Goal: Task Accomplishment & Management: Manage account settings

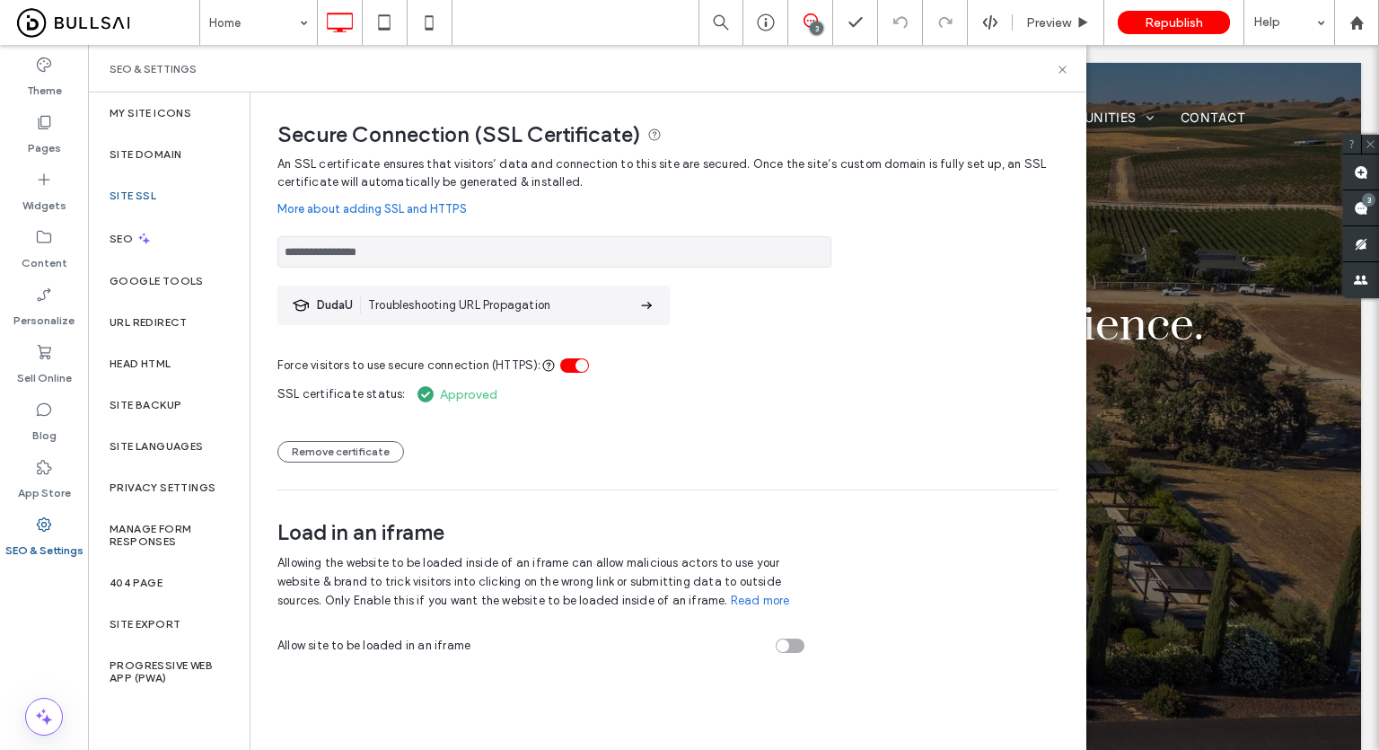
click at [46, 604] on div "Theme Pages Widgets Content Personalize Sell Online Blog App Store SEO & Settin…" at bounding box center [44, 397] width 88 height 705
click at [1064, 66] on icon at bounding box center [1062, 69] width 13 height 13
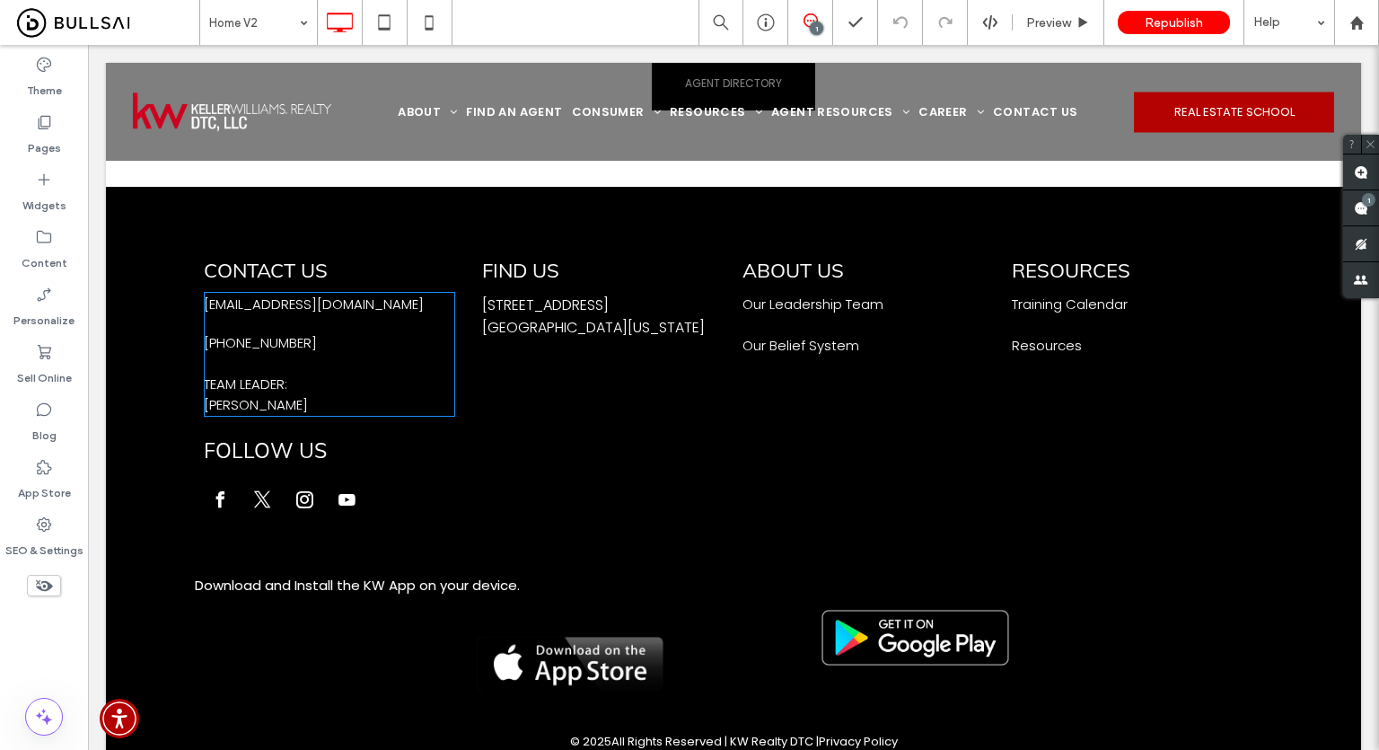
scroll to position [3988, 0]
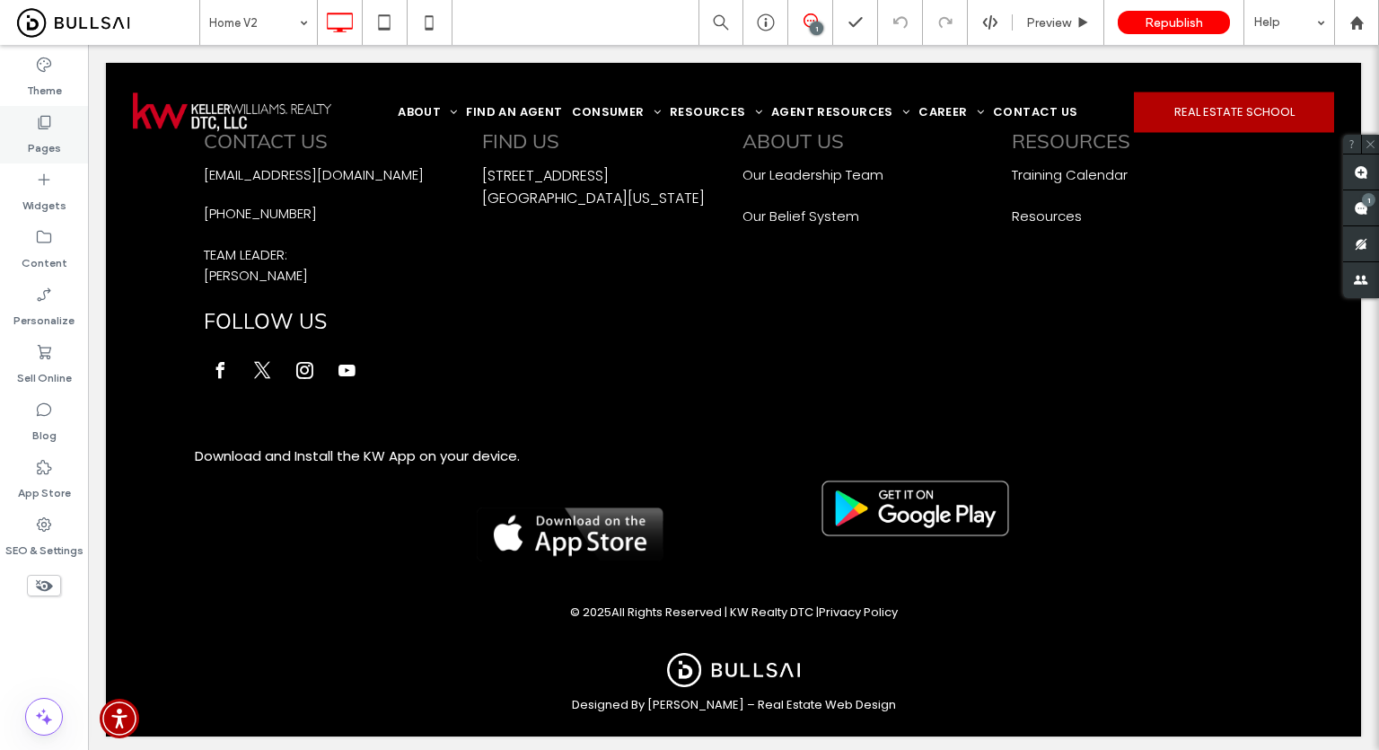
click at [10, 121] on div "Pages" at bounding box center [44, 134] width 88 height 57
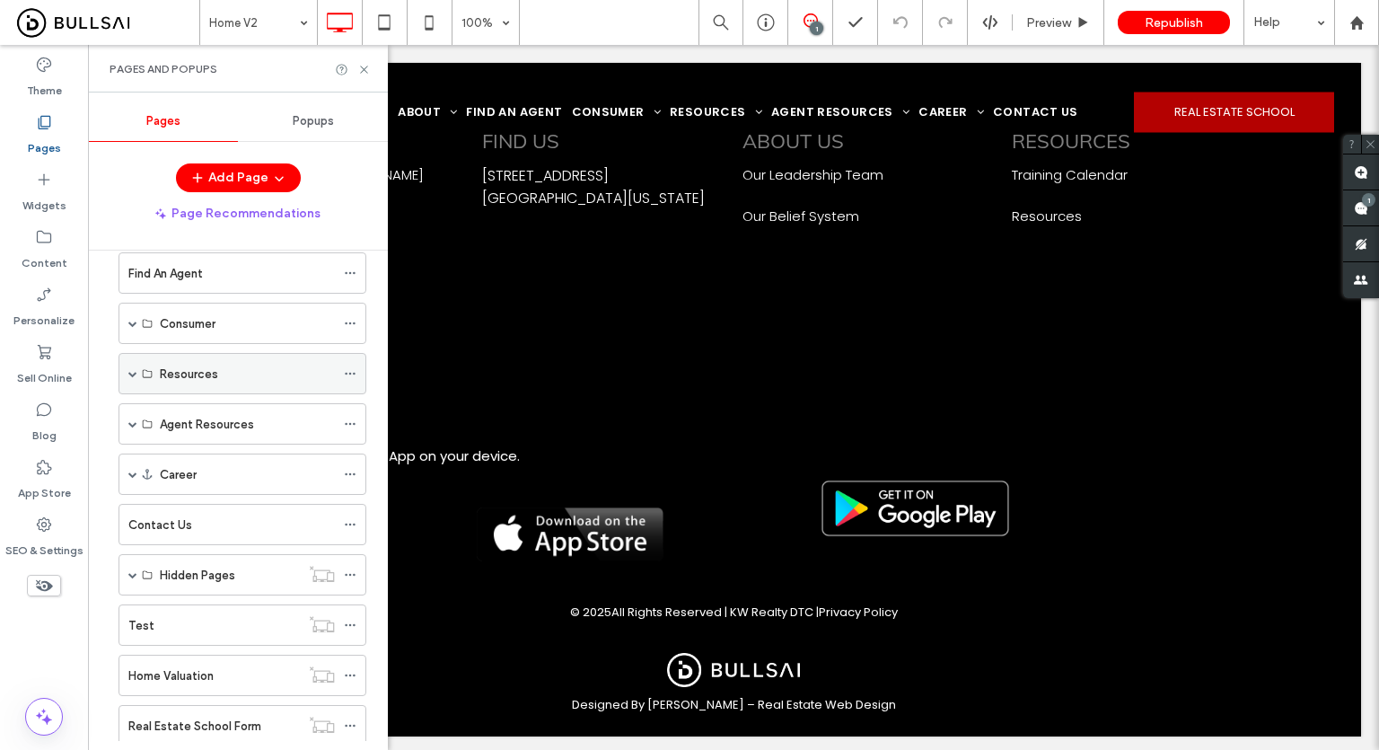
scroll to position [0, 0]
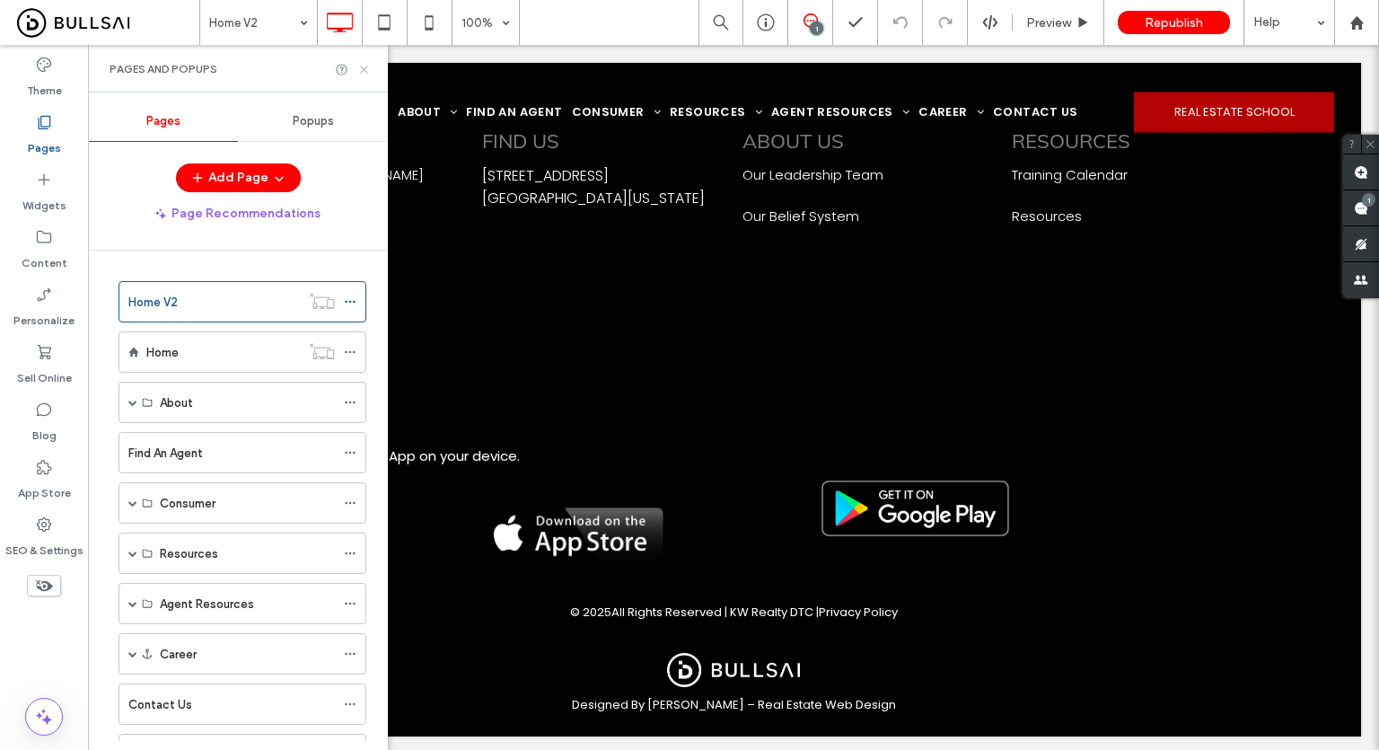
click at [363, 70] on use at bounding box center [363, 69] width 7 height 7
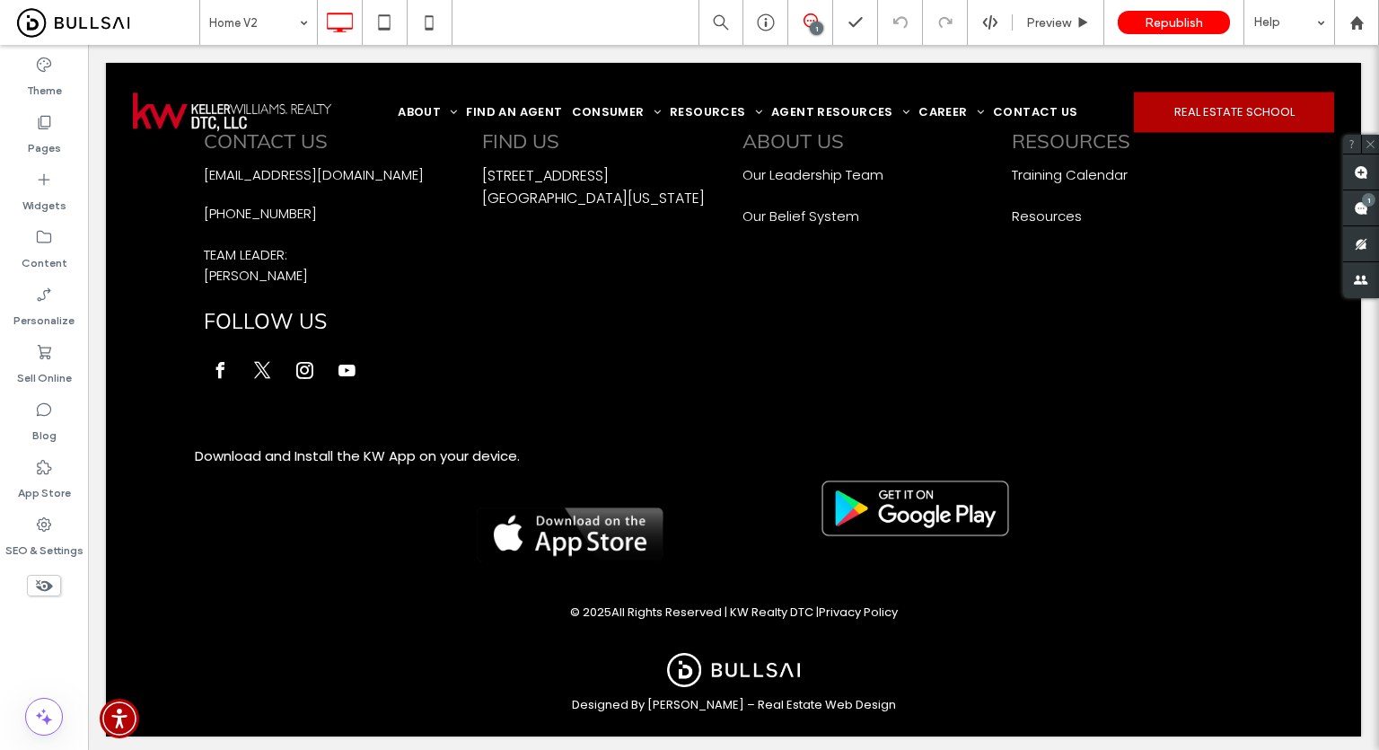
click at [811, 22] on icon at bounding box center [811, 20] width 14 height 14
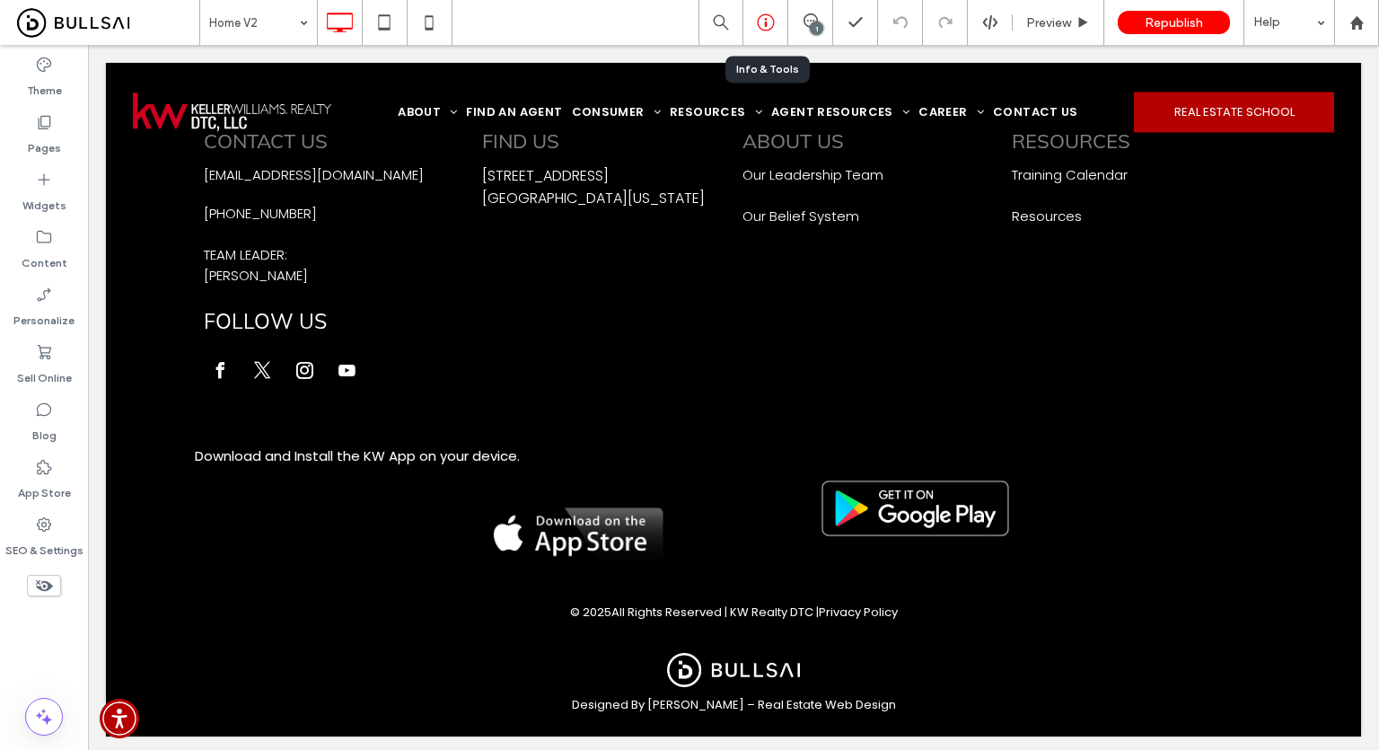
click at [745, 22] on div at bounding box center [766, 22] width 44 height 18
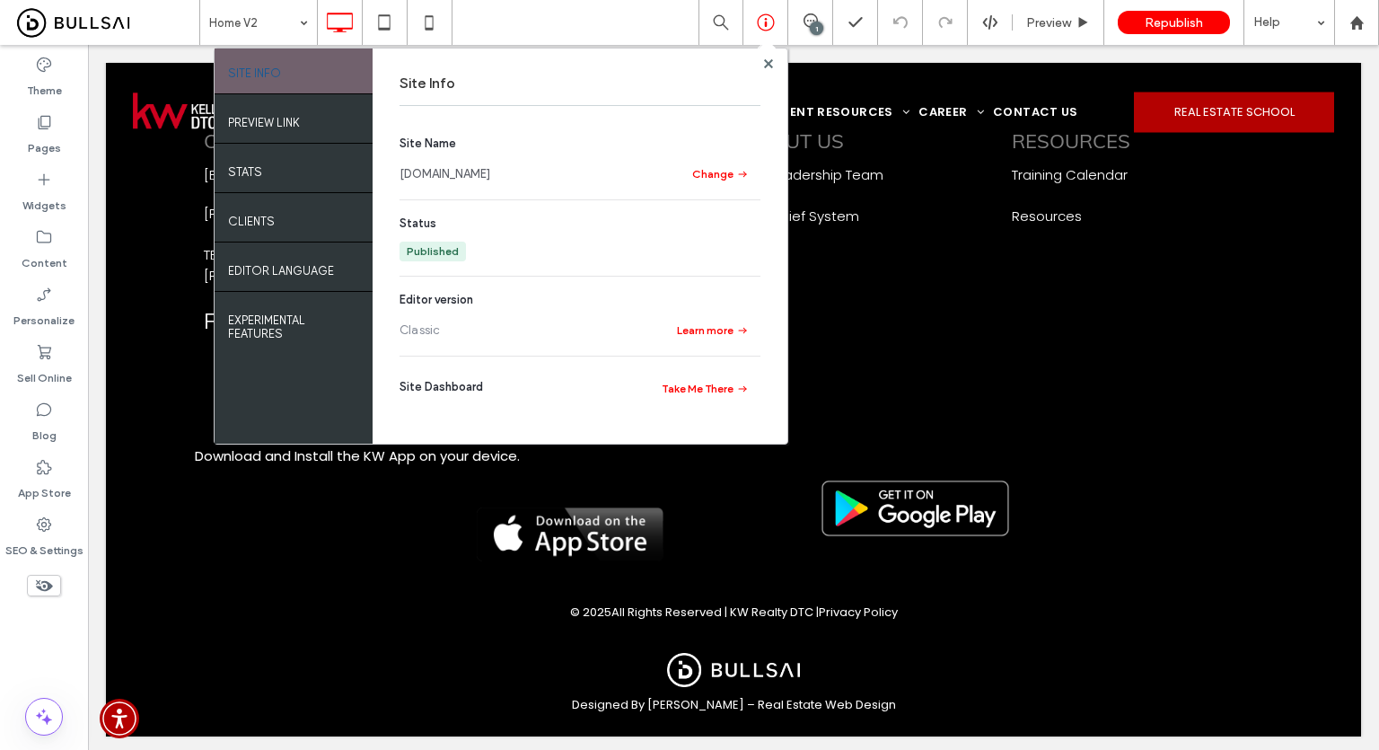
click at [425, 180] on link "www.kwdtc.com" at bounding box center [445, 174] width 91 height 18
click at [560, 37] on div "Home V2 SITE INFO PREVIEW LINK STATS Clients EDITOR LANGUAGE EXPERIMENTAL FEATU…" at bounding box center [789, 22] width 1180 height 45
click at [764, 61] on use at bounding box center [767, 62] width 9 height 9
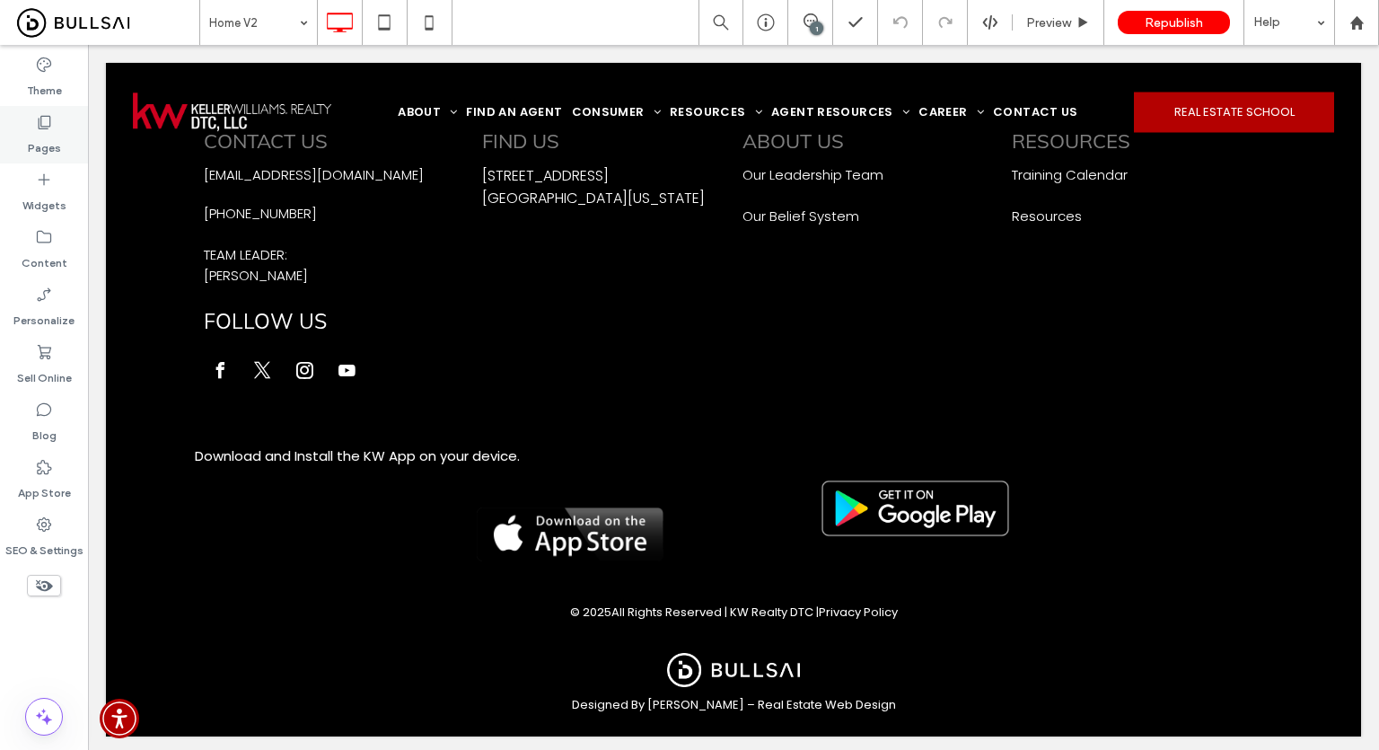
click at [48, 118] on icon at bounding box center [44, 122] width 18 height 18
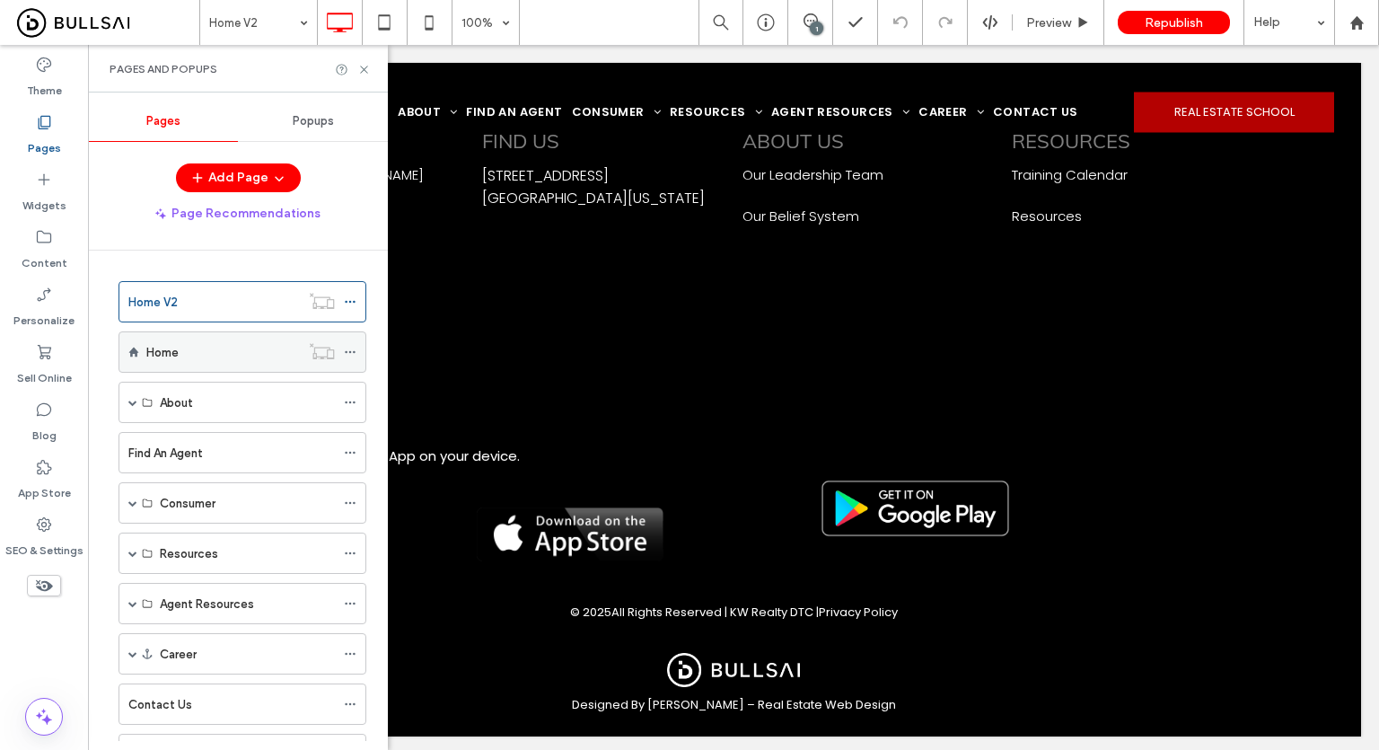
click at [207, 346] on div "Home" at bounding box center [223, 352] width 154 height 19
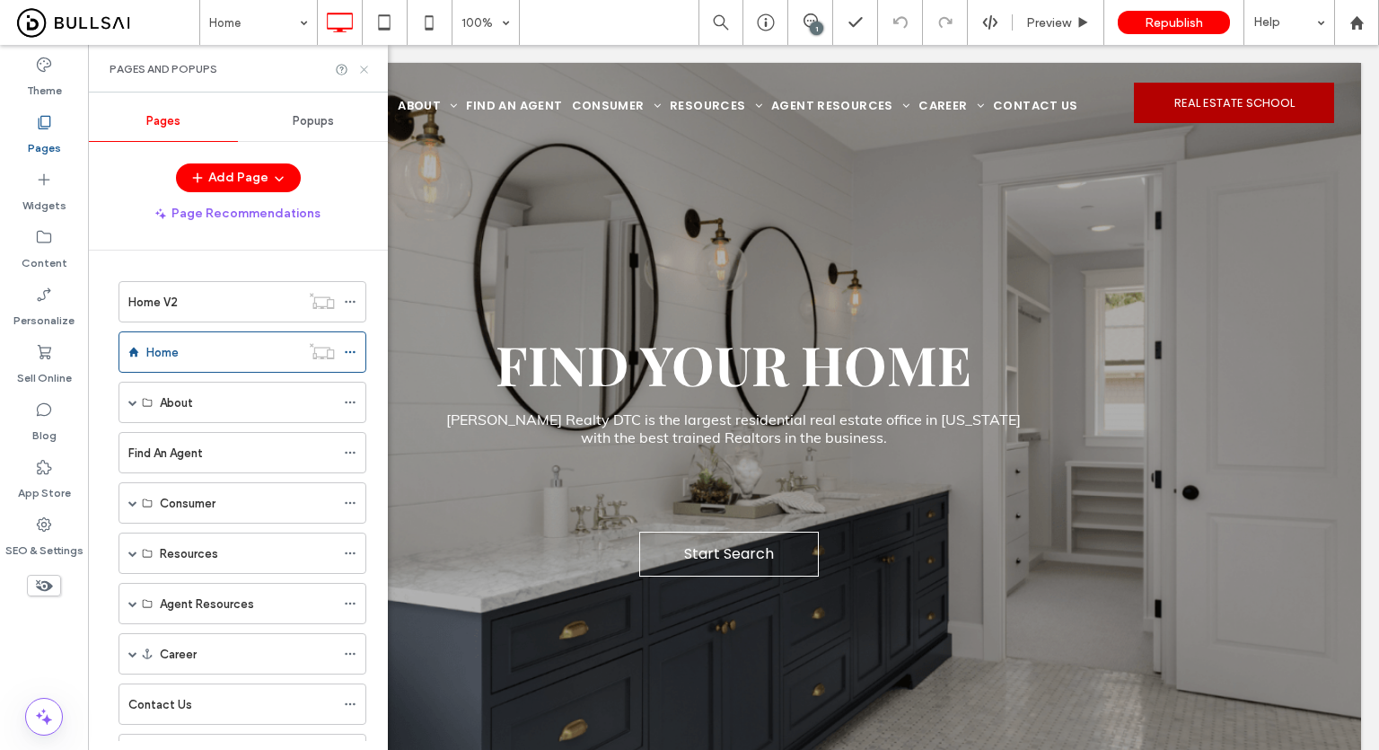
click at [362, 71] on use at bounding box center [363, 69] width 7 height 7
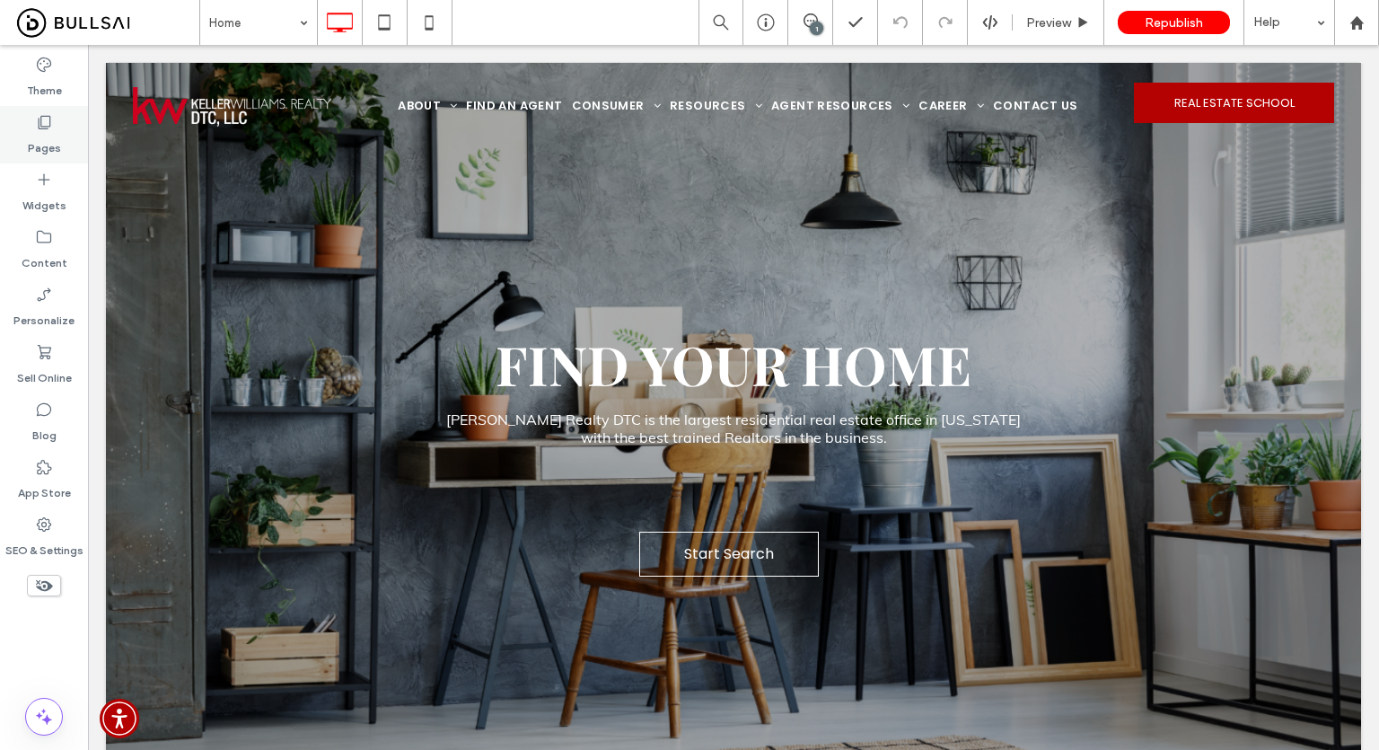
click at [63, 131] on div "Pages" at bounding box center [44, 134] width 88 height 57
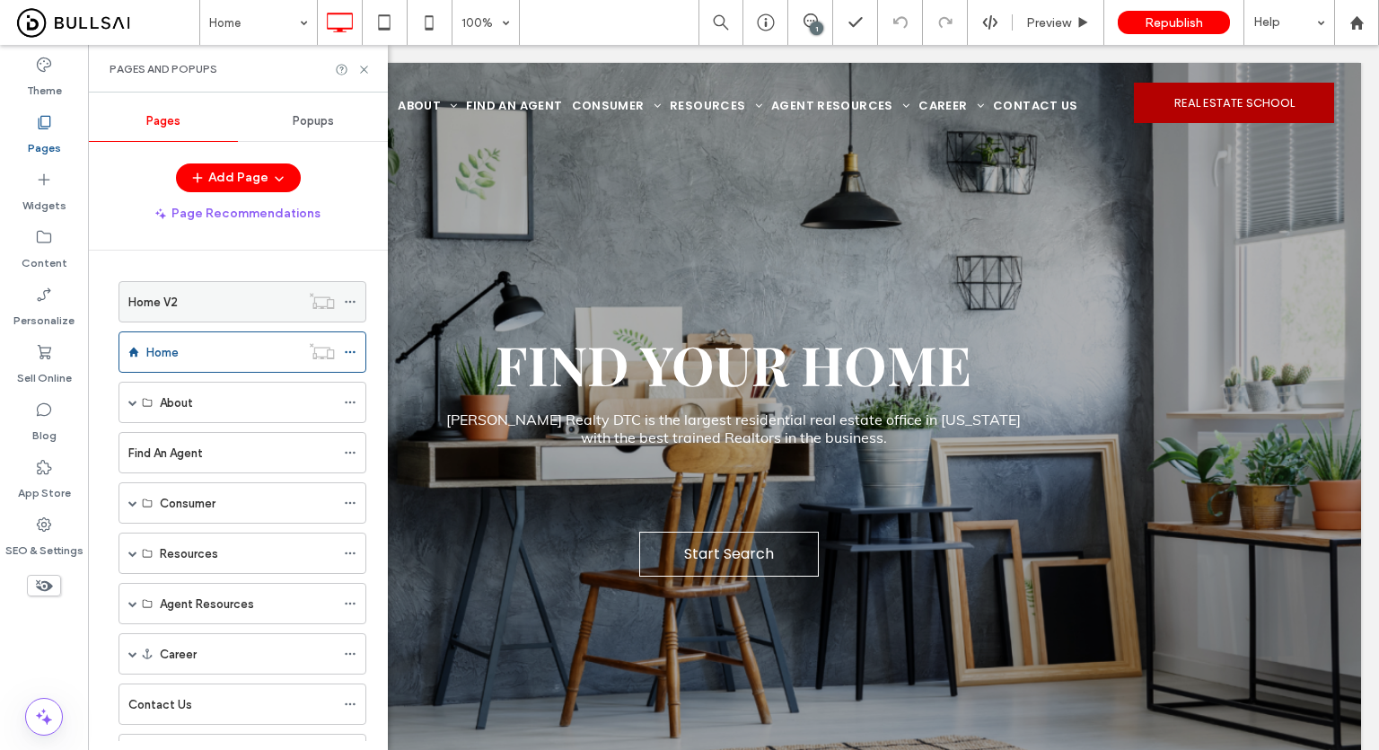
click at [226, 301] on div "Home V2" at bounding box center [214, 302] width 172 height 19
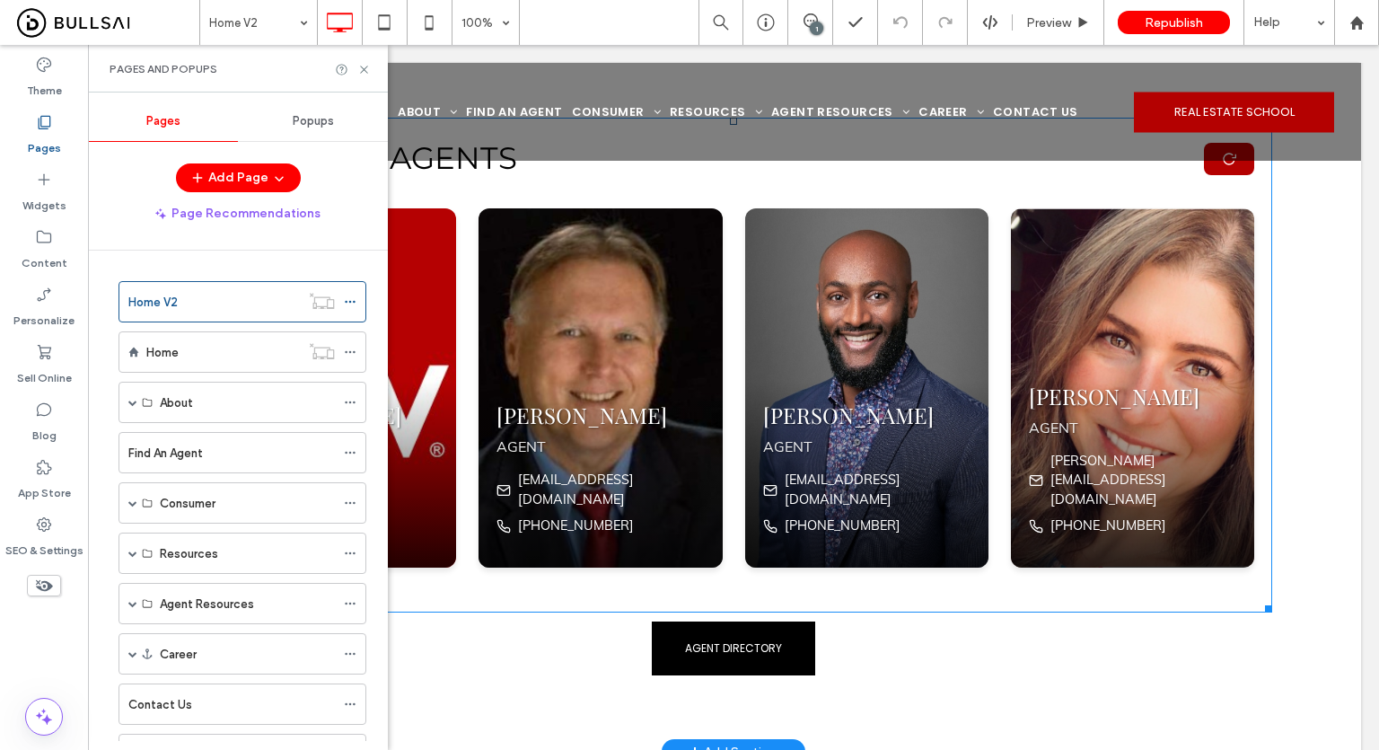
scroll to position [3502, 0]
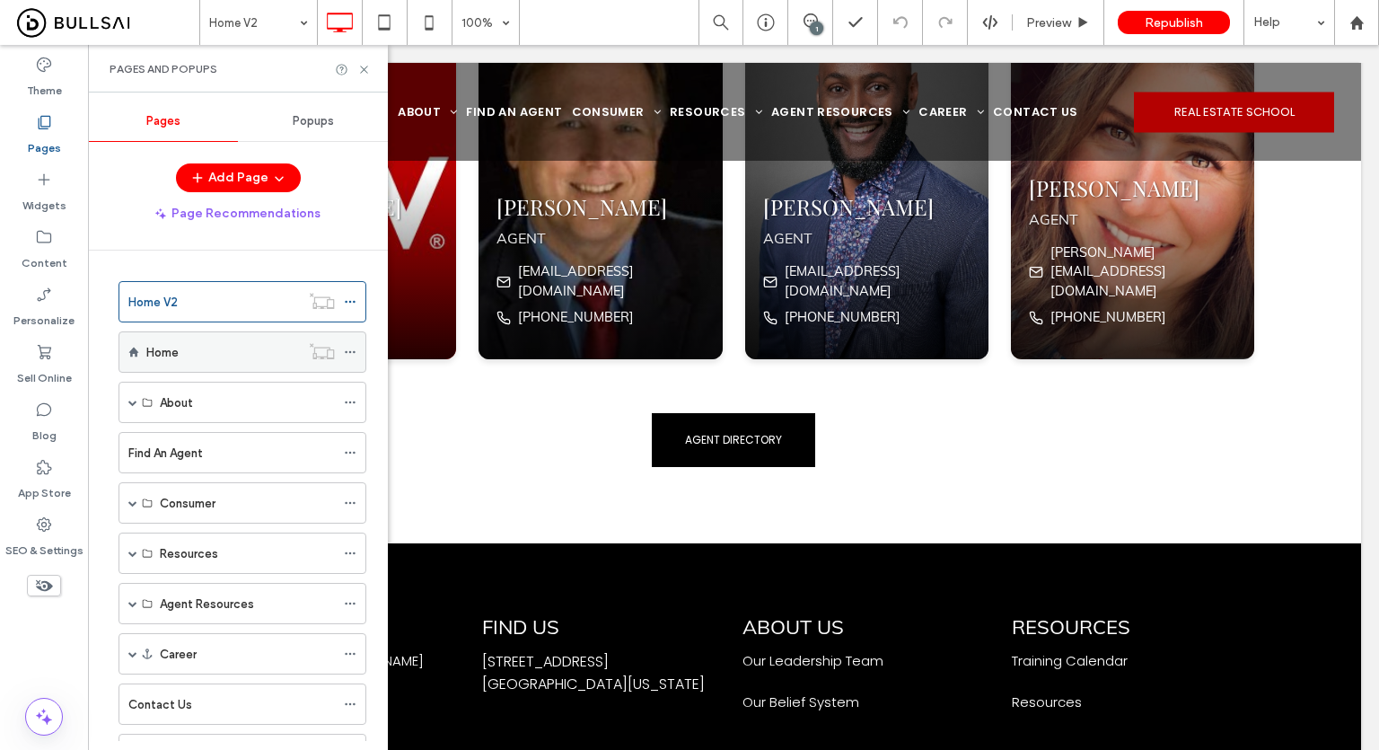
click at [206, 344] on div "Home" at bounding box center [223, 352] width 154 height 19
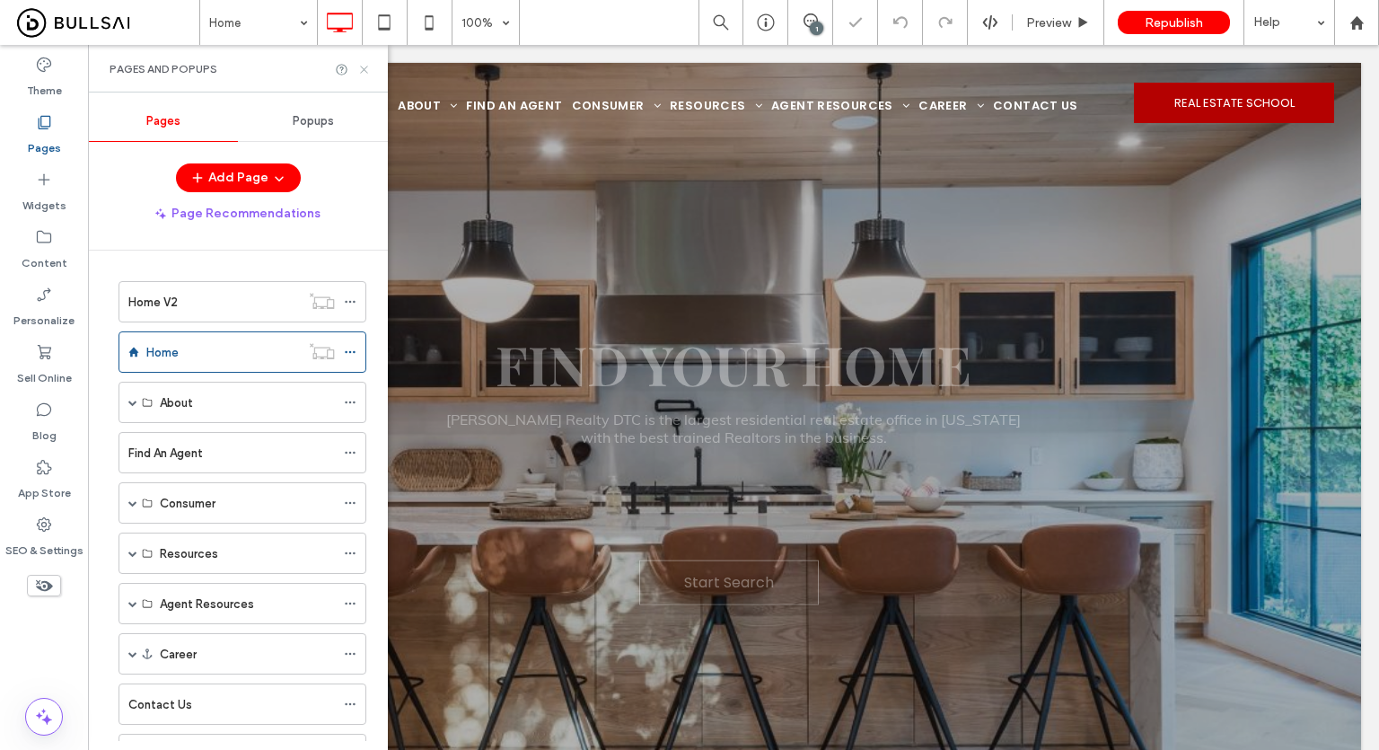
click at [368, 73] on icon at bounding box center [363, 69] width 13 height 13
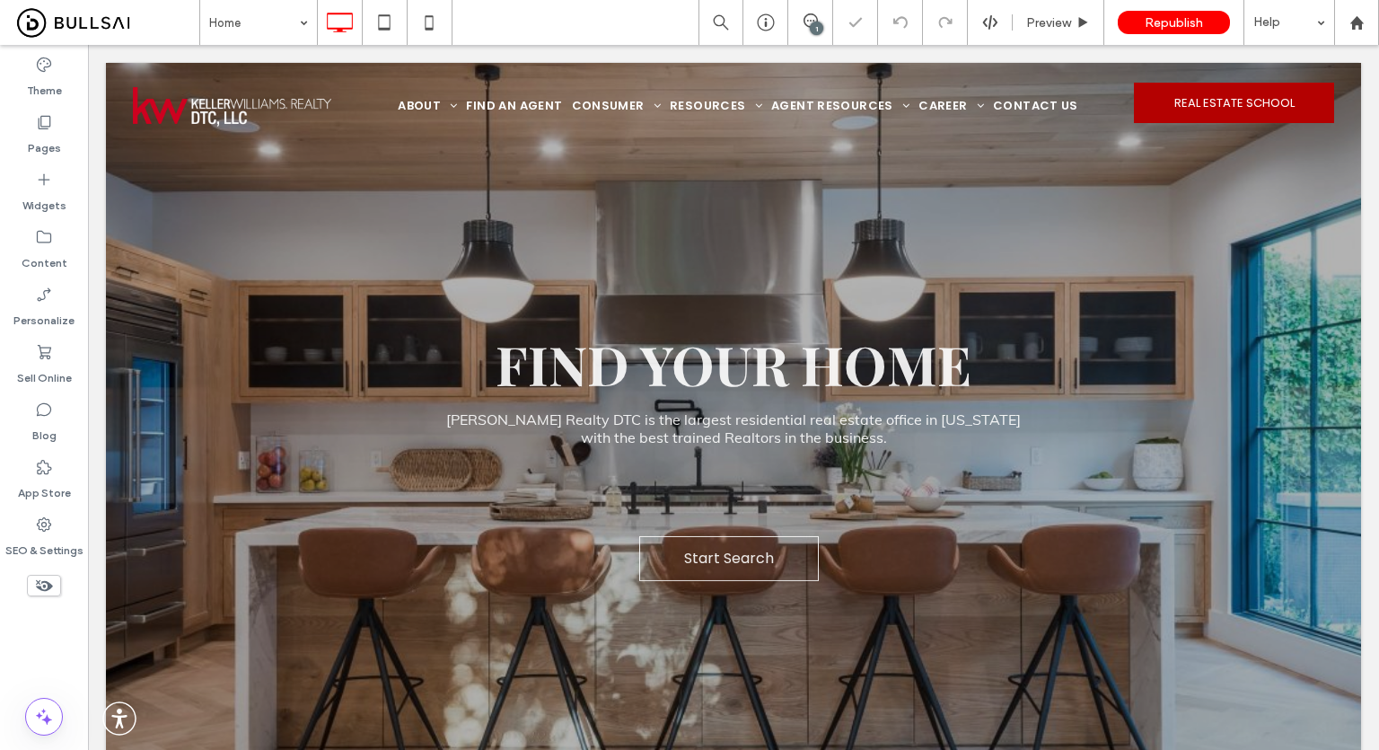
click at [567, 42] on div "Home 1 Preview Republish Help" at bounding box center [789, 22] width 1180 height 45
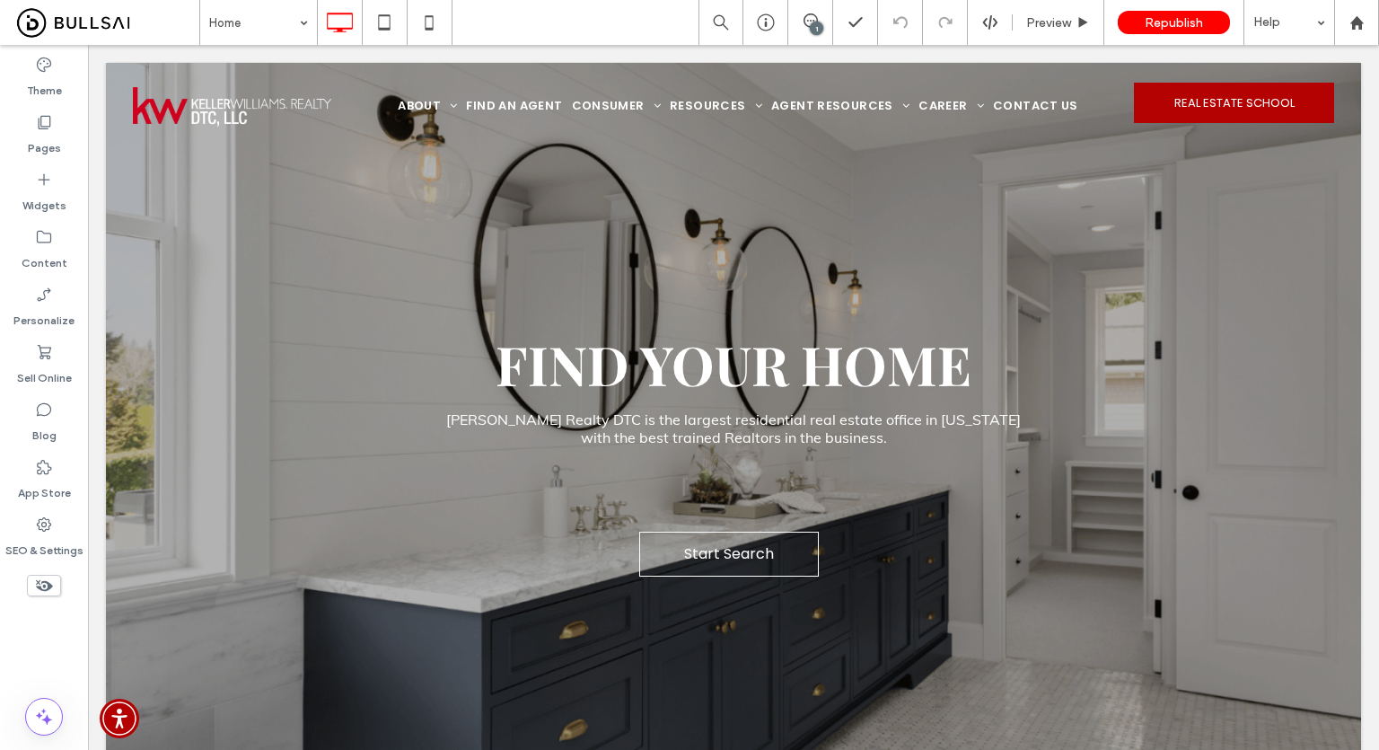
click at [31, 630] on div "Theme Pages Widgets Content Personalize Sell Online Blog App Store SEO & Settin…" at bounding box center [44, 397] width 88 height 705
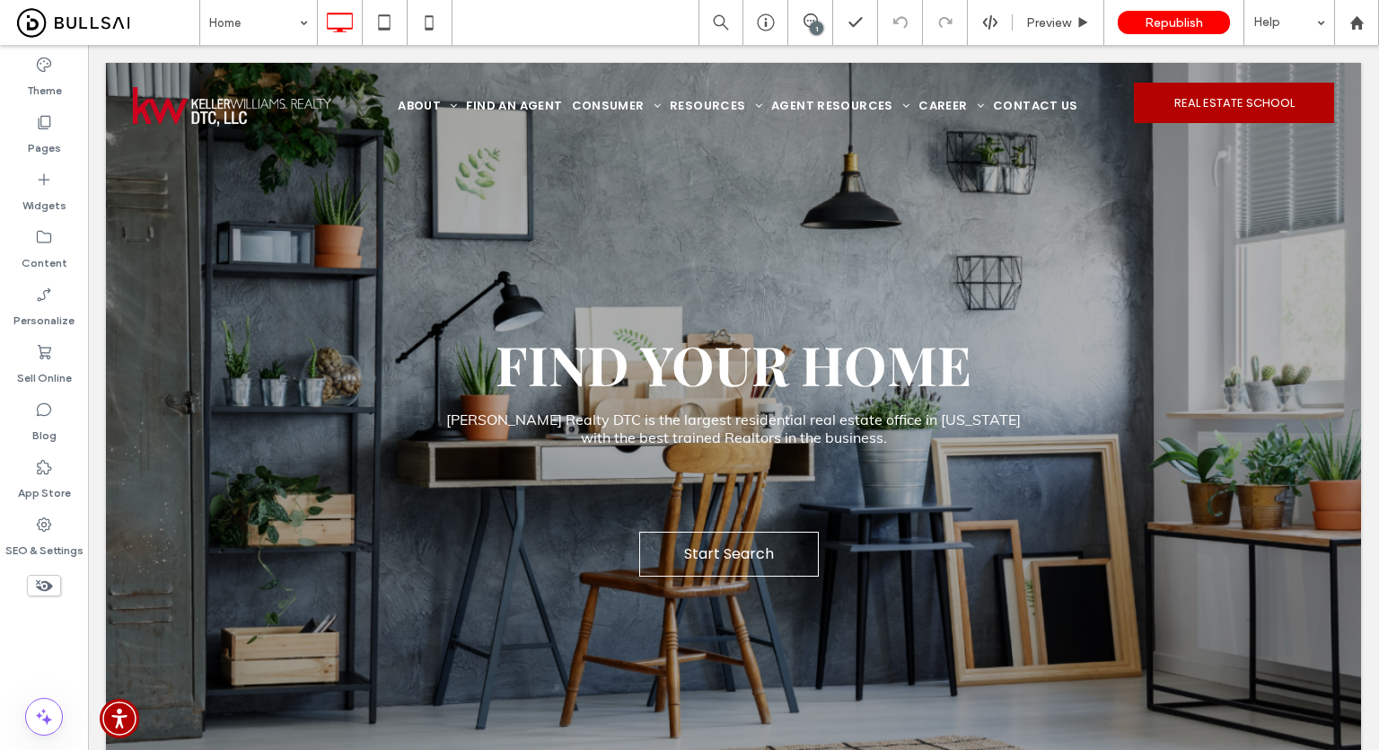
click at [59, 650] on div "Theme Pages Widgets Content Personalize Sell Online Blog App Store SEO & Settin…" at bounding box center [44, 397] width 88 height 705
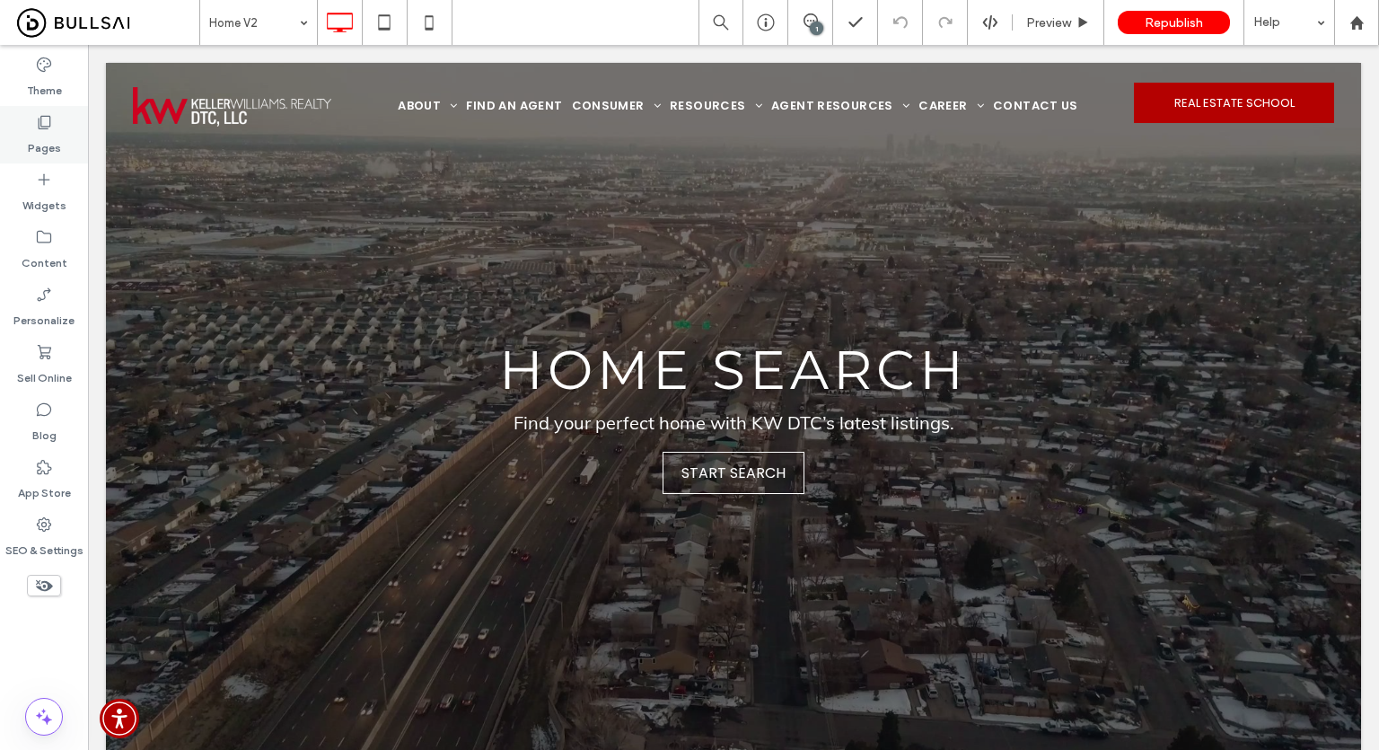
click at [52, 119] on icon at bounding box center [44, 122] width 18 height 18
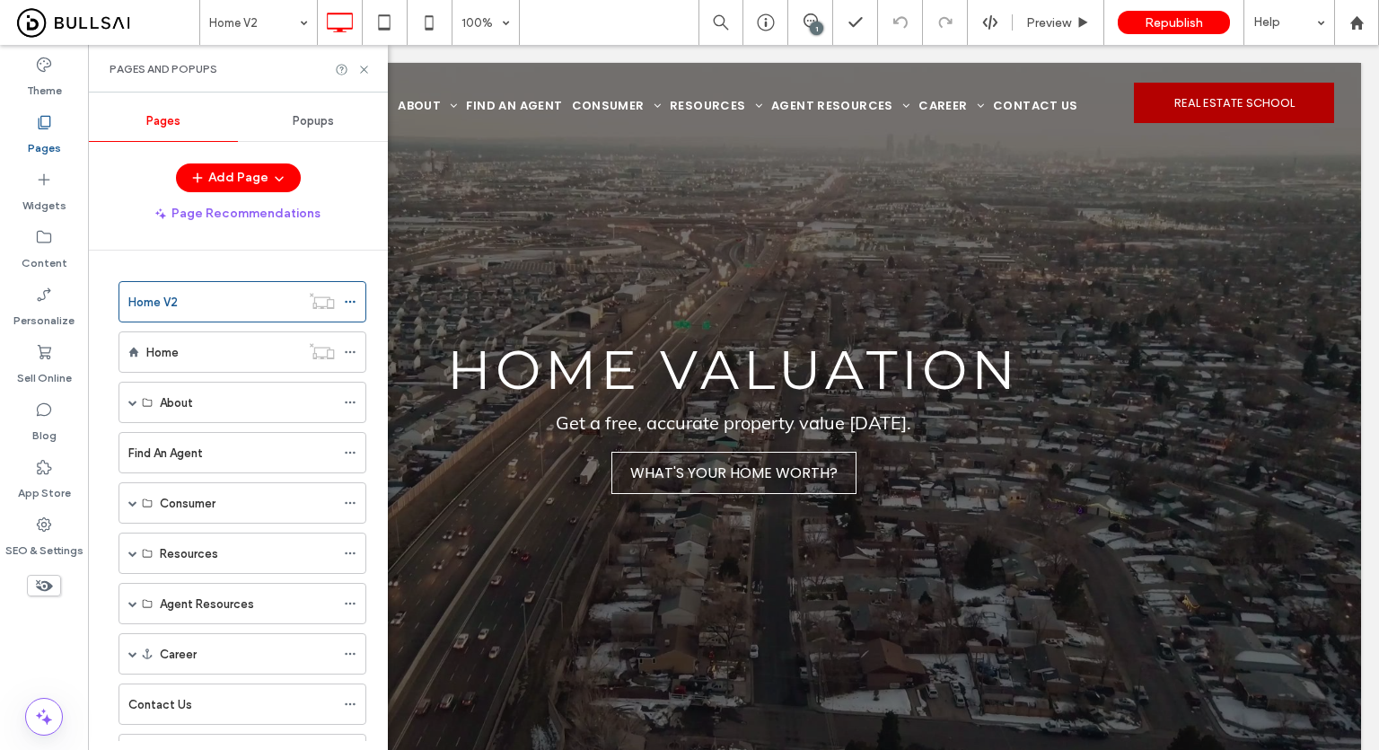
click at [569, 15] on div "Home V2 100% 1 Preview Republish Help" at bounding box center [789, 22] width 1180 height 45
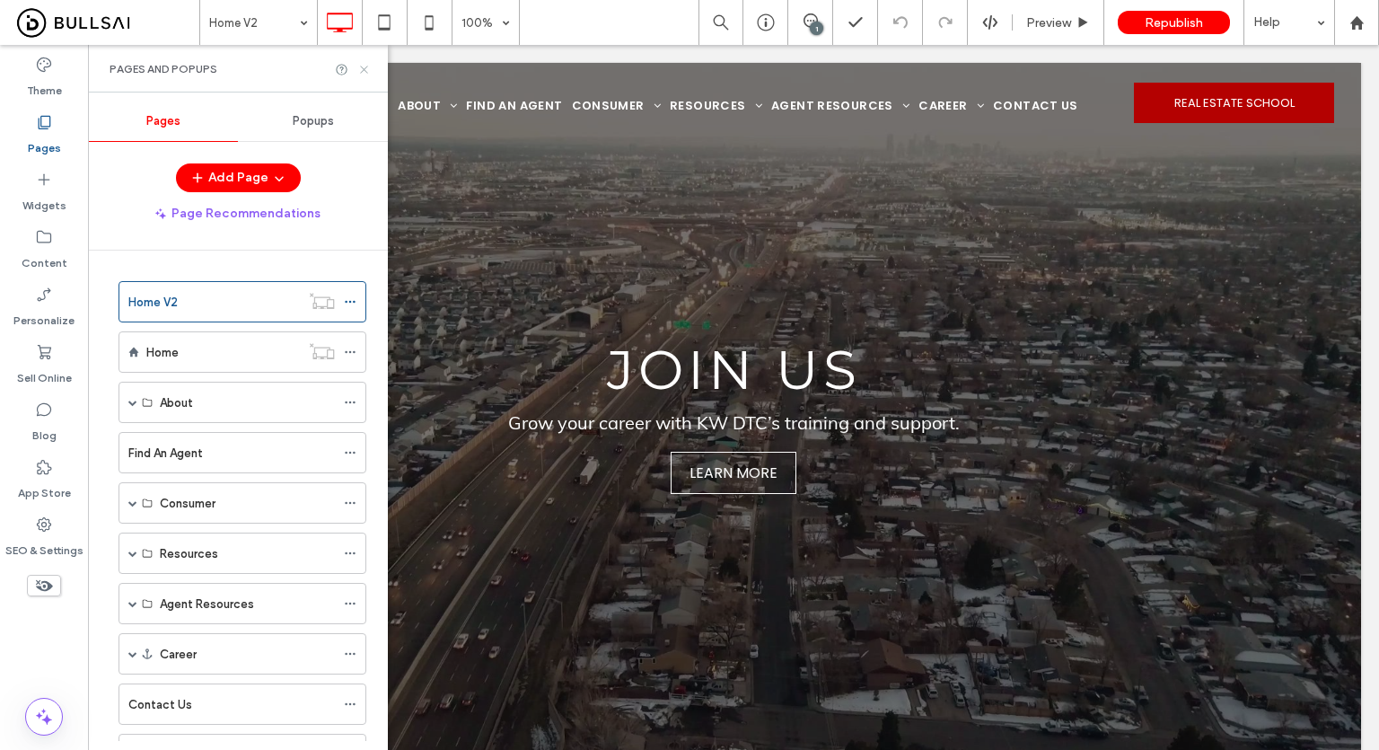
click at [366, 75] on icon at bounding box center [363, 69] width 13 height 13
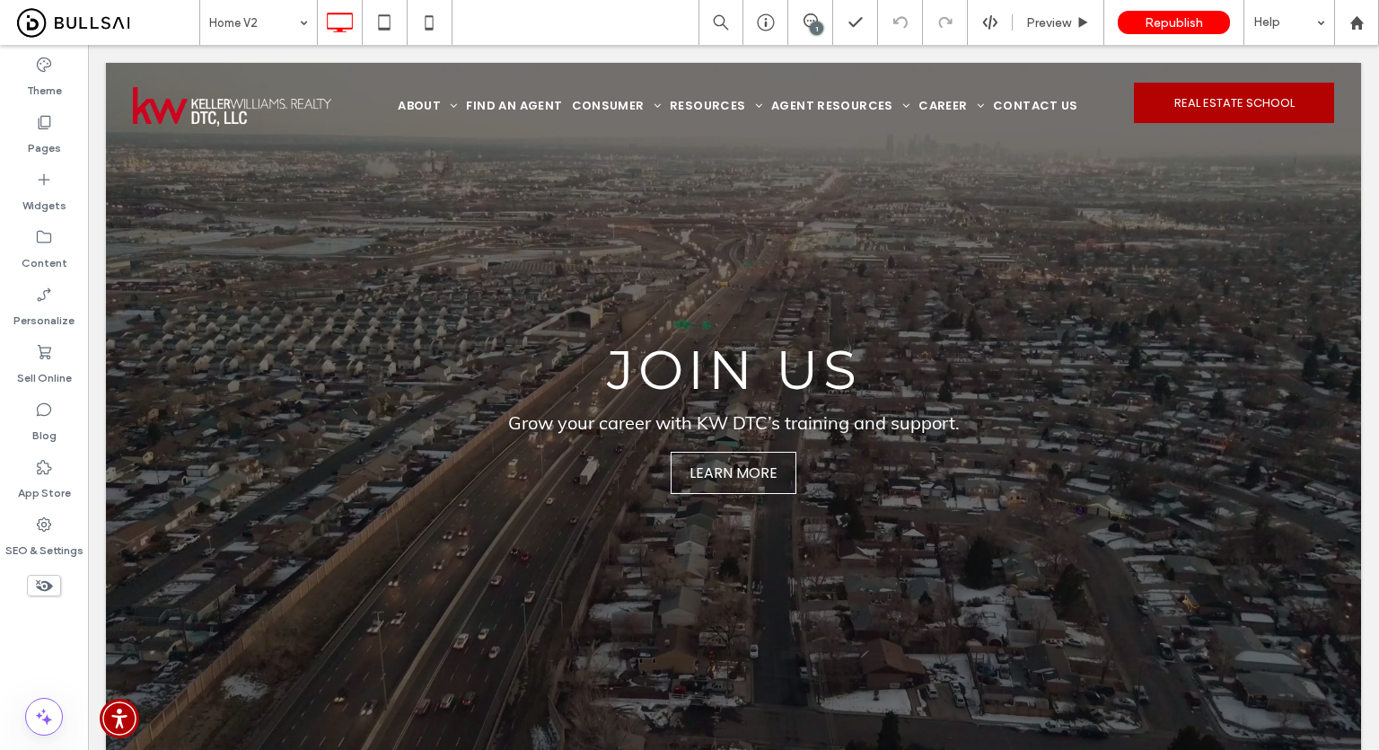
click at [564, 26] on div "Home V2 1 Preview Republish Help" at bounding box center [789, 22] width 1180 height 45
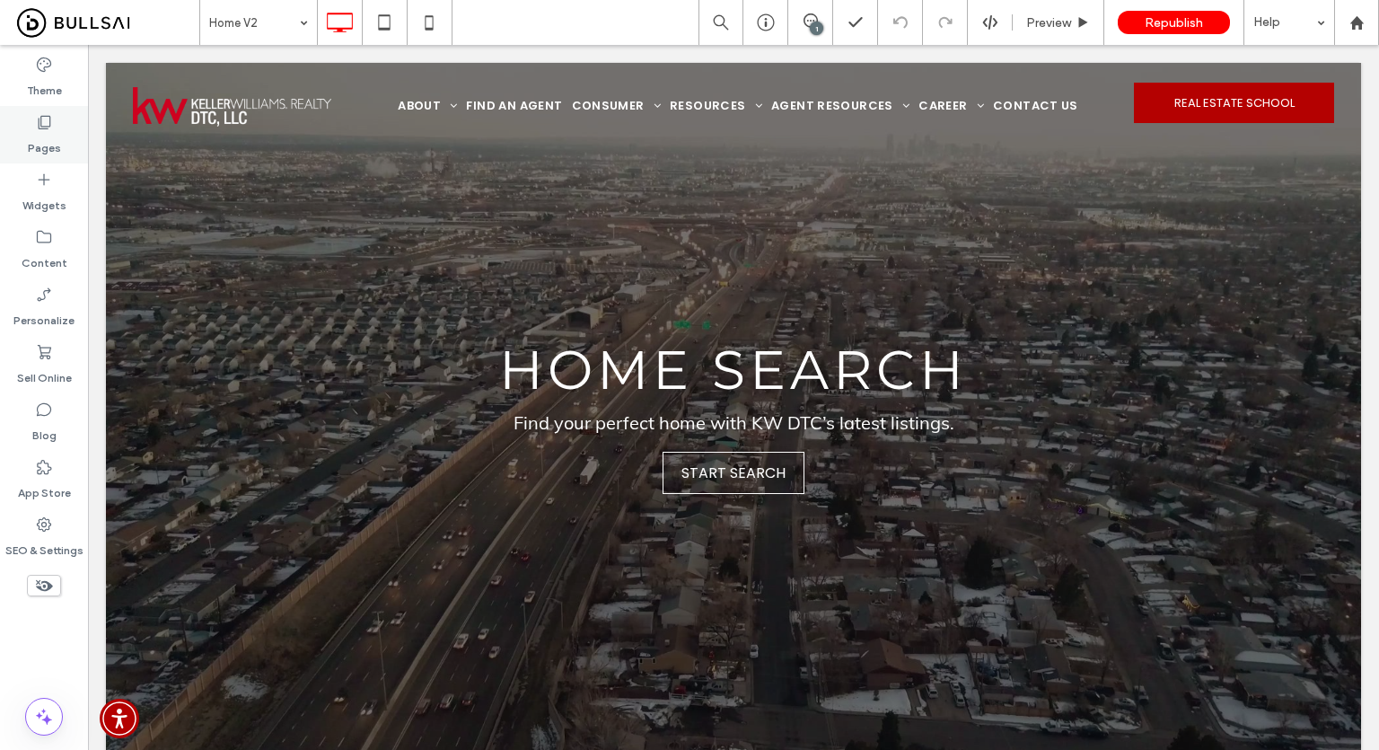
click at [38, 139] on label "Pages" at bounding box center [44, 143] width 33 height 25
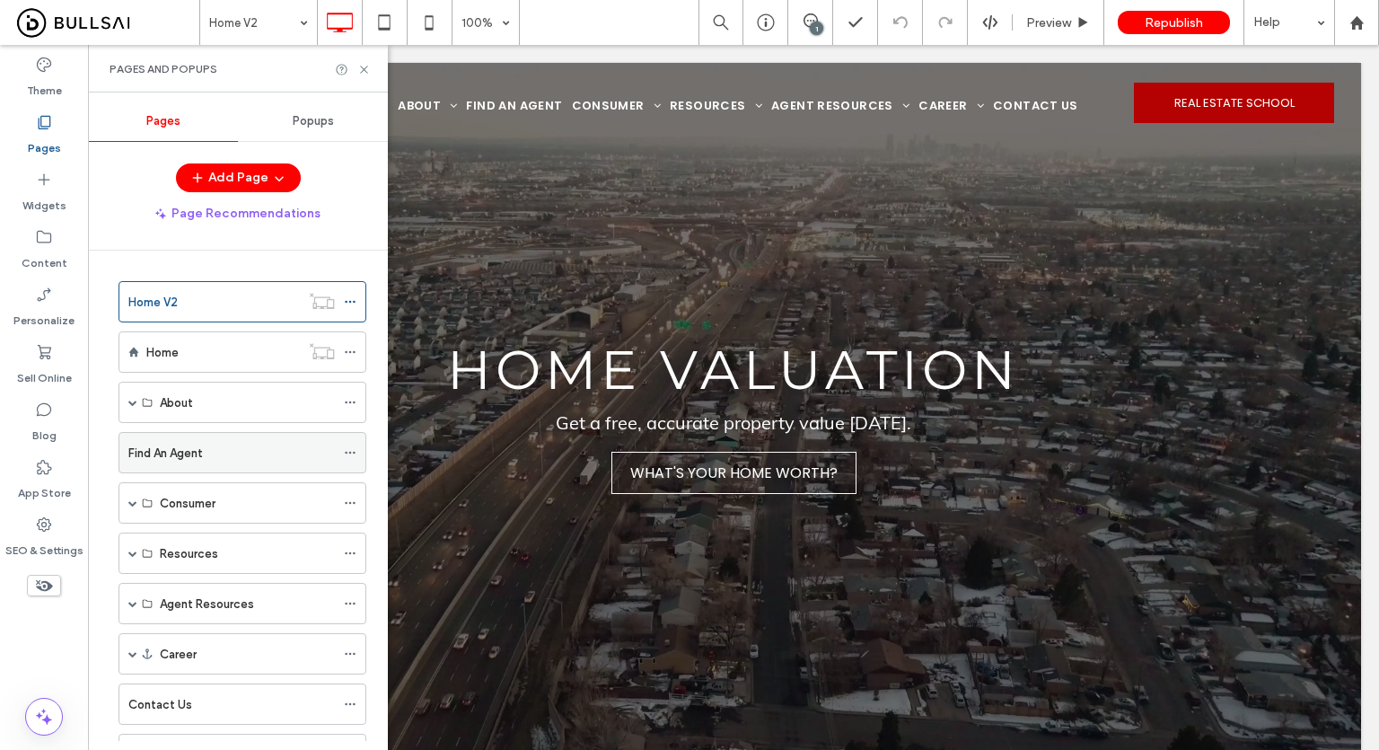
click at [202, 467] on div "Find An Agent" at bounding box center [231, 453] width 207 height 40
click at [365, 69] on icon at bounding box center [363, 69] width 13 height 13
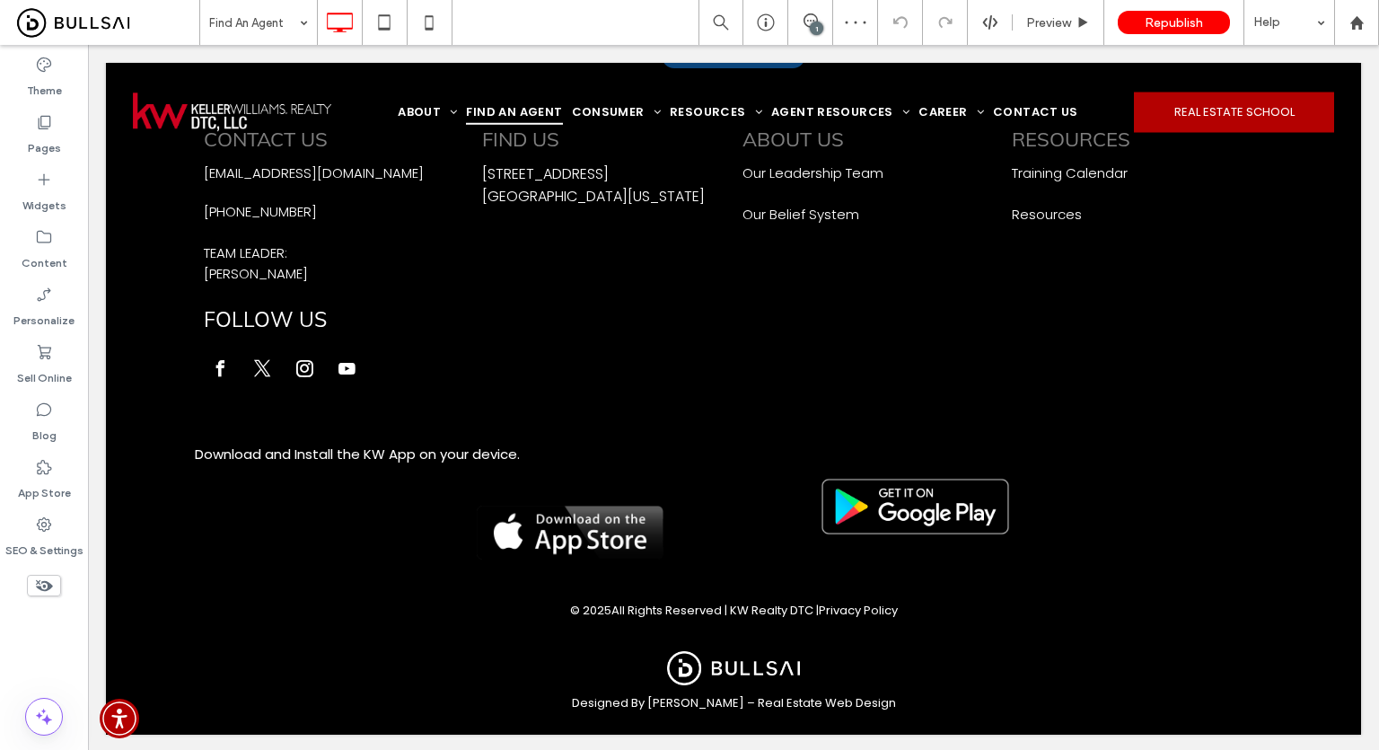
scroll to position [2248, 0]
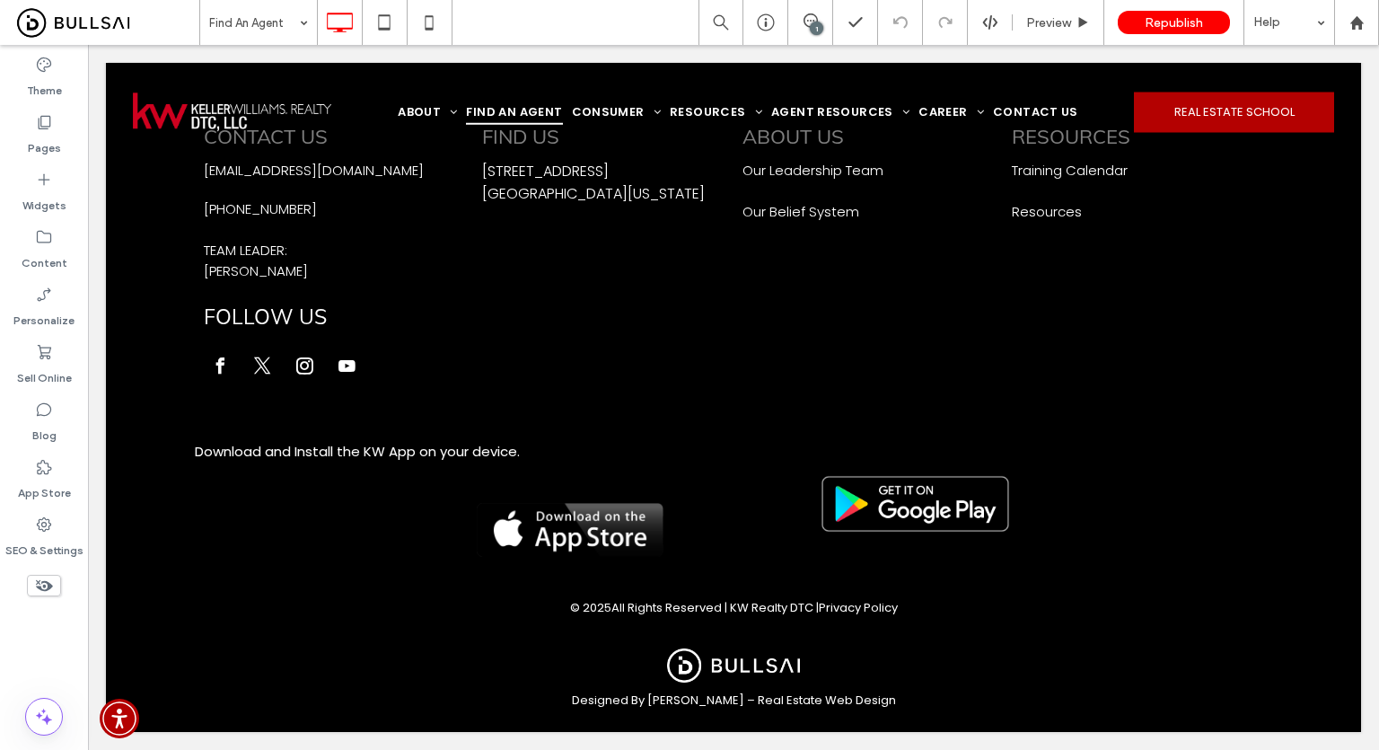
click at [13, 653] on div "Theme Pages Widgets Content Personalize Sell Online Blog App Store SEO & Settin…" at bounding box center [44, 397] width 88 height 705
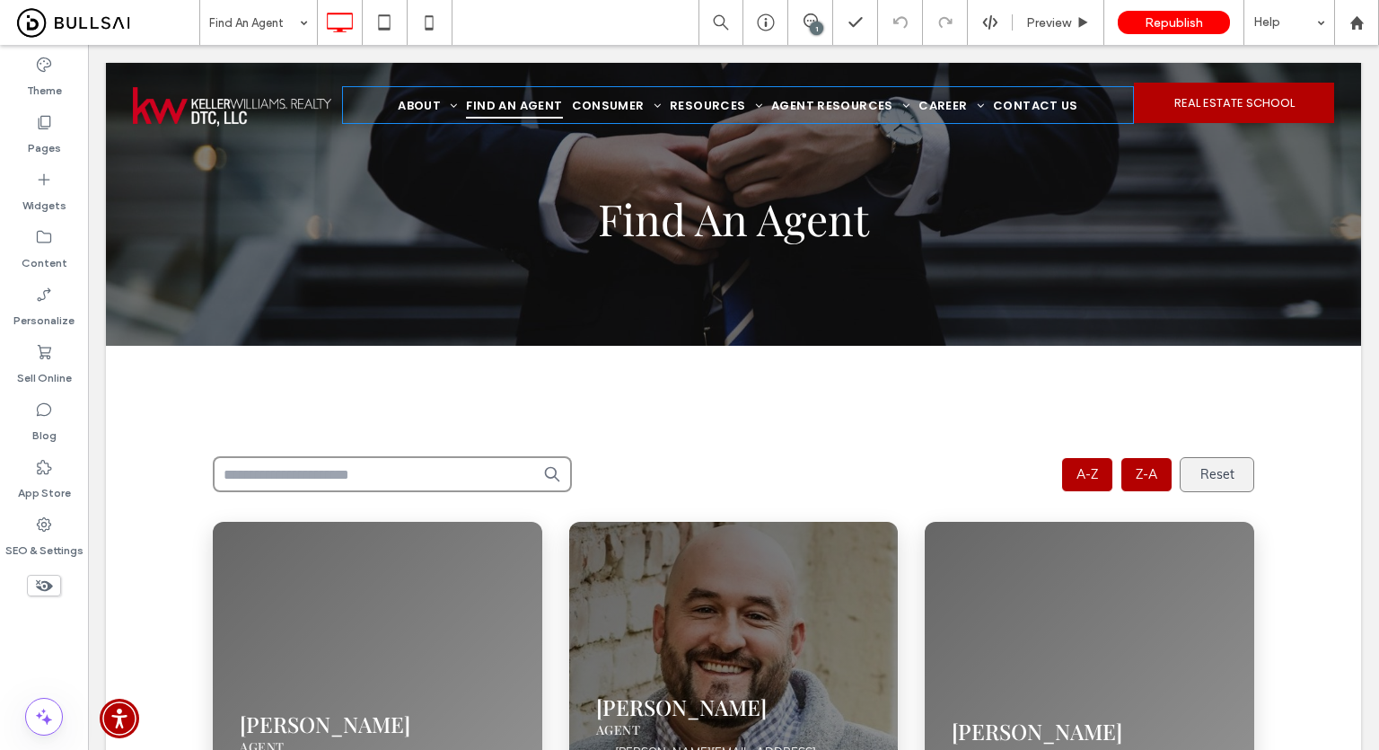
scroll to position [0, 0]
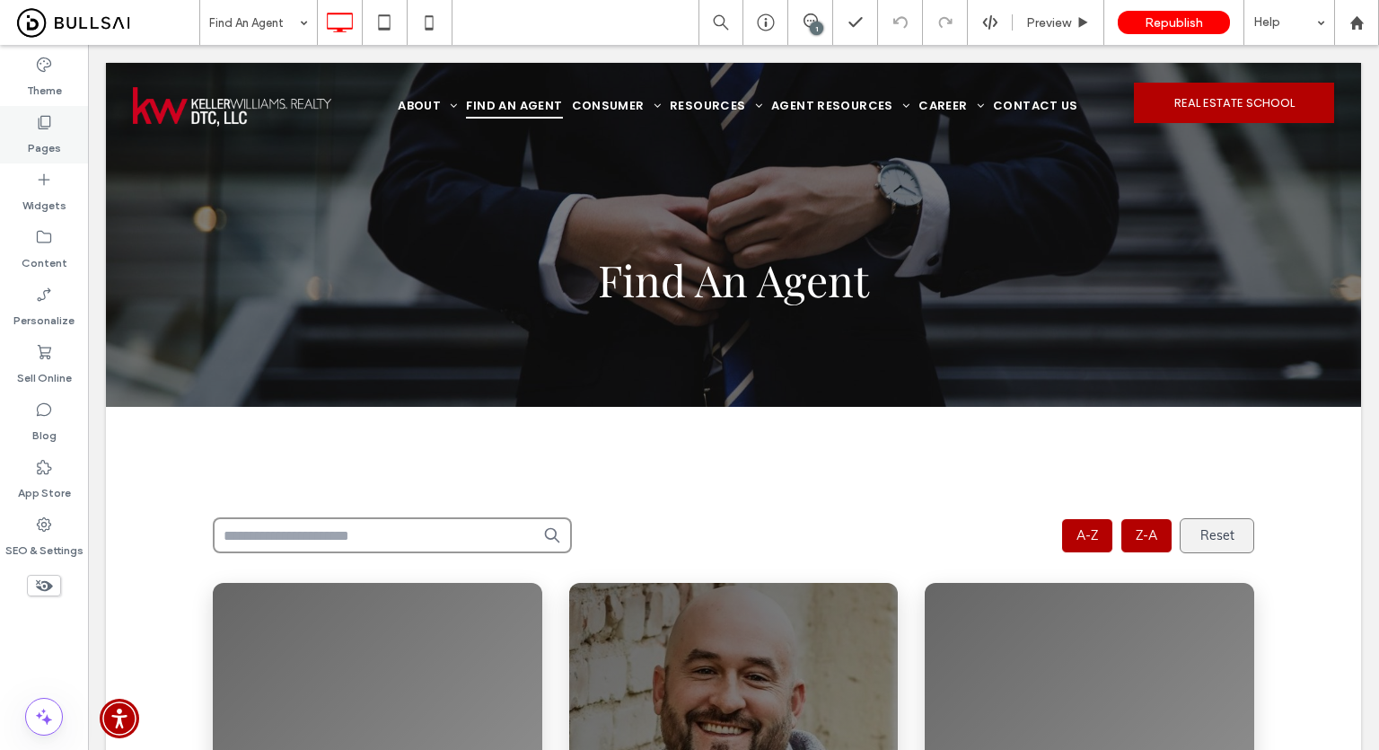
click at [59, 139] on div "Pages" at bounding box center [44, 134] width 88 height 57
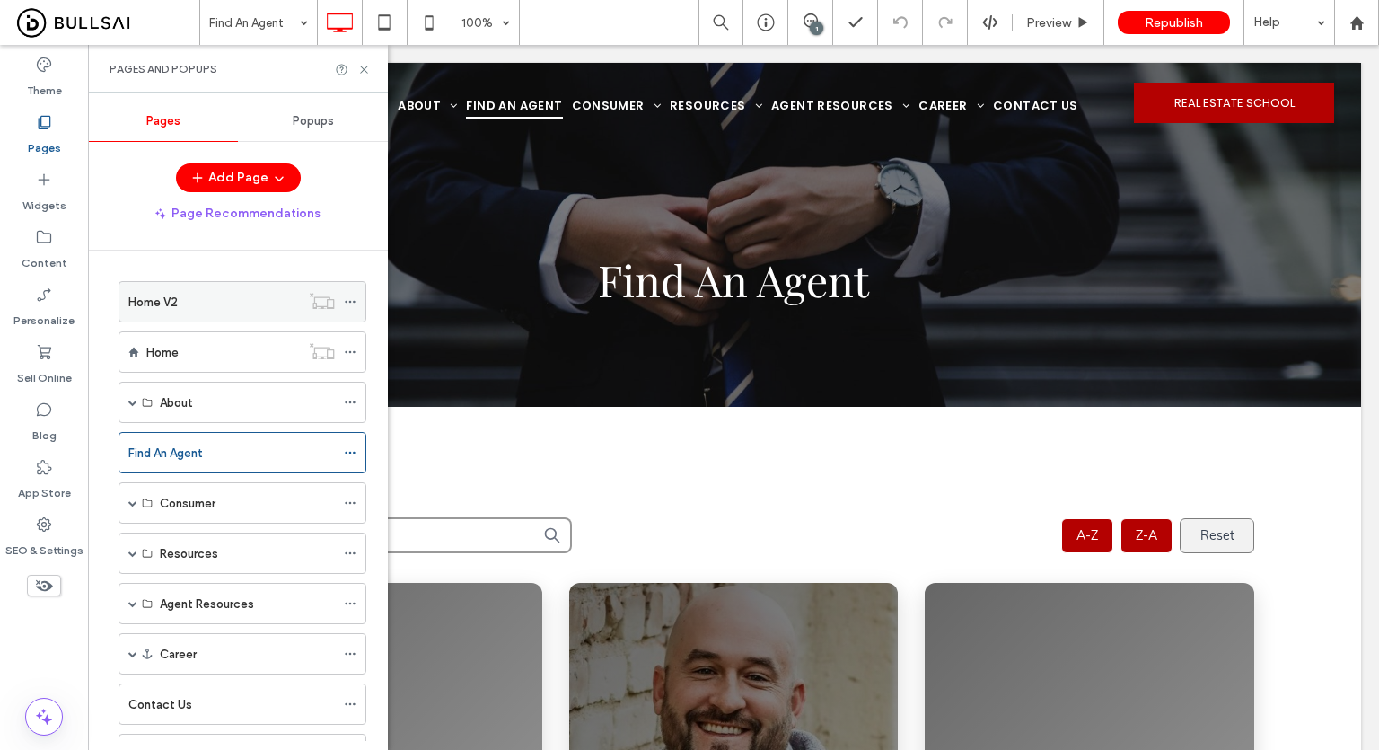
click at [208, 318] on div "Home V2" at bounding box center [214, 302] width 172 height 40
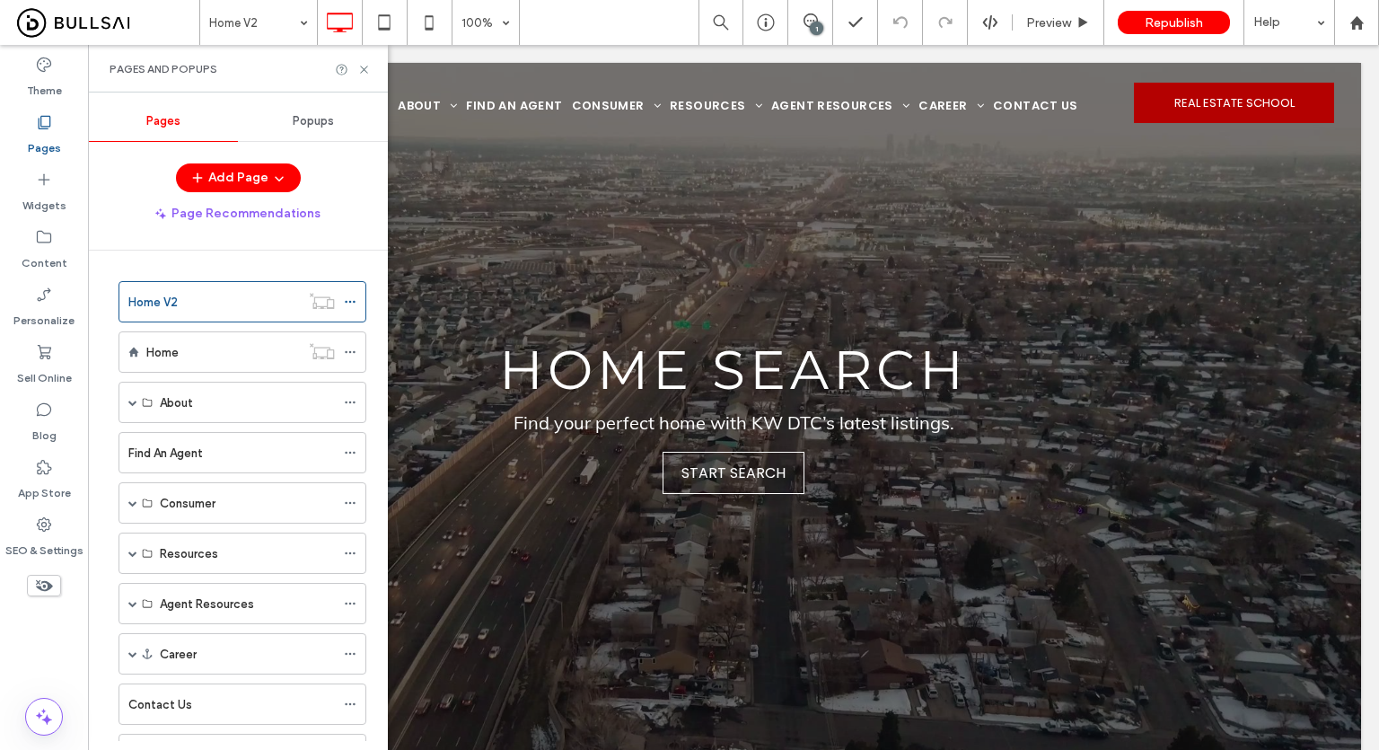
click at [654, 17] on div "Home V2 100% 1 Preview Republish Help" at bounding box center [789, 22] width 1180 height 45
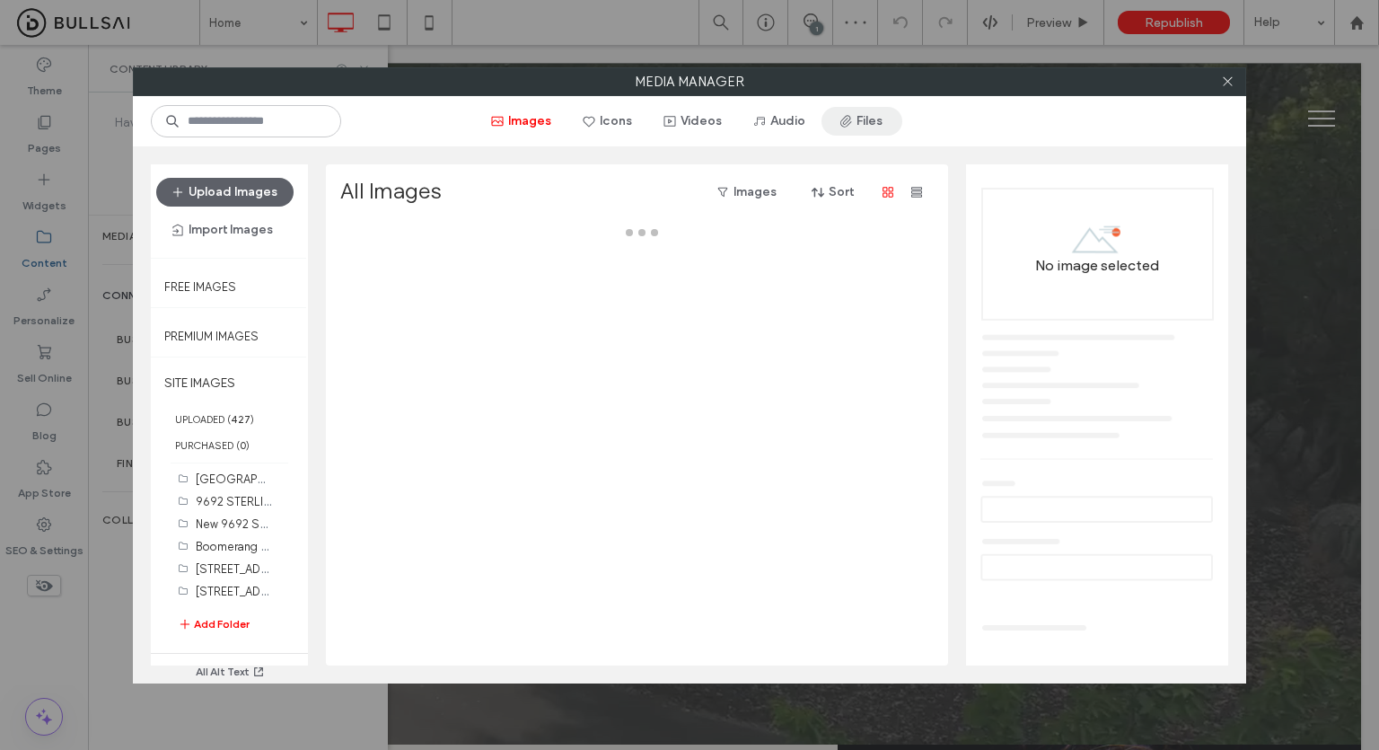
click at [871, 132] on button "Files" at bounding box center [862, 121] width 81 height 29
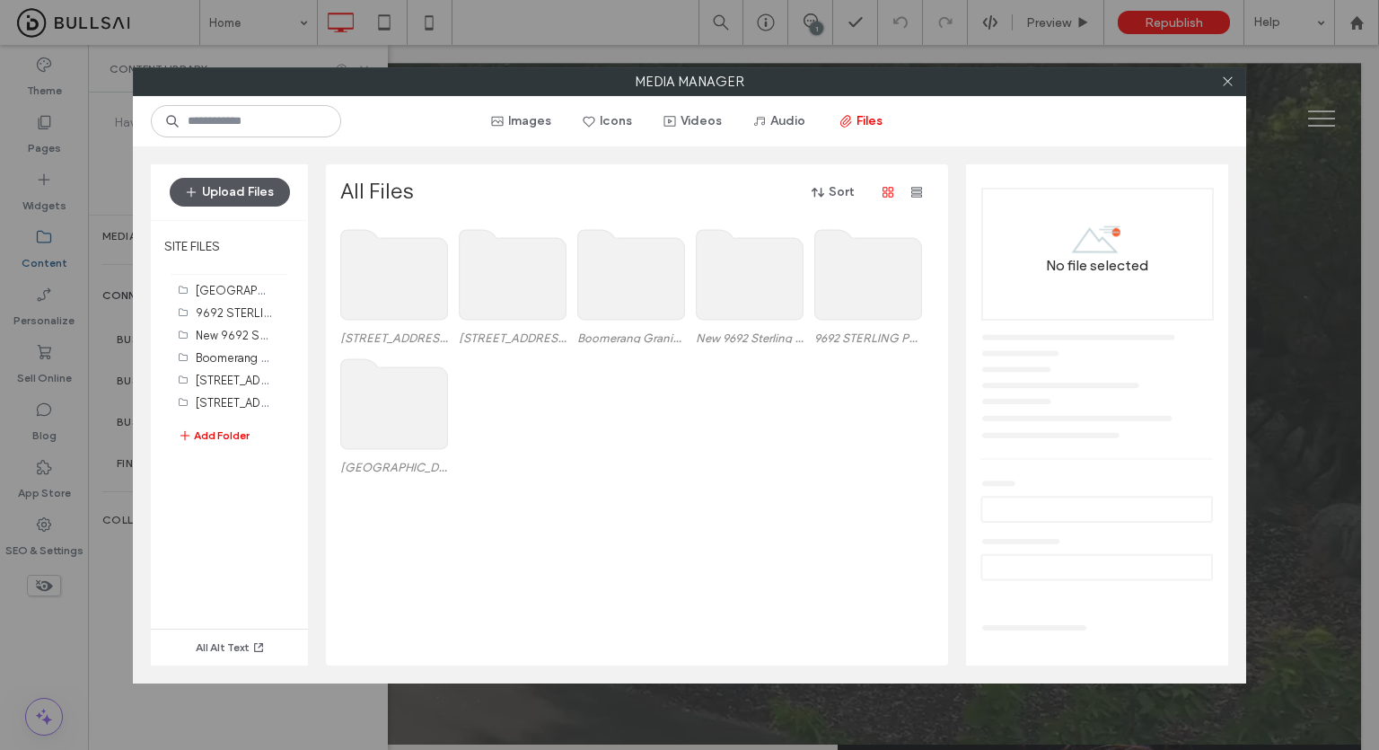
click at [233, 205] on button "Upload Files" at bounding box center [230, 192] width 120 height 29
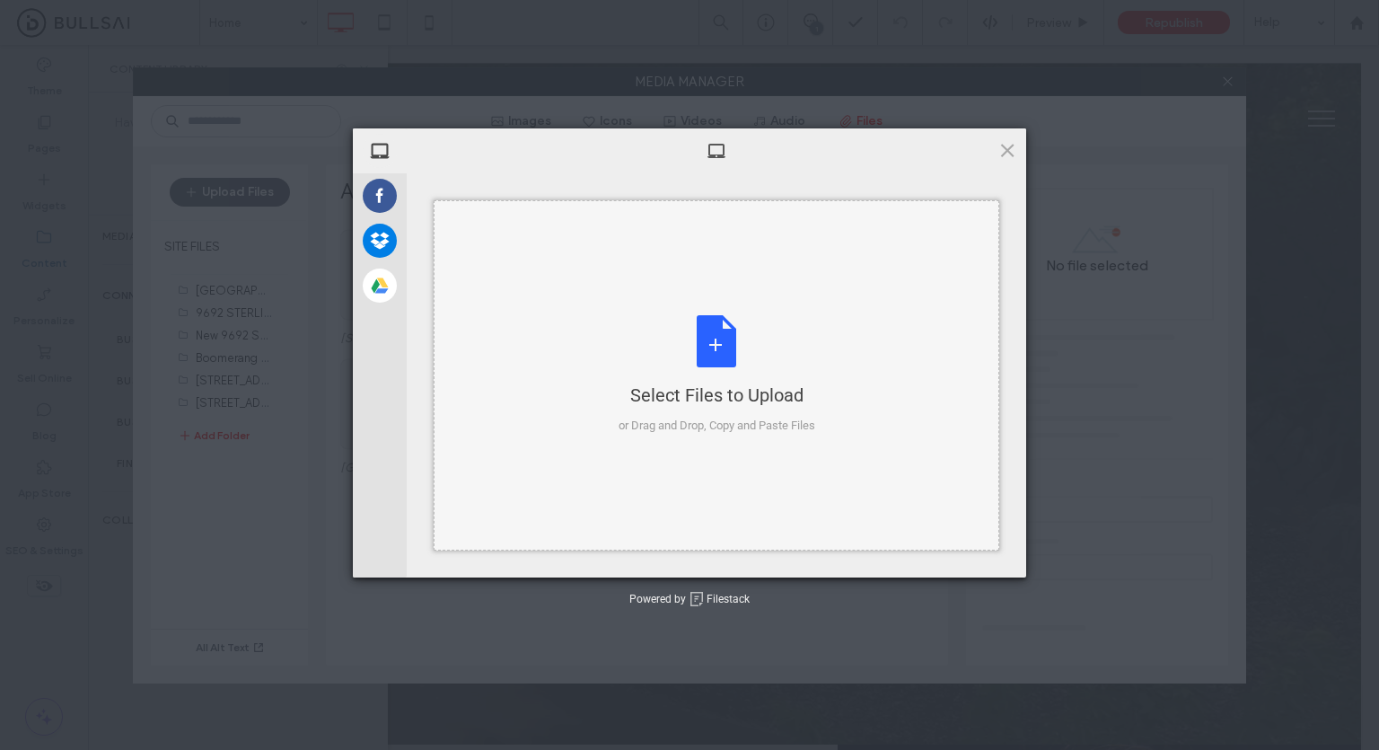
click at [672, 388] on div "Select Files to Upload" at bounding box center [717, 395] width 197 height 25
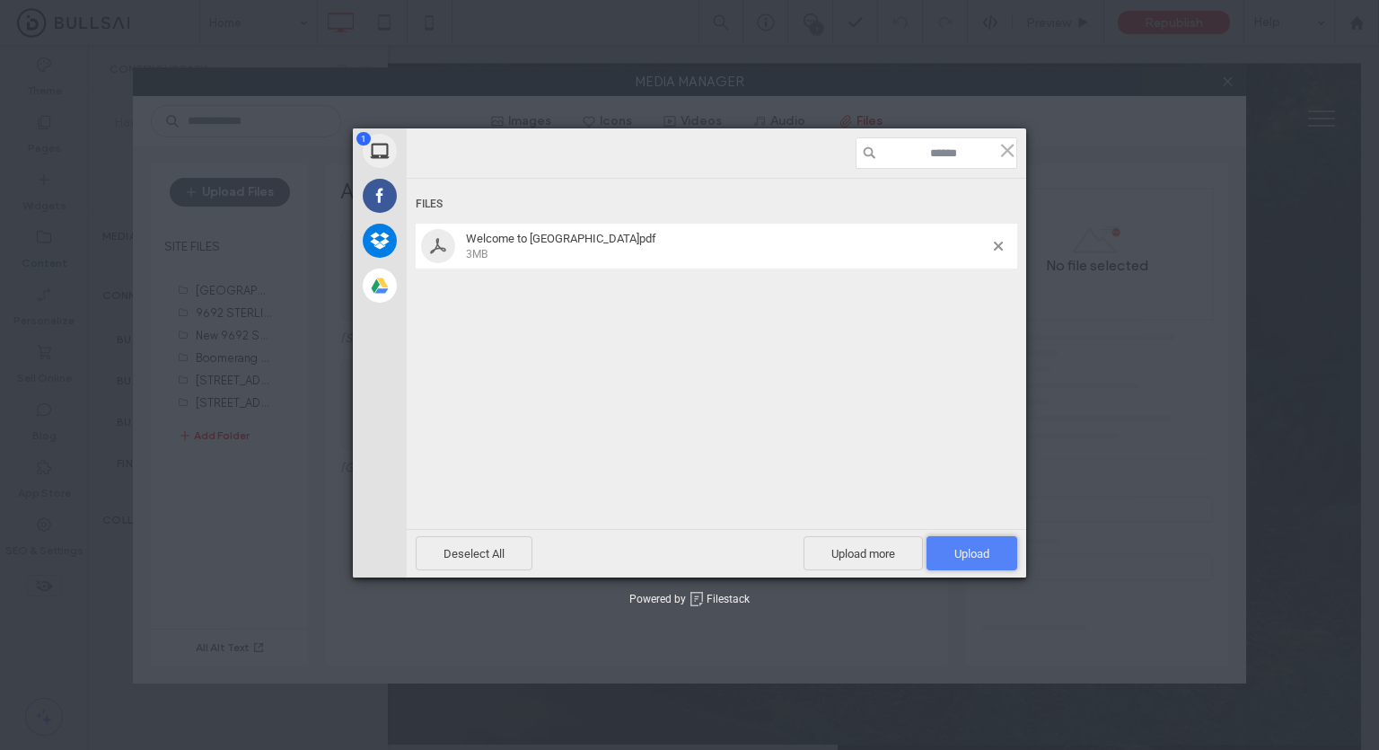
click at [987, 559] on span "Upload 1" at bounding box center [972, 553] width 35 height 13
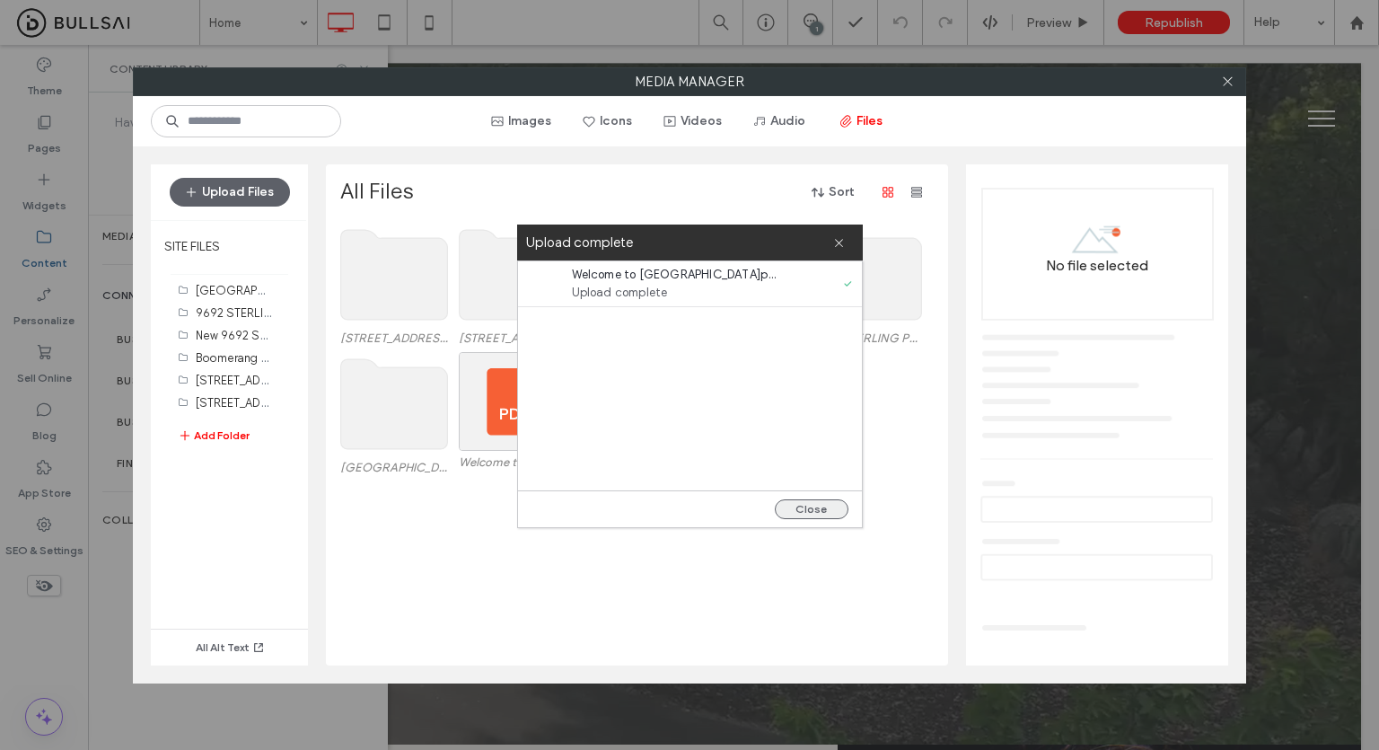
click at [806, 499] on button "Close" at bounding box center [812, 509] width 74 height 20
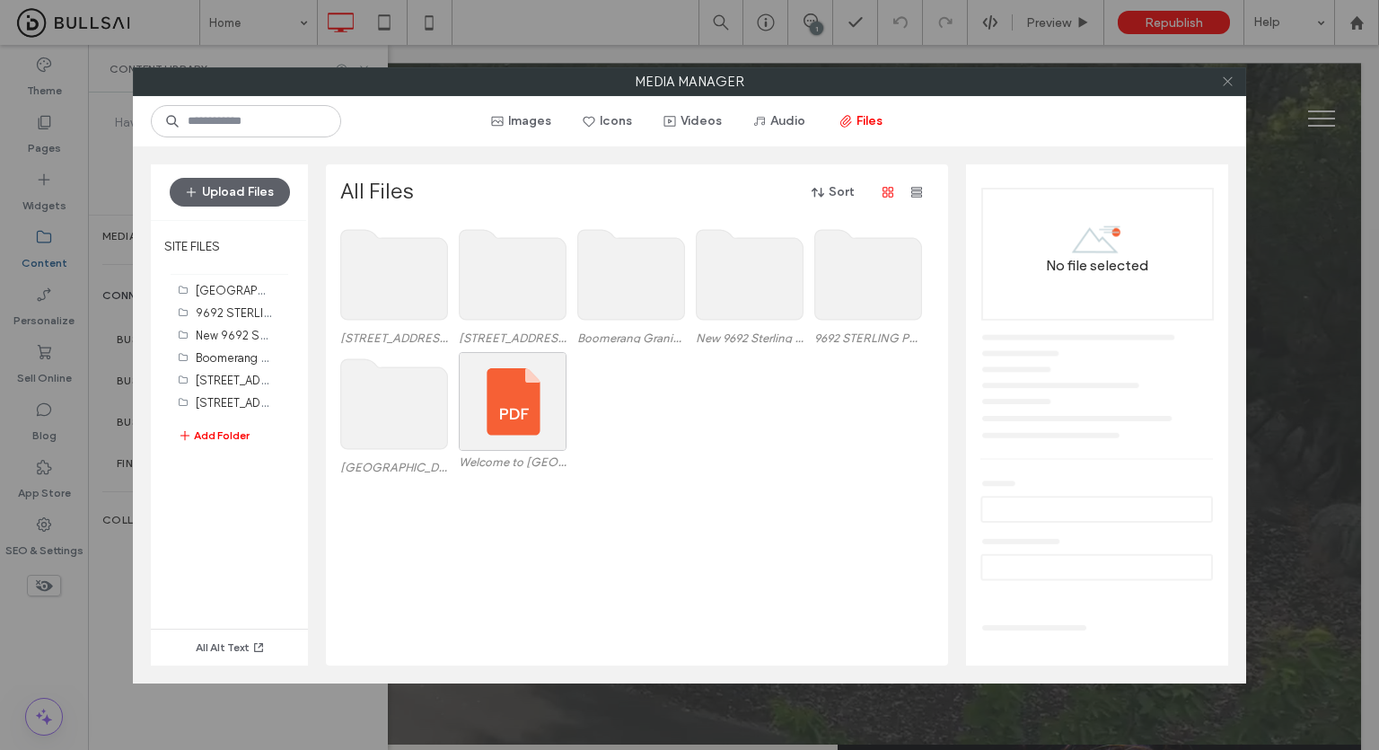
click at [1228, 80] on use at bounding box center [1227, 81] width 9 height 9
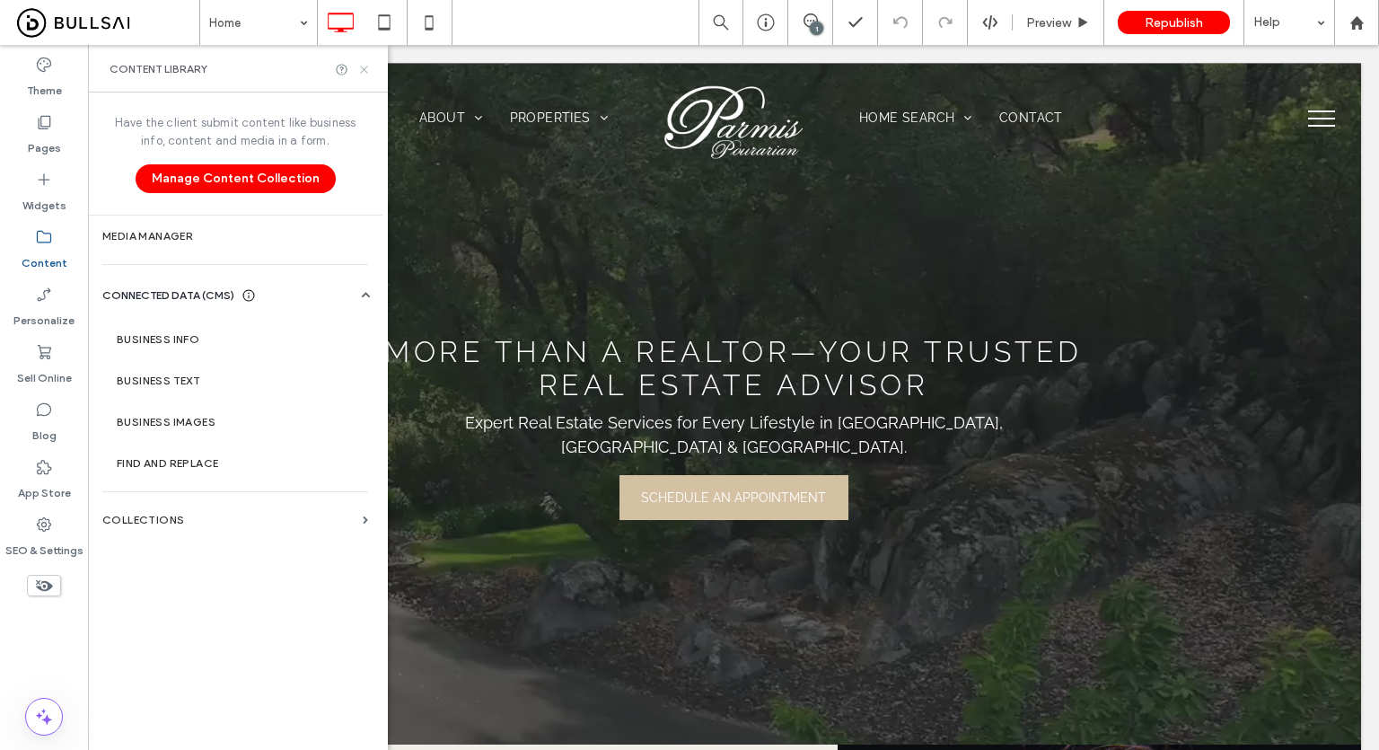
click at [357, 66] on icon at bounding box center [363, 69] width 13 height 13
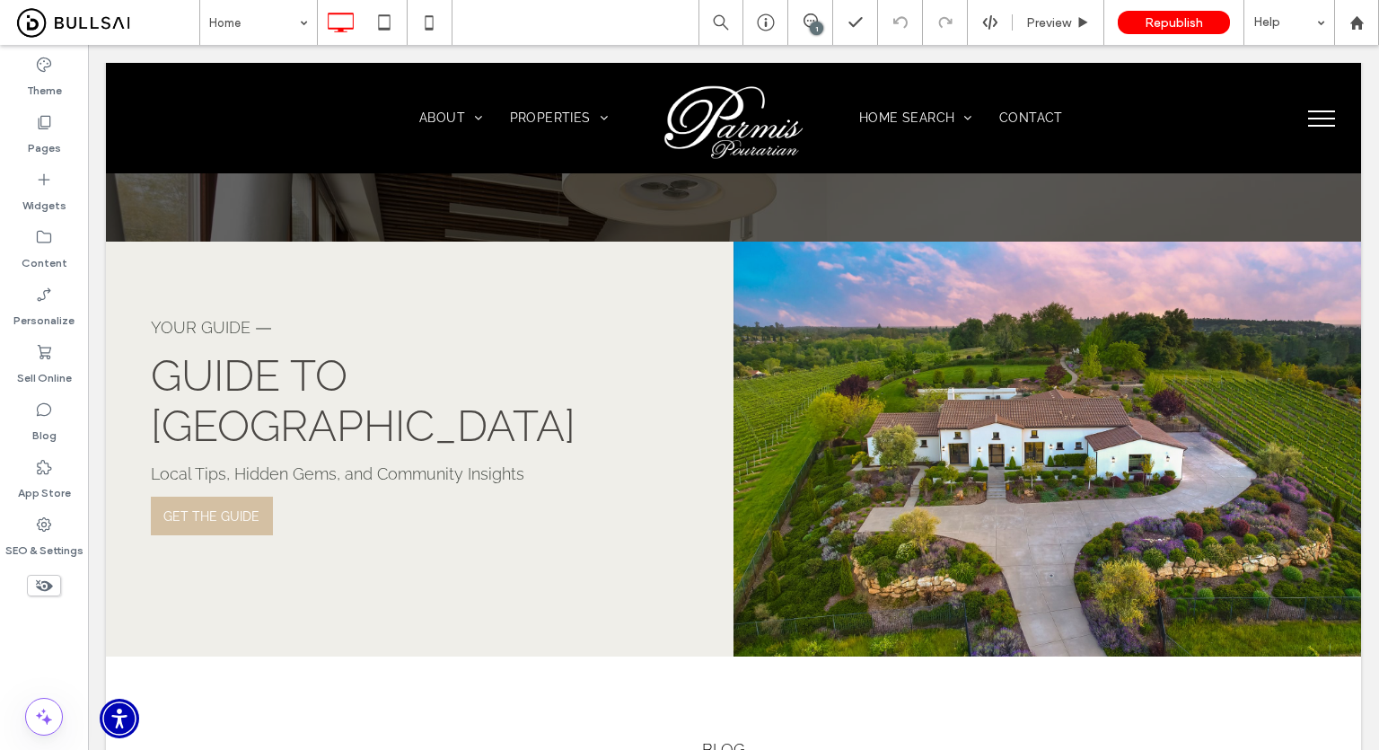
scroll to position [3366, 0]
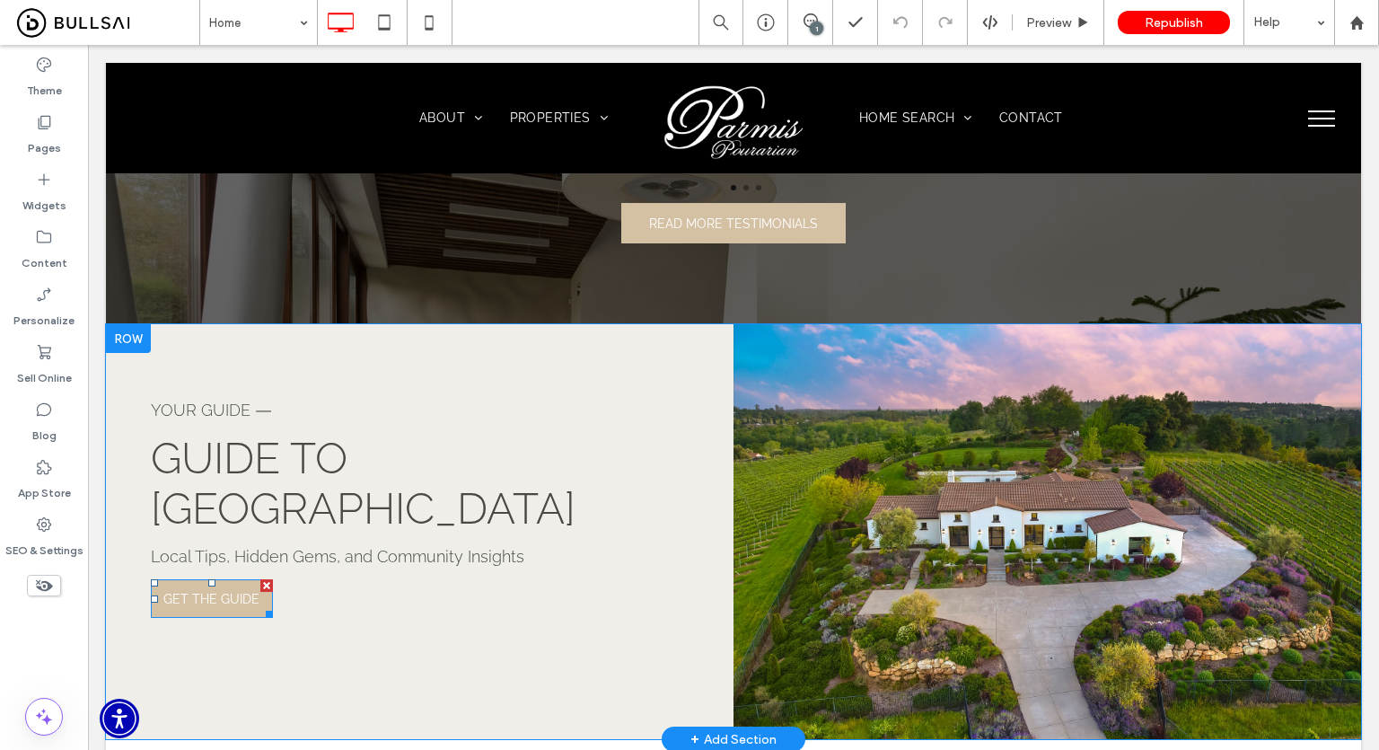
click at [230, 583] on span "GET THE GUIDE" at bounding box center [211, 599] width 96 height 32
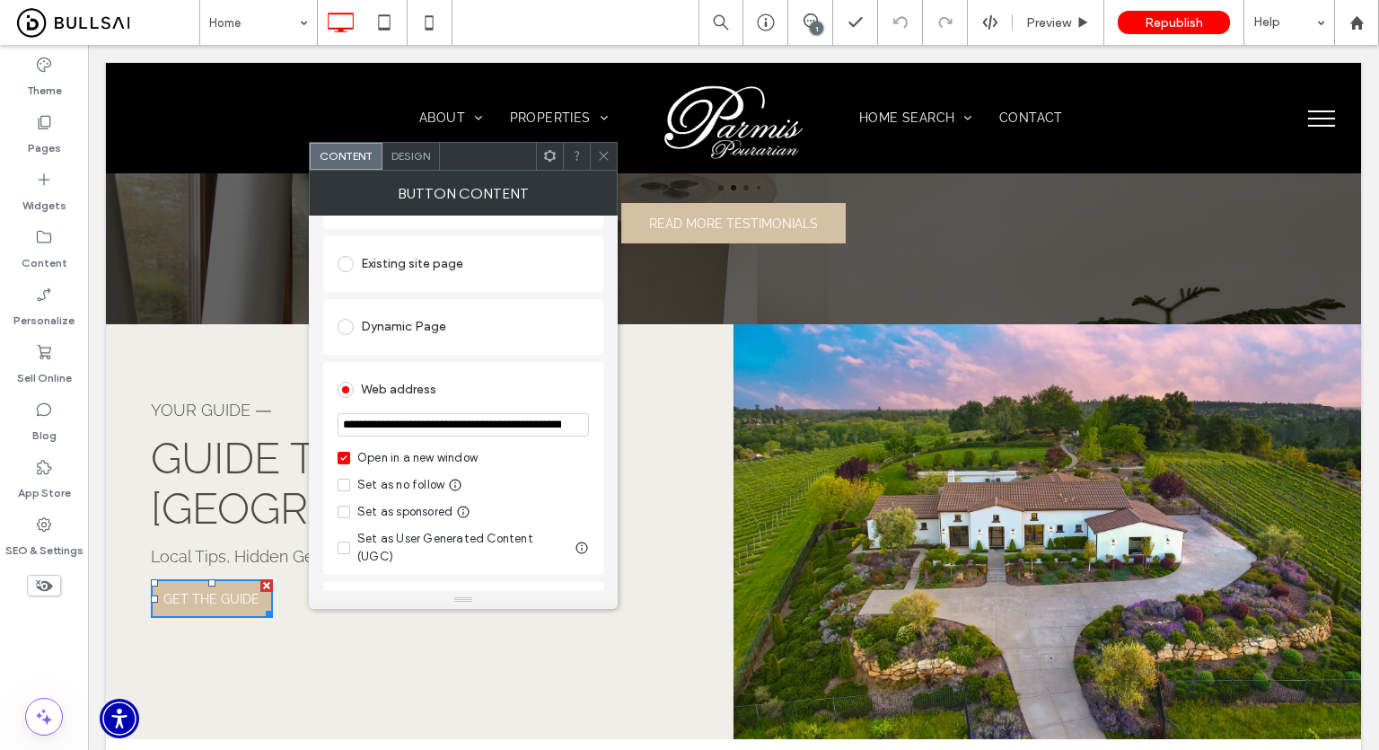
scroll to position [180, 0]
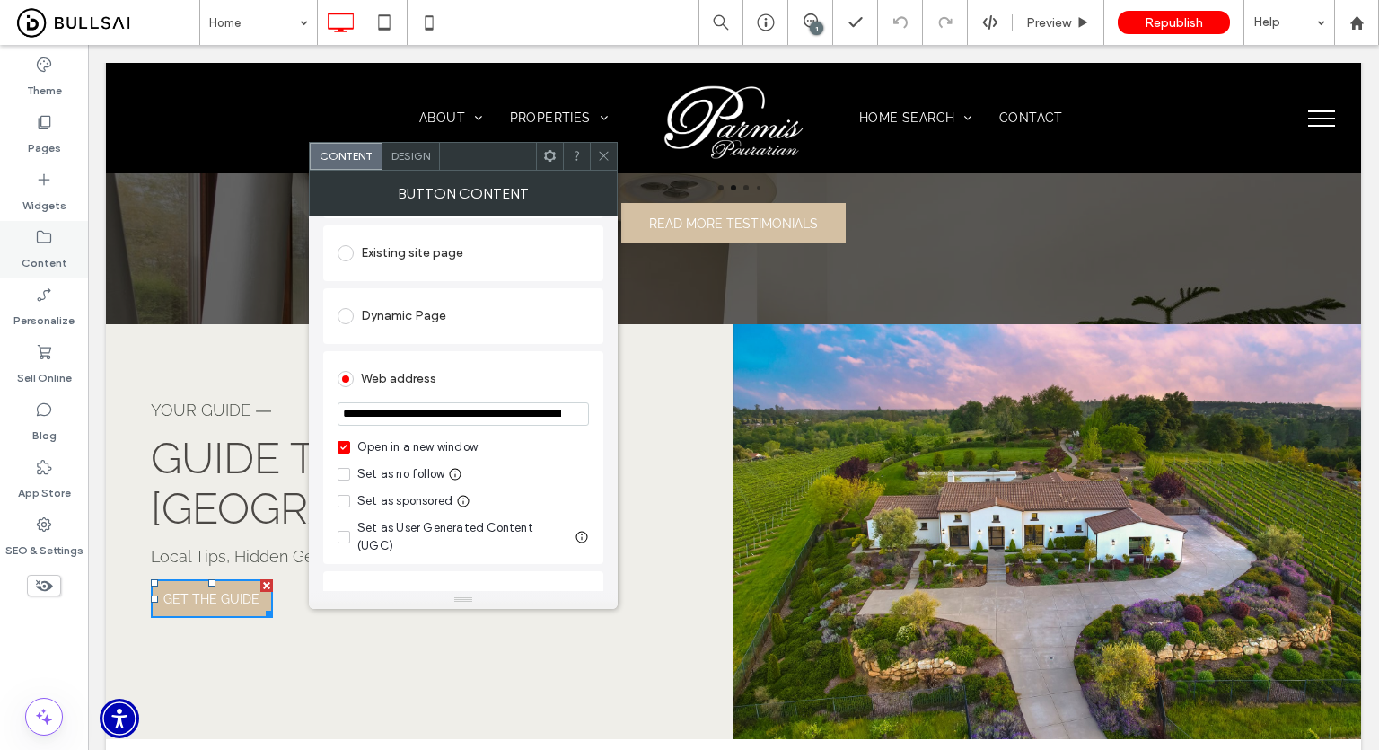
click at [35, 256] on label "Content" at bounding box center [45, 258] width 46 height 25
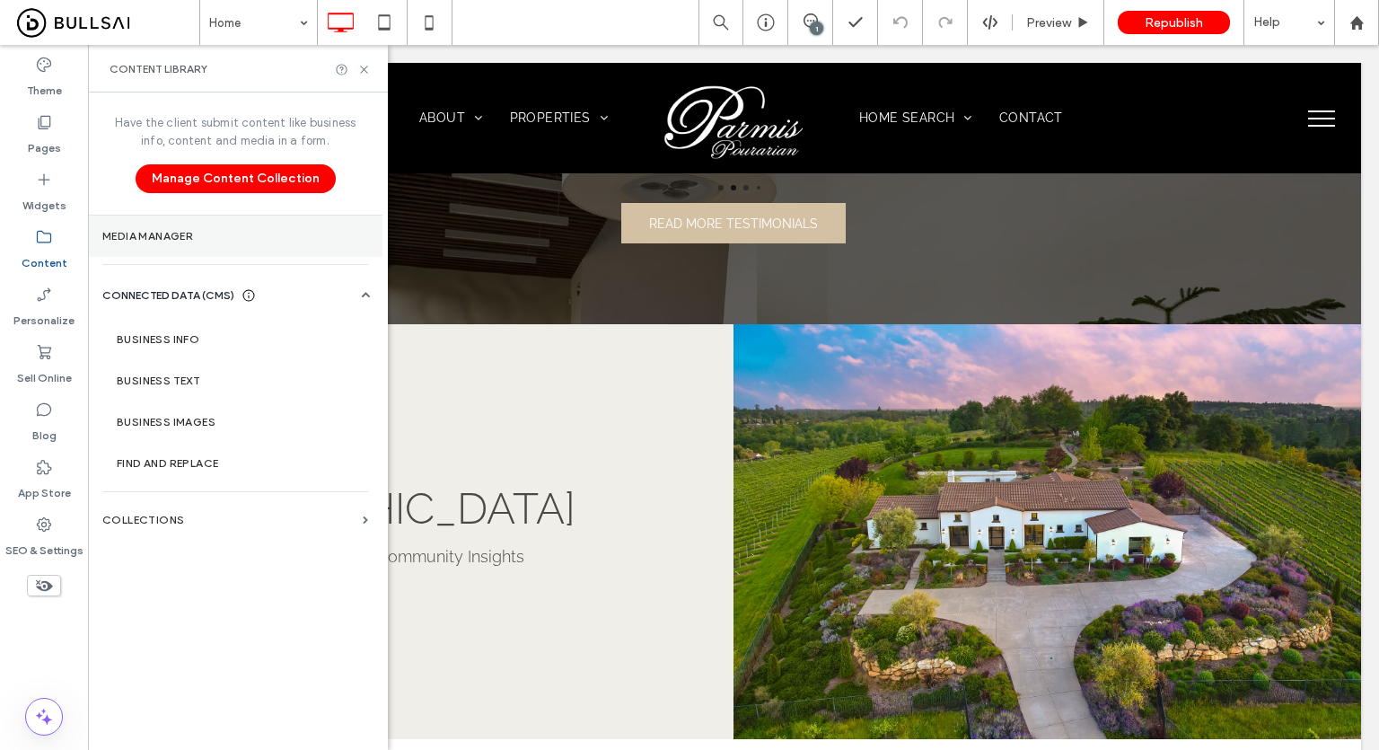
click at [205, 232] on label "Media Manager" at bounding box center [235, 236] width 266 height 13
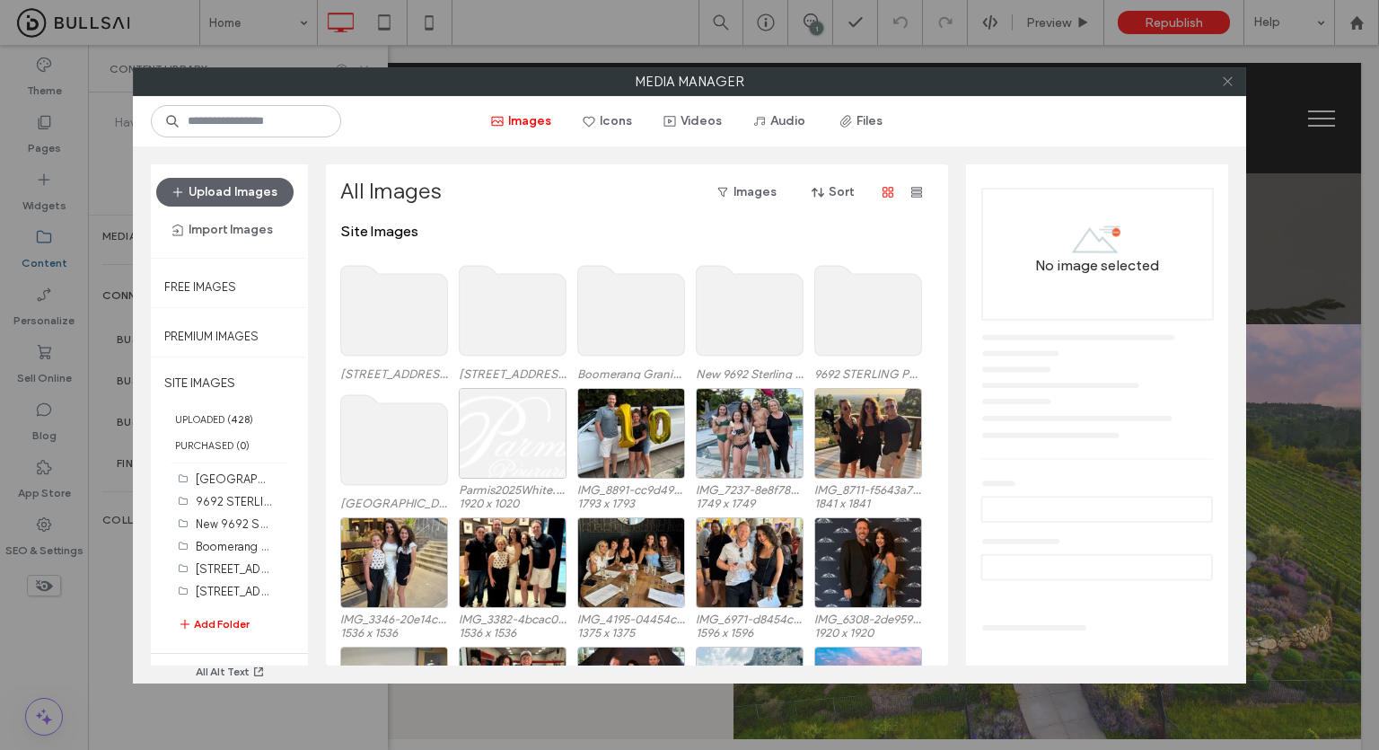
click at [1230, 87] on icon at bounding box center [1227, 81] width 13 height 13
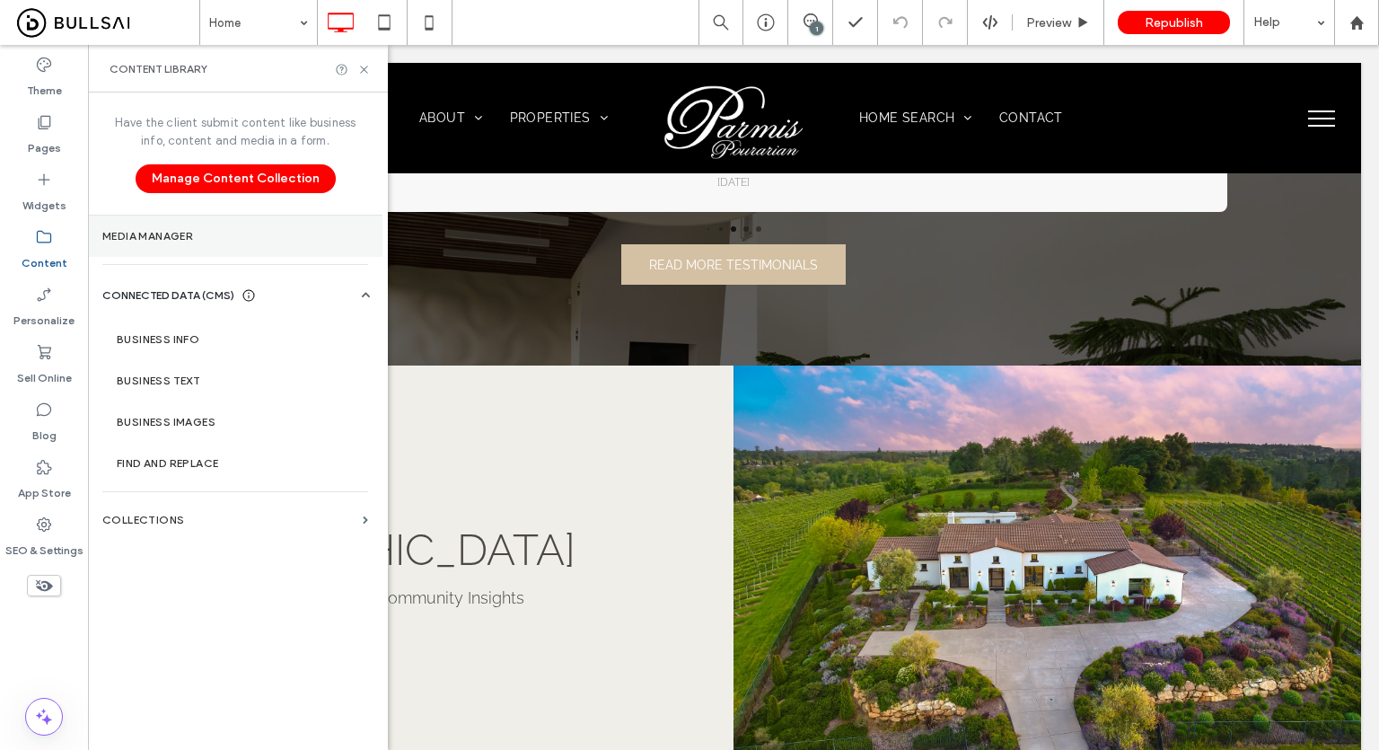
click at [249, 245] on section "Media Manager" at bounding box center [235, 236] width 295 height 41
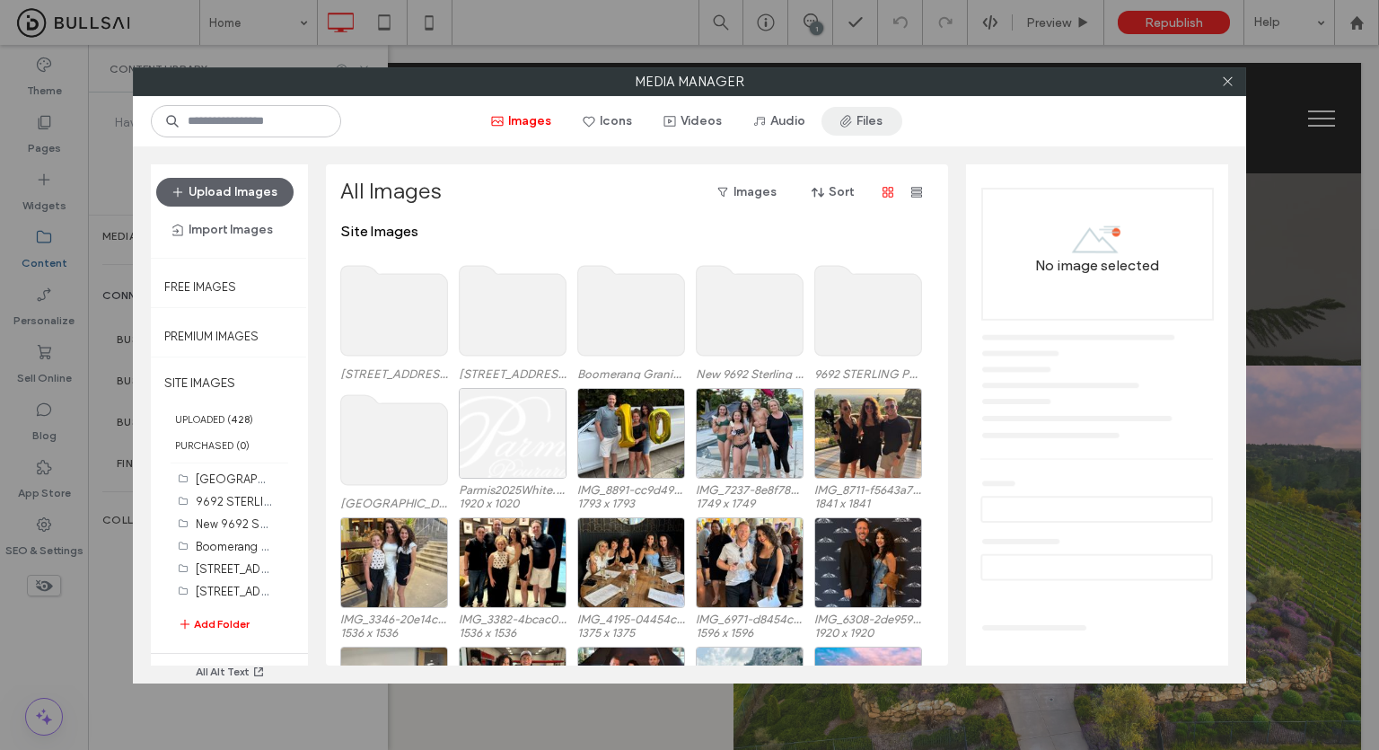
click at [884, 107] on button "Files" at bounding box center [862, 121] width 81 height 29
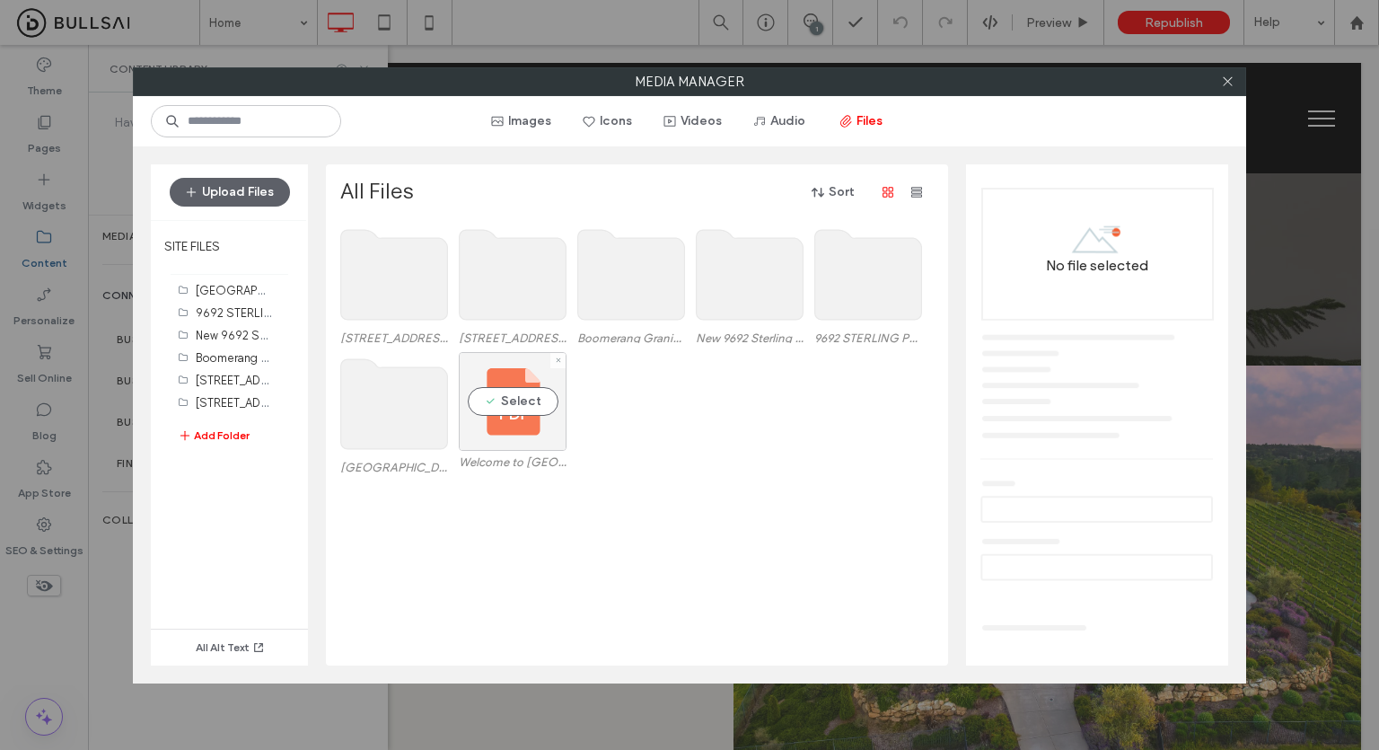
click at [514, 415] on div "Select" at bounding box center [513, 401] width 108 height 99
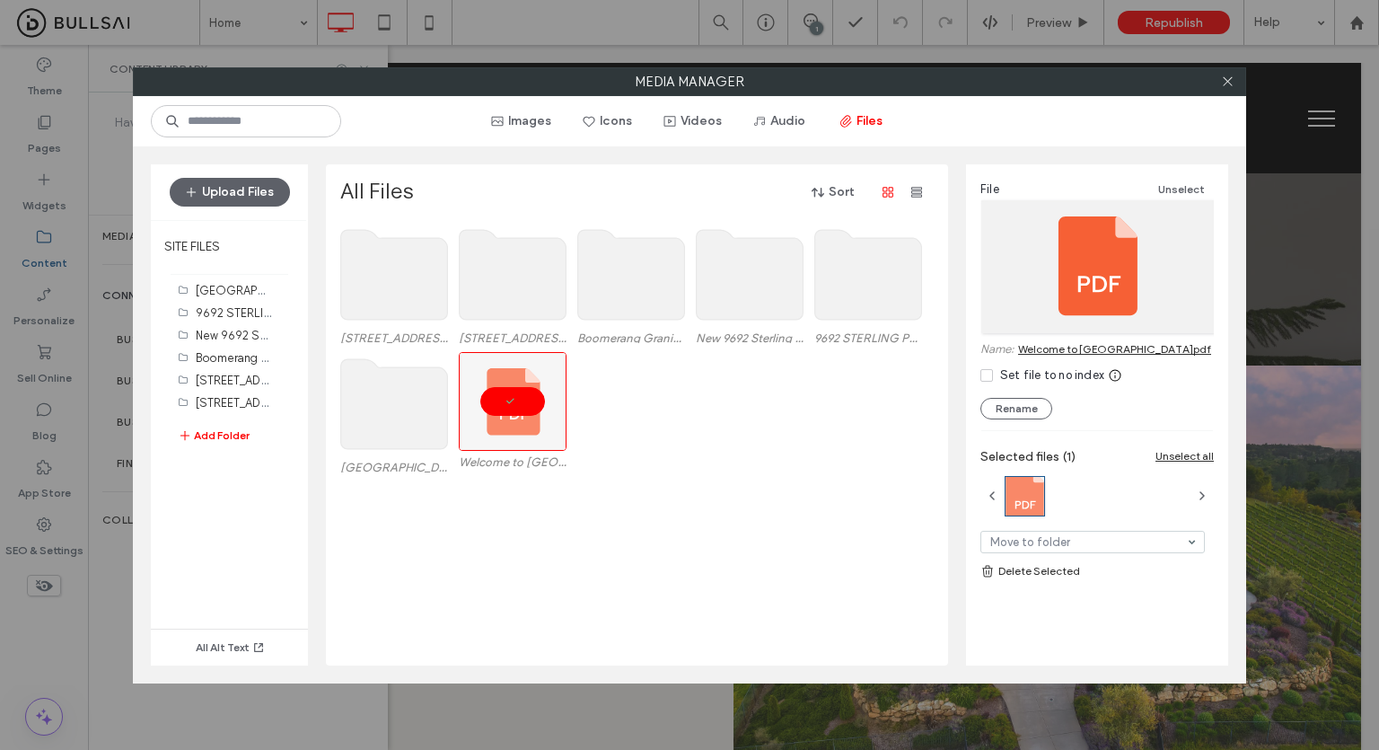
click at [1098, 348] on link "Welcome to Placer County.pdf" at bounding box center [1114, 348] width 193 height 13
click at [1232, 84] on icon at bounding box center [1227, 81] width 13 height 13
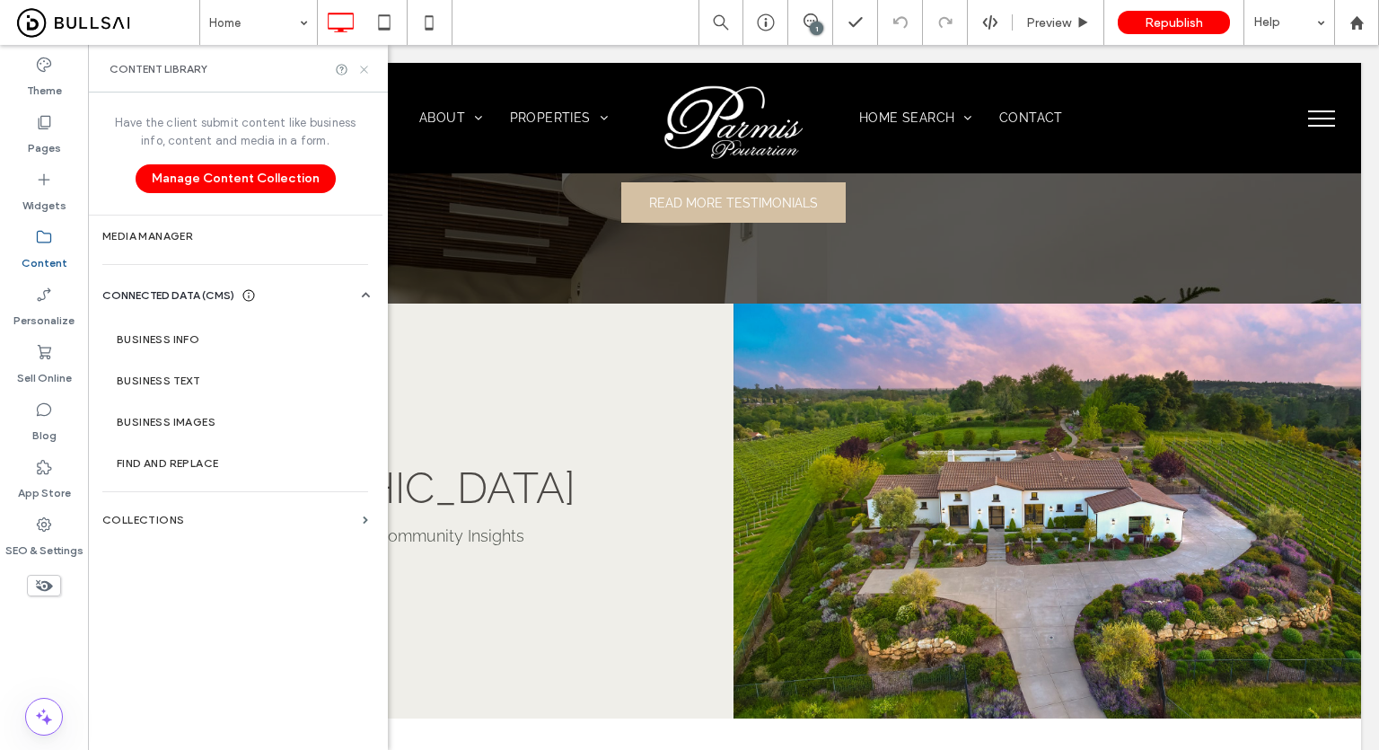
drag, startPoint x: 363, startPoint y: 73, endPoint x: 367, endPoint y: 333, distance: 260.5
click at [363, 73] on icon at bounding box center [363, 69] width 13 height 13
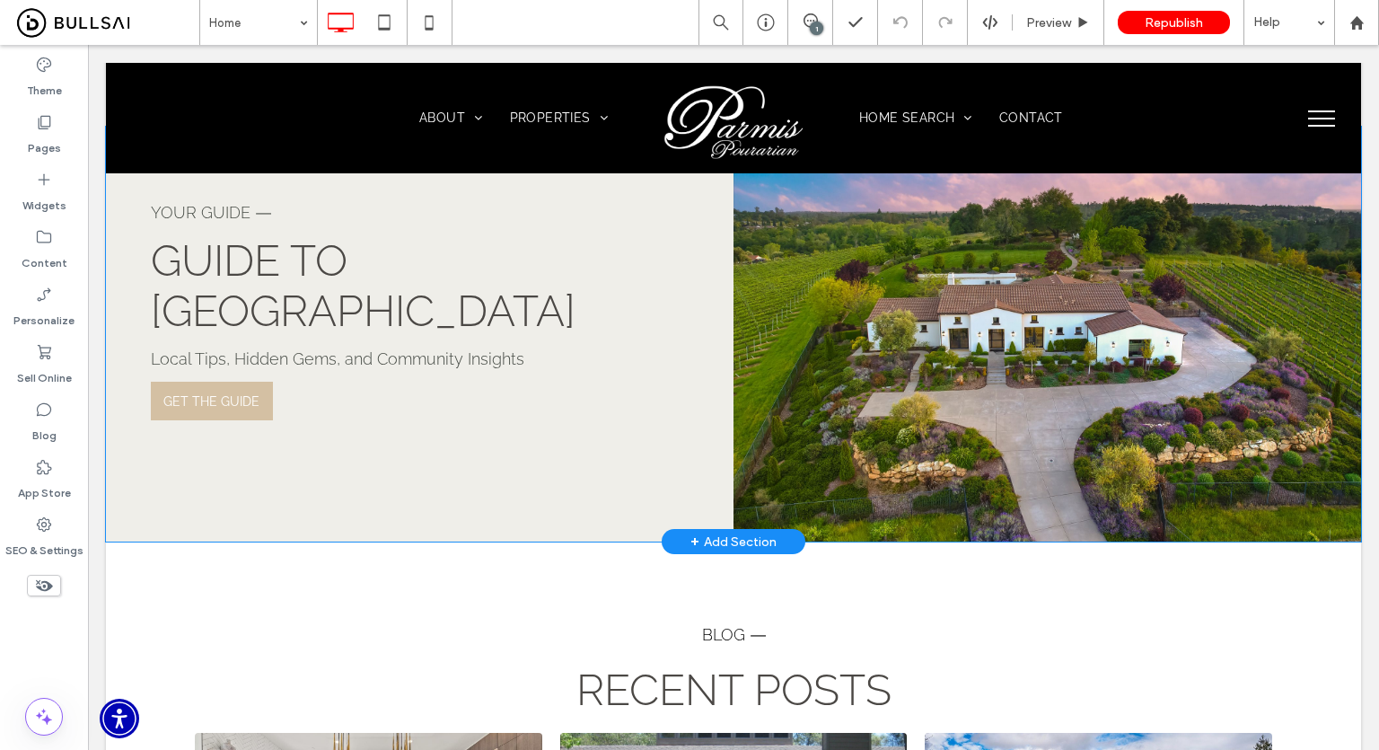
scroll to position [3545, 0]
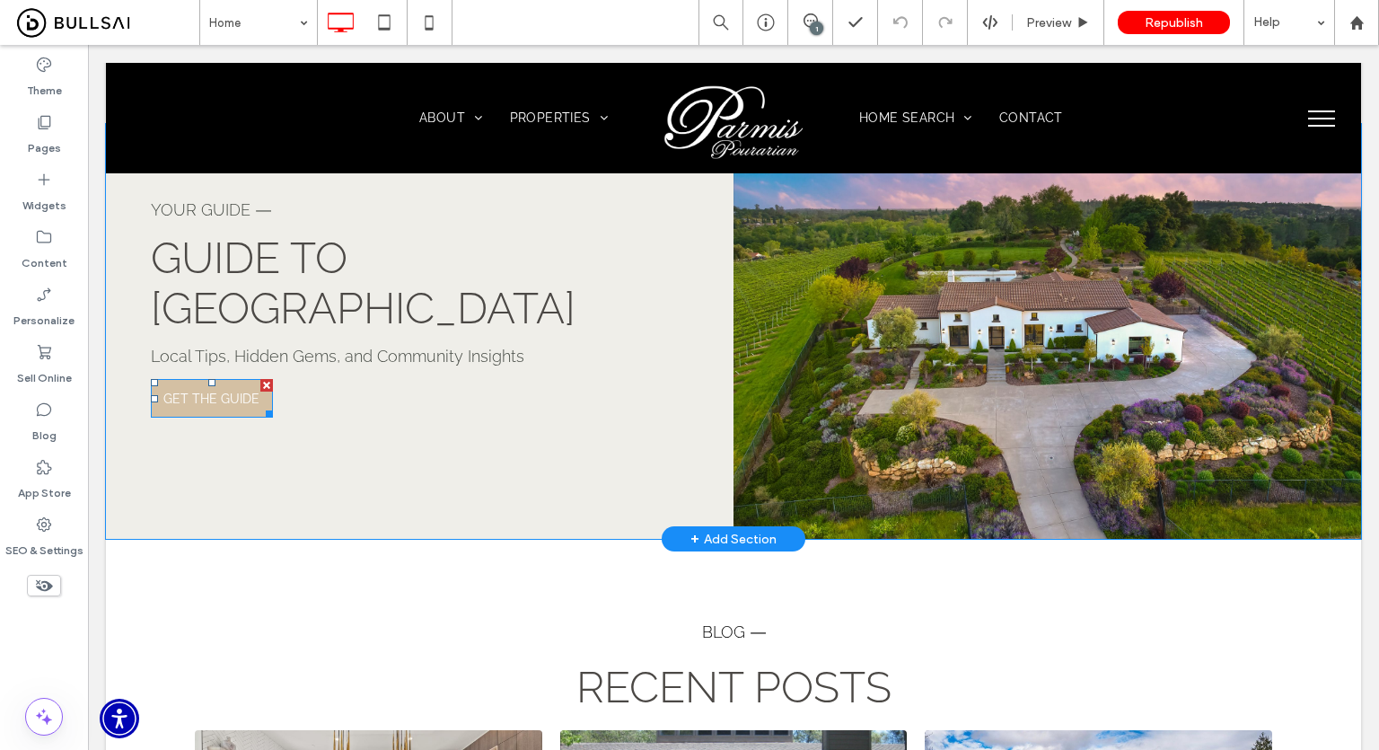
click at [207, 383] on span "GET THE GUIDE" at bounding box center [211, 399] width 96 height 32
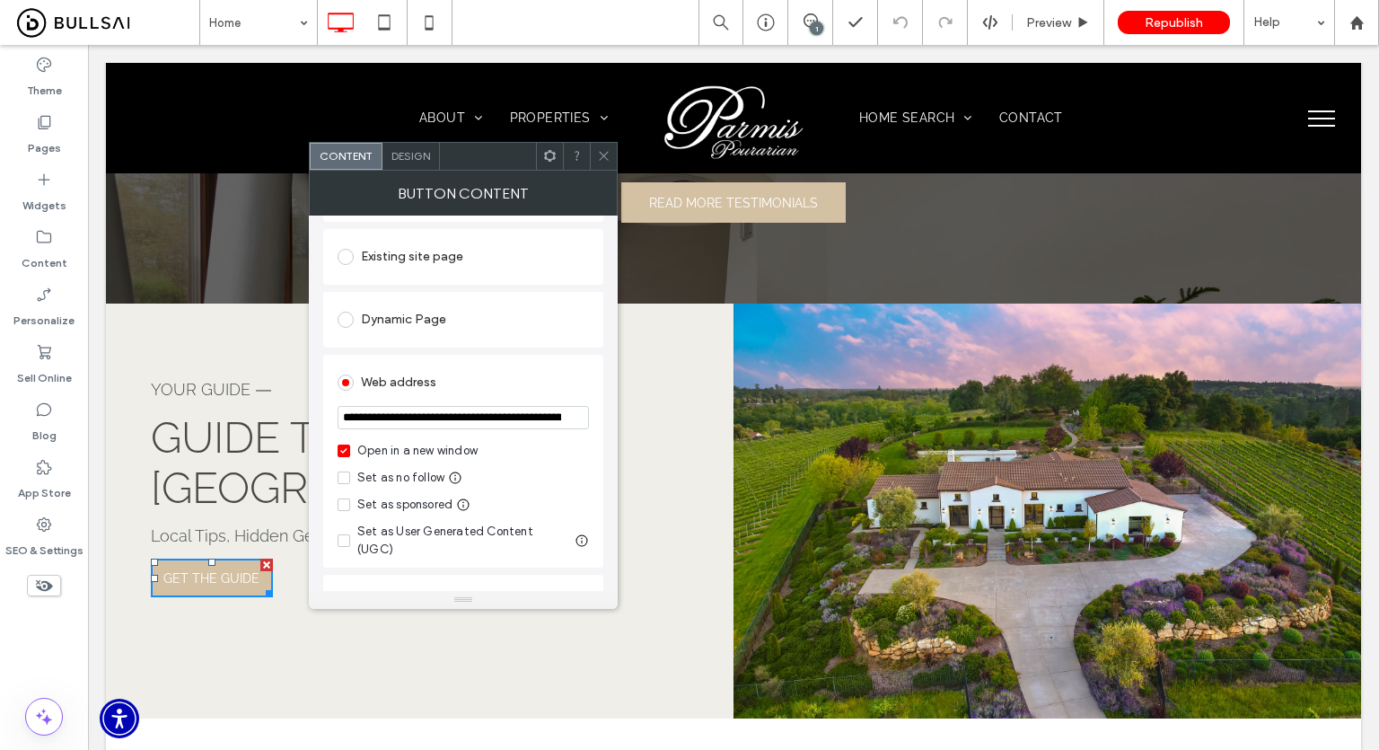
scroll to position [180, 0]
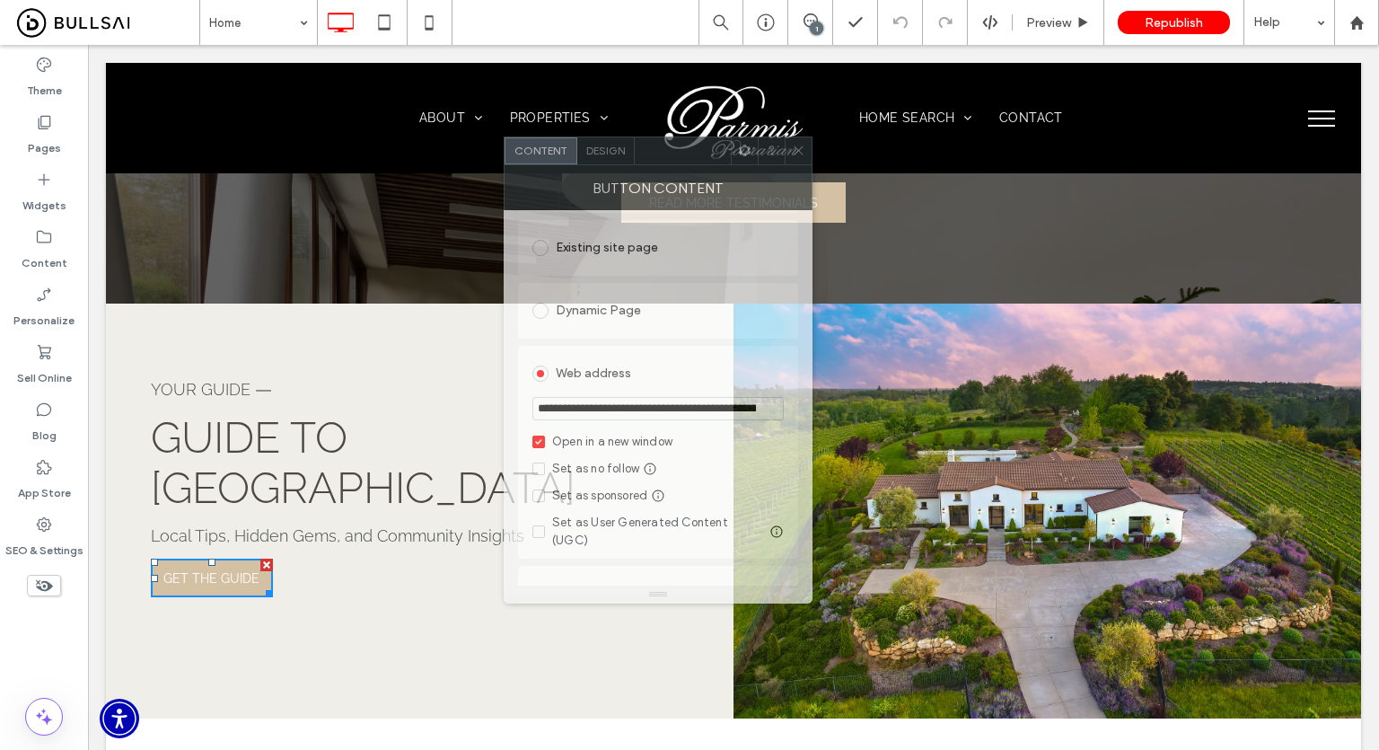
drag, startPoint x: 475, startPoint y: 166, endPoint x: 754, endPoint y: 161, distance: 279.3
click at [731, 161] on div at bounding box center [683, 150] width 96 height 27
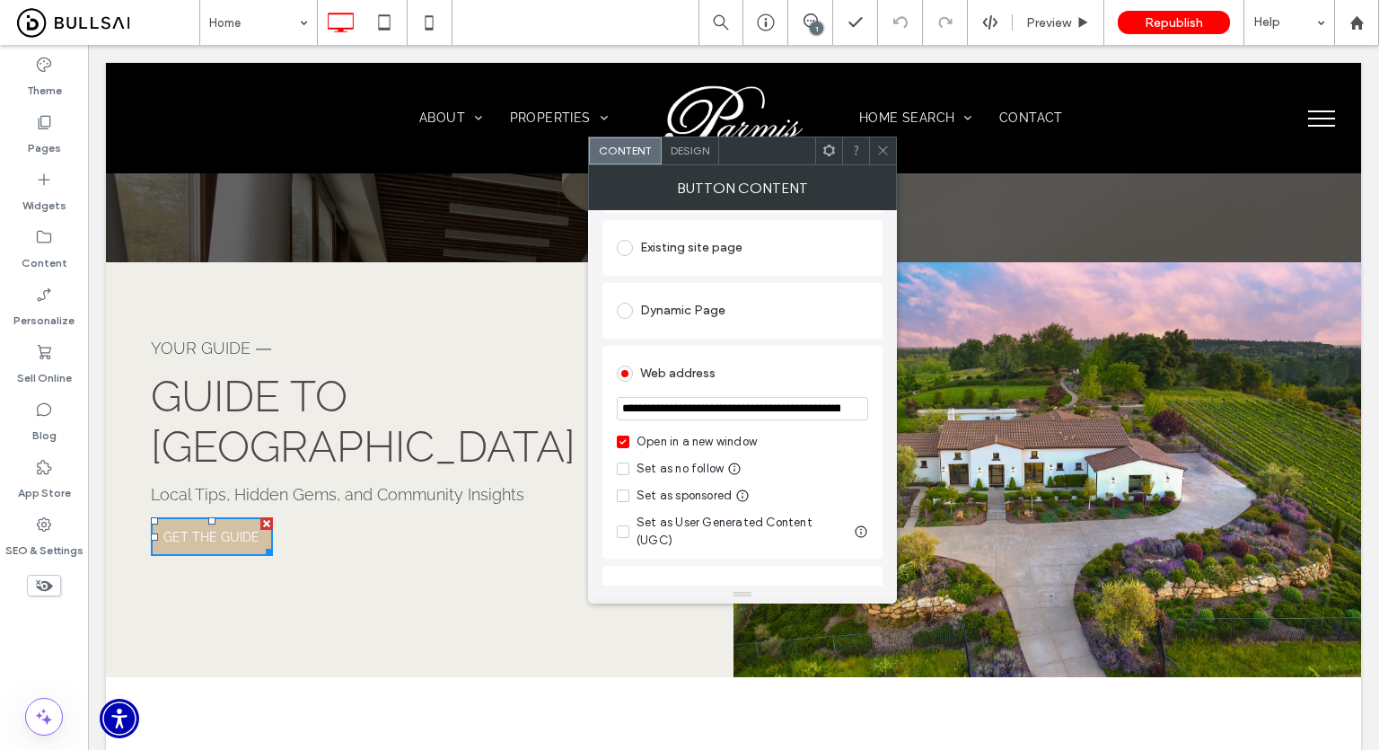
click at [719, 400] on input "**********" at bounding box center [742, 408] width 251 height 23
paste input "url"
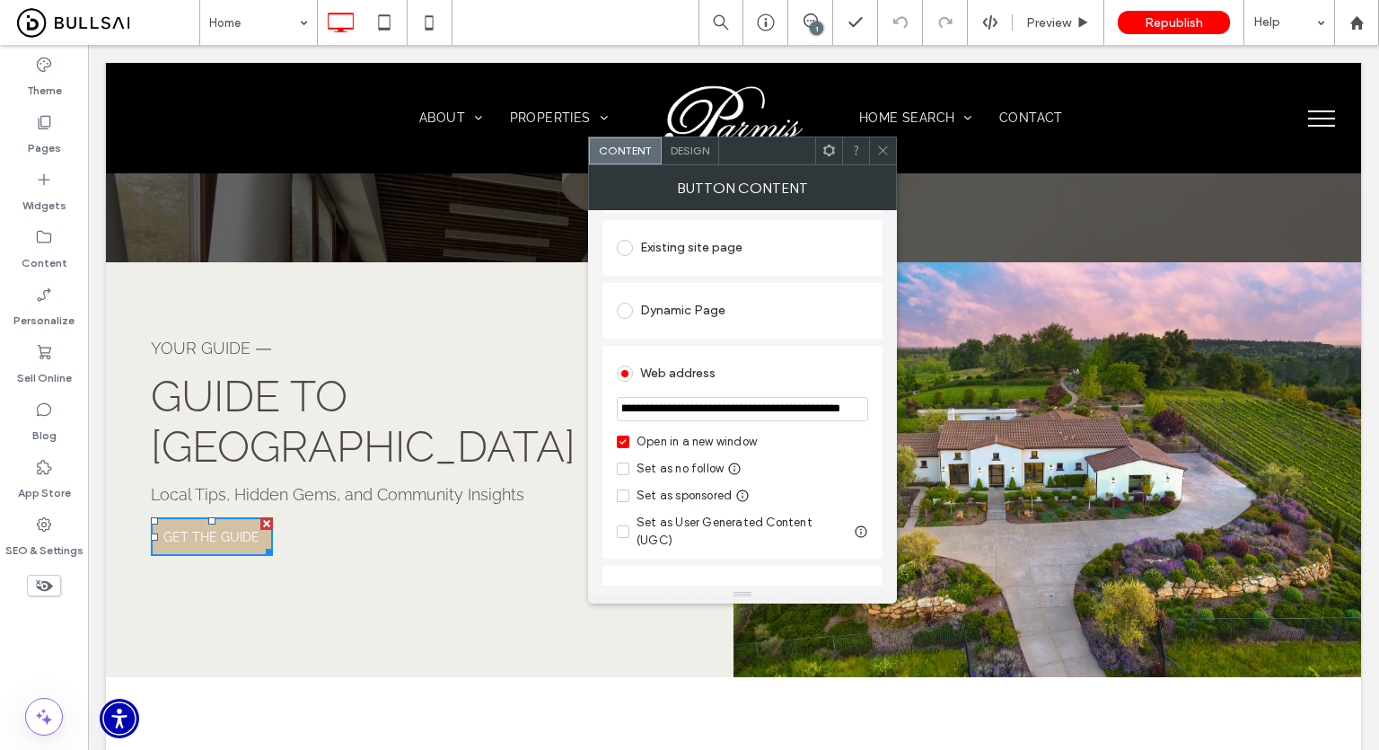
type input "**********"
click at [732, 392] on section "**********" at bounding box center [742, 410] width 251 height 45
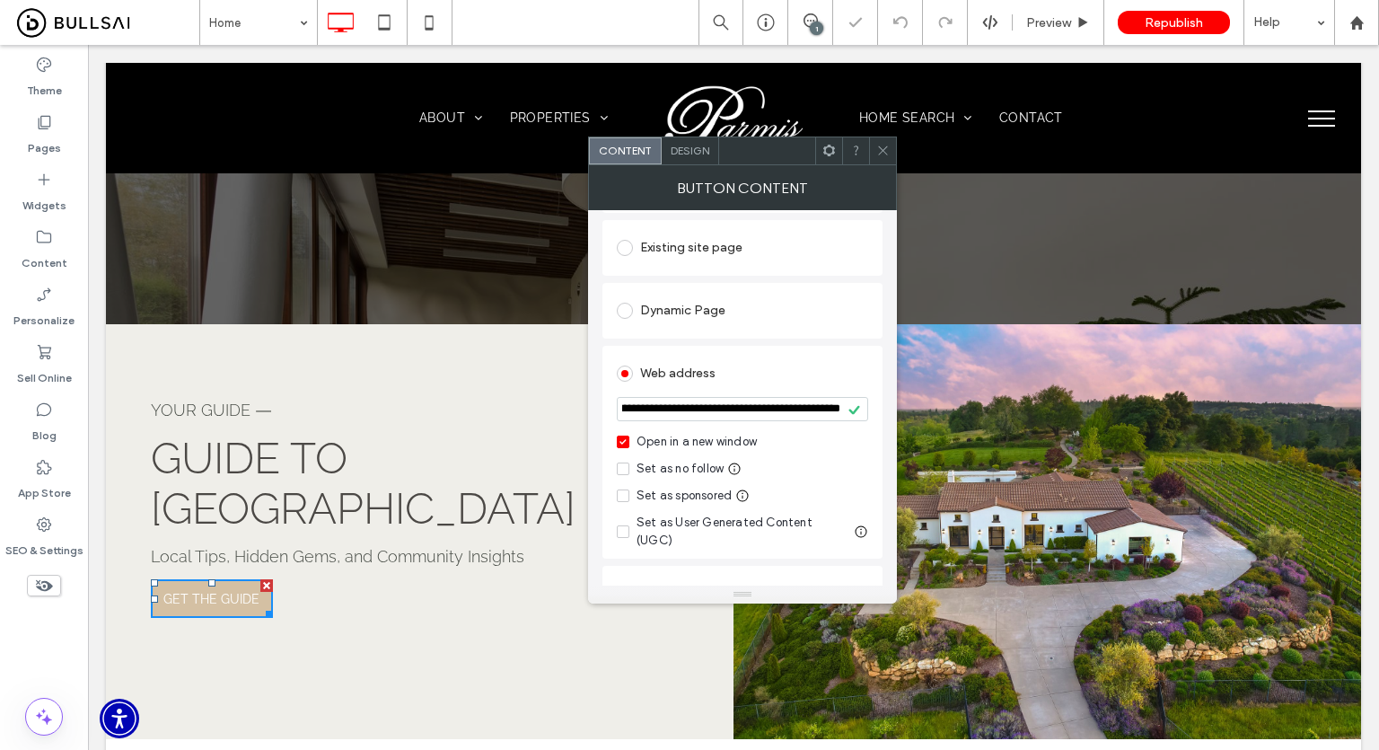
scroll to position [0, 0]
click at [886, 155] on icon at bounding box center [882, 150] width 13 height 13
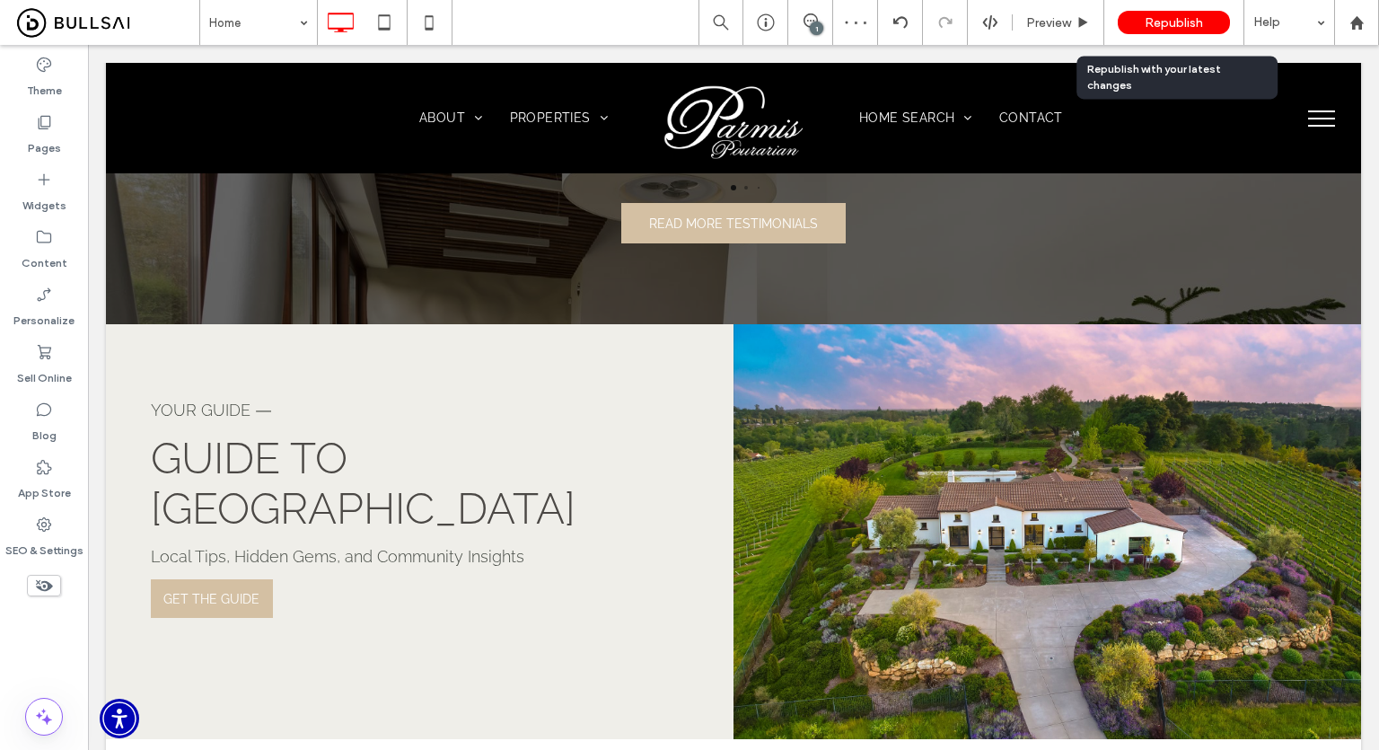
click at [1178, 28] on span "Republish" at bounding box center [1174, 22] width 58 height 15
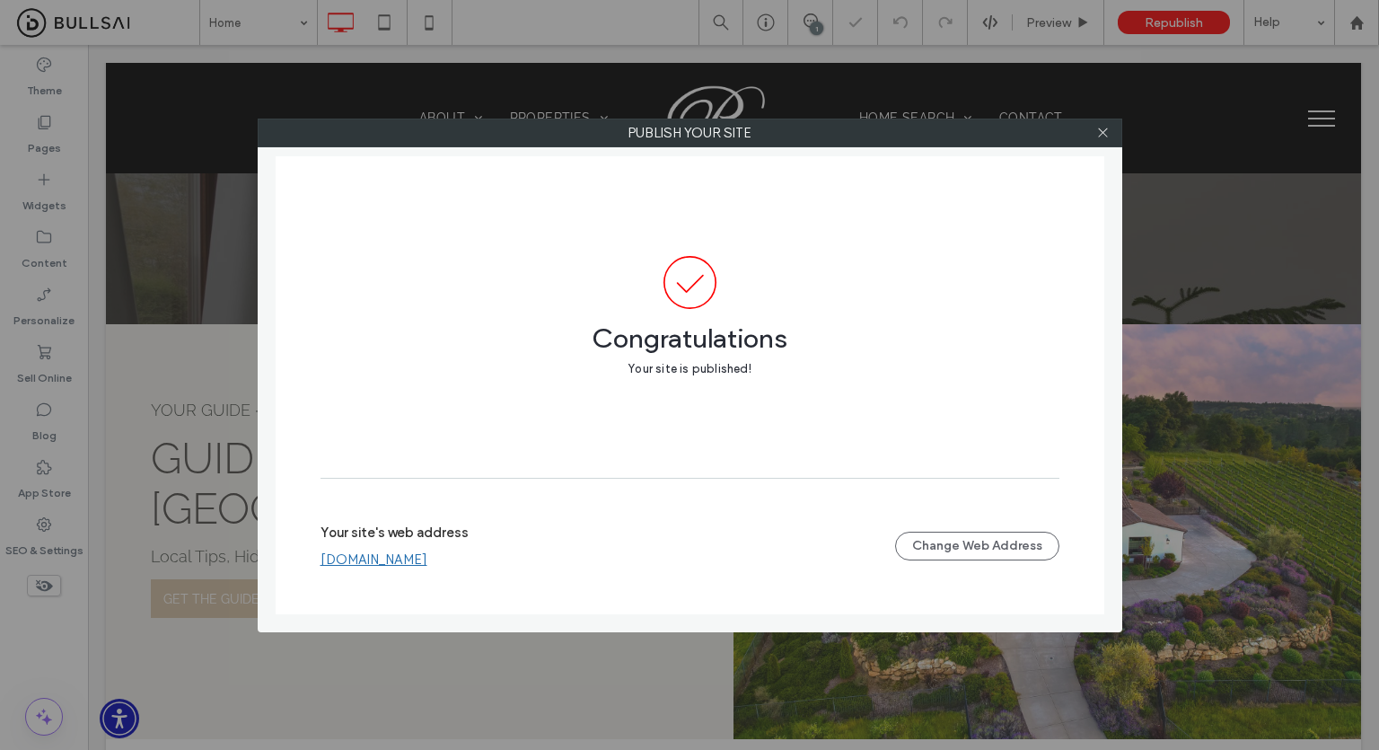
click at [427, 563] on link "www.parmispourarian.com" at bounding box center [374, 559] width 107 height 16
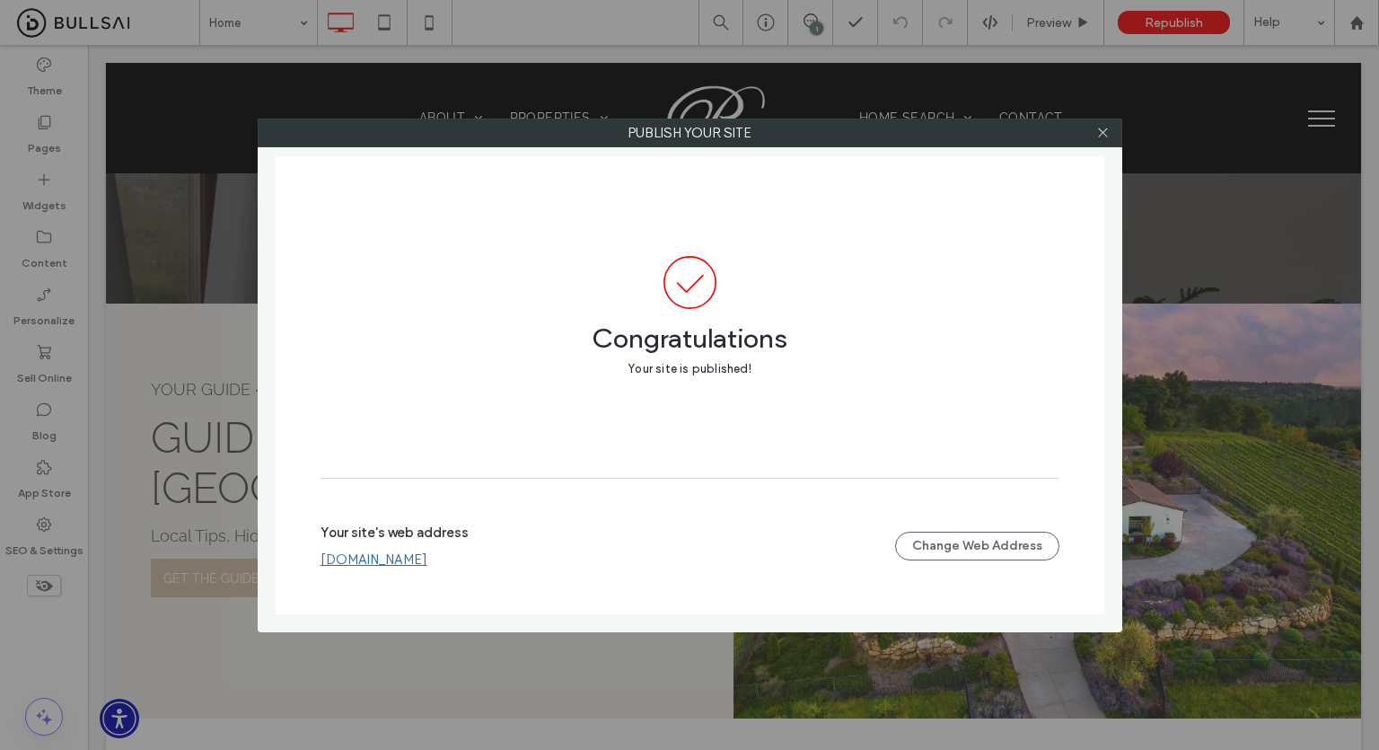
click at [403, 559] on link "www.parmispourarian.com" at bounding box center [374, 559] width 107 height 16
click at [1096, 137] on icon at bounding box center [1102, 132] width 13 height 13
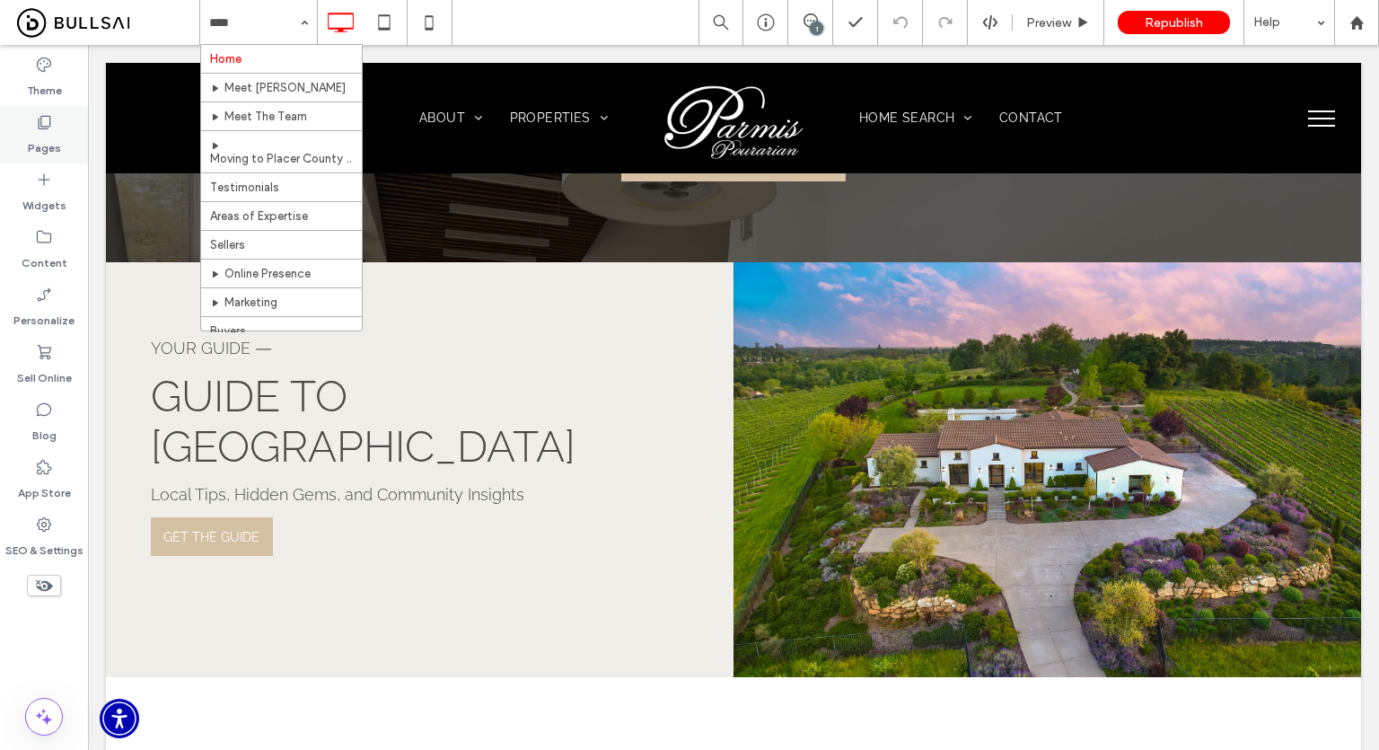
click at [27, 124] on div "Pages" at bounding box center [44, 134] width 88 height 57
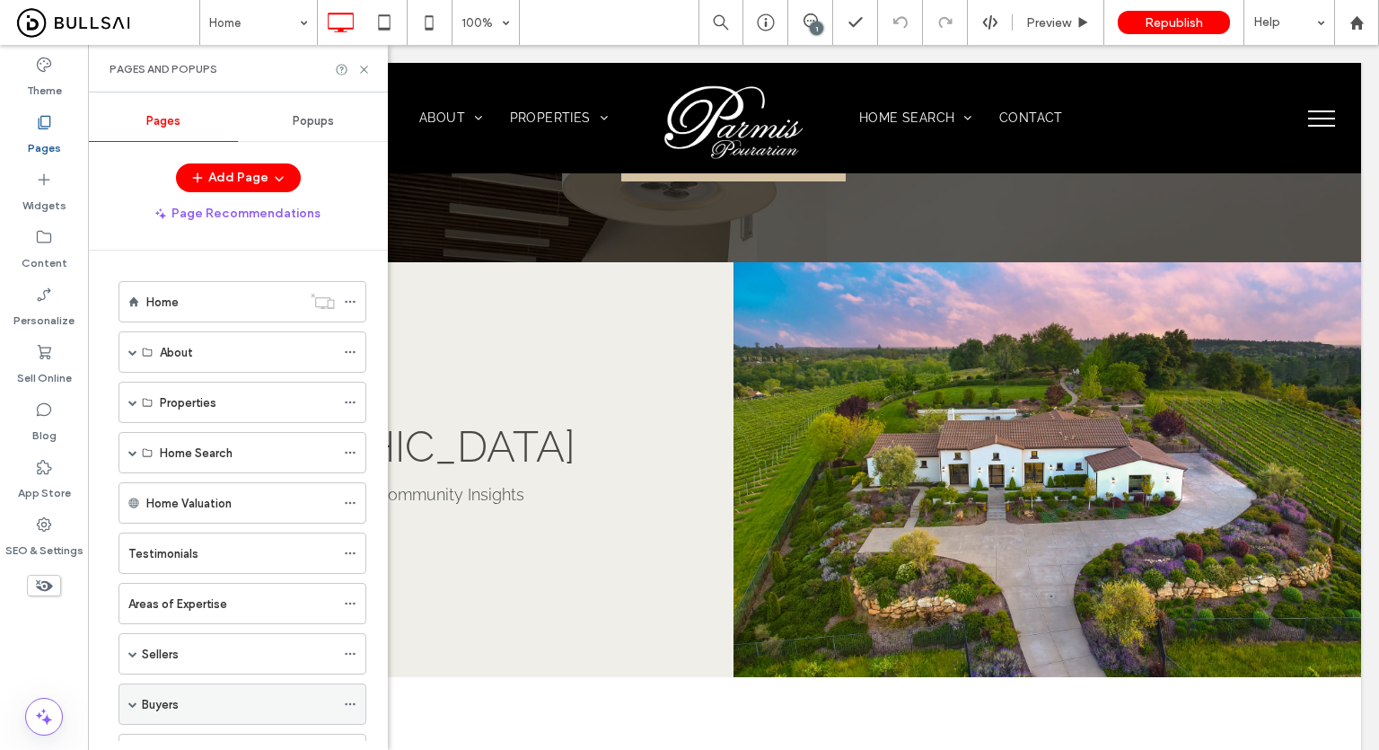
click at [133, 700] on span at bounding box center [132, 704] width 9 height 9
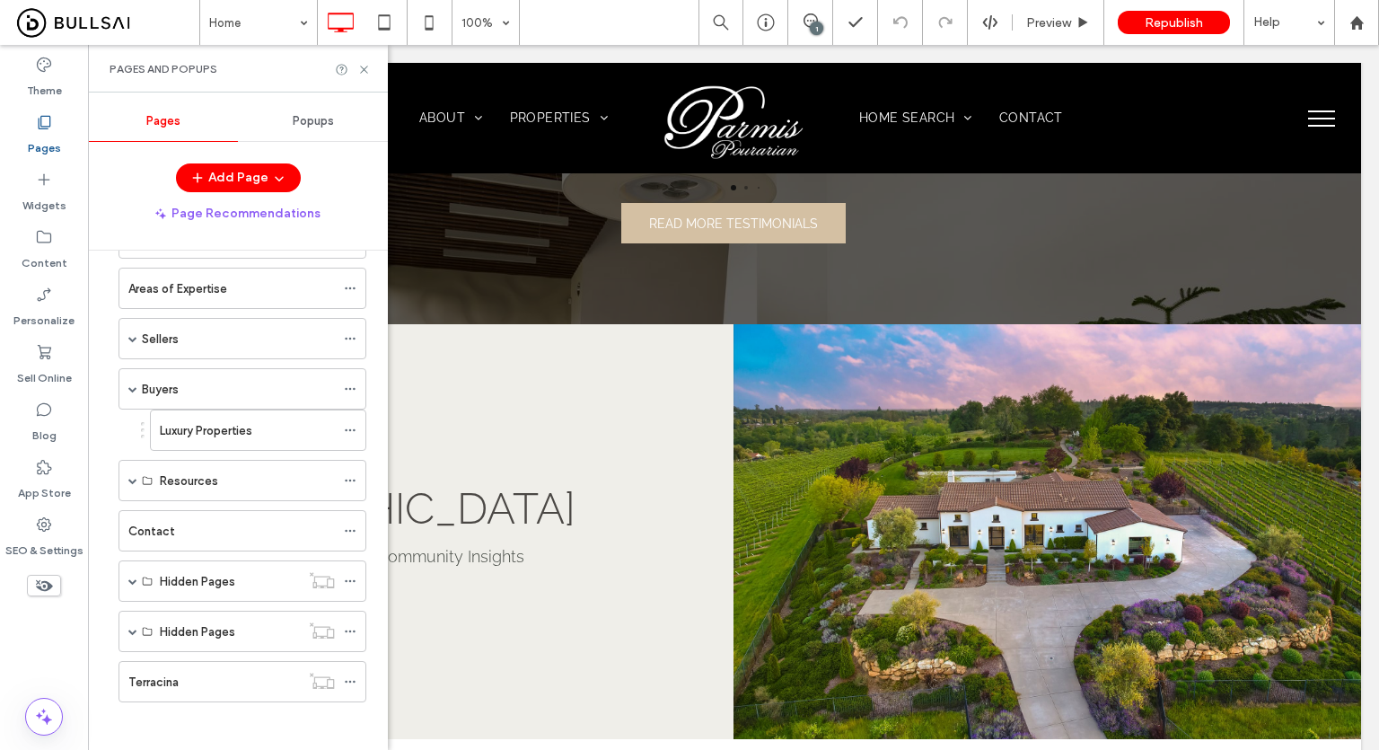
click at [243, 380] on div "Buyers" at bounding box center [238, 389] width 193 height 19
click at [366, 69] on icon at bounding box center [363, 69] width 13 height 13
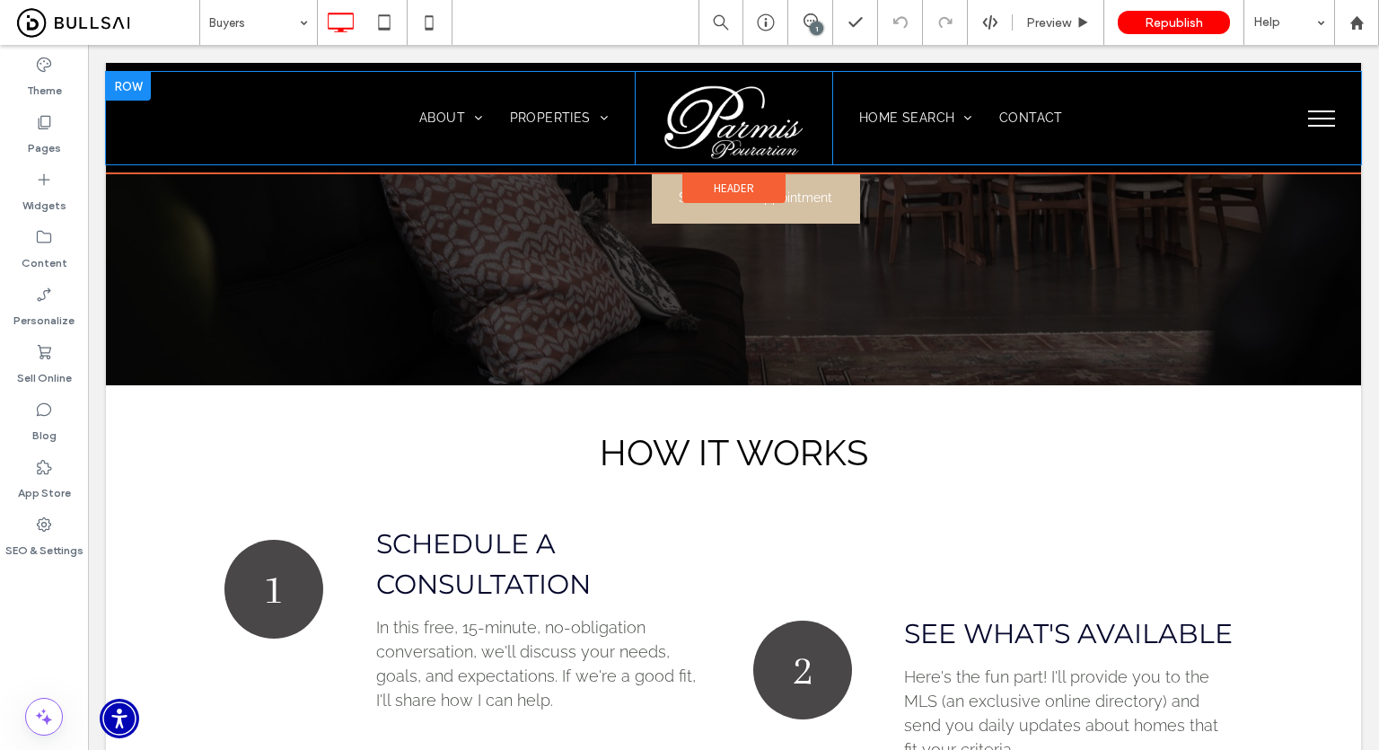
scroll to position [269, 0]
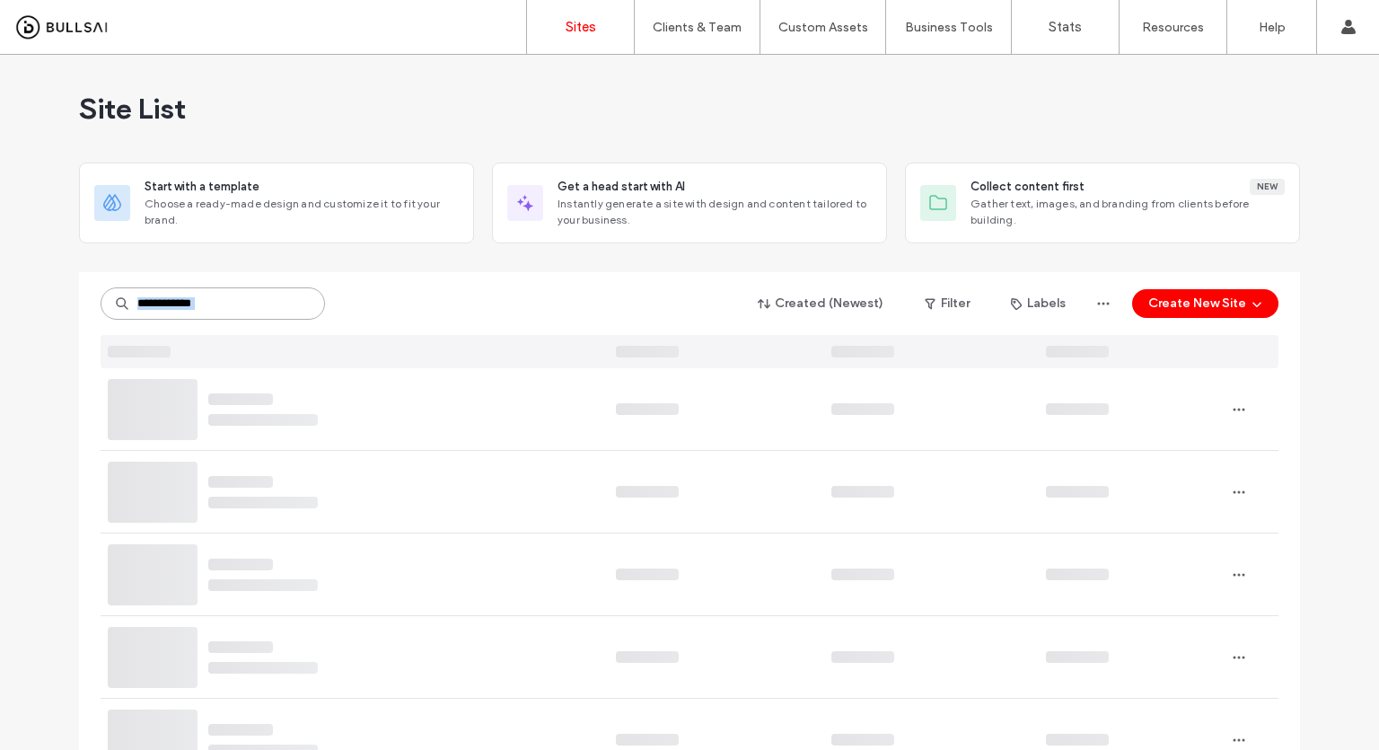
click at [230, 312] on input at bounding box center [213, 303] width 224 height 32
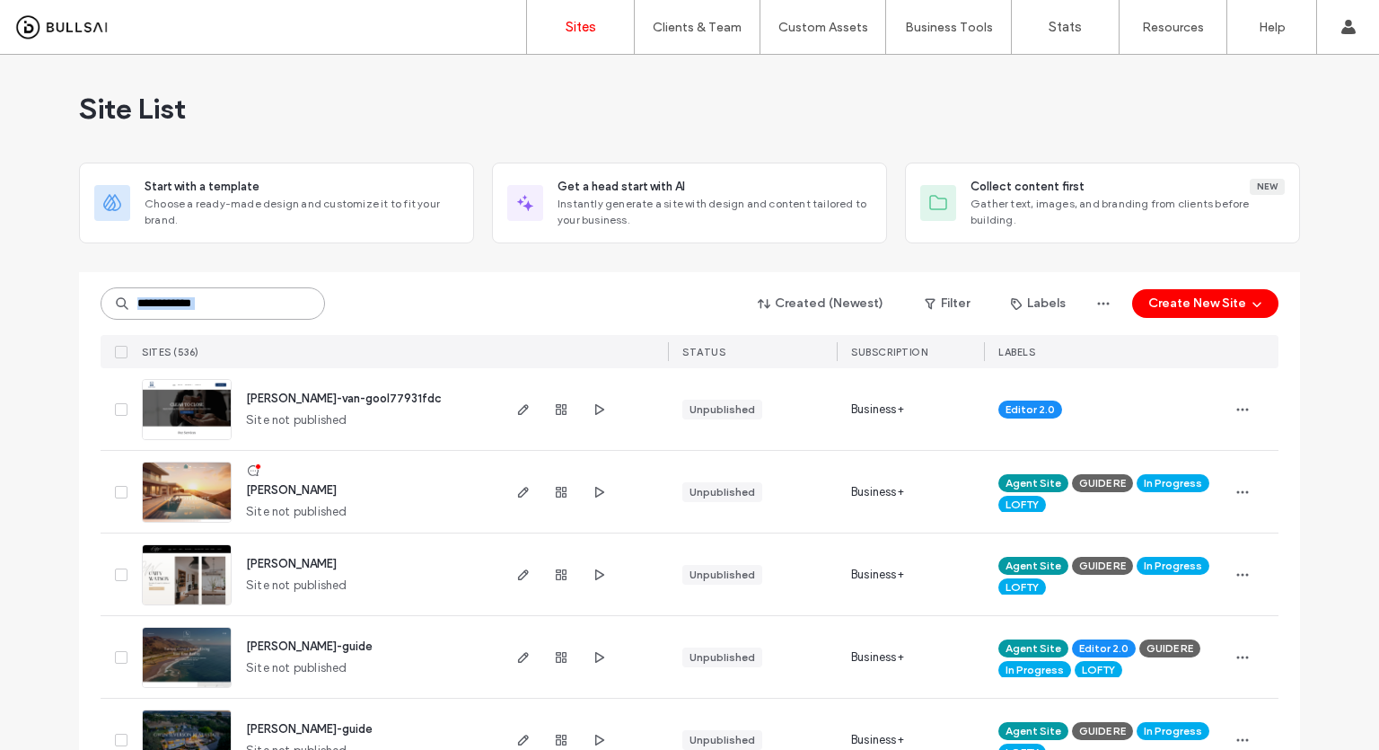
scroll to position [90, 0]
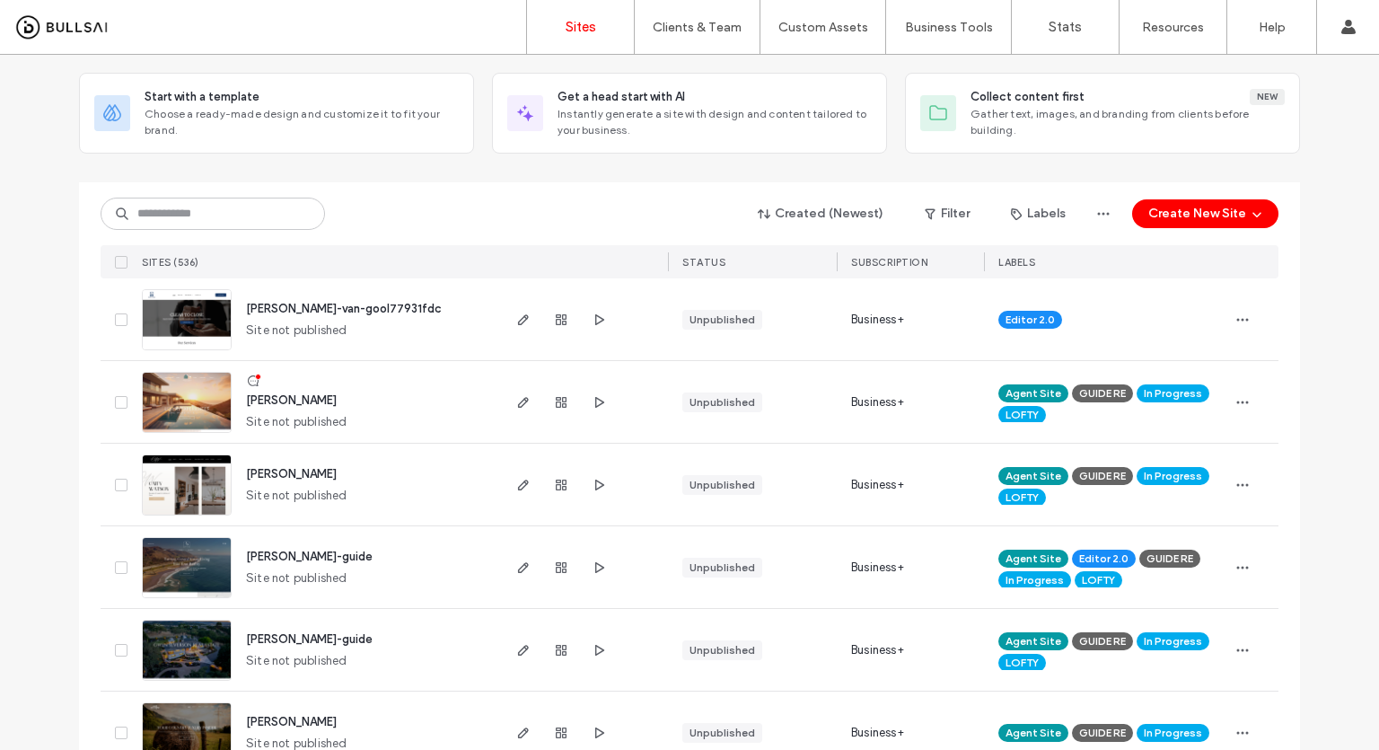
drag, startPoint x: 230, startPoint y: 313, endPoint x: 211, endPoint y: 271, distance: 45.4
click at [224, 311] on div "kris-van-gool77931fdc Site not published" at bounding box center [317, 319] width 364 height 82
click at [226, 231] on div "Created (Newest) Filter Labels Create New Site SITES (536) STATUS SUBSCRIPTION …" at bounding box center [690, 230] width 1178 height 96
click at [226, 227] on input at bounding box center [213, 214] width 224 height 32
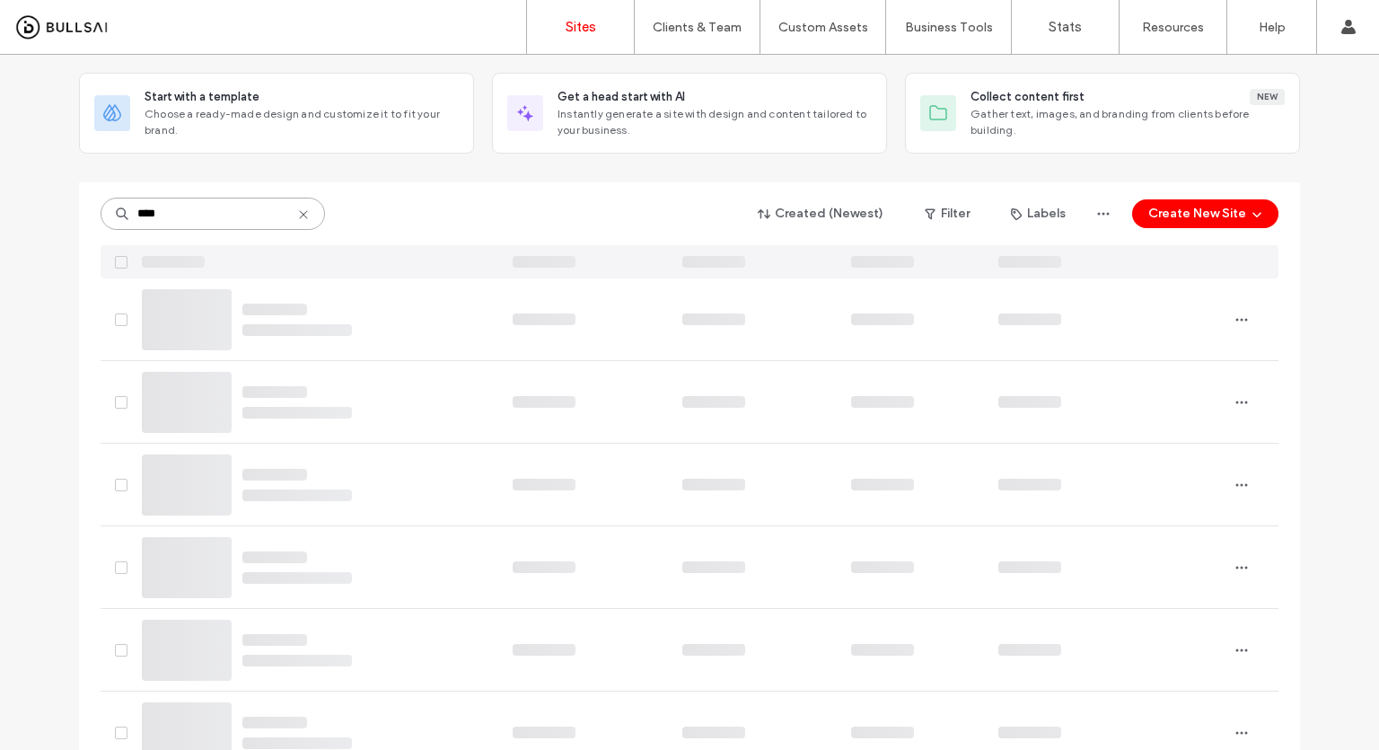
scroll to position [52, 0]
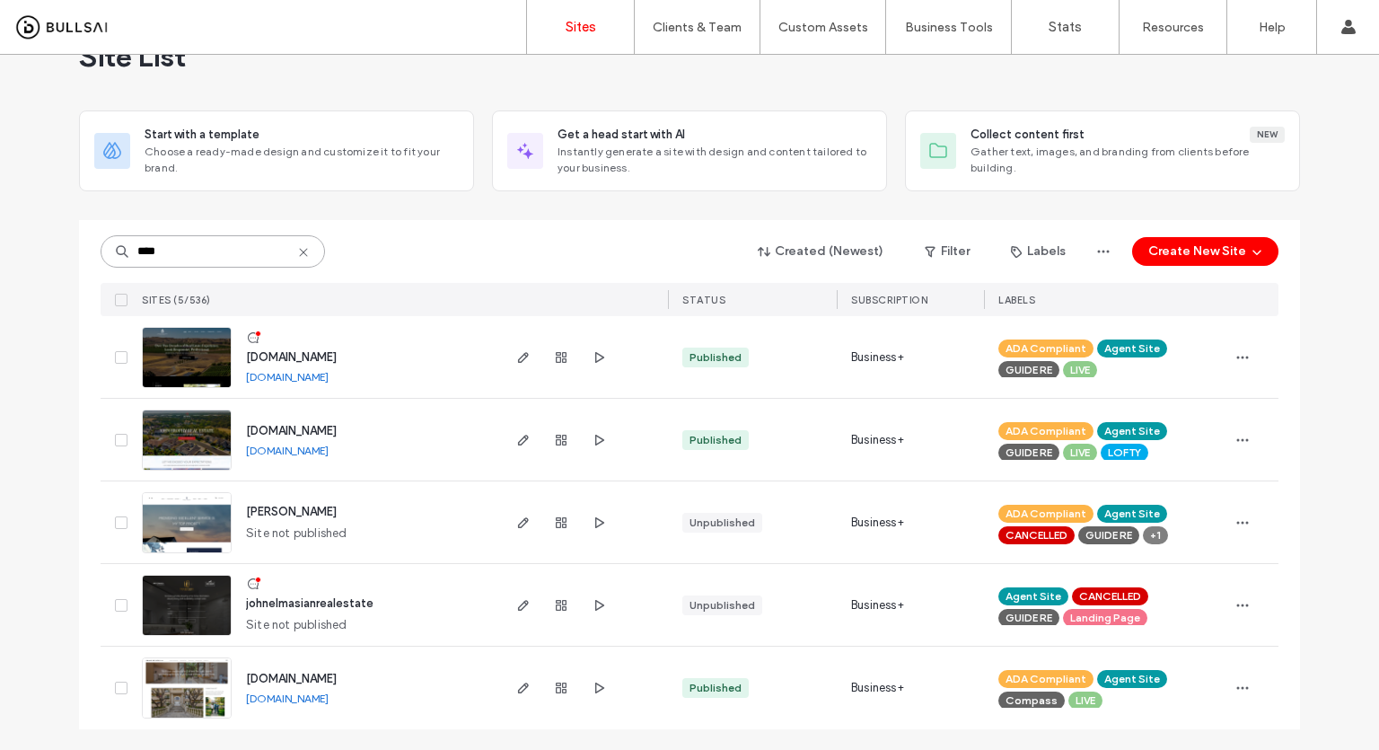
type input "****"
click at [210, 360] on img at bounding box center [187, 389] width 88 height 122
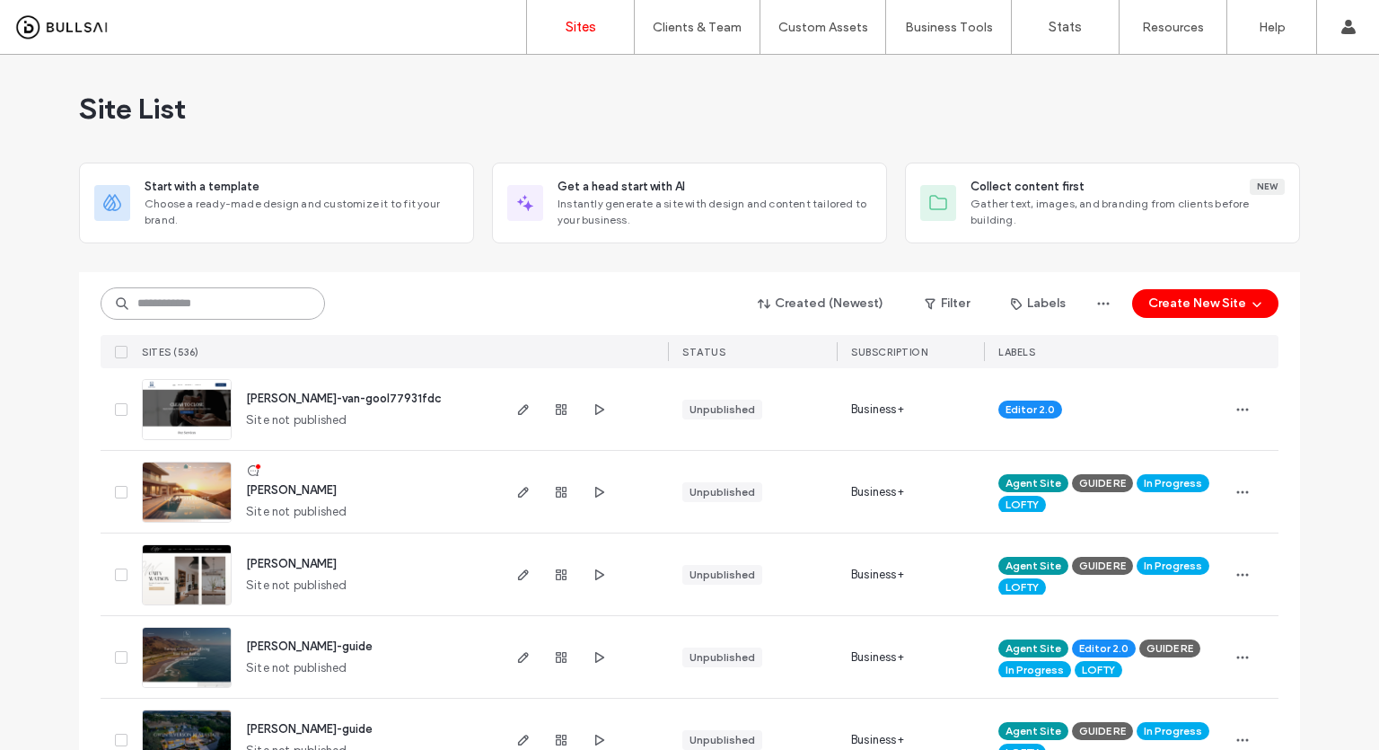
click at [268, 304] on input at bounding box center [213, 303] width 224 height 32
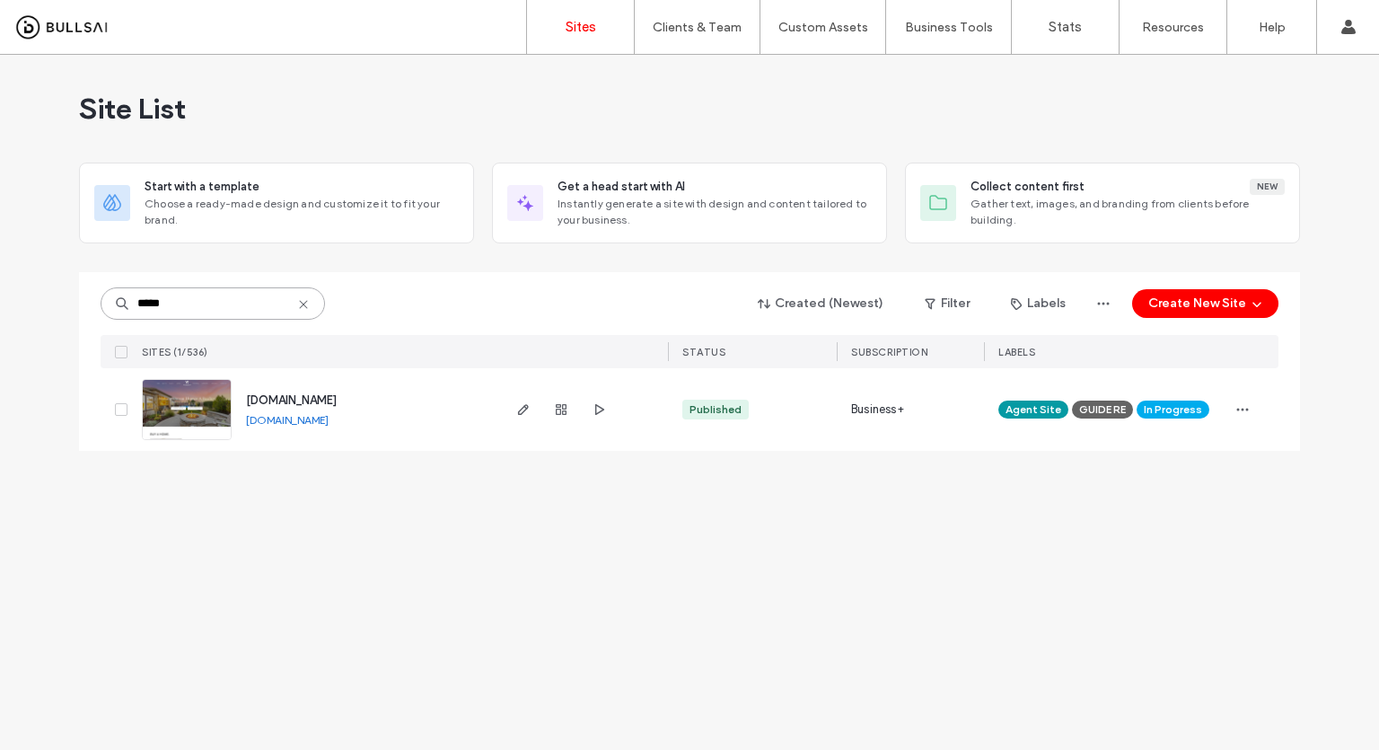
type input "*****"
click at [190, 421] on img at bounding box center [187, 441] width 88 height 122
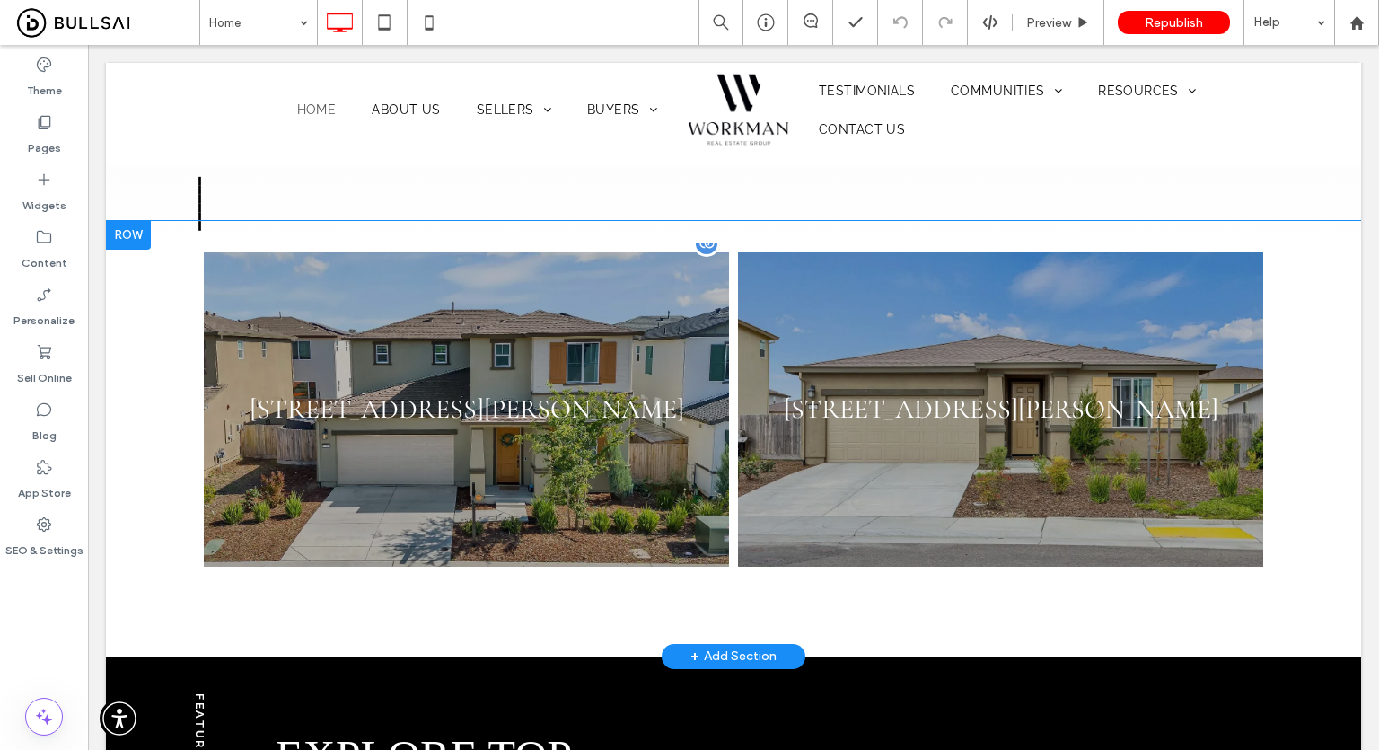
scroll to position [1976, 0]
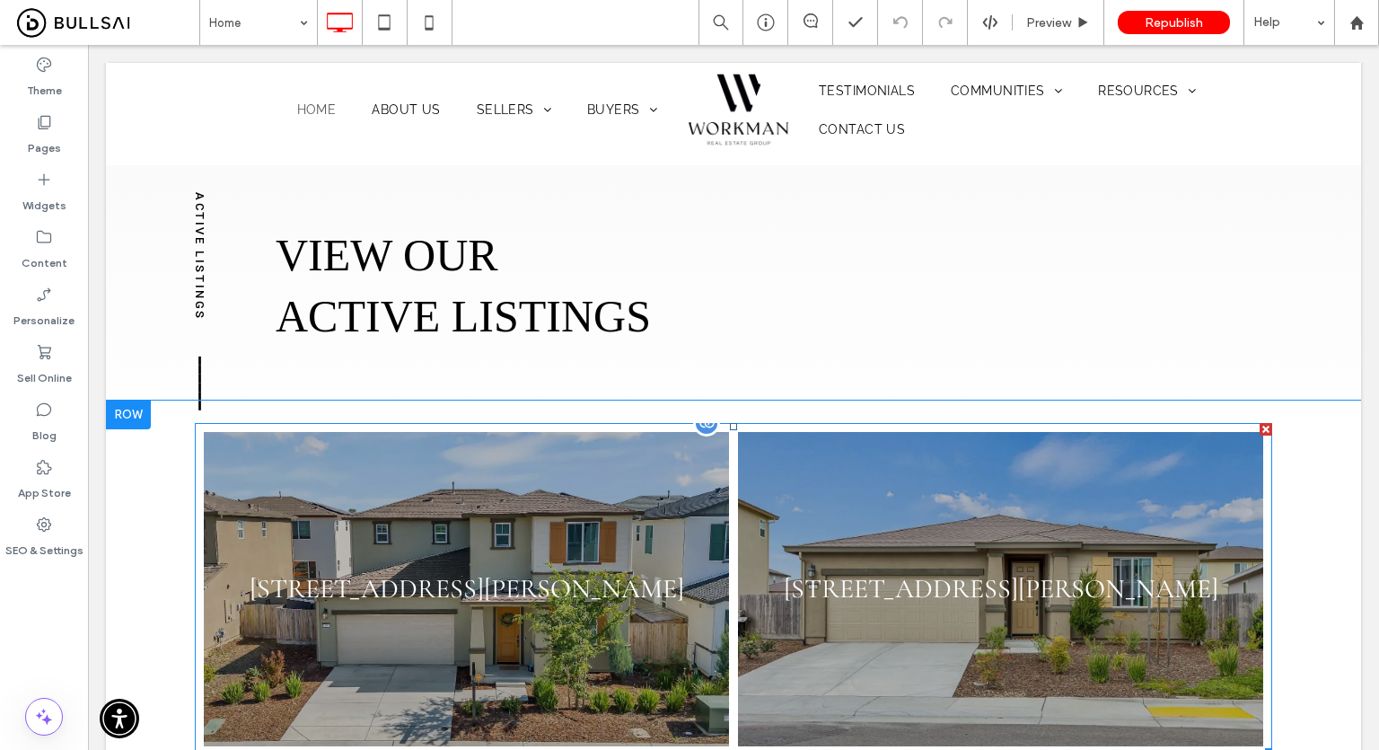
click at [495, 489] on link at bounding box center [466, 589] width 525 height 314
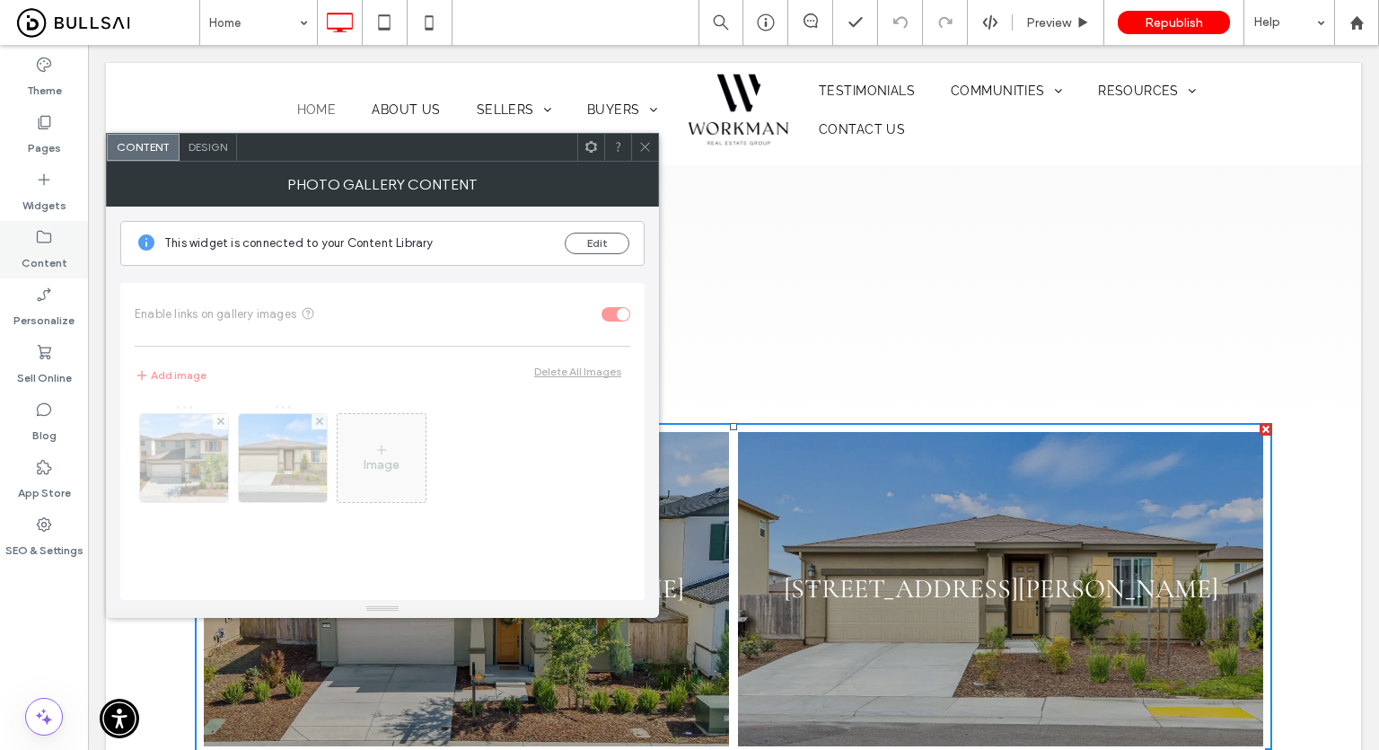
click at [30, 234] on div "Content" at bounding box center [44, 249] width 88 height 57
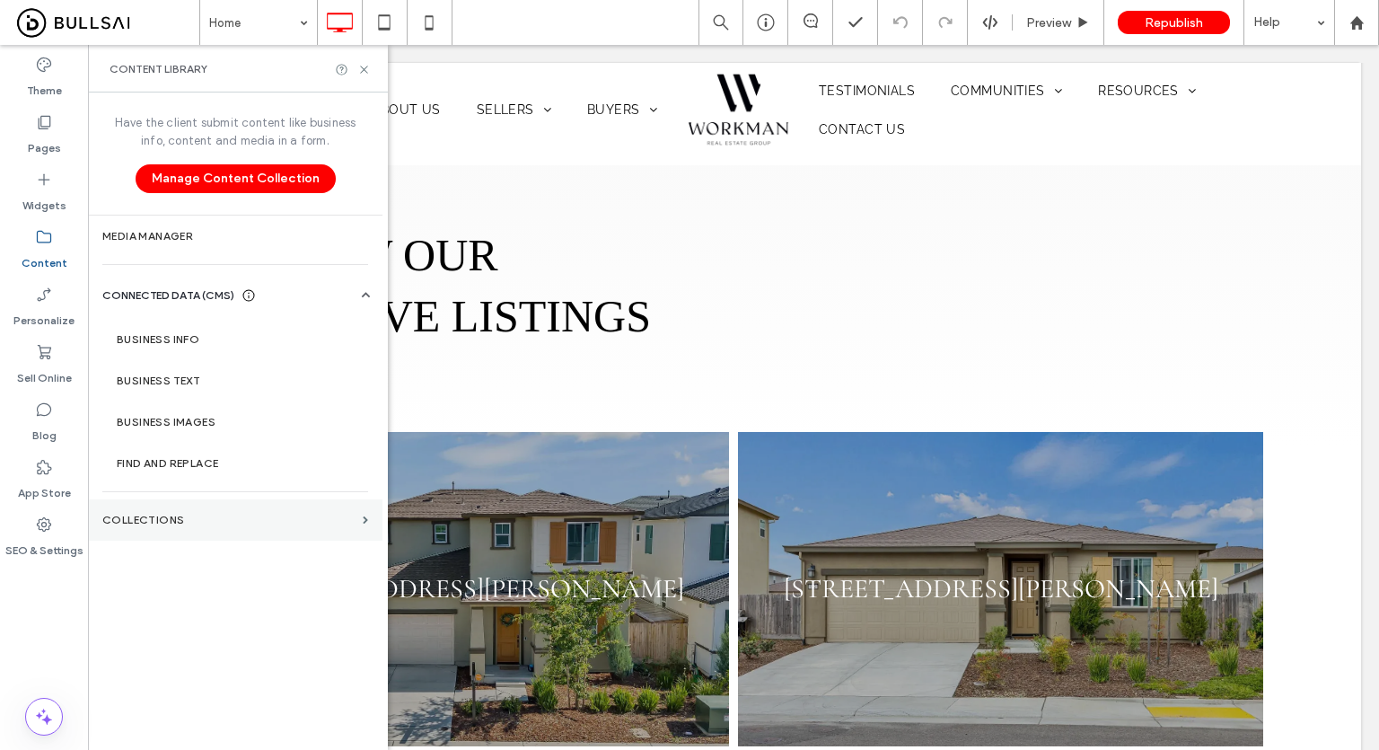
click at [217, 514] on label "Collections" at bounding box center [228, 520] width 253 height 13
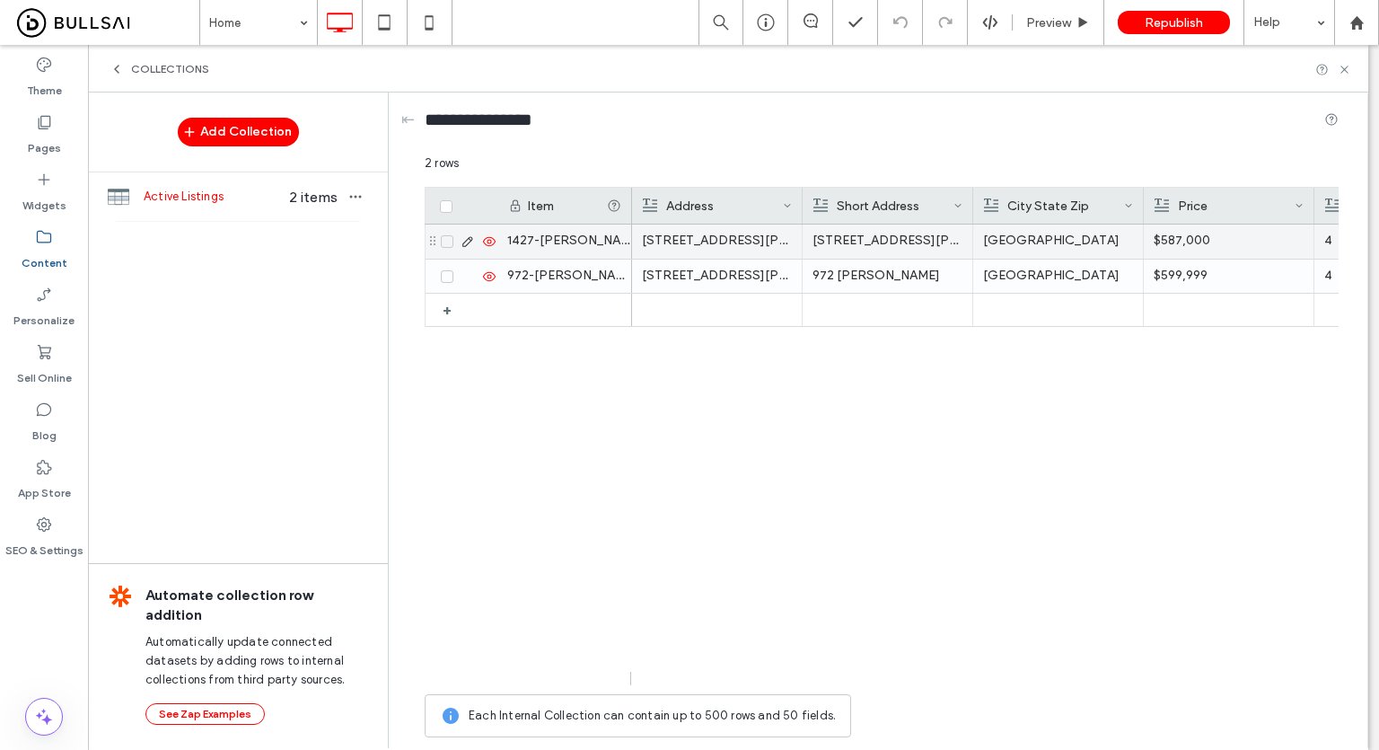
click at [485, 241] on icon at bounding box center [489, 241] width 14 height 14
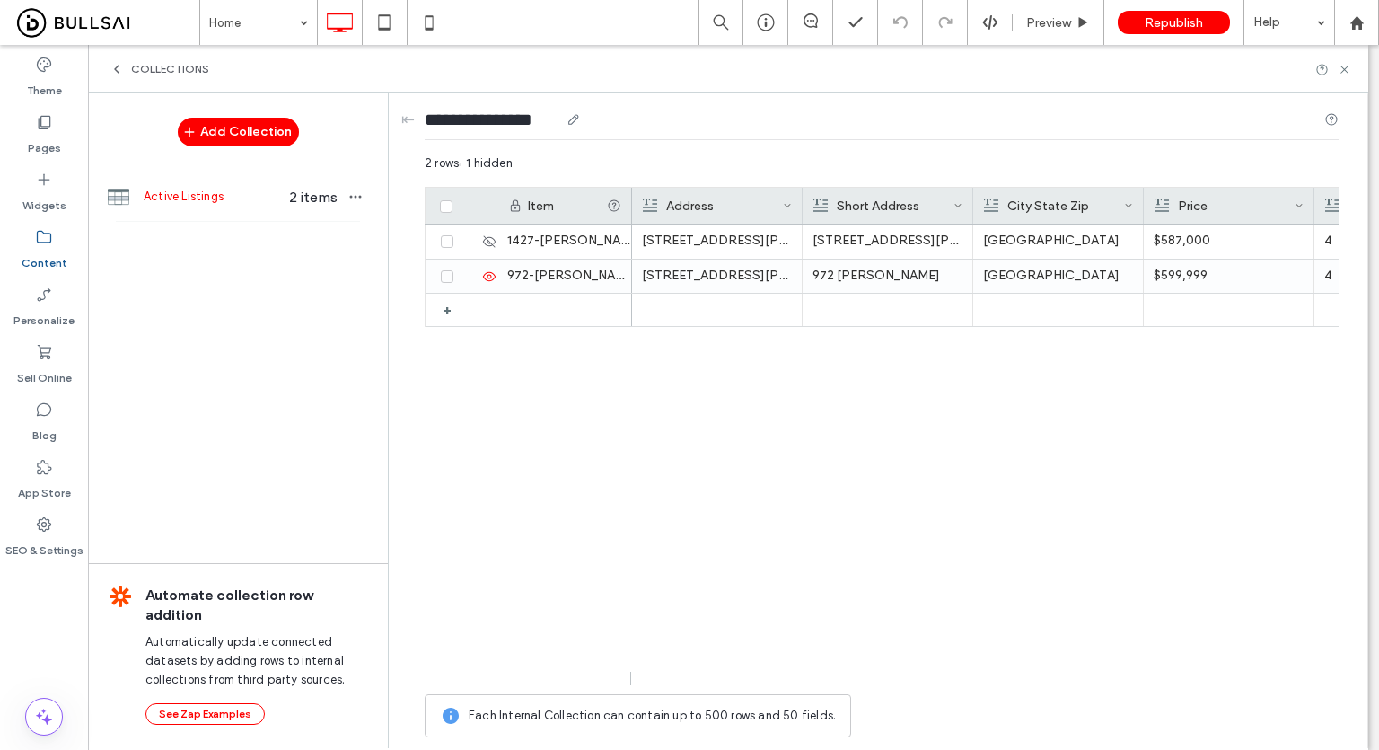
click at [711, 134] on div "**********" at bounding box center [882, 123] width 914 height 33
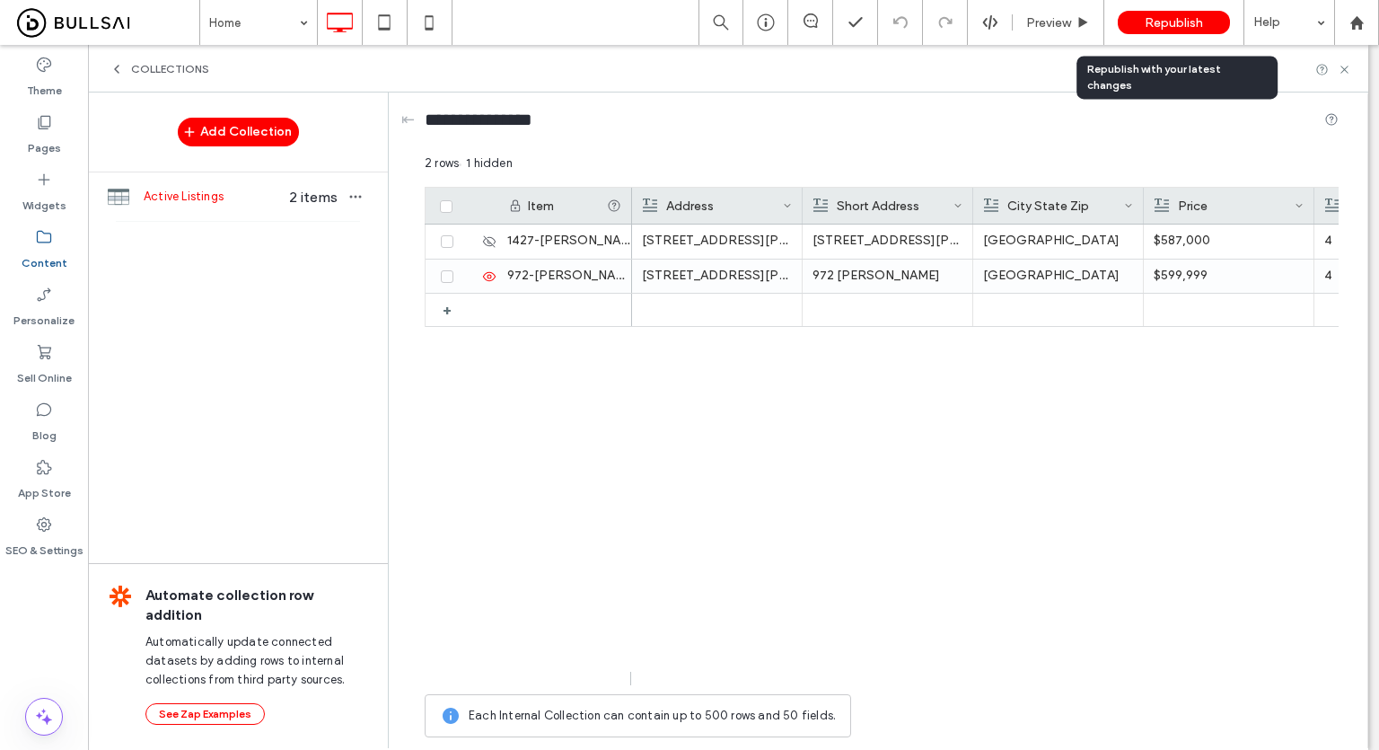
click at [1147, 25] on span "Republish" at bounding box center [1174, 22] width 58 height 15
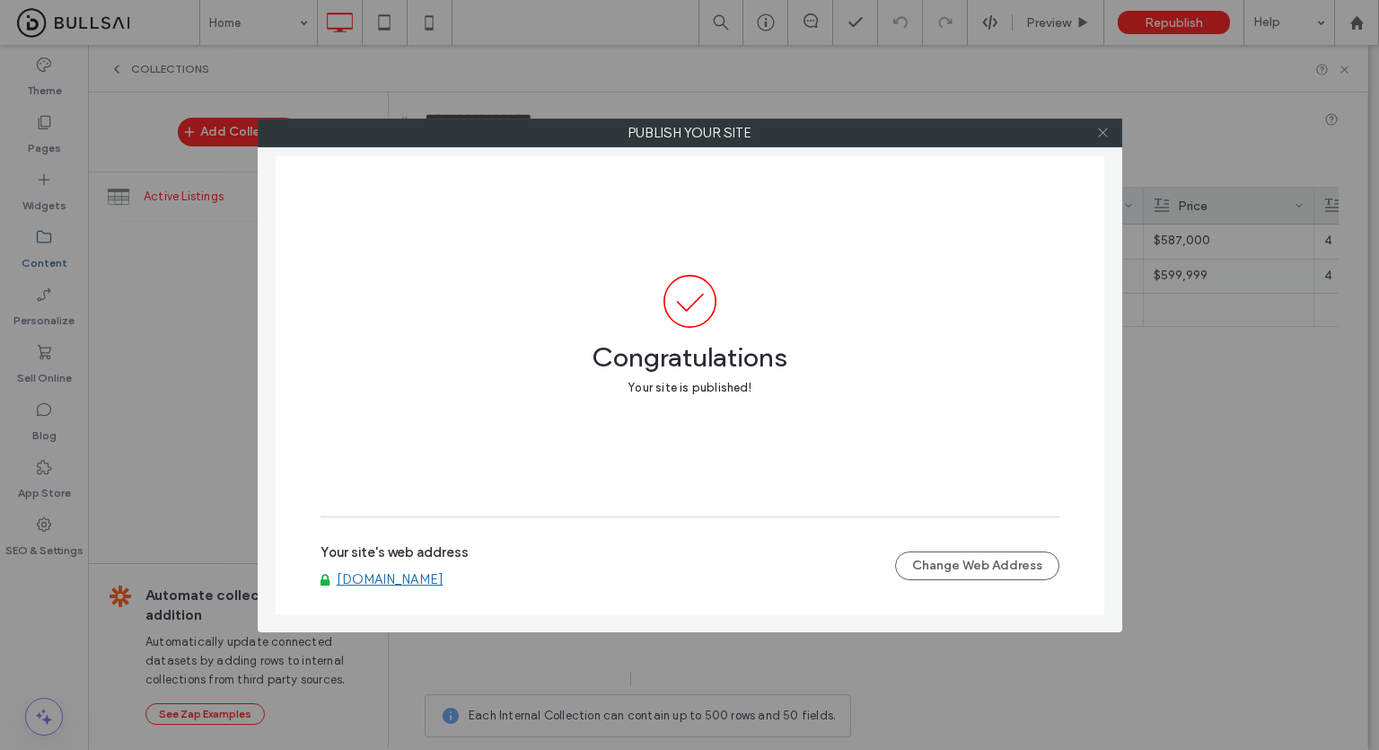
click at [1103, 134] on icon at bounding box center [1102, 132] width 13 height 13
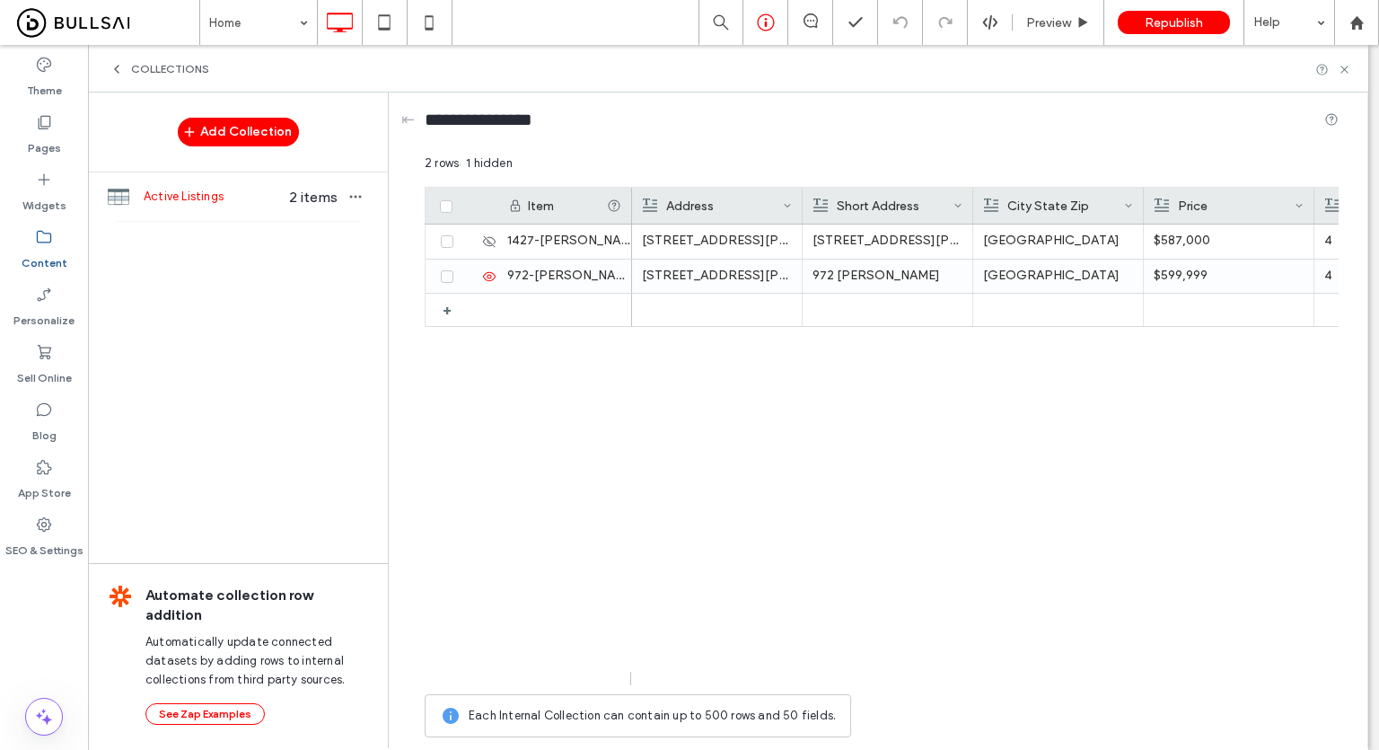
click at [772, 21] on icon at bounding box center [766, 22] width 18 height 18
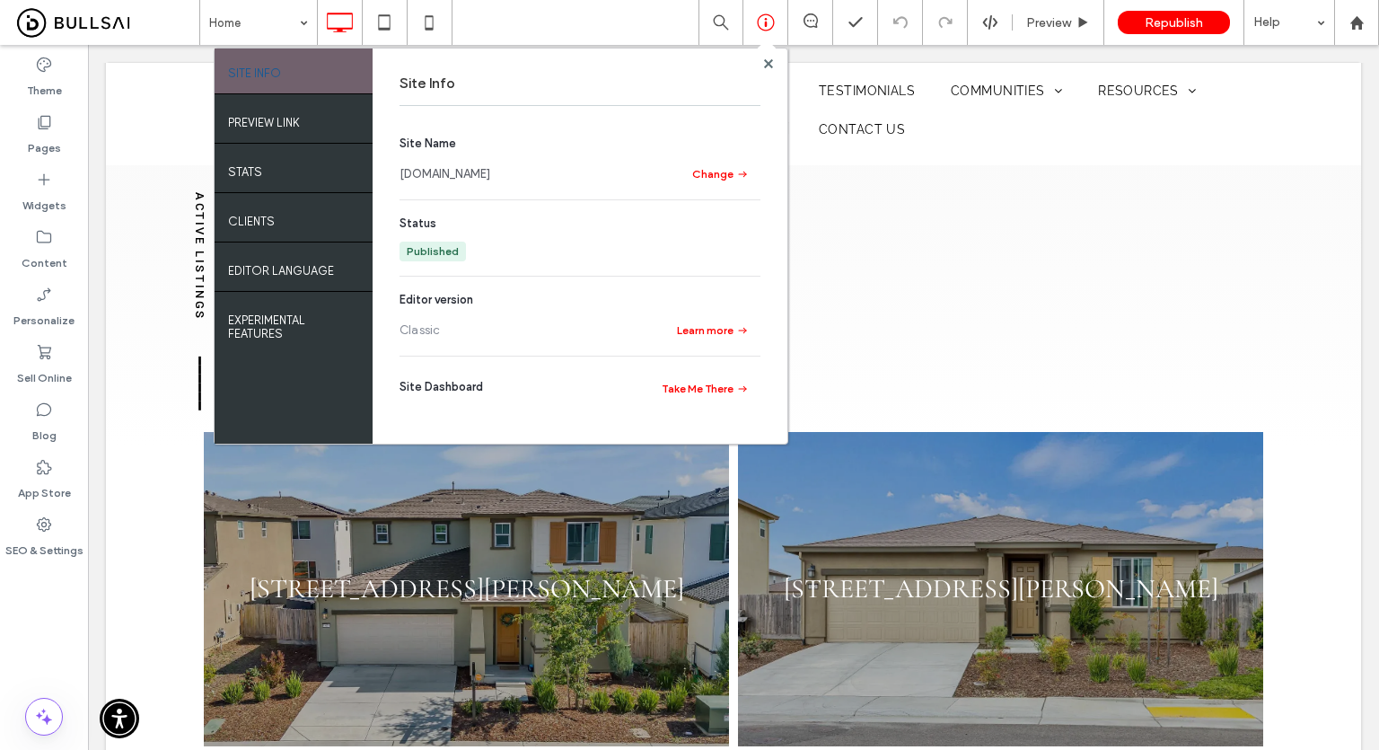
click at [503, 183] on section "Site Name www.workmanrealestategroup.com Change" at bounding box center [580, 160] width 361 height 50
click at [490, 177] on link "www.workmanrealestategroup.com" at bounding box center [445, 174] width 91 height 18
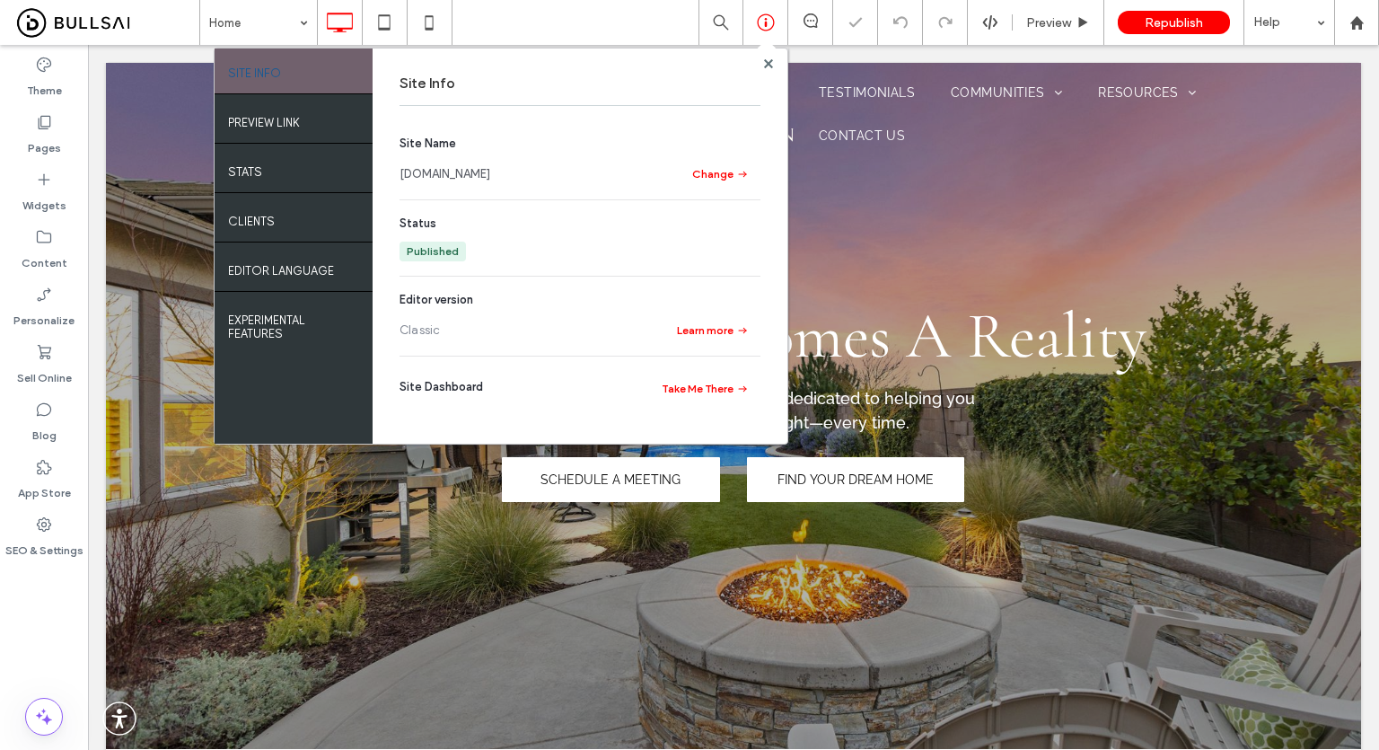
scroll to position [0, 0]
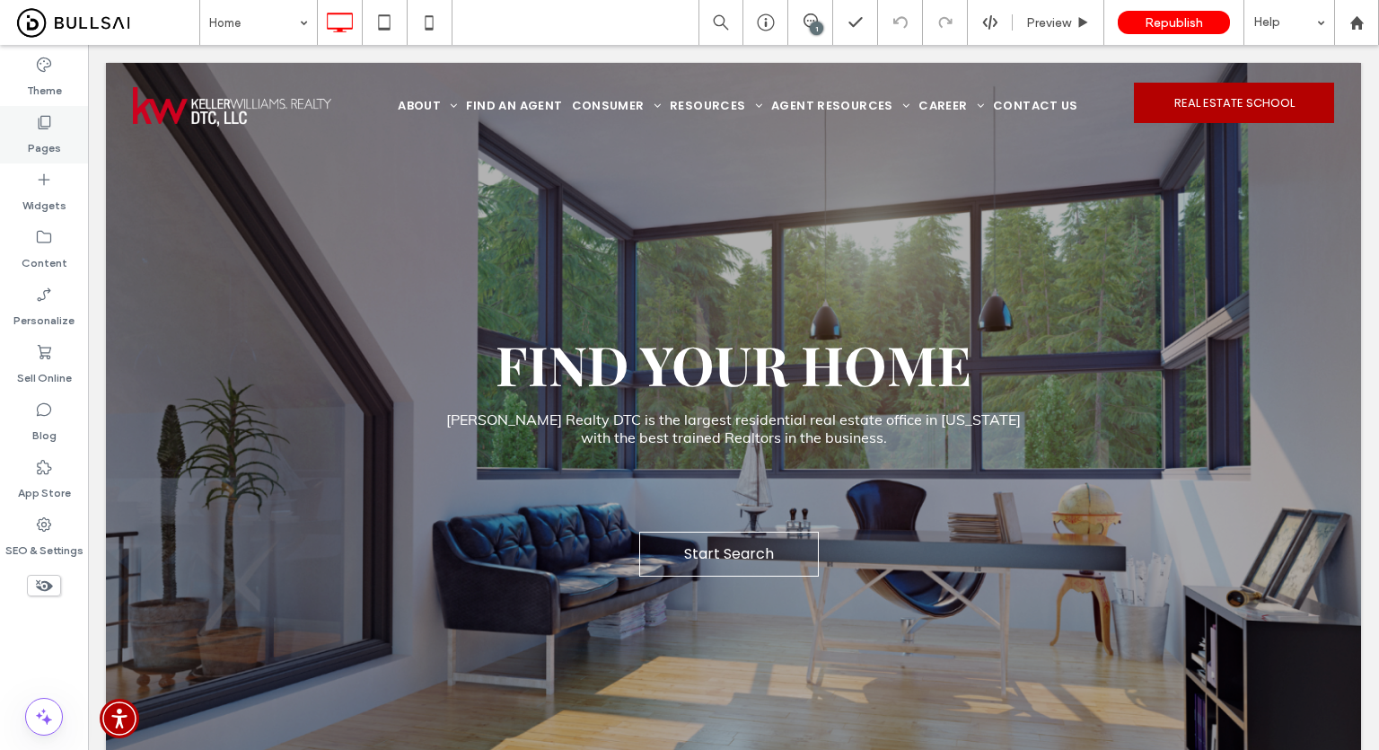
click at [49, 144] on label "Pages" at bounding box center [44, 143] width 33 height 25
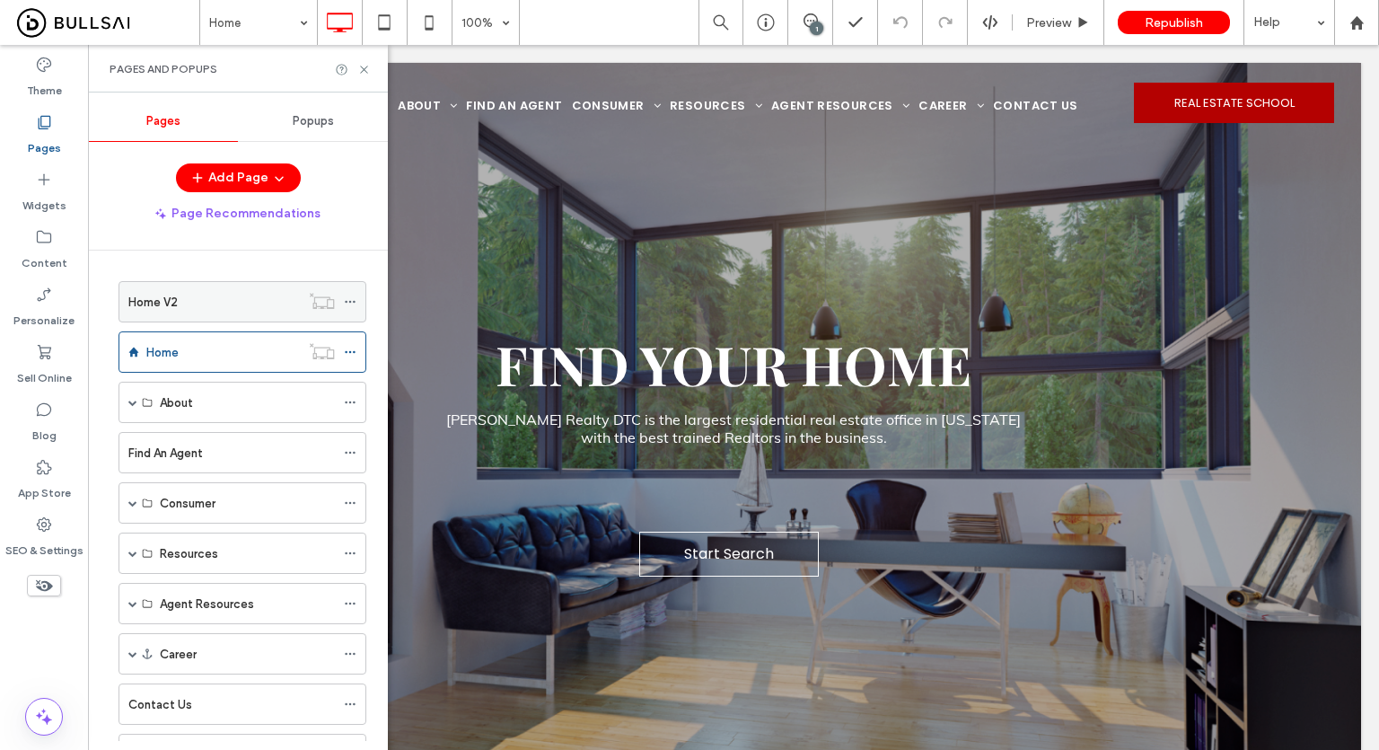
click at [233, 312] on div "Home V2" at bounding box center [214, 302] width 172 height 40
click at [363, 69] on div at bounding box center [689, 375] width 1379 height 750
click at [363, 69] on use at bounding box center [363, 69] width 7 height 7
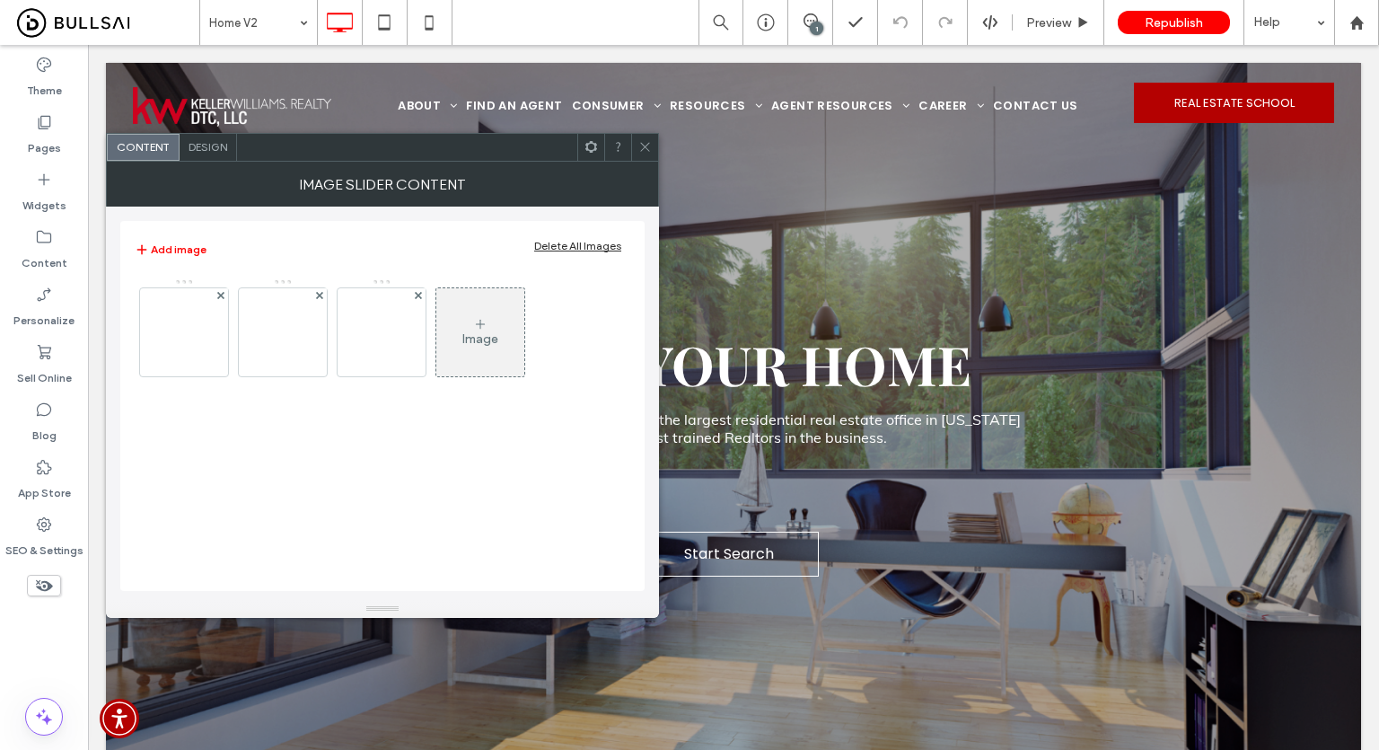
click at [198, 330] on div at bounding box center [184, 332] width 88 height 88
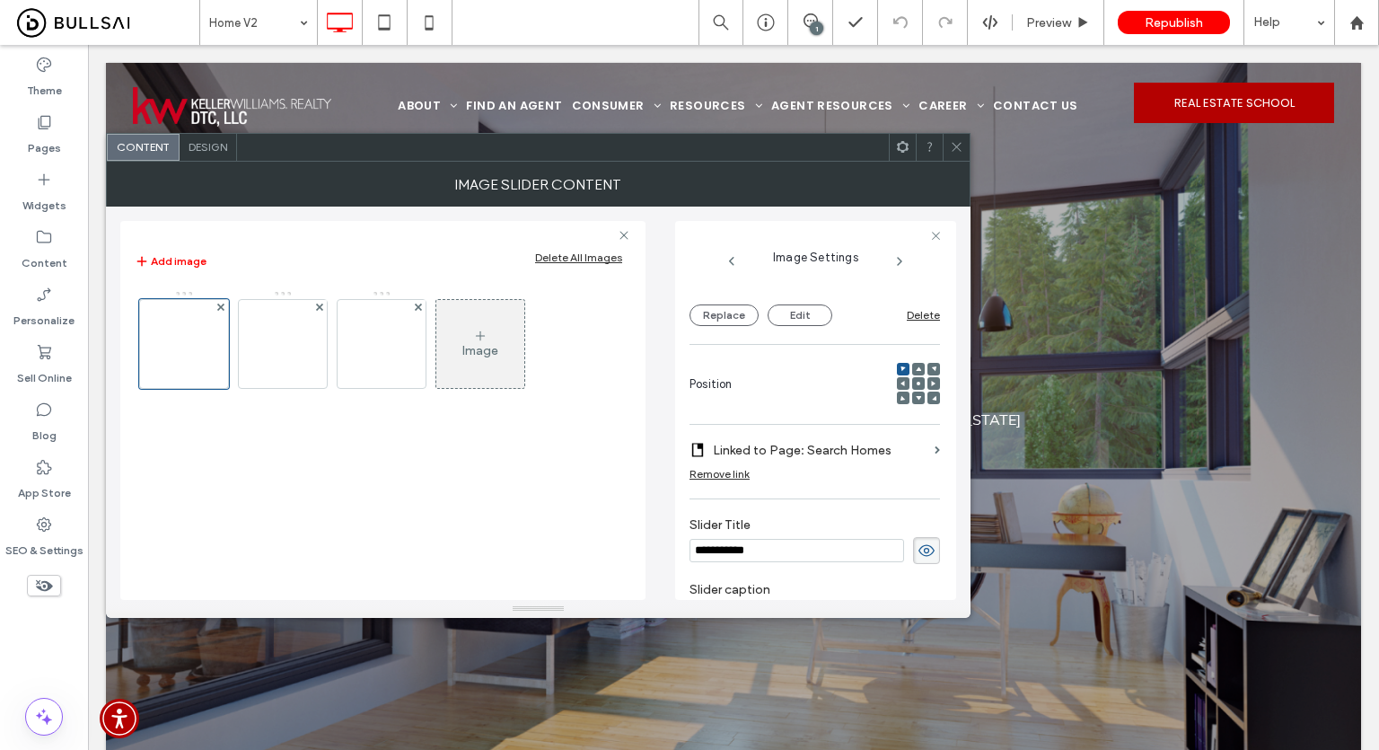
scroll to position [263, 0]
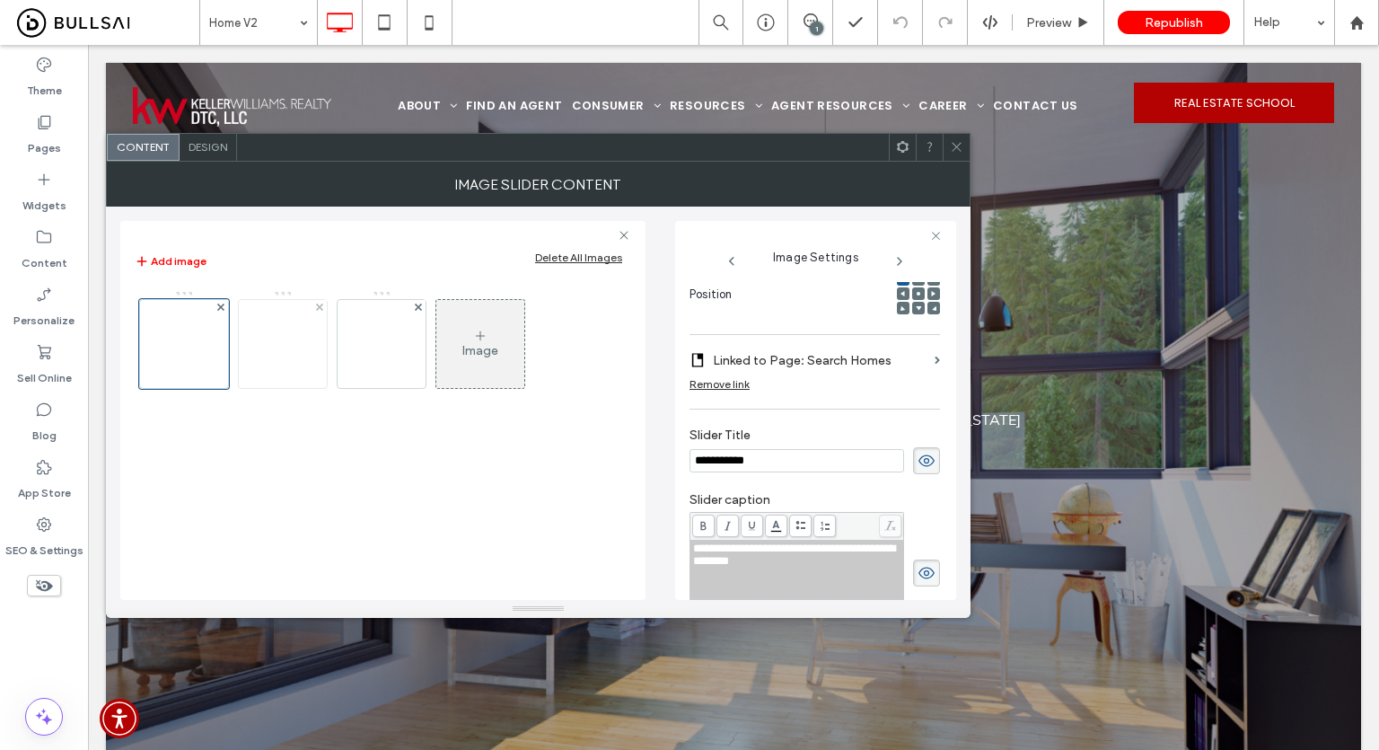
click at [282, 353] on img at bounding box center [283, 344] width 88 height 88
click at [377, 357] on img at bounding box center [382, 344] width 88 height 88
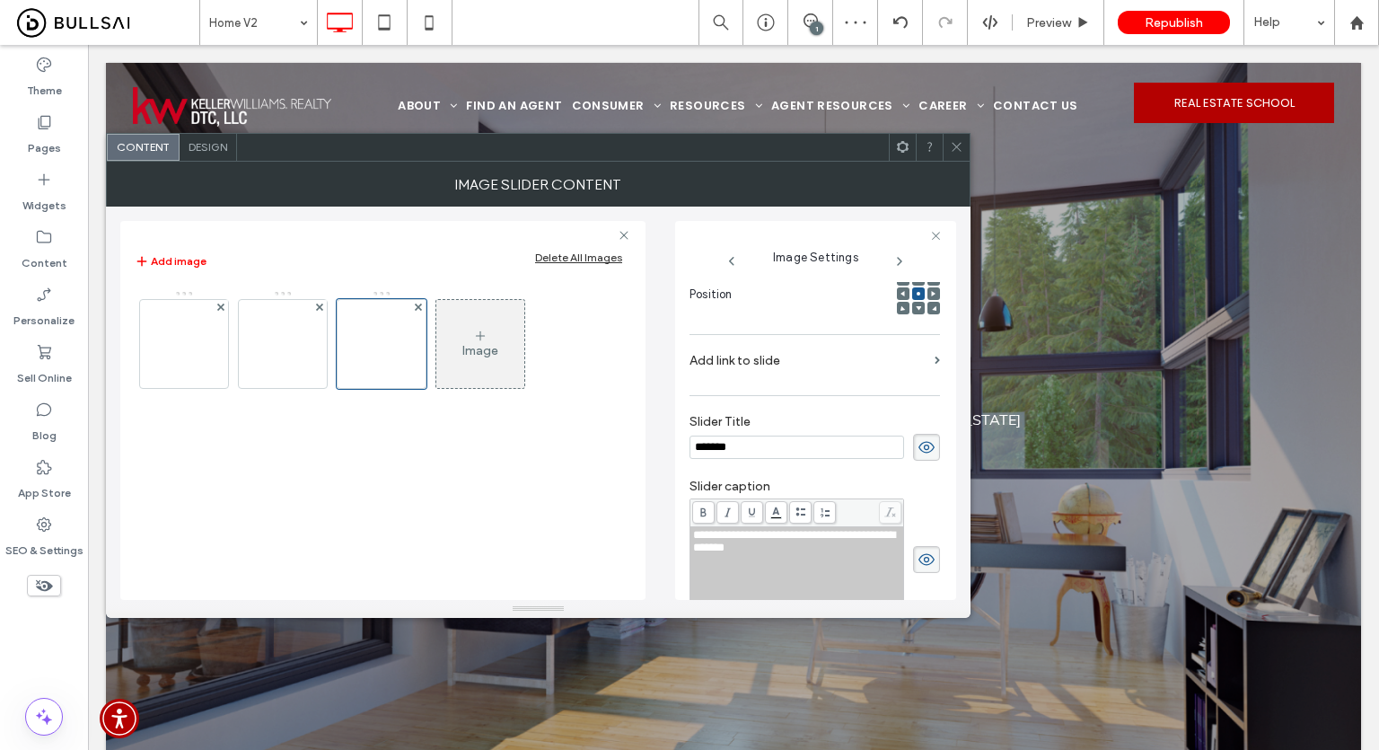
click at [806, 367] on label "Add link to slide" at bounding box center [809, 360] width 238 height 33
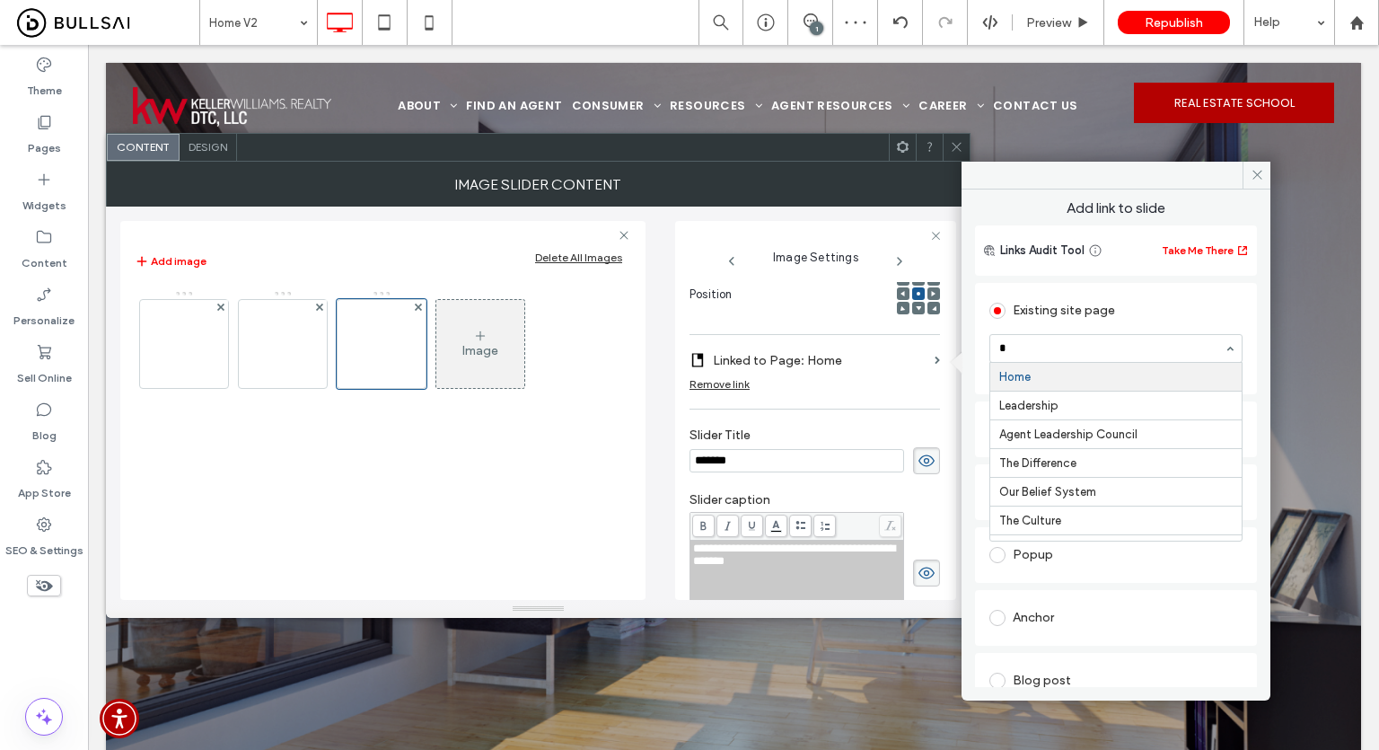
scroll to position [0, 0]
type input "***"
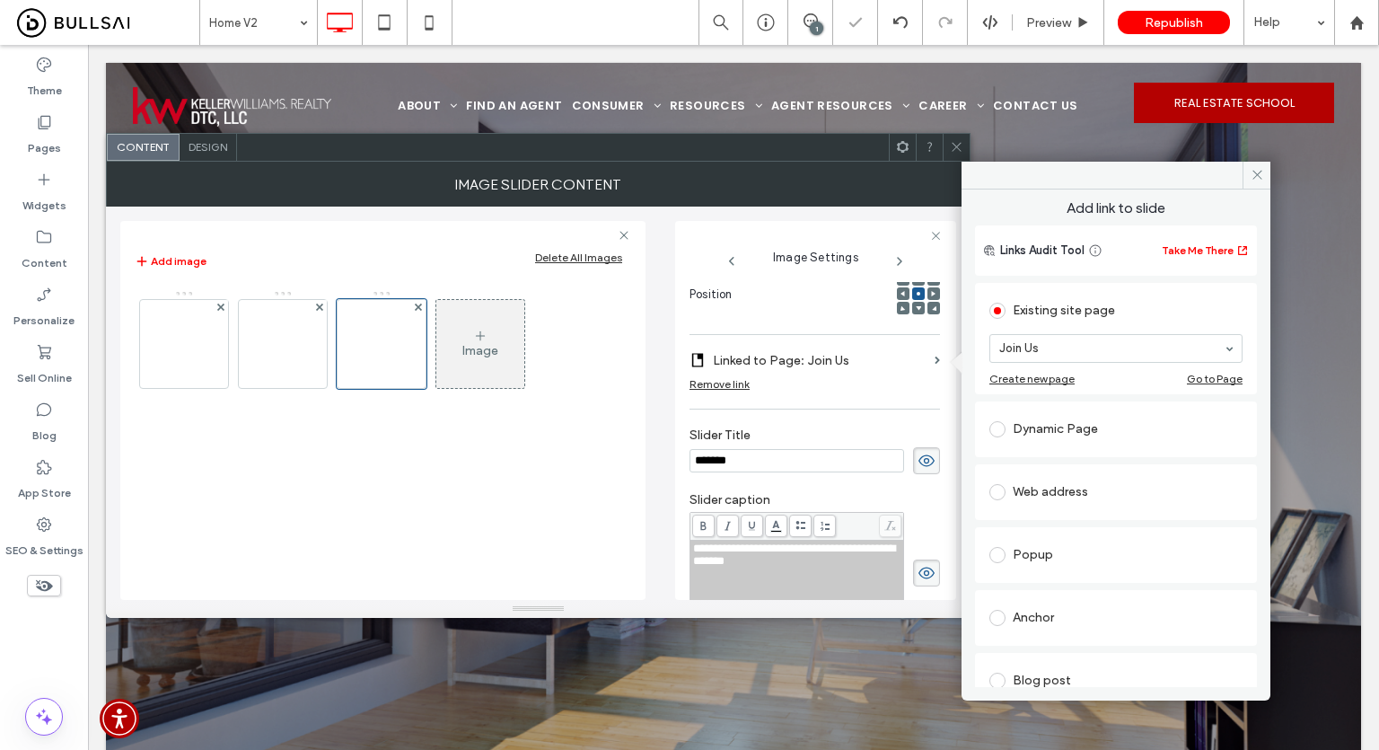
click at [884, 413] on div "**********" at bounding box center [815, 440] width 251 height 842
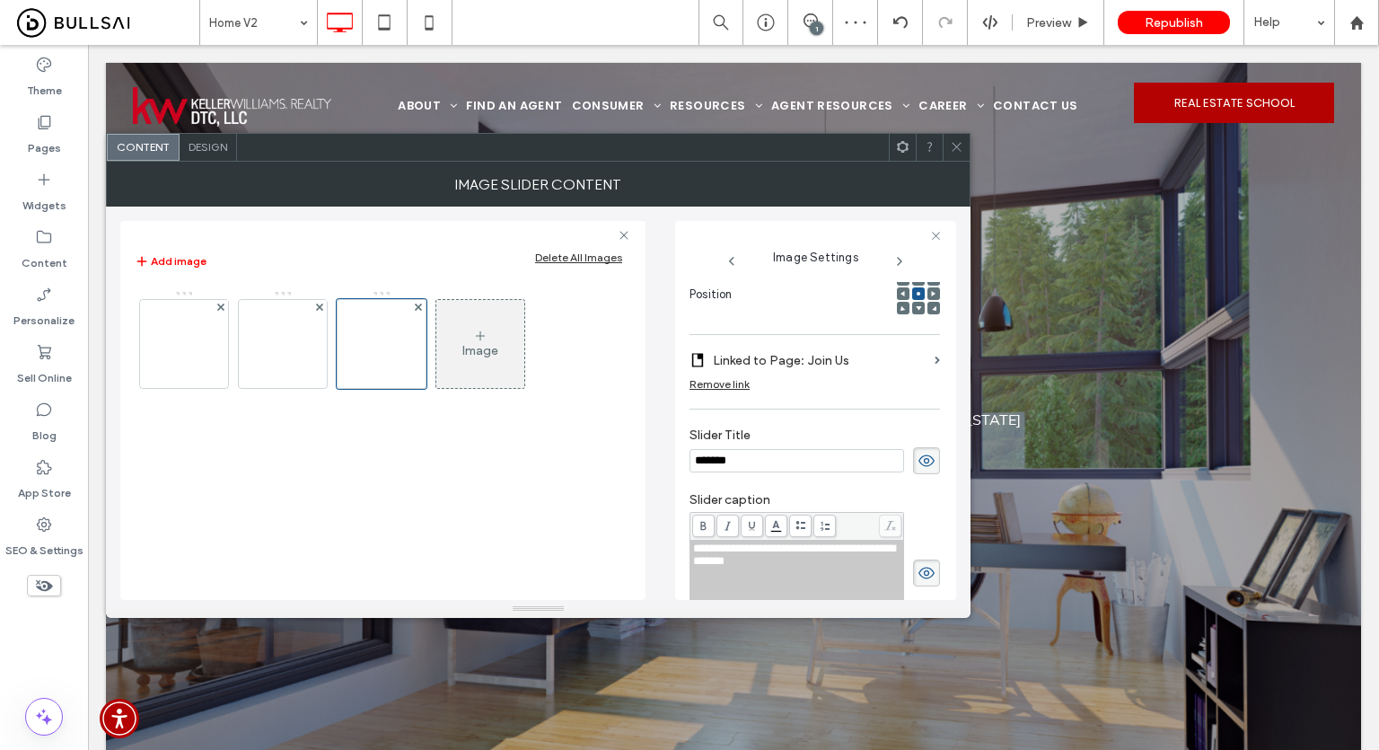
click at [950, 151] on icon at bounding box center [956, 146] width 13 height 13
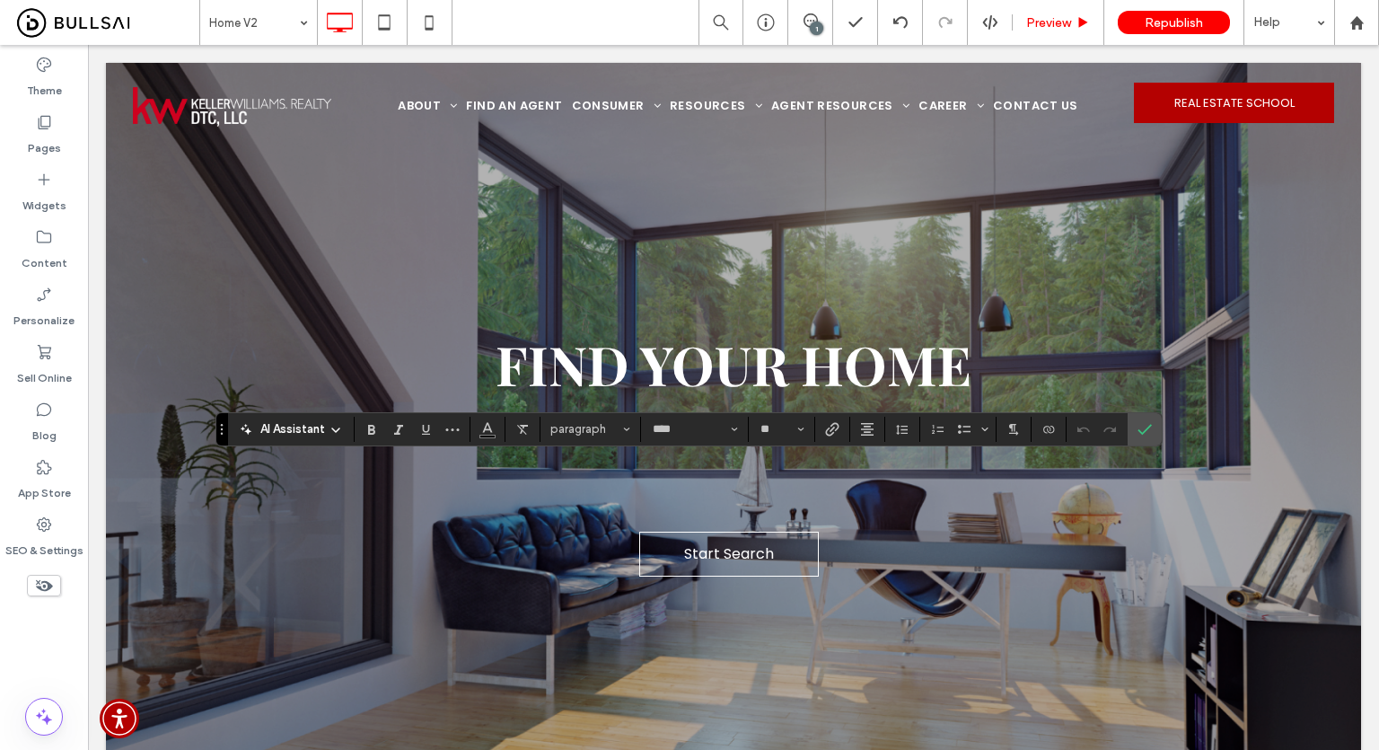
type input "****"
type input "**"
click at [779, 430] on input "**" at bounding box center [776, 429] width 35 height 14
type input "**"
click at [778, 427] on input "**" at bounding box center [776, 429] width 35 height 14
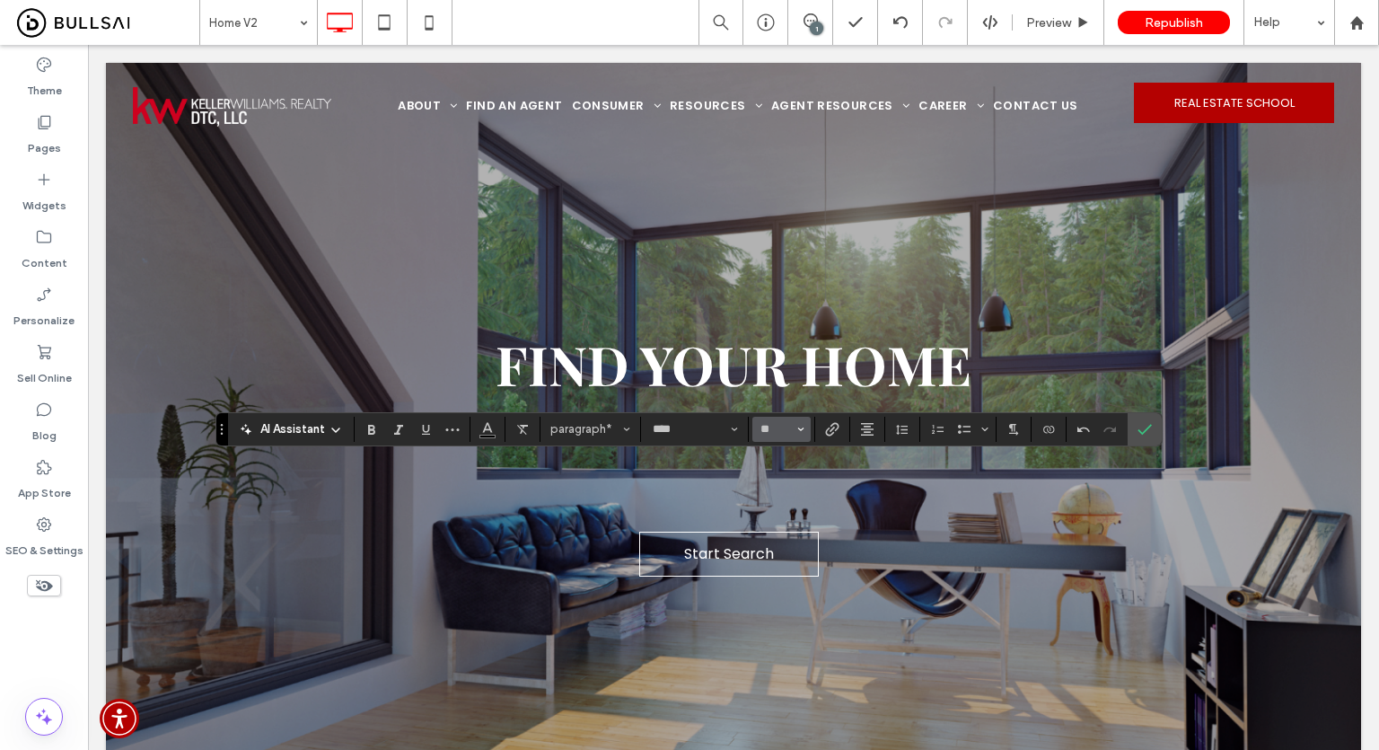
type input "**"
click at [793, 435] on button "**" at bounding box center [782, 429] width 58 height 25
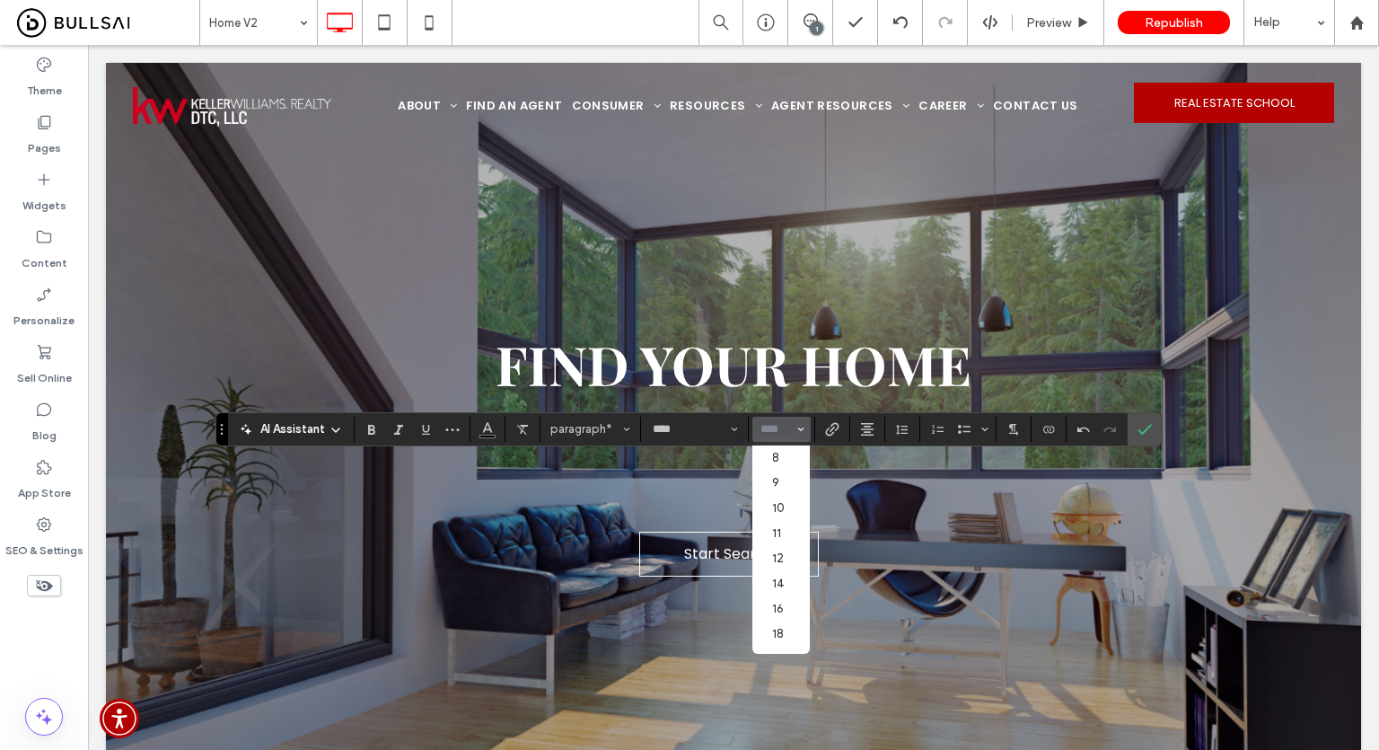
click at [776, 427] on input "Size-input" at bounding box center [776, 429] width 35 height 14
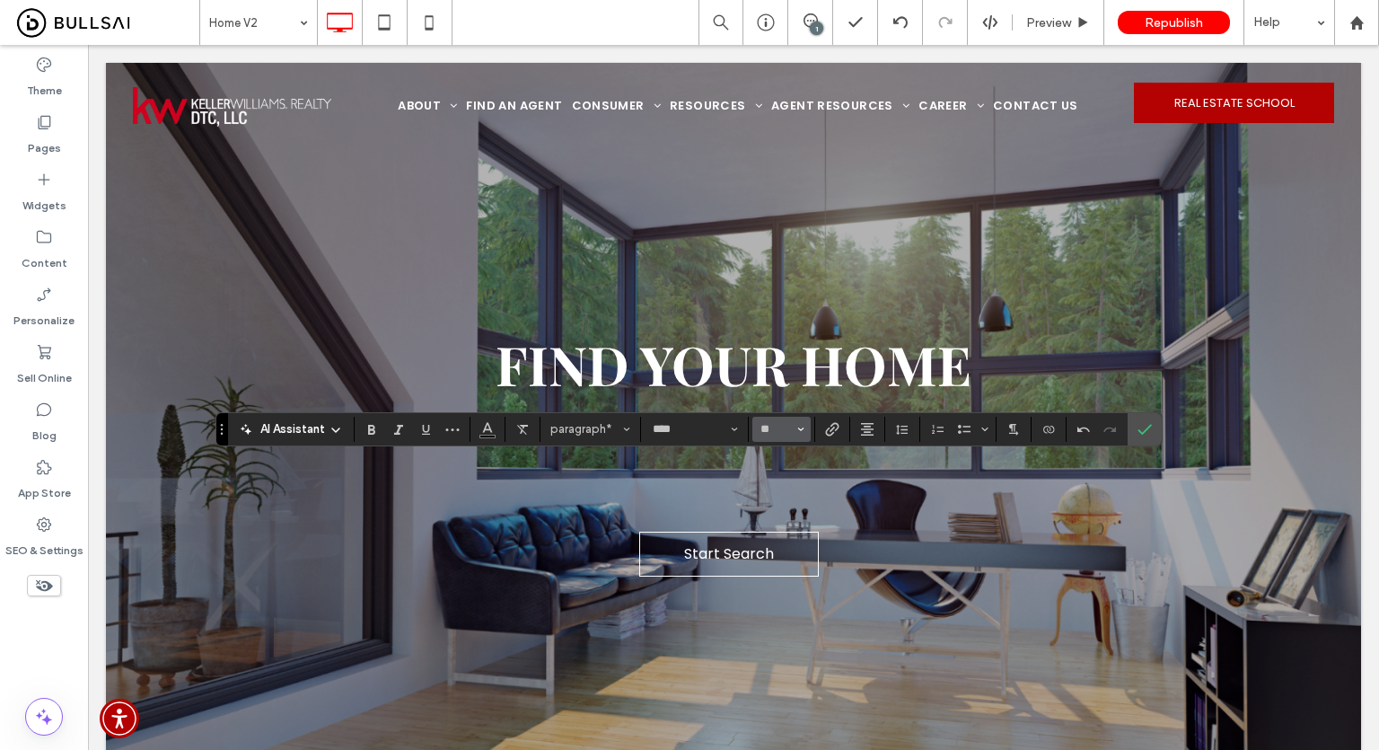
type input "**"
click at [1142, 441] on span "Confirm" at bounding box center [1145, 429] width 14 height 31
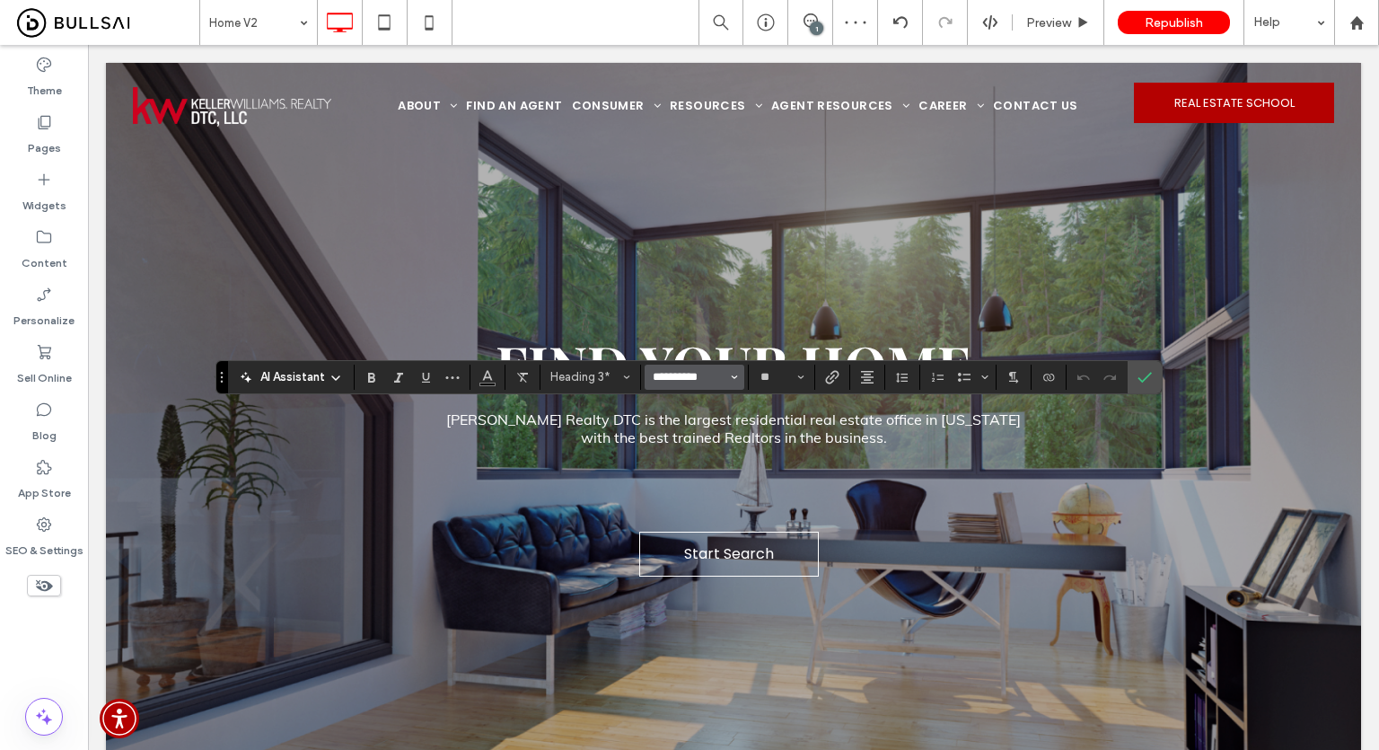
click at [699, 374] on input "**********" at bounding box center [689, 377] width 76 height 14
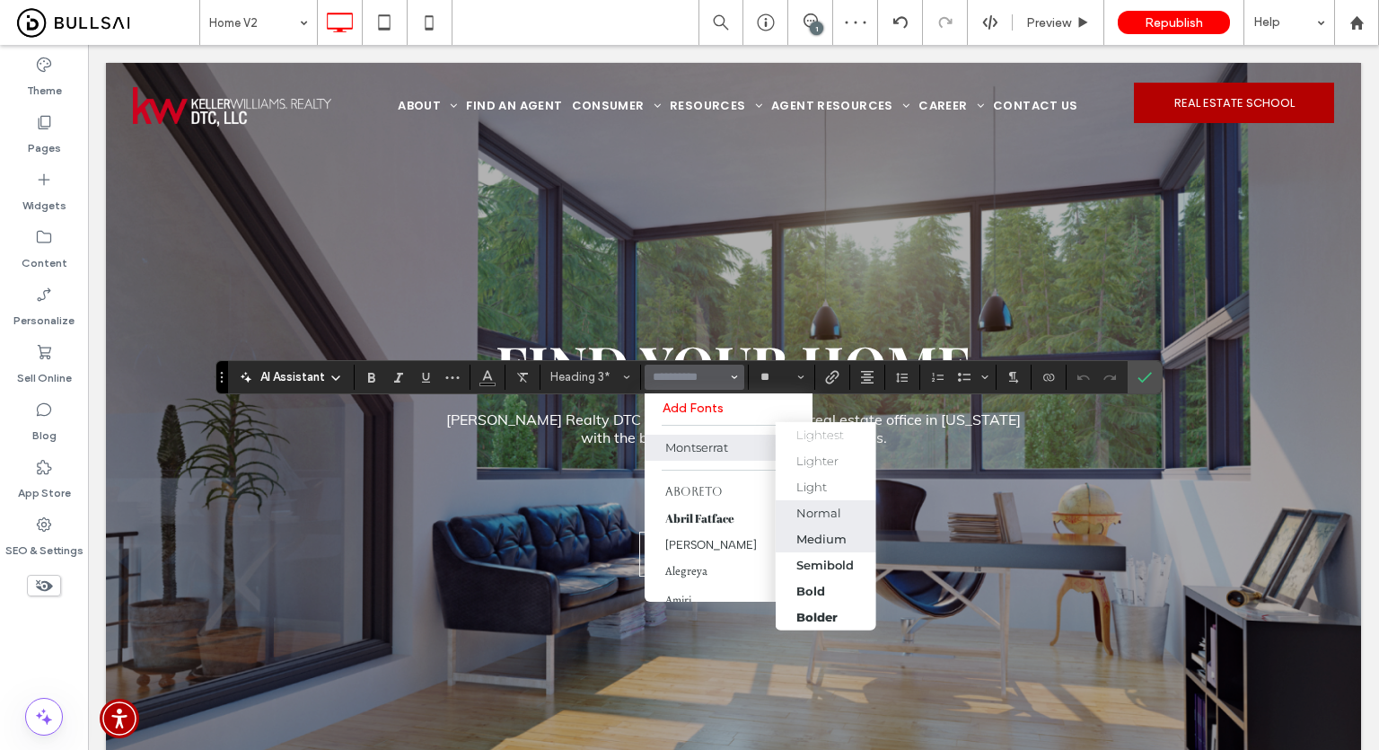
click at [809, 539] on div "Medium" at bounding box center [821, 539] width 50 height 14
type input "**********"
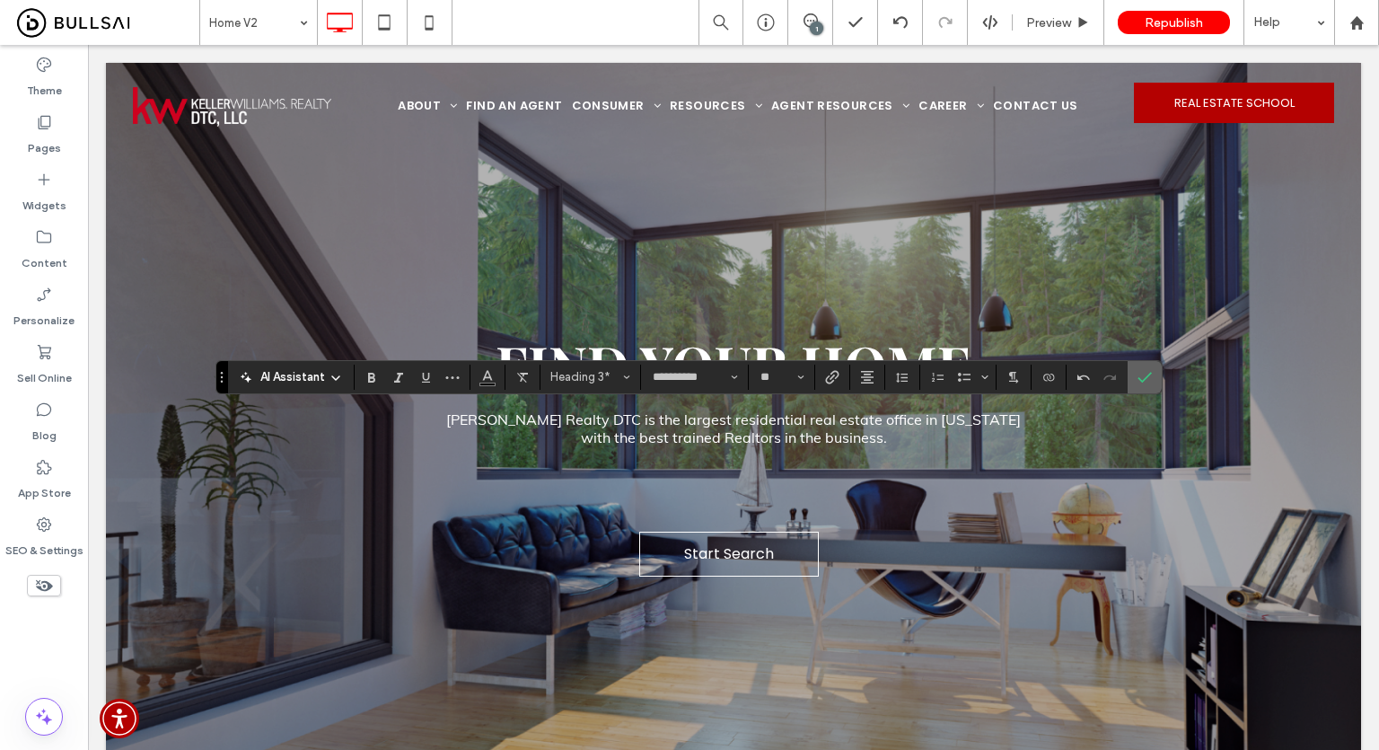
click at [1139, 374] on icon "Confirm" at bounding box center [1145, 377] width 14 height 14
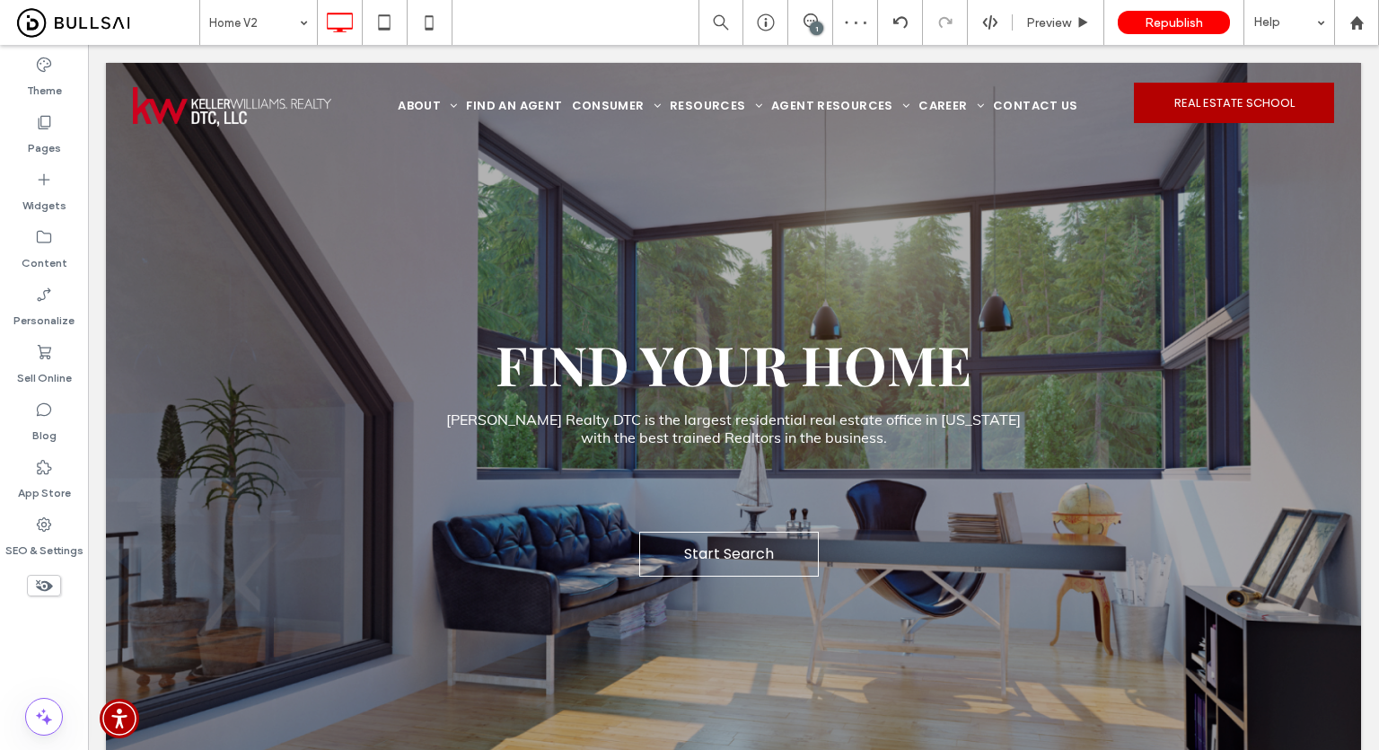
type input "**********"
type input "**"
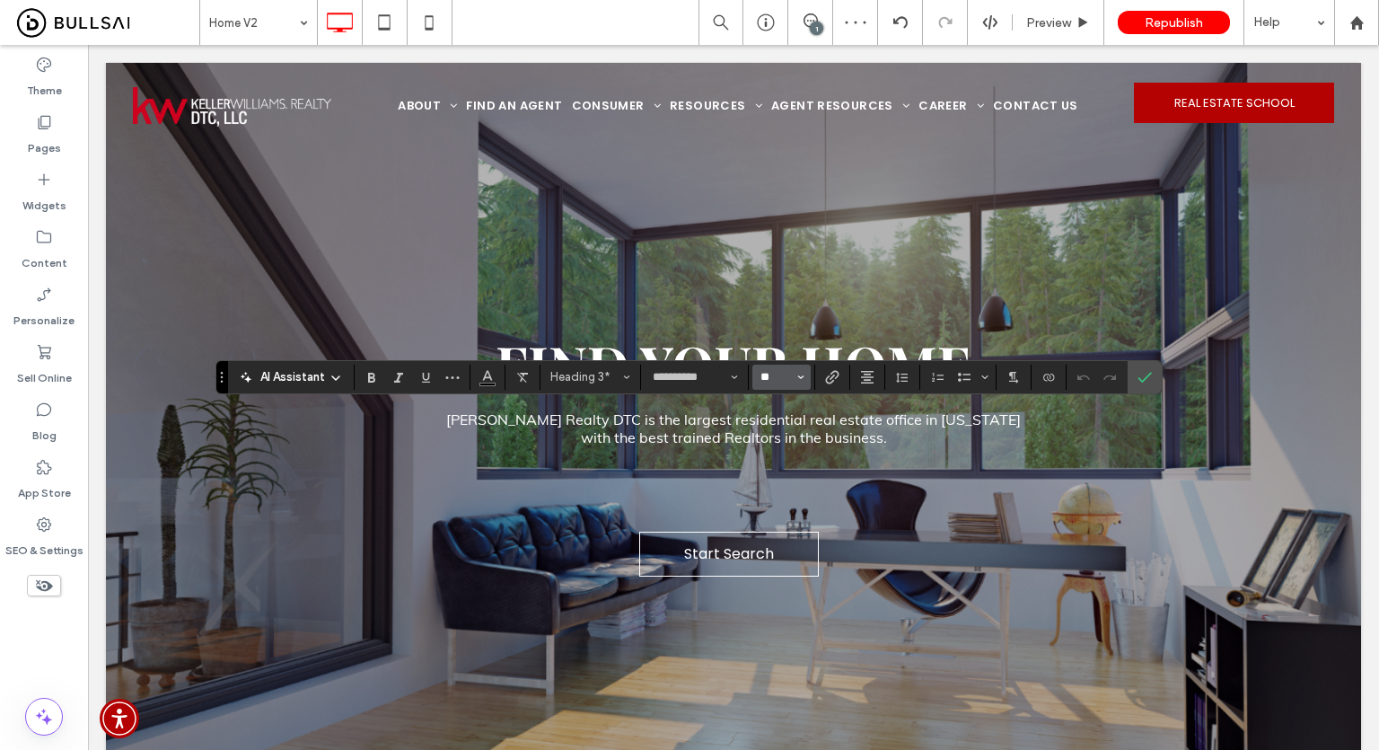
click at [783, 377] on input "**" at bounding box center [776, 377] width 35 height 14
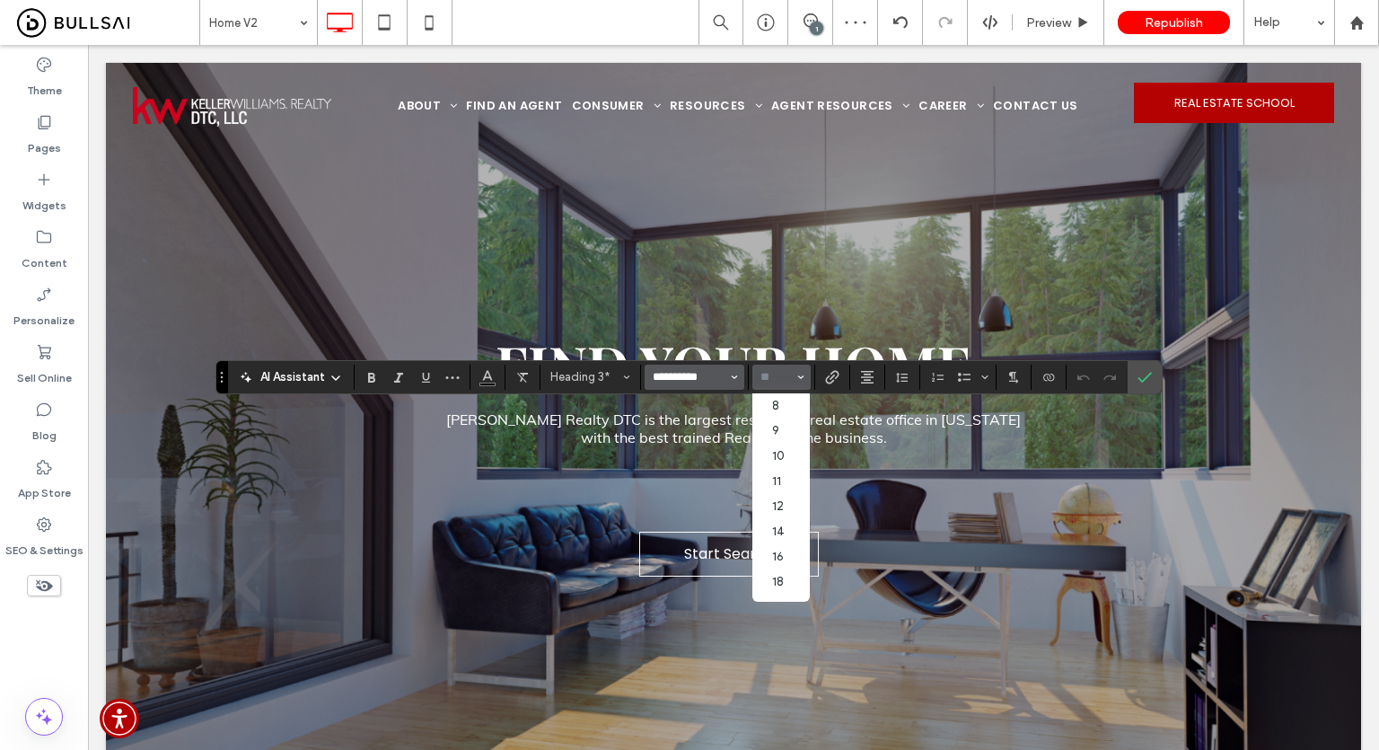
click at [692, 376] on input "**********" at bounding box center [689, 377] width 76 height 14
type input "**"
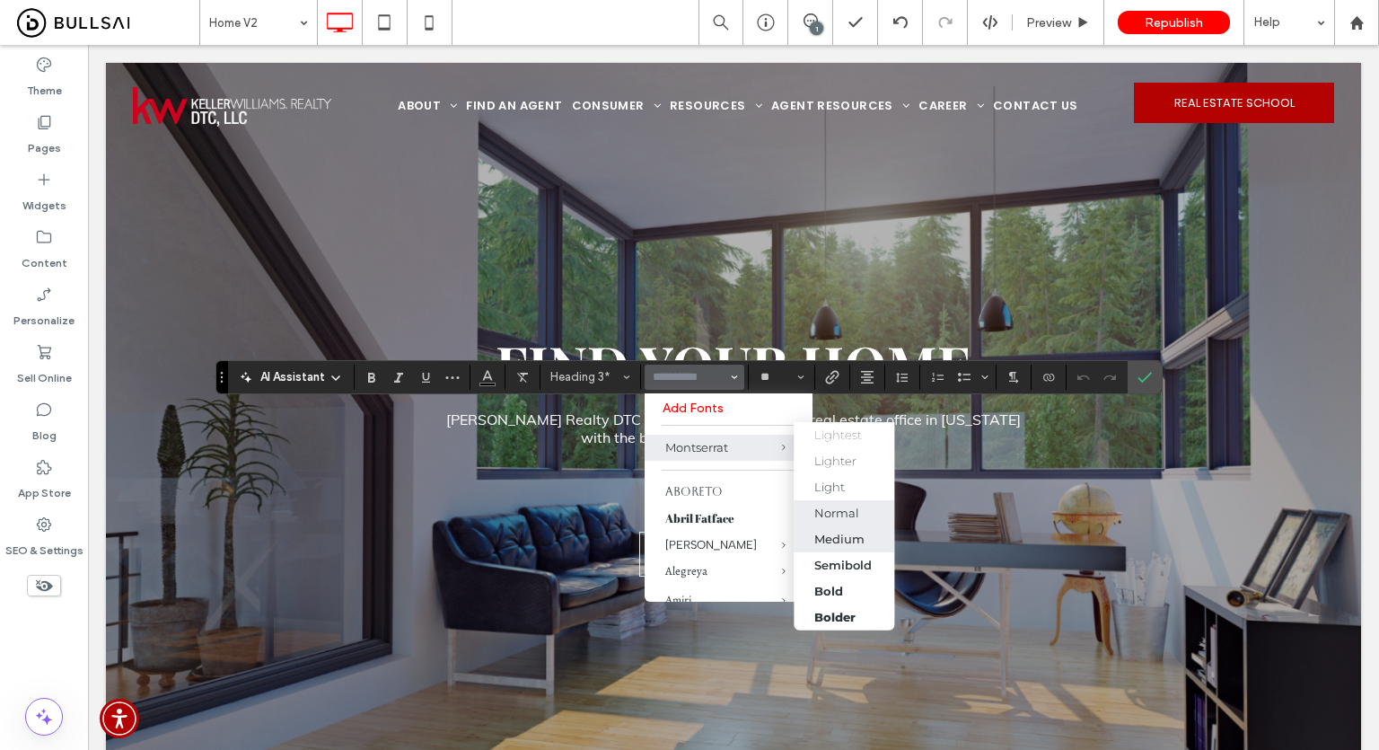
click at [838, 519] on div "Normal" at bounding box center [836, 513] width 45 height 14
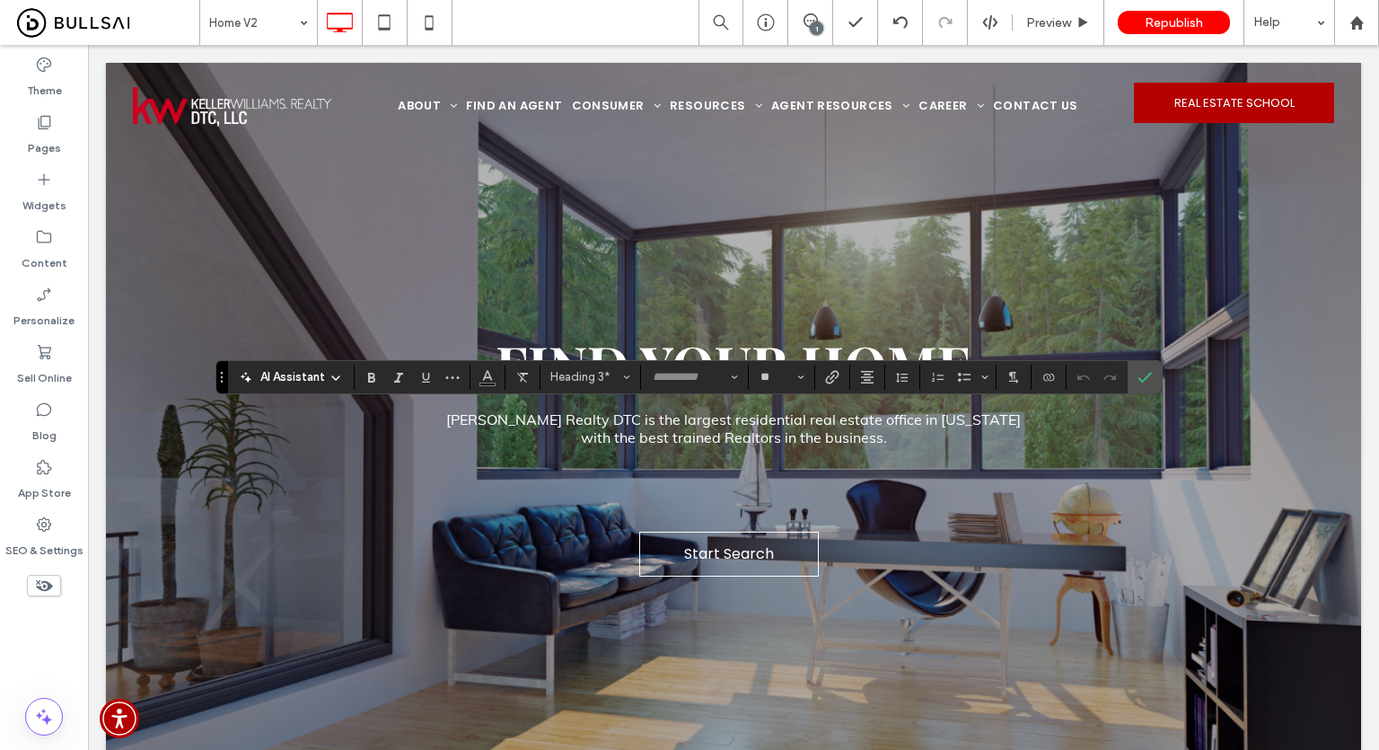
type input "**********"
click at [1142, 371] on icon "Confirm" at bounding box center [1145, 377] width 14 height 14
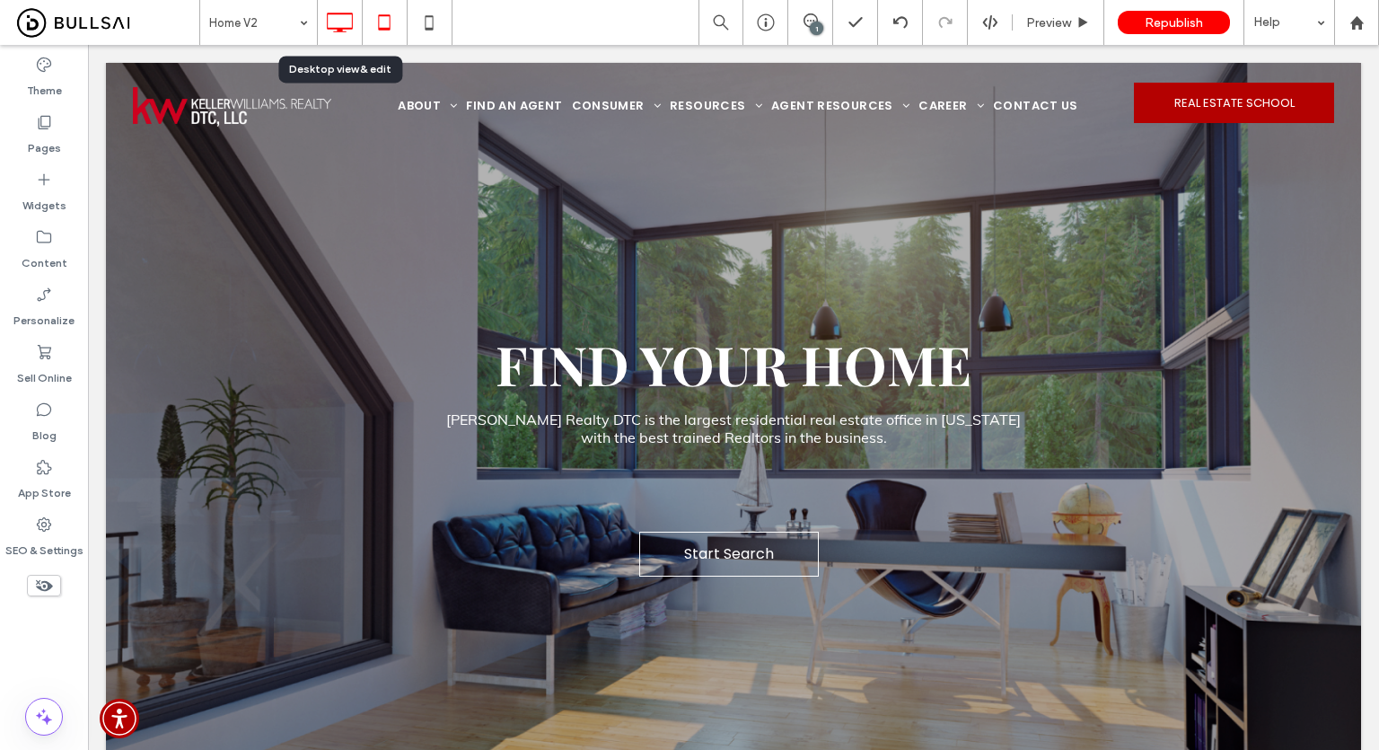
click at [377, 30] on icon at bounding box center [384, 22] width 36 height 36
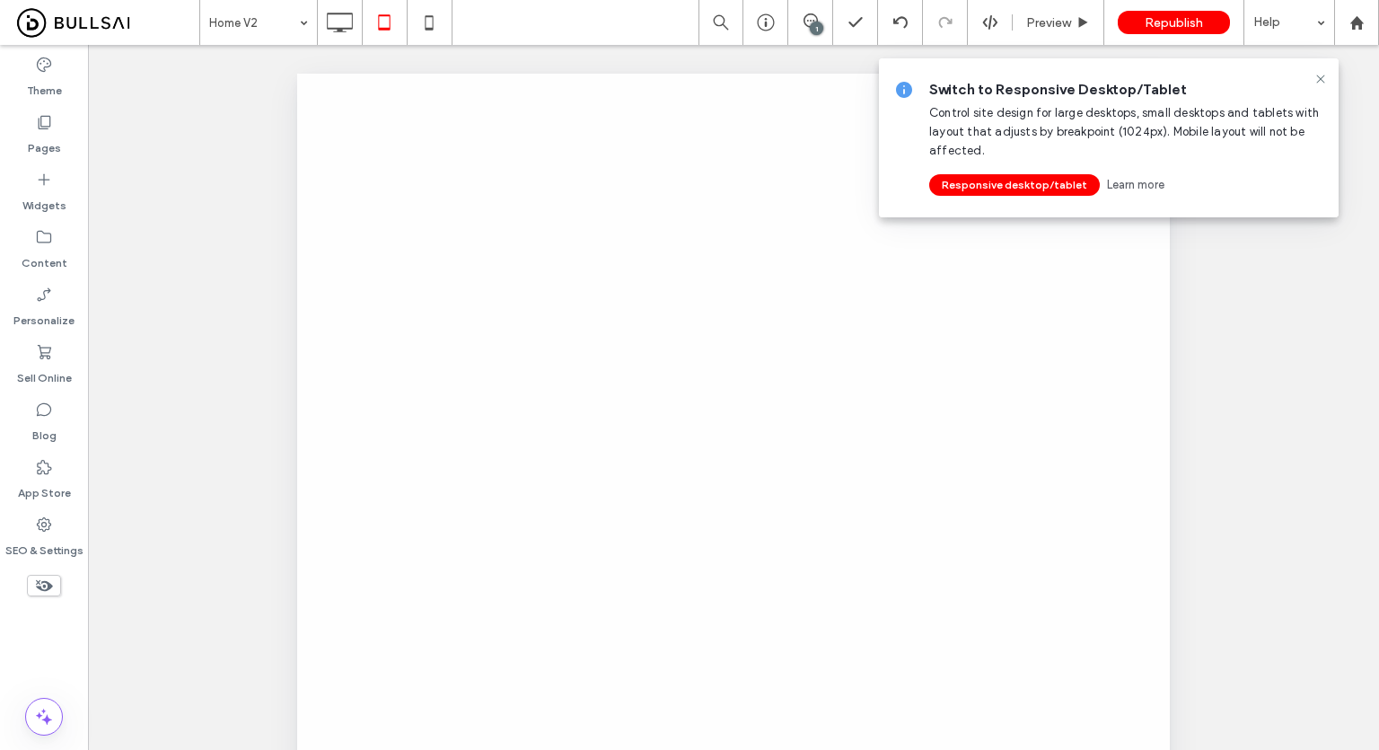
click at [1322, 76] on icon at bounding box center [1321, 79] width 14 height 14
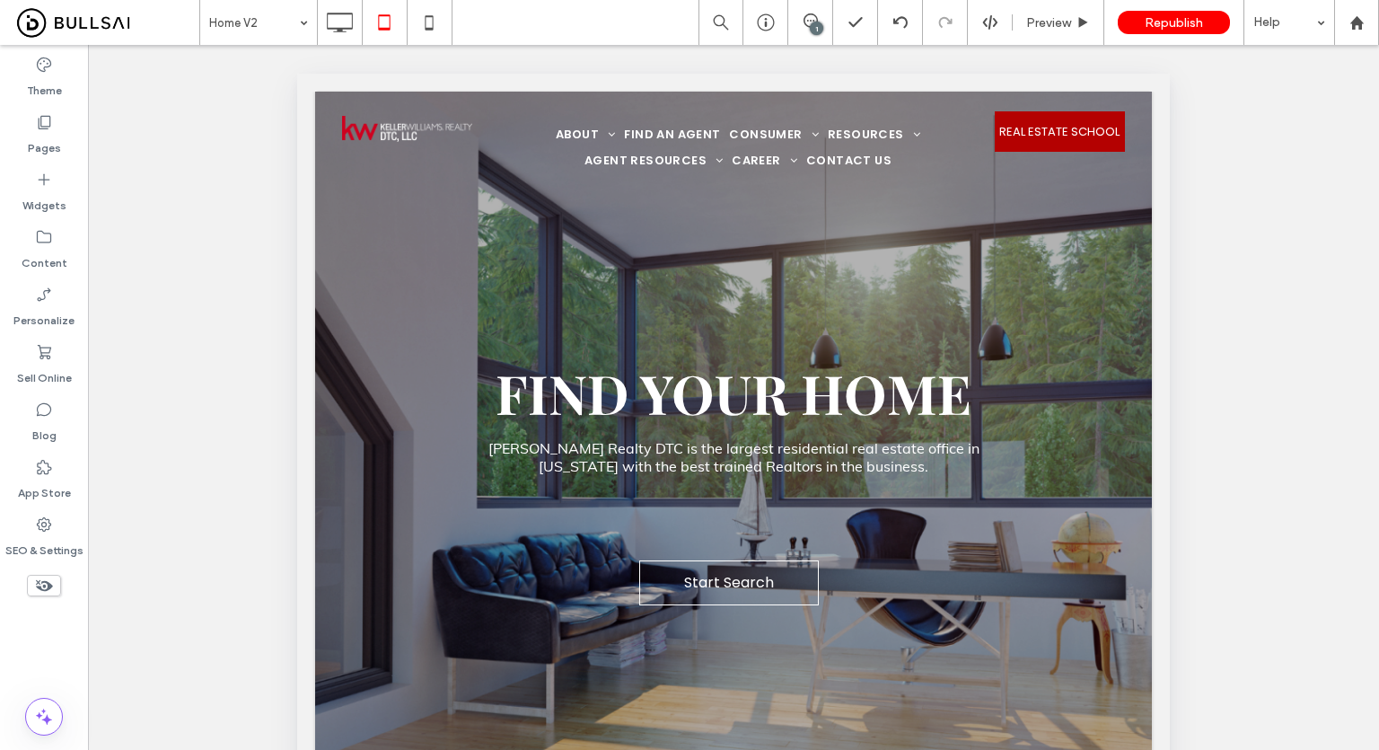
click at [229, 377] on div "Unhide? Yes Unhide? Yes Unhide? Yes Unhide? Yes Unhide? Yes Unhide? Yes Unhide?…" at bounding box center [733, 420] width 1291 height 750
click at [426, 11] on icon at bounding box center [429, 22] width 36 height 36
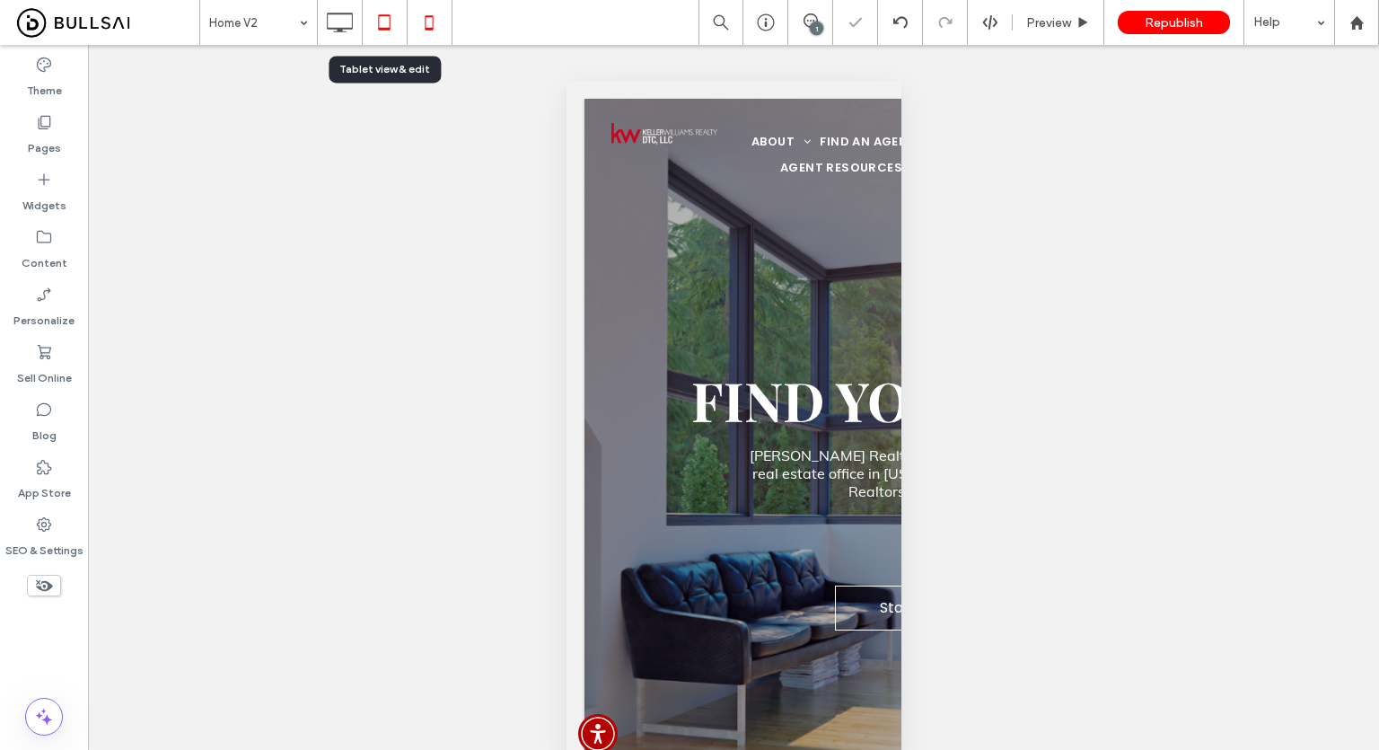
click at [378, 19] on use at bounding box center [384, 21] width 12 height 15
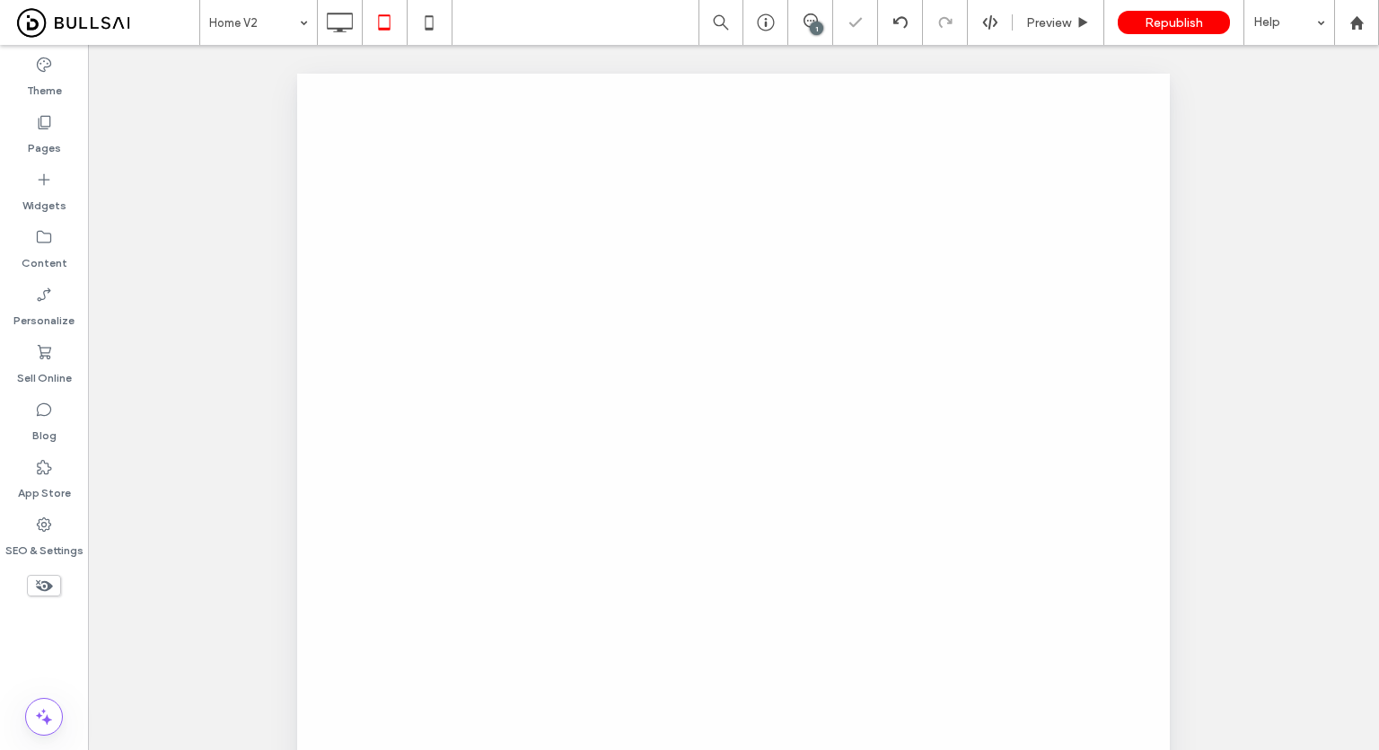
click at [347, 13] on div at bounding box center [689, 375] width 1379 height 750
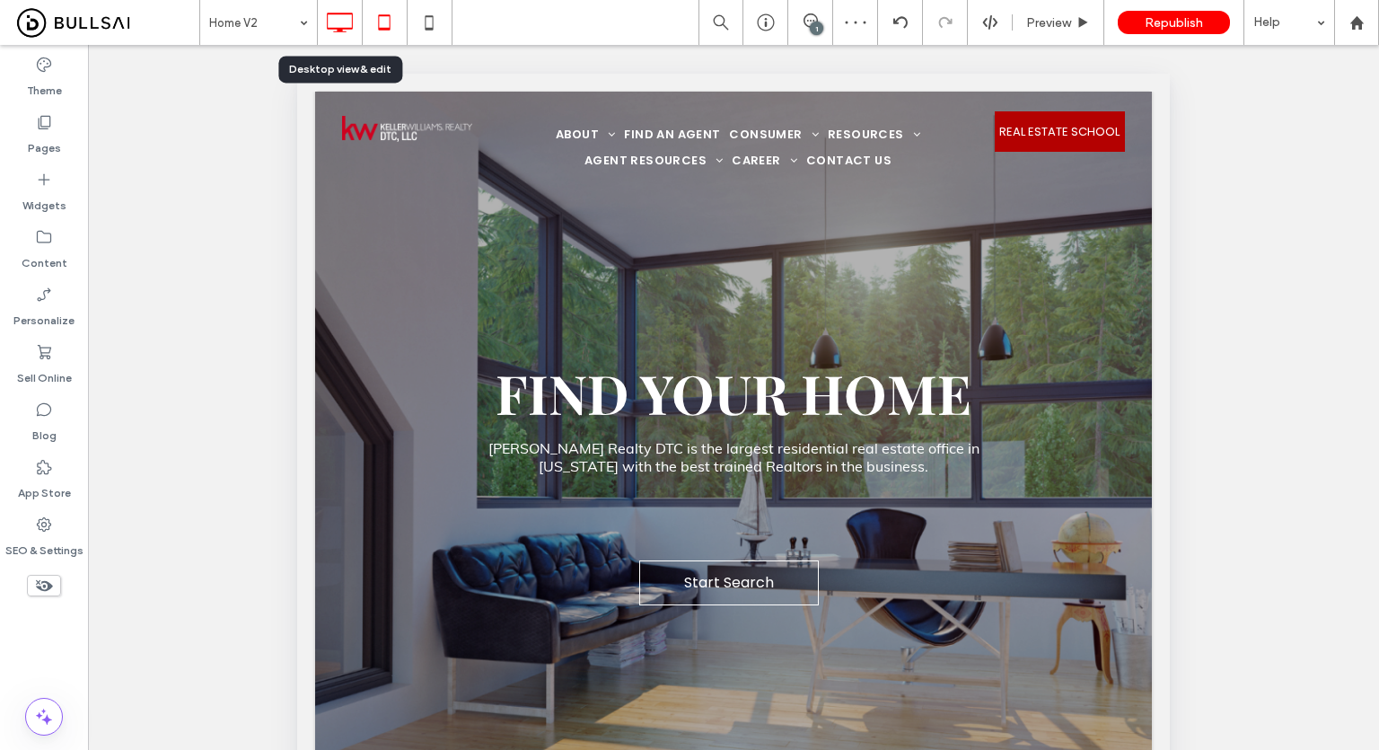
click at [342, 24] on icon at bounding box center [339, 22] width 36 height 36
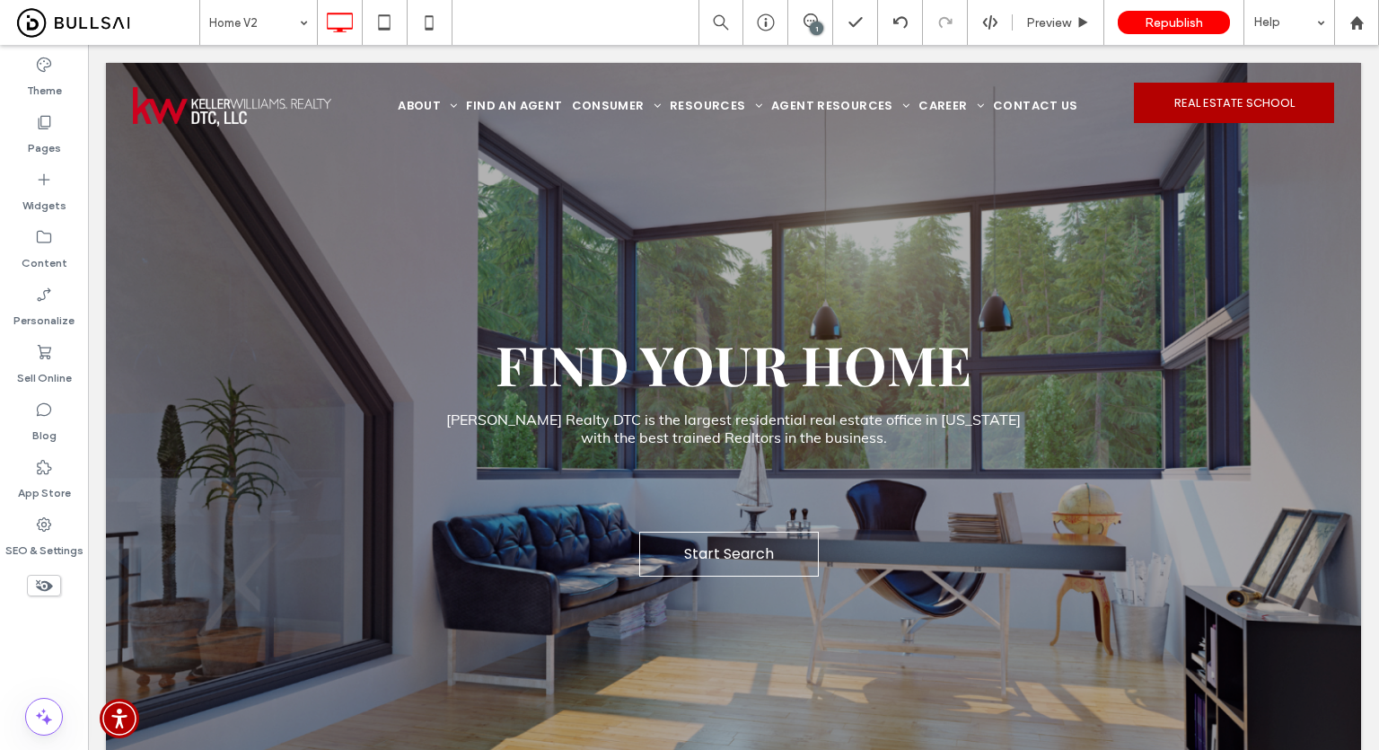
click at [36, 642] on div "Theme Pages Widgets Content Personalize Sell Online Blog App Store SEO & Settin…" at bounding box center [44, 397] width 88 height 705
drag, startPoint x: 591, startPoint y: 31, endPoint x: 568, endPoint y: 21, distance: 25.7
click at [585, 33] on div "Home V2 1 Preview Republish Help" at bounding box center [789, 22] width 1180 height 45
click at [384, 11] on icon at bounding box center [384, 22] width 36 height 36
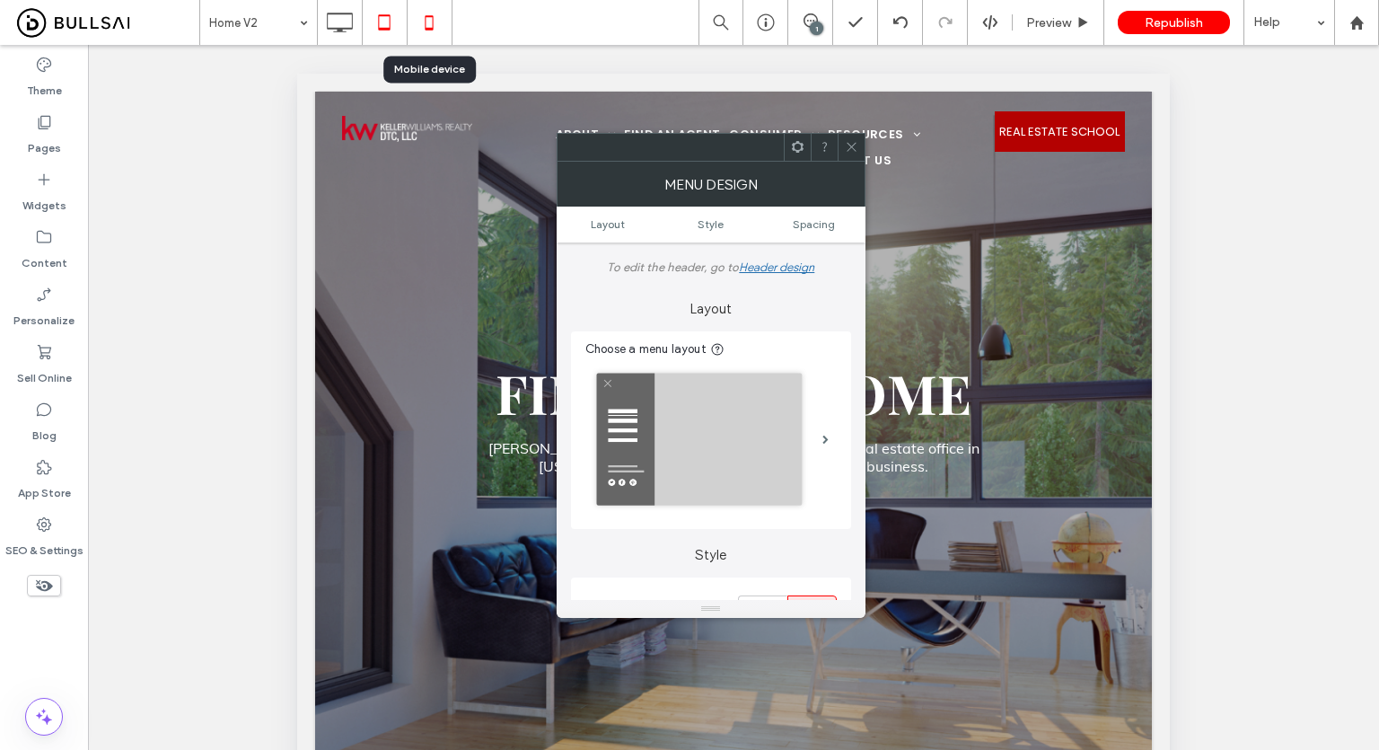
click at [426, 20] on icon at bounding box center [429, 22] width 36 height 36
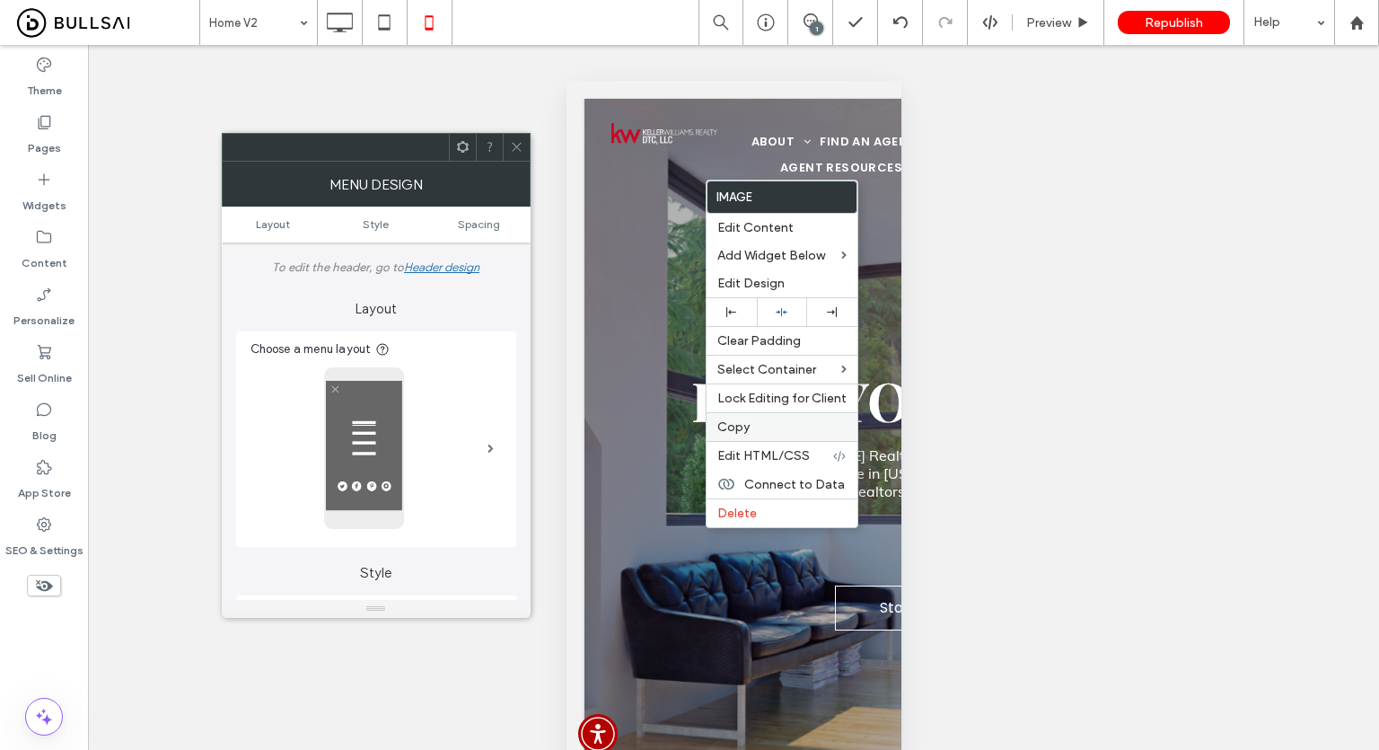
click at [753, 424] on label "Copy" at bounding box center [782, 426] width 129 height 15
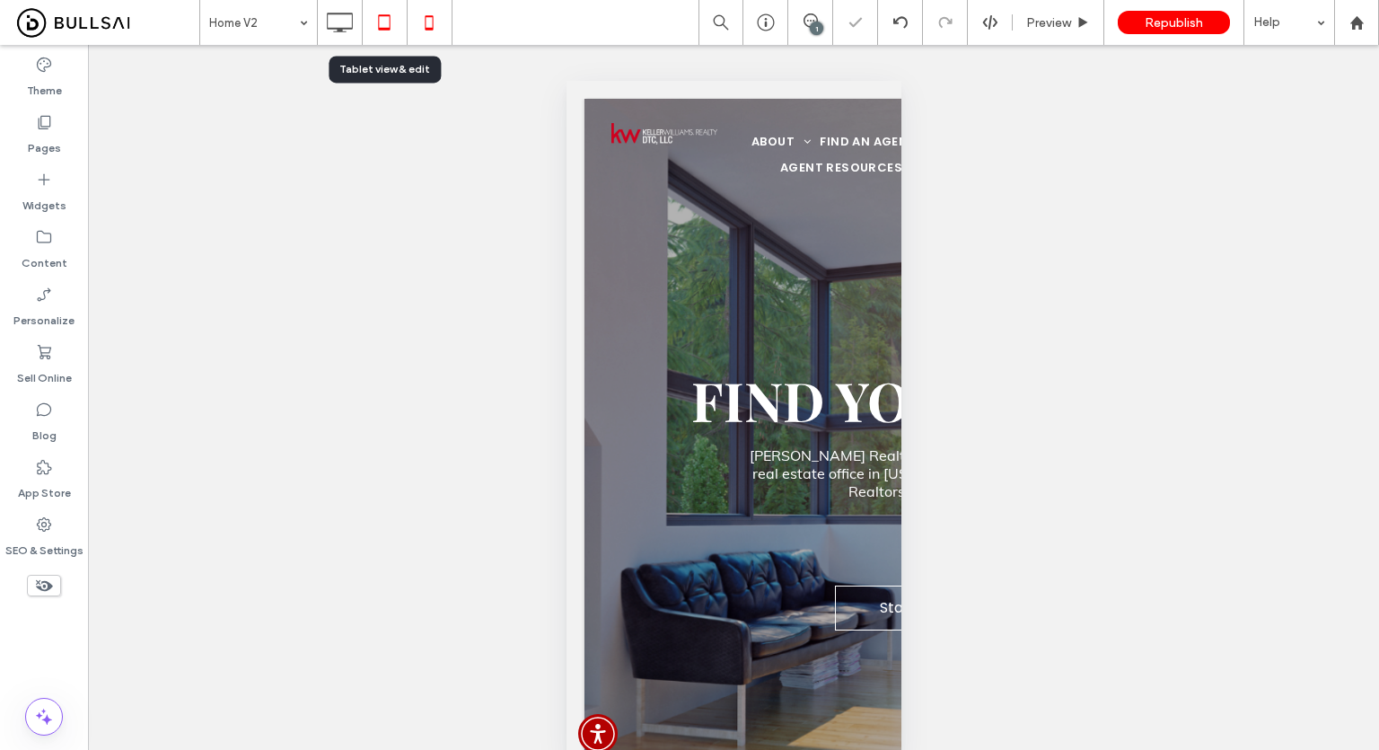
click at [390, 26] on use at bounding box center [384, 21] width 12 height 15
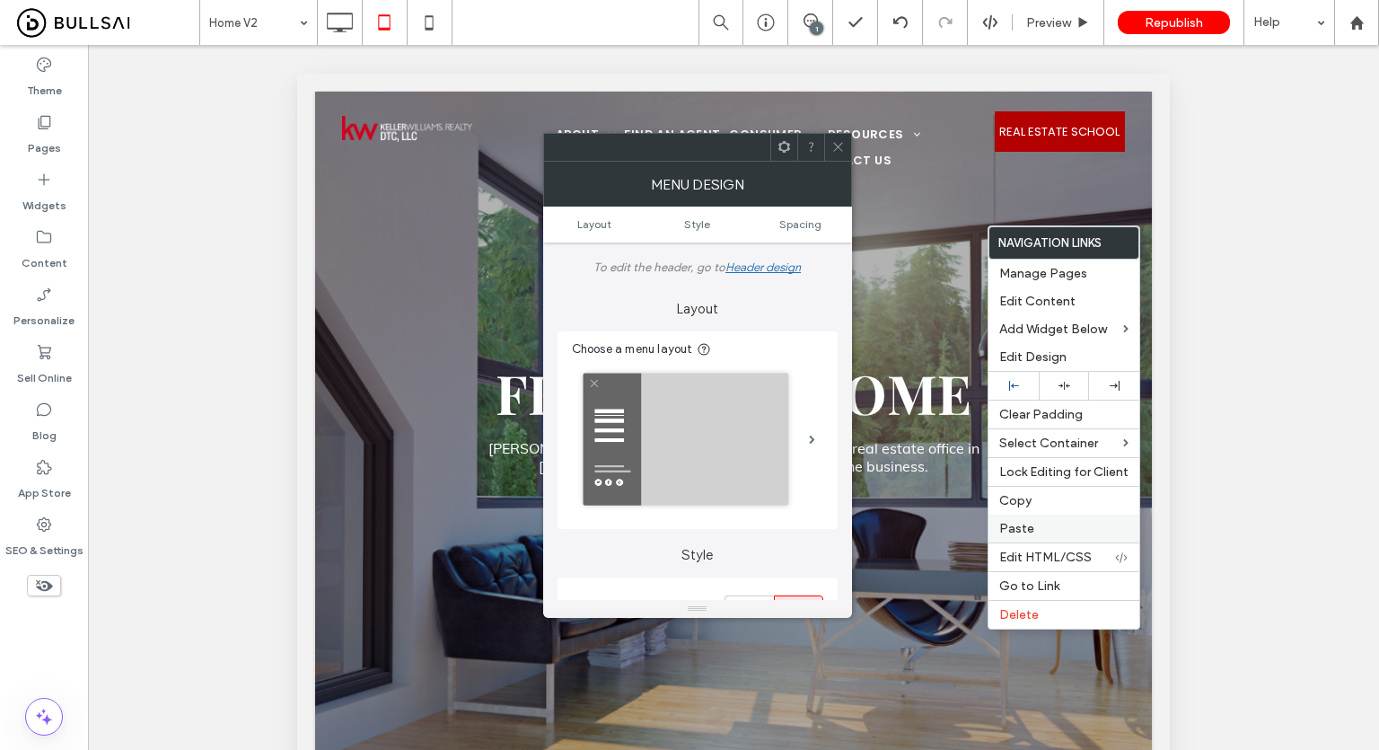
click at [1026, 529] on span "Paste" at bounding box center [1016, 528] width 35 height 15
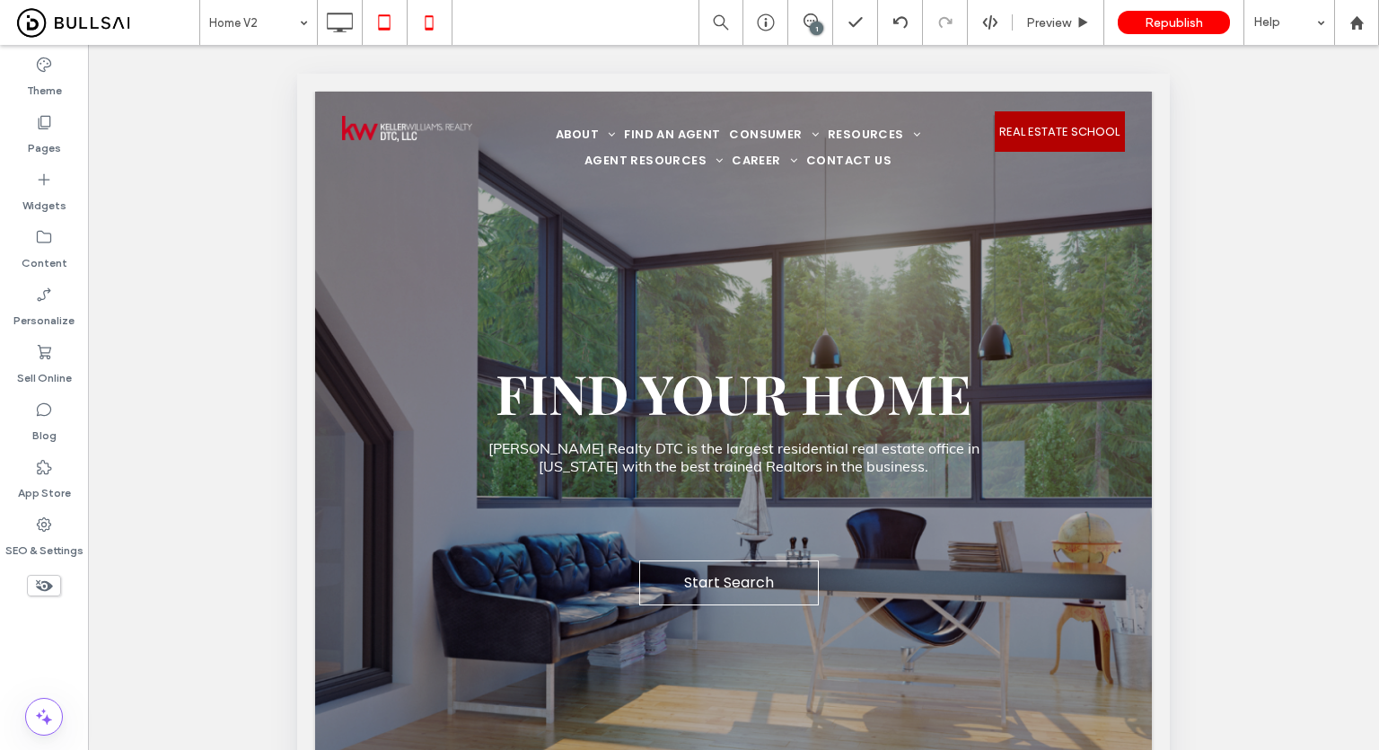
click at [430, 38] on icon at bounding box center [429, 22] width 36 height 36
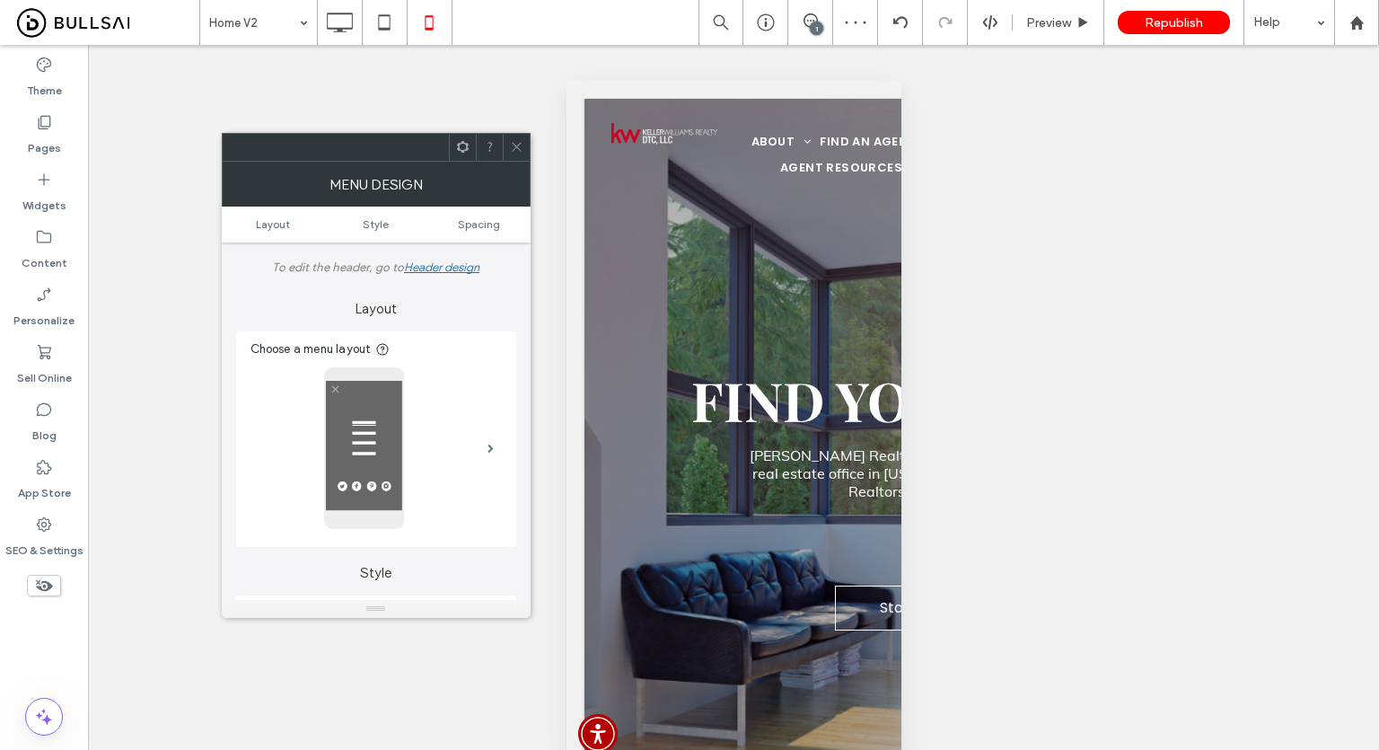
click at [515, 153] on icon at bounding box center [516, 146] width 13 height 13
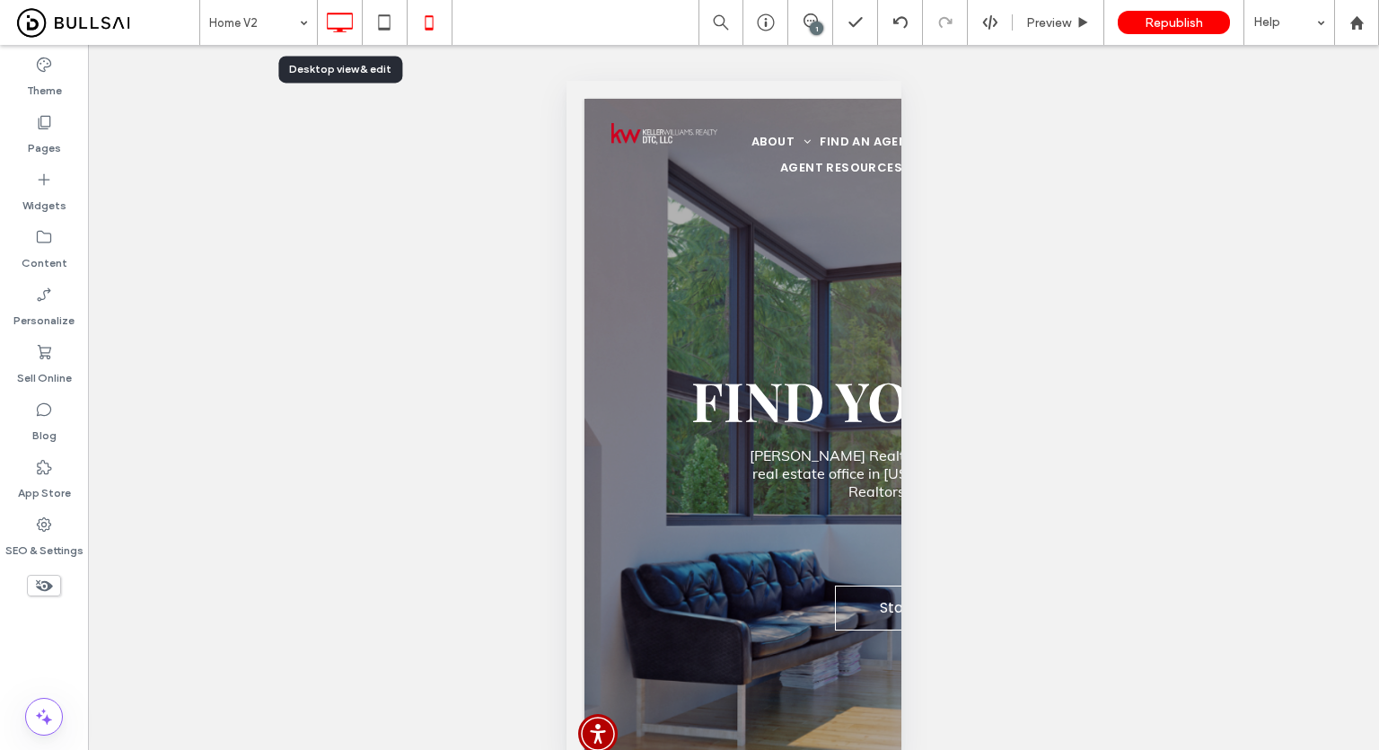
click at [345, 22] on icon at bounding box center [339, 22] width 36 height 36
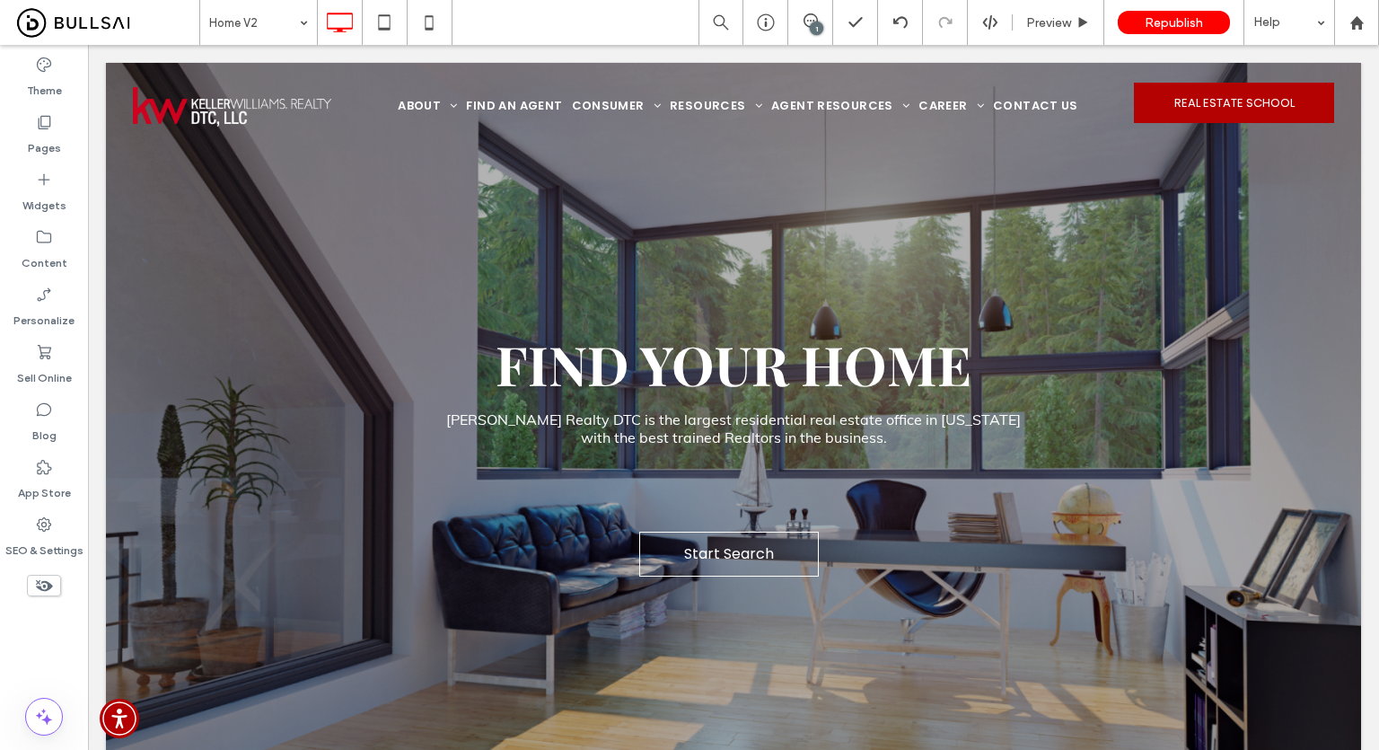
click at [385, 19] on icon at bounding box center [384, 22] width 36 height 36
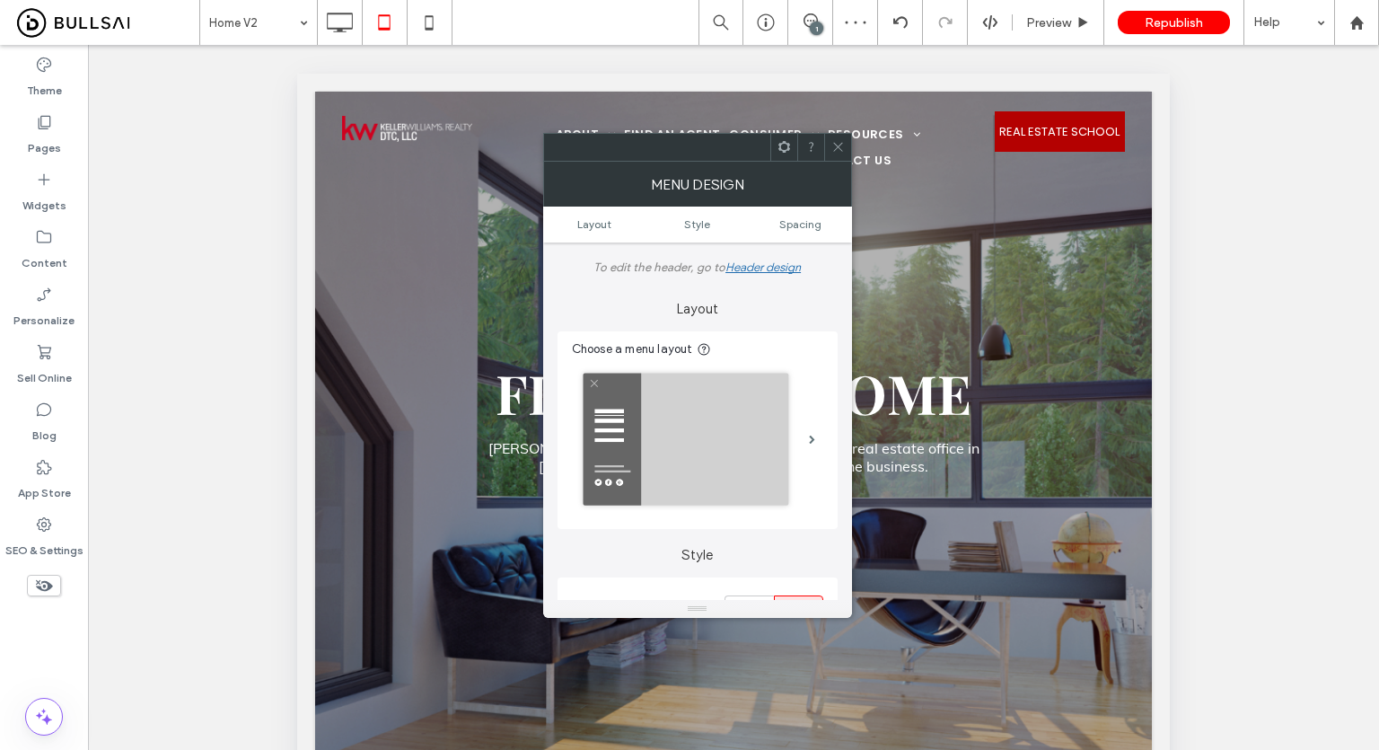
click at [836, 140] on icon at bounding box center [838, 146] width 13 height 13
click at [833, 147] on icon at bounding box center [838, 146] width 13 height 13
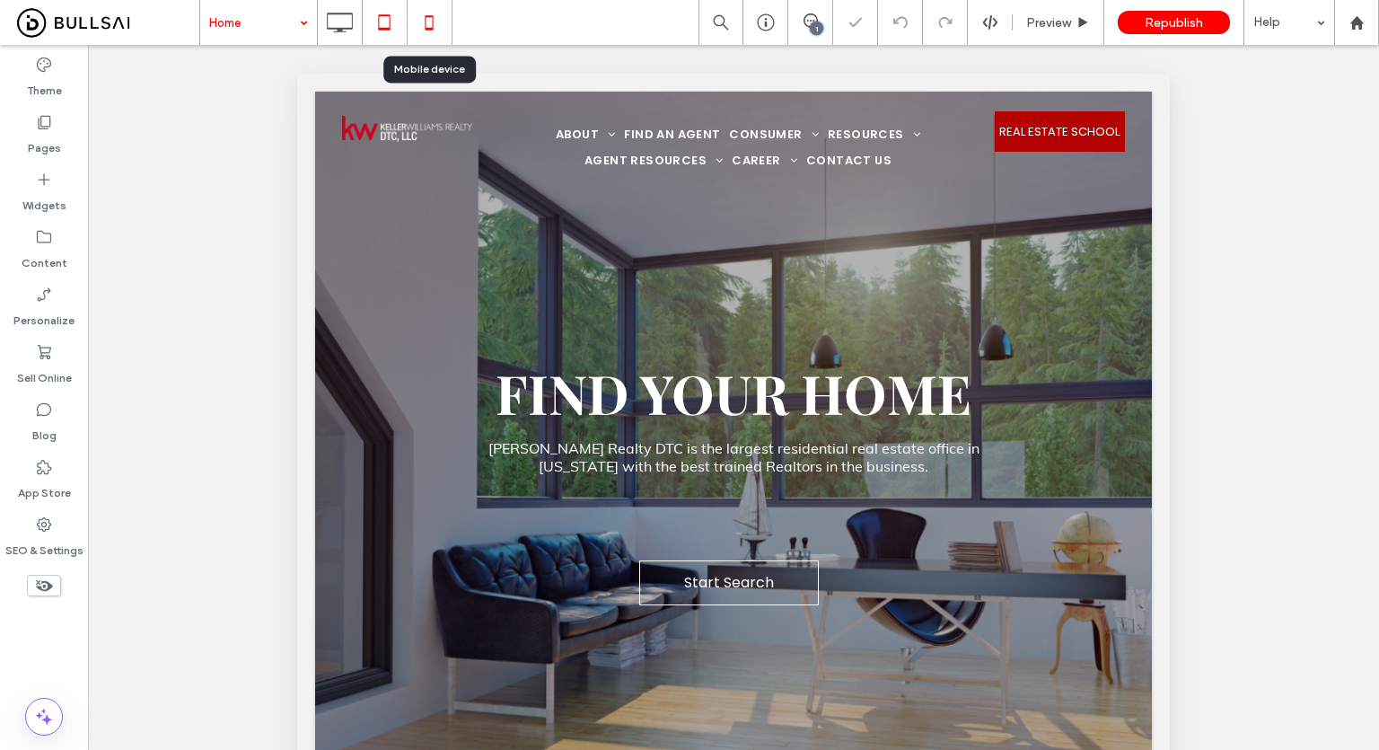
click at [435, 24] on icon at bounding box center [429, 22] width 36 height 36
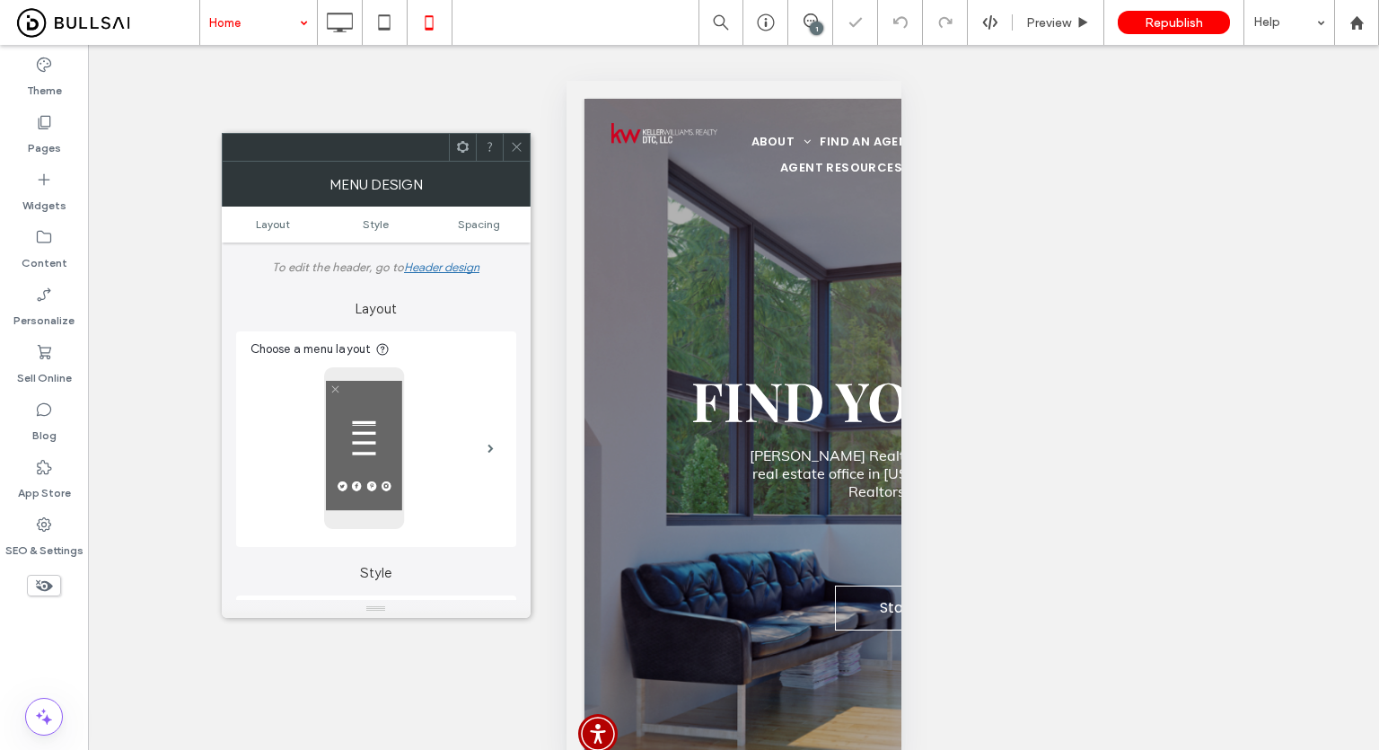
click at [520, 145] on icon at bounding box center [516, 146] width 13 height 13
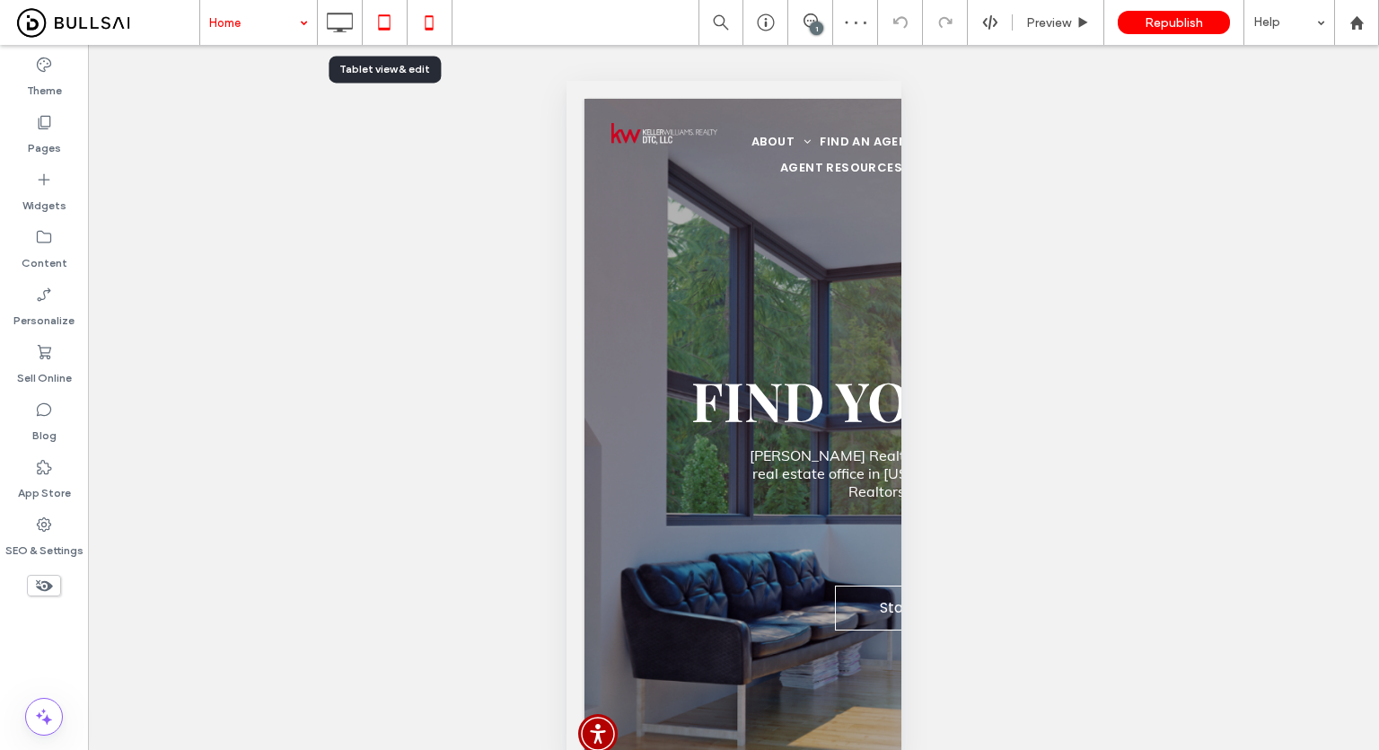
click at [369, 38] on icon at bounding box center [384, 22] width 36 height 36
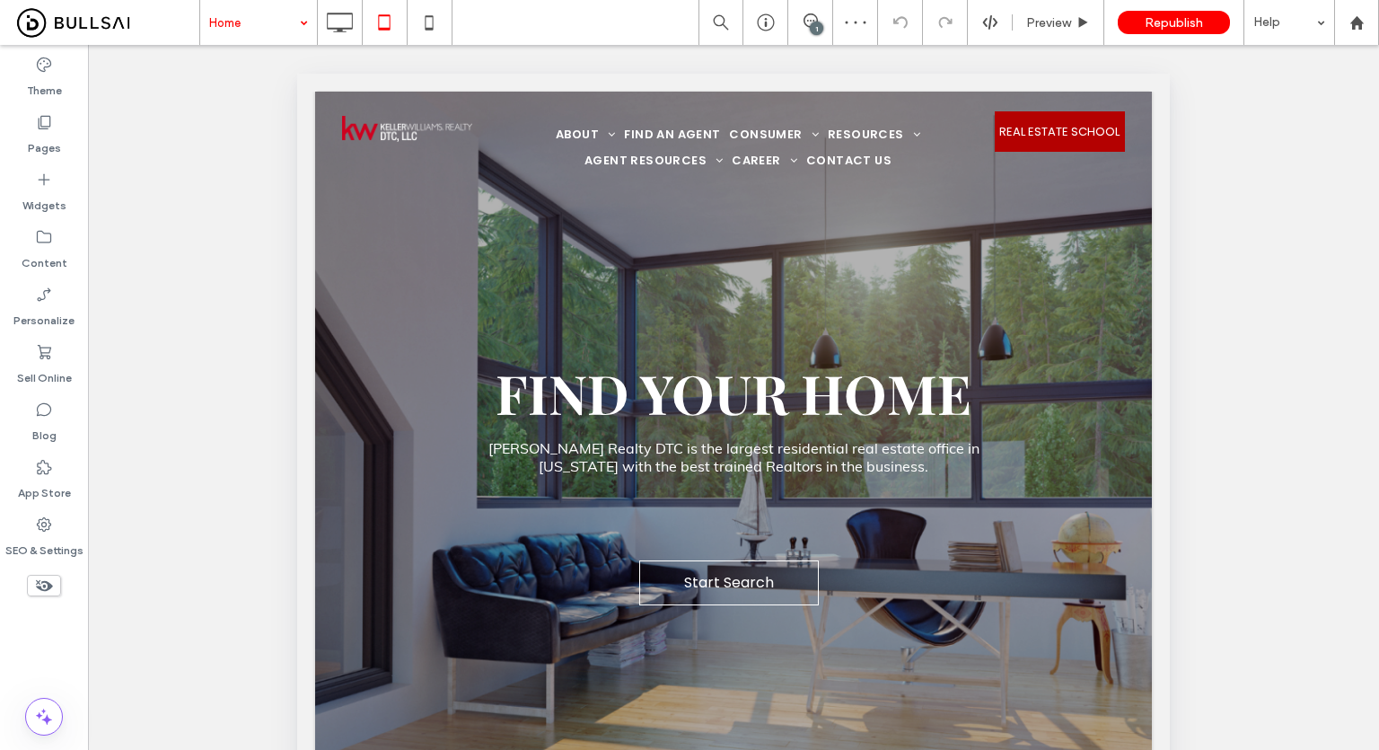
click at [259, 48] on div "Unhide? Yes Unhide? Yes Unhide? Yes Unhide? Yes Unhide? Yes Unhide? Yes Unhide?…" at bounding box center [733, 420] width 1291 height 750
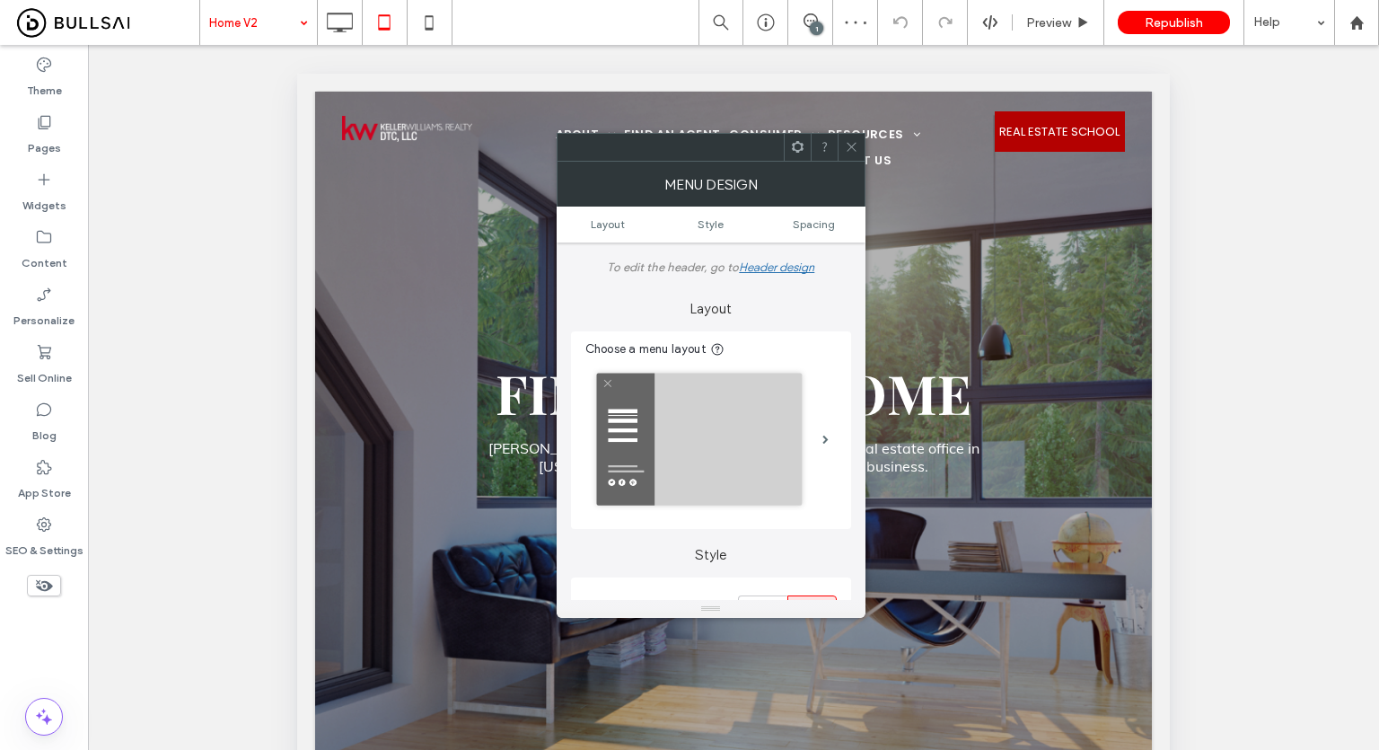
click at [851, 144] on icon at bounding box center [851, 146] width 13 height 13
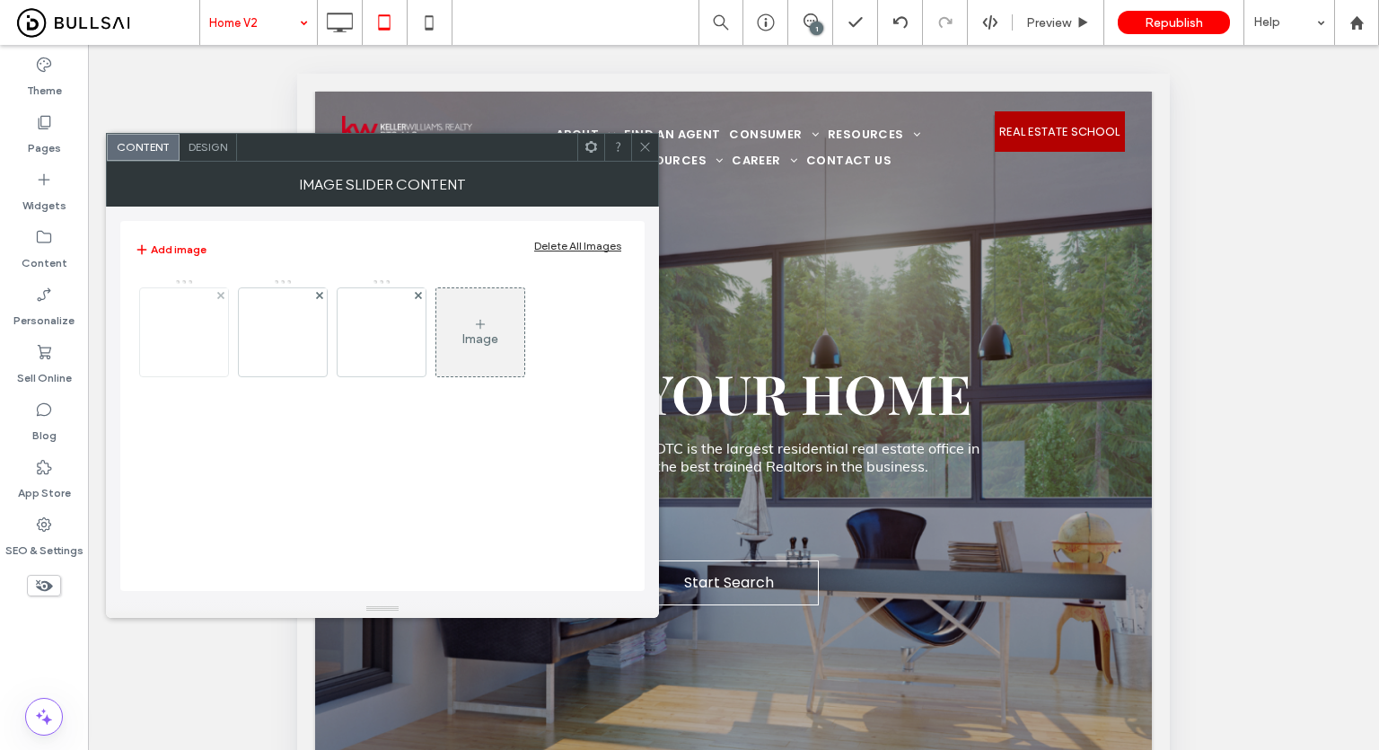
click at [185, 339] on img at bounding box center [184, 332] width 88 height 88
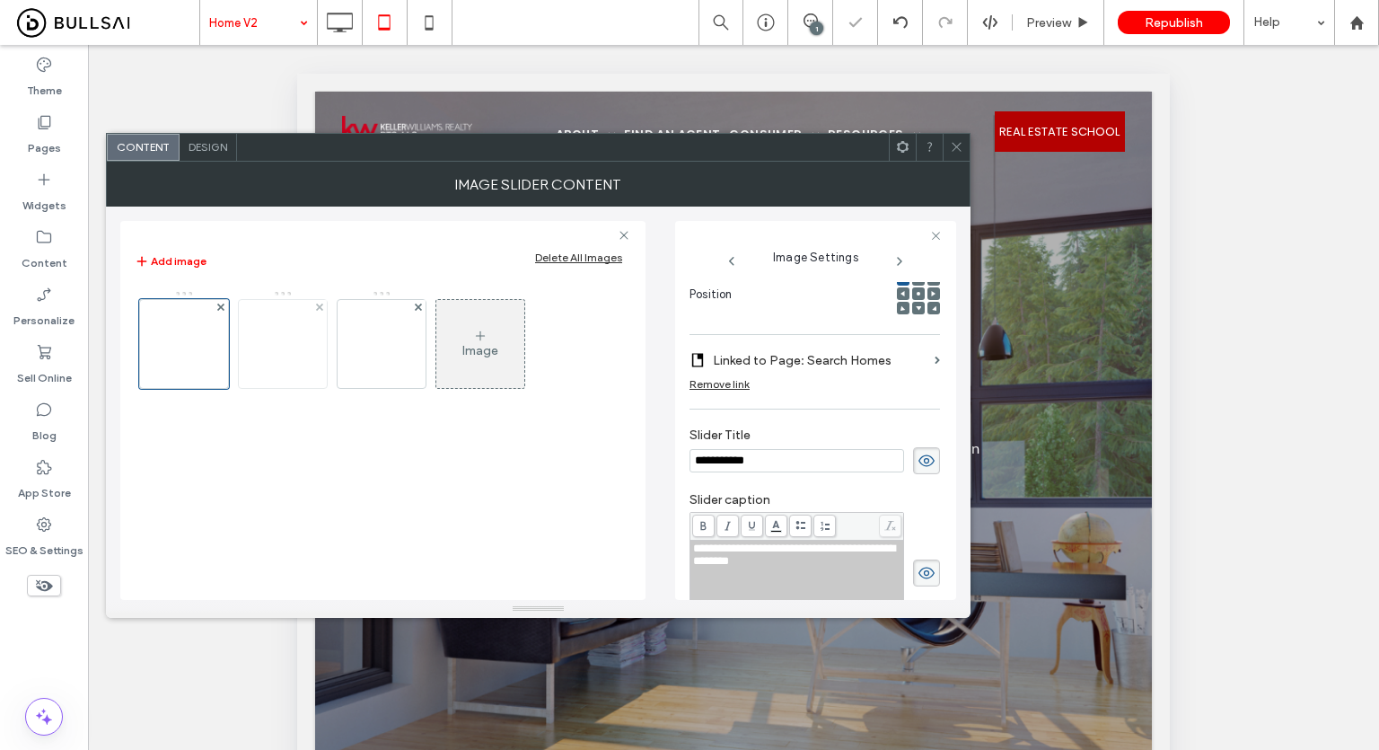
click at [277, 346] on img at bounding box center [283, 344] width 88 height 88
click at [399, 348] on img at bounding box center [382, 344] width 88 height 88
click at [187, 342] on img at bounding box center [184, 344] width 88 height 88
click at [950, 148] on icon at bounding box center [956, 146] width 13 height 13
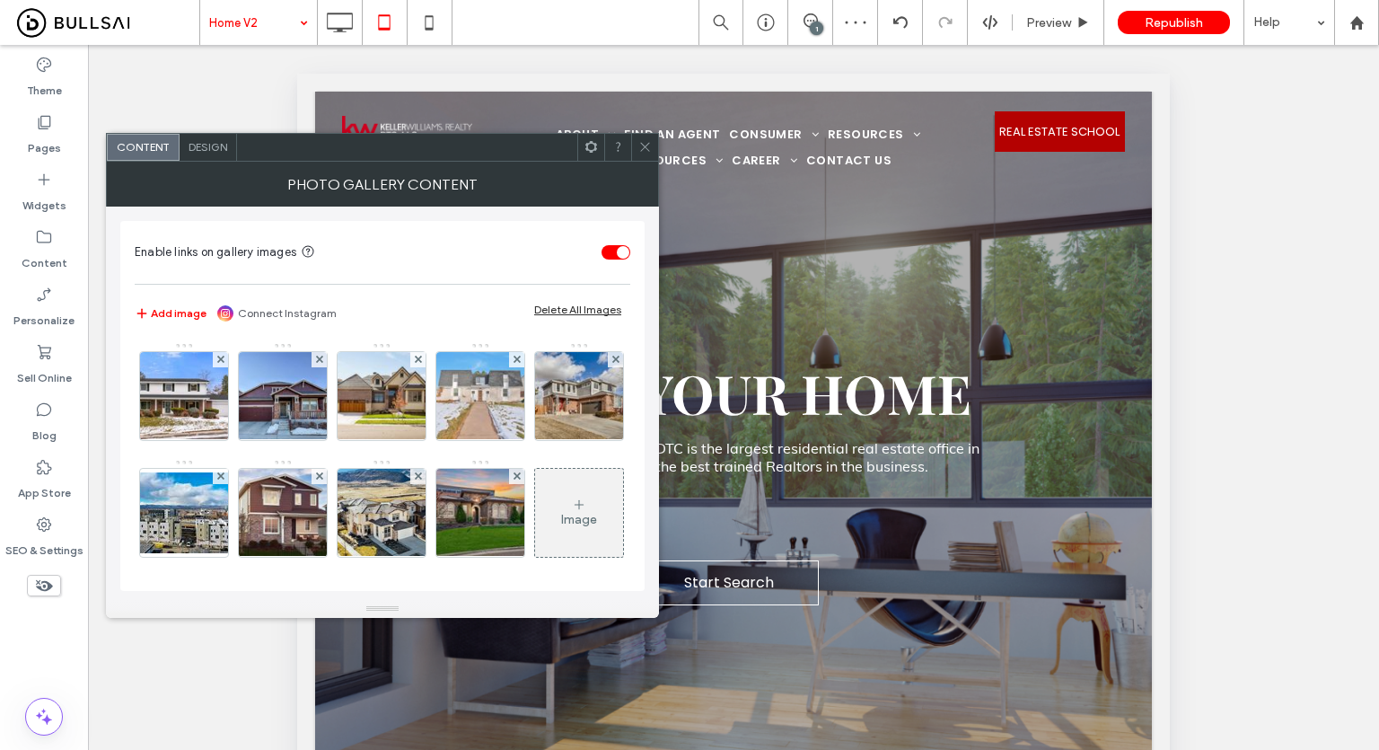
click at [202, 152] on span "Design" at bounding box center [208, 146] width 39 height 13
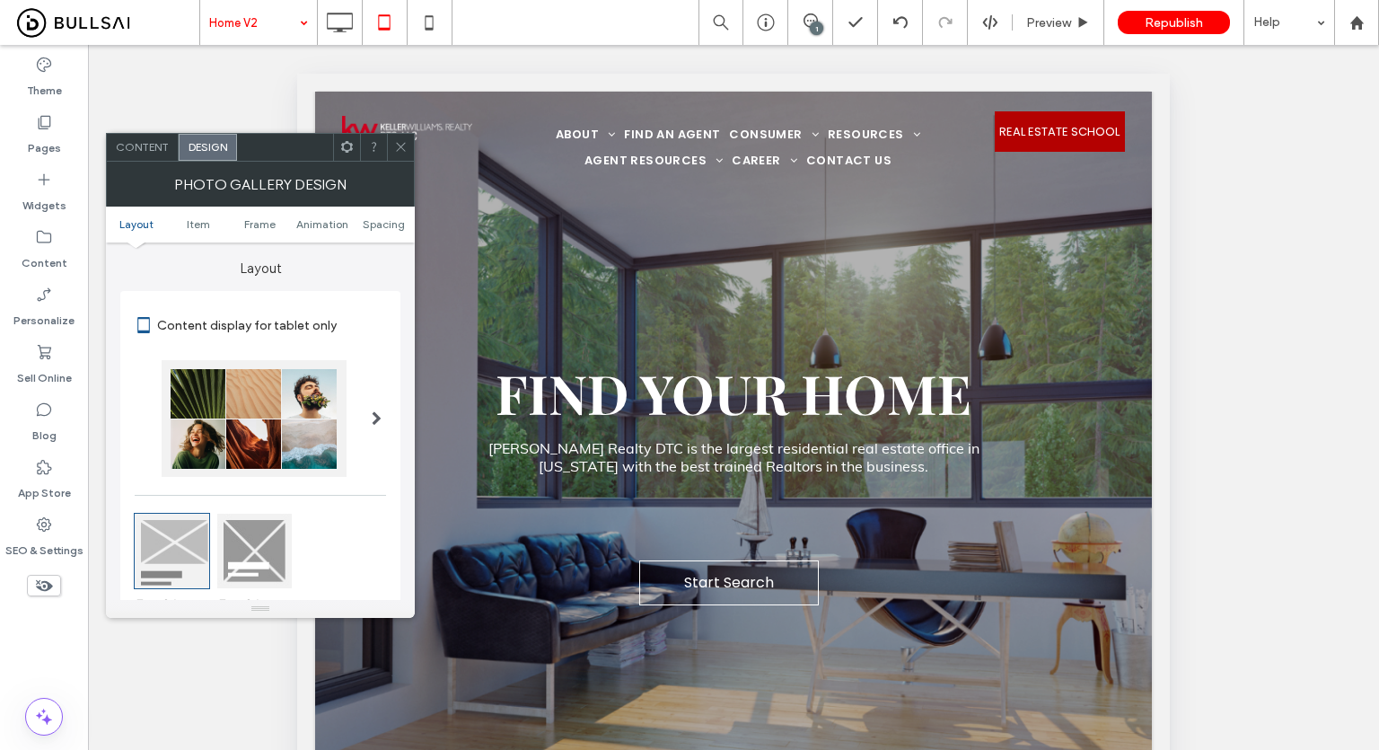
click at [251, 543] on div at bounding box center [254, 551] width 75 height 75
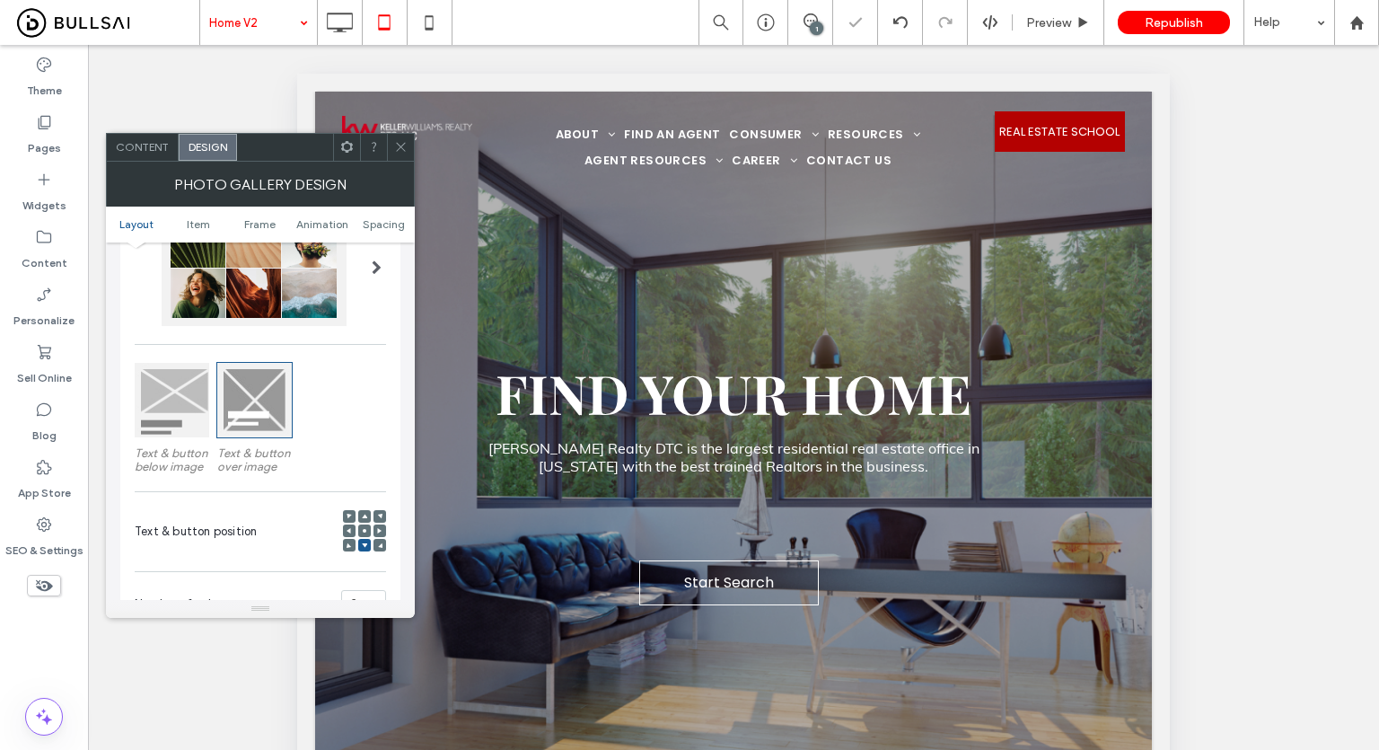
scroll to position [269, 0]
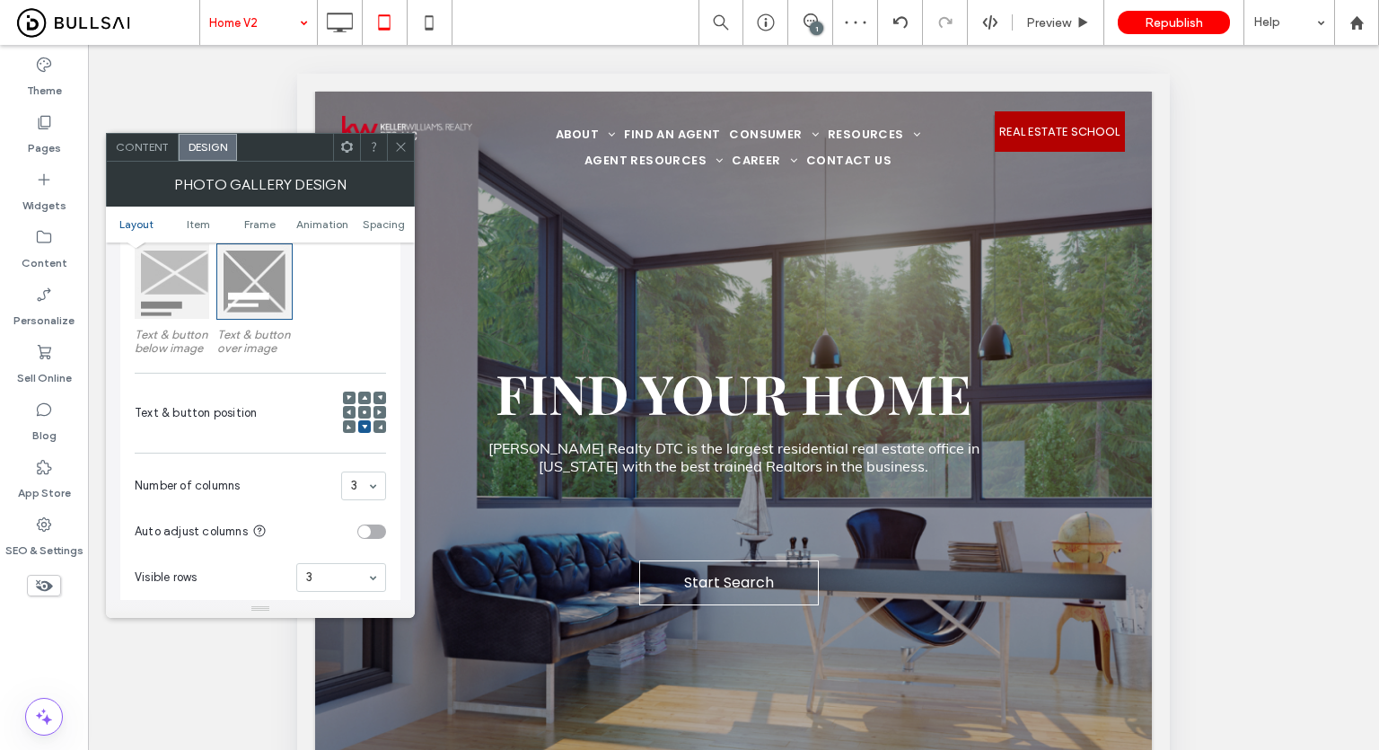
click at [370, 412] on div at bounding box center [364, 412] width 13 height 13
click at [363, 413] on use at bounding box center [365, 412] width 4 height 4
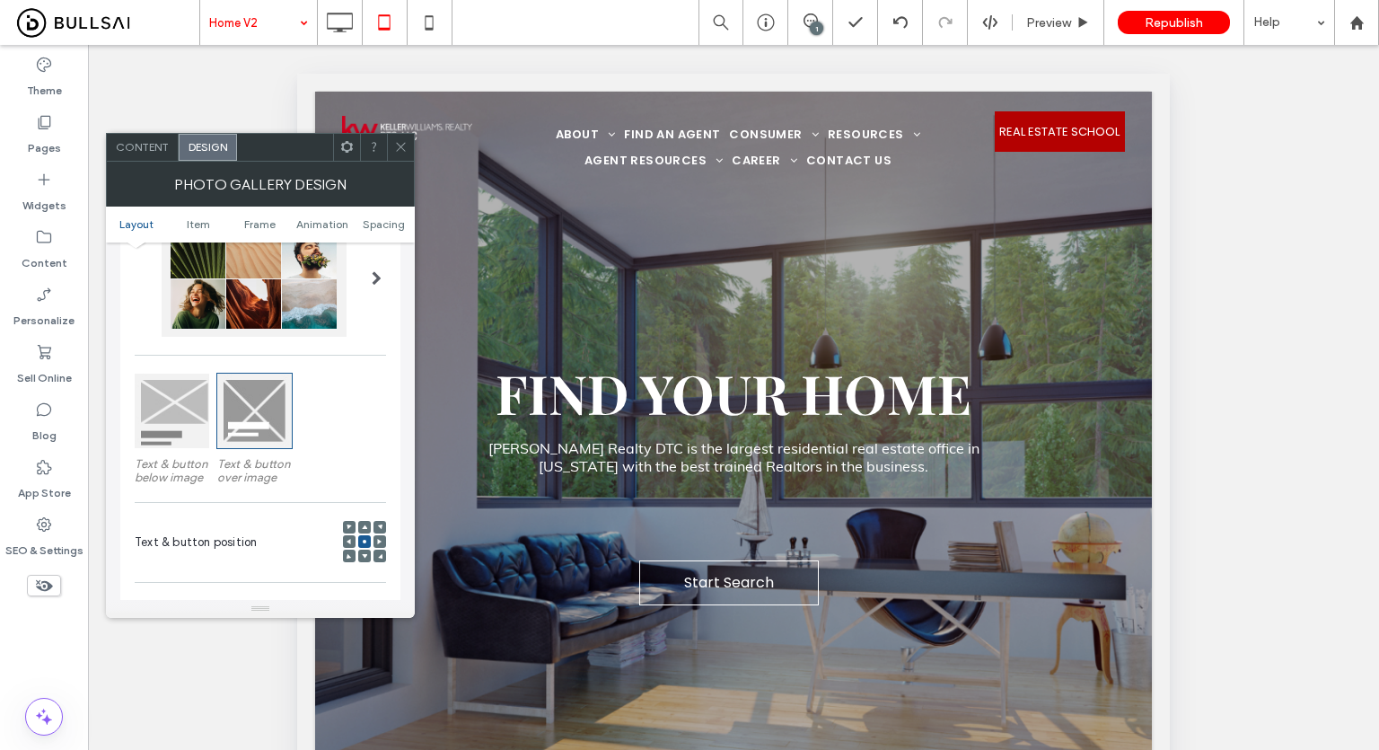
scroll to position [359, 0]
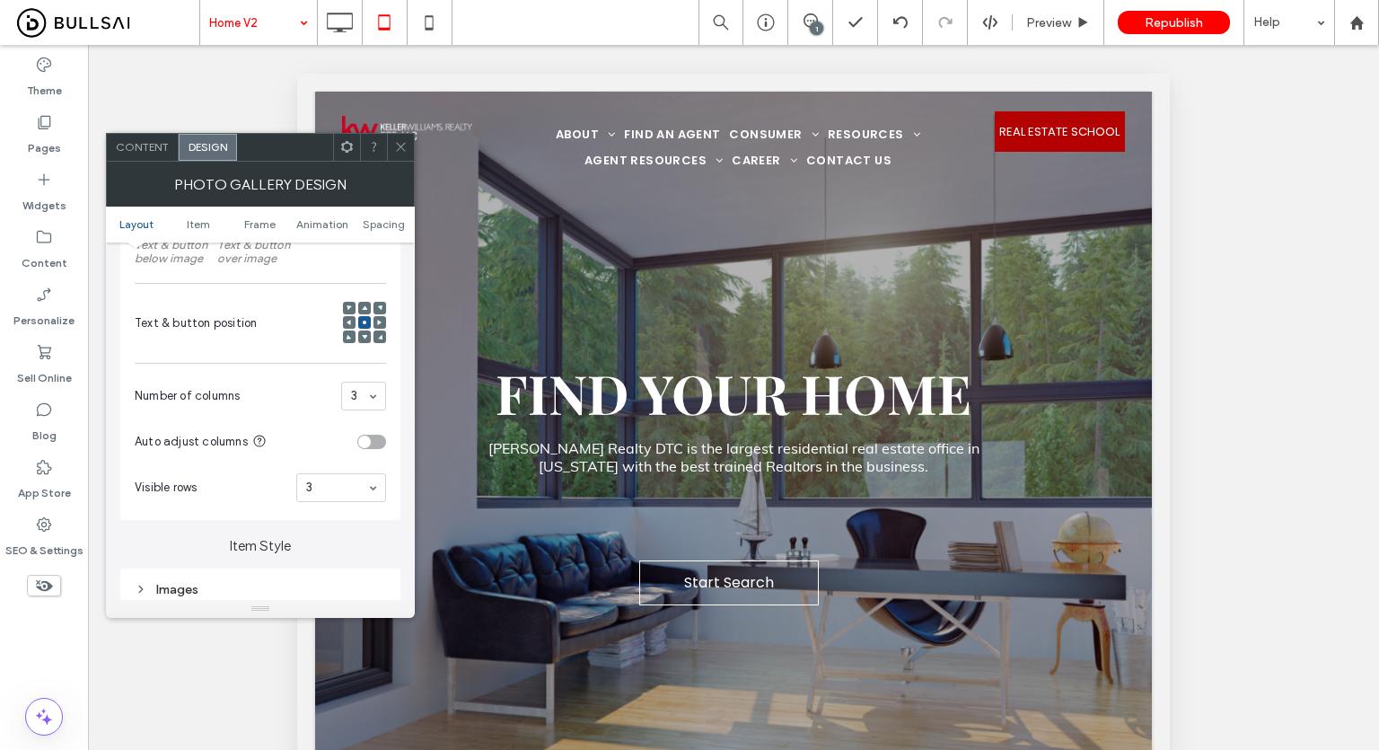
click at [394, 141] on icon at bounding box center [400, 146] width 13 height 13
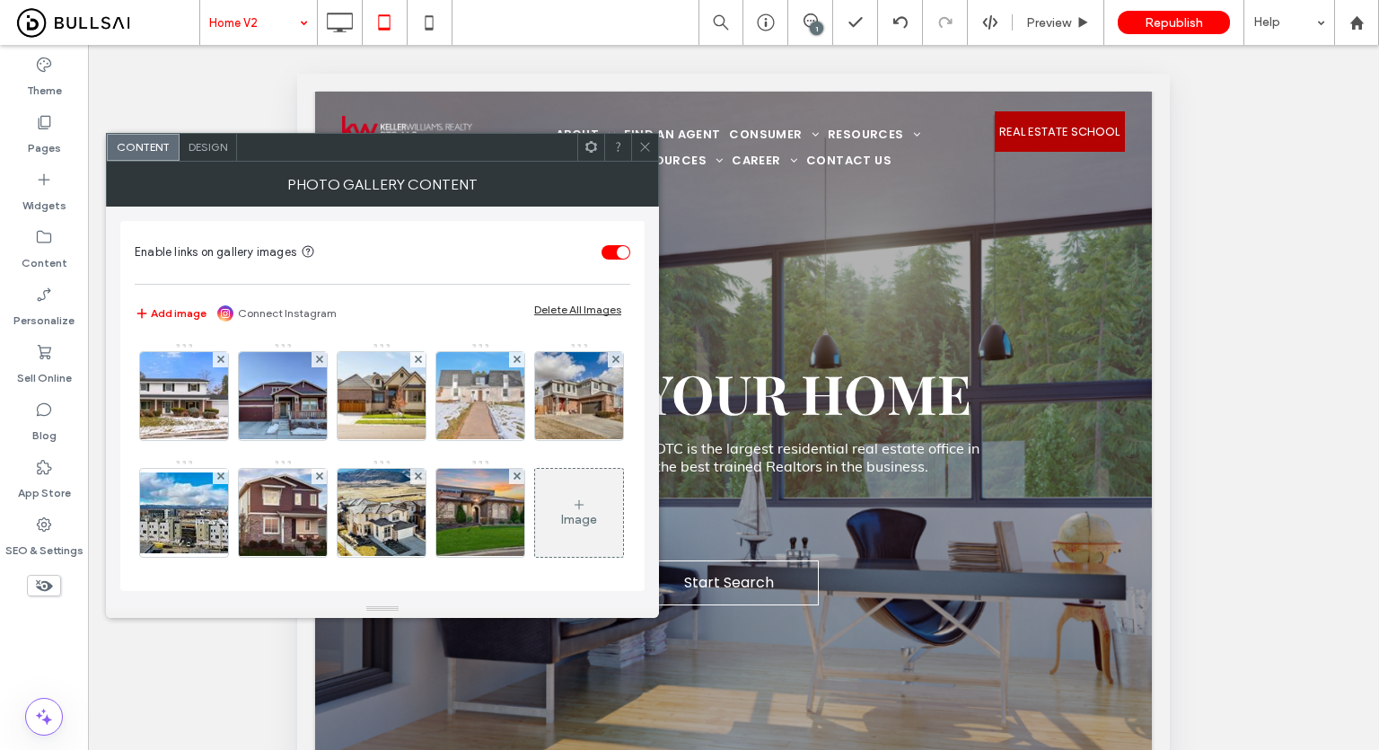
click at [638, 150] on icon at bounding box center [644, 146] width 13 height 13
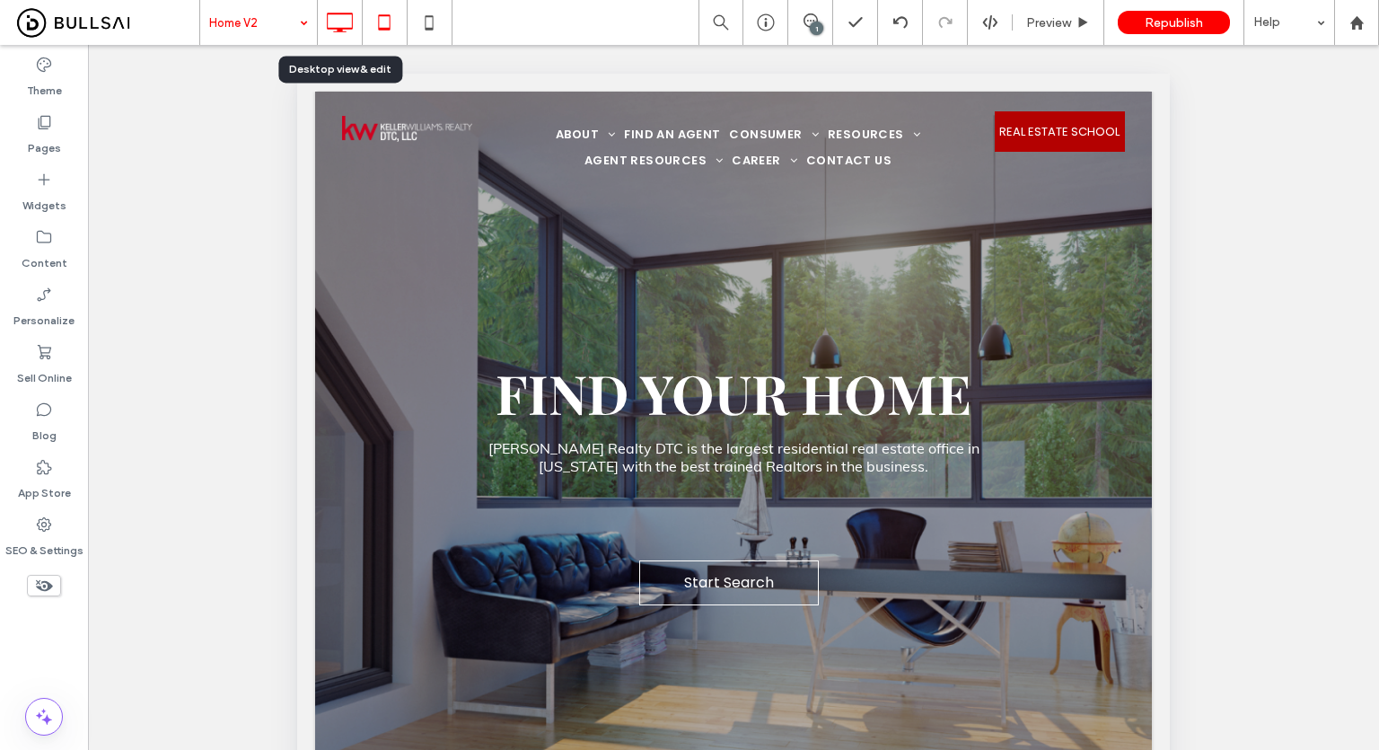
click at [347, 16] on icon at bounding box center [339, 22] width 36 height 36
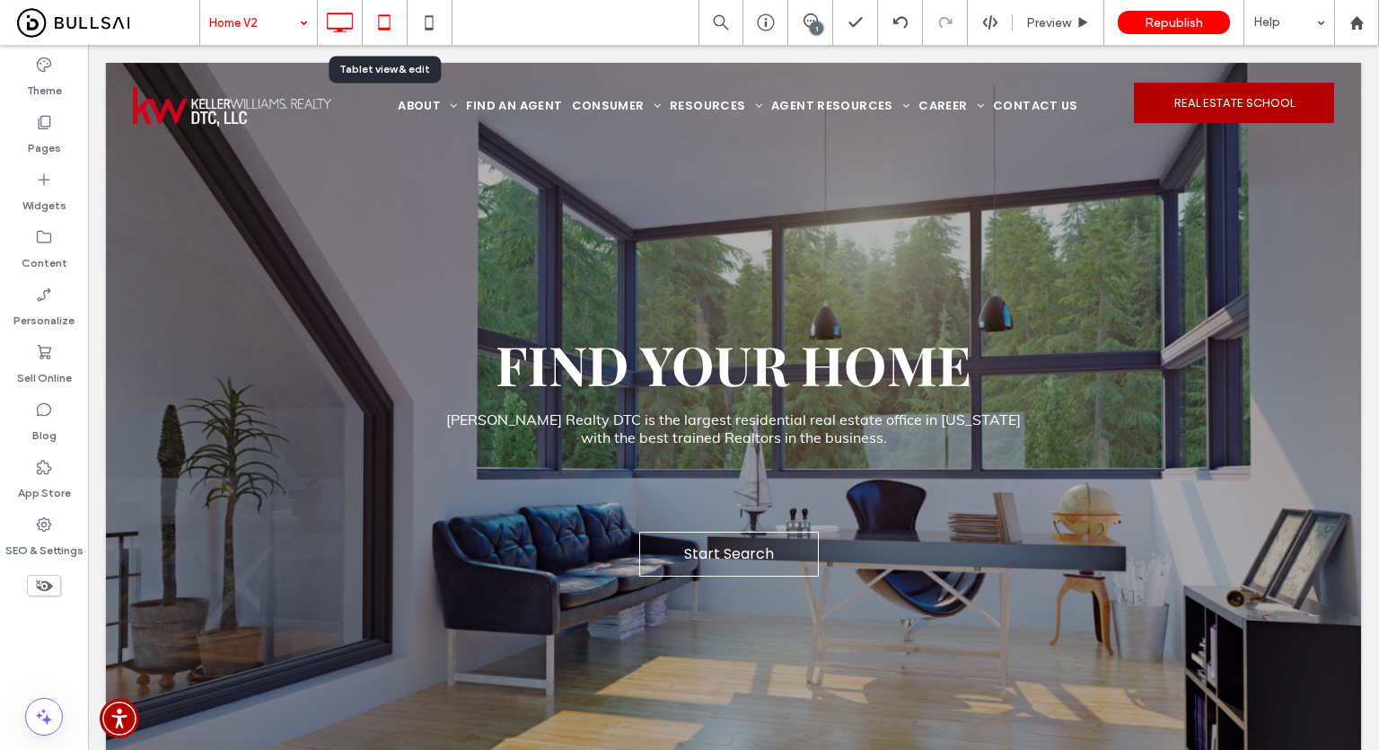
click at [374, 13] on icon at bounding box center [384, 22] width 36 height 36
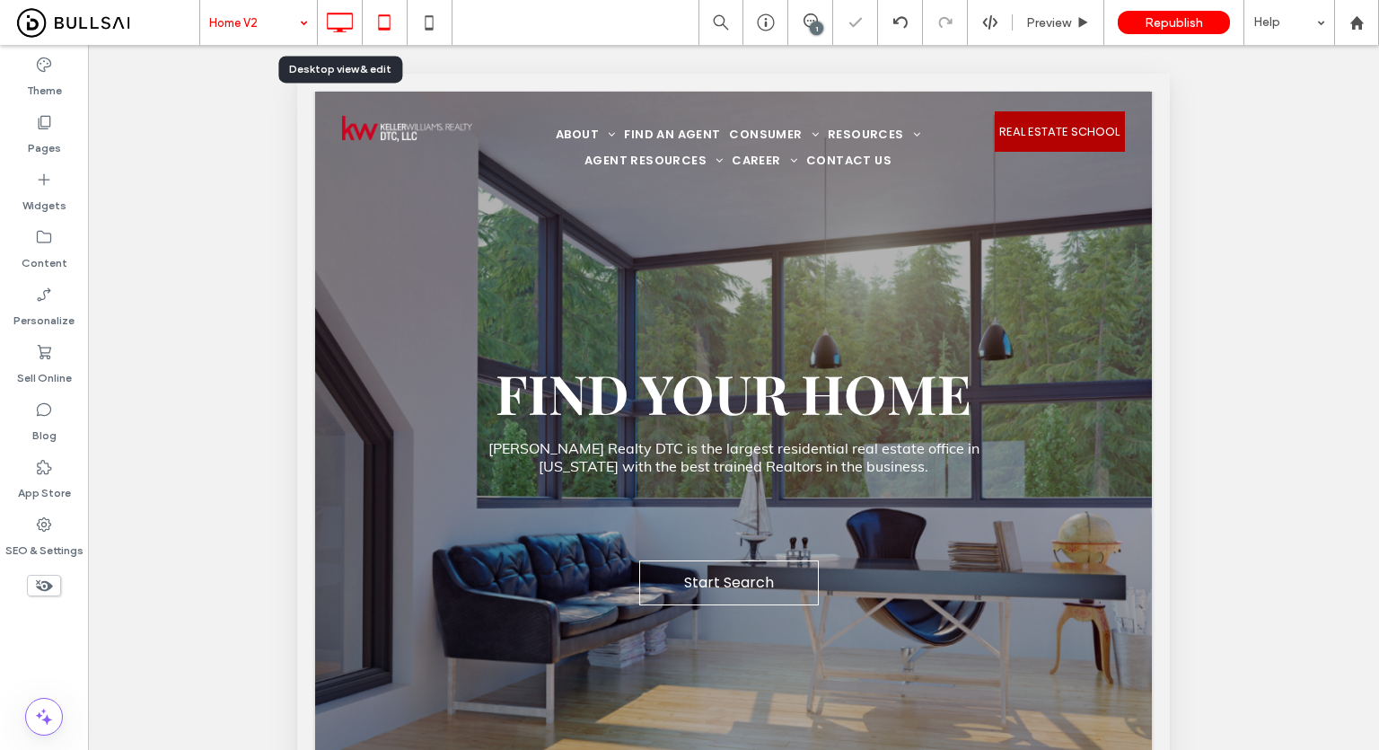
click at [333, 20] on icon at bounding box center [339, 22] width 36 height 36
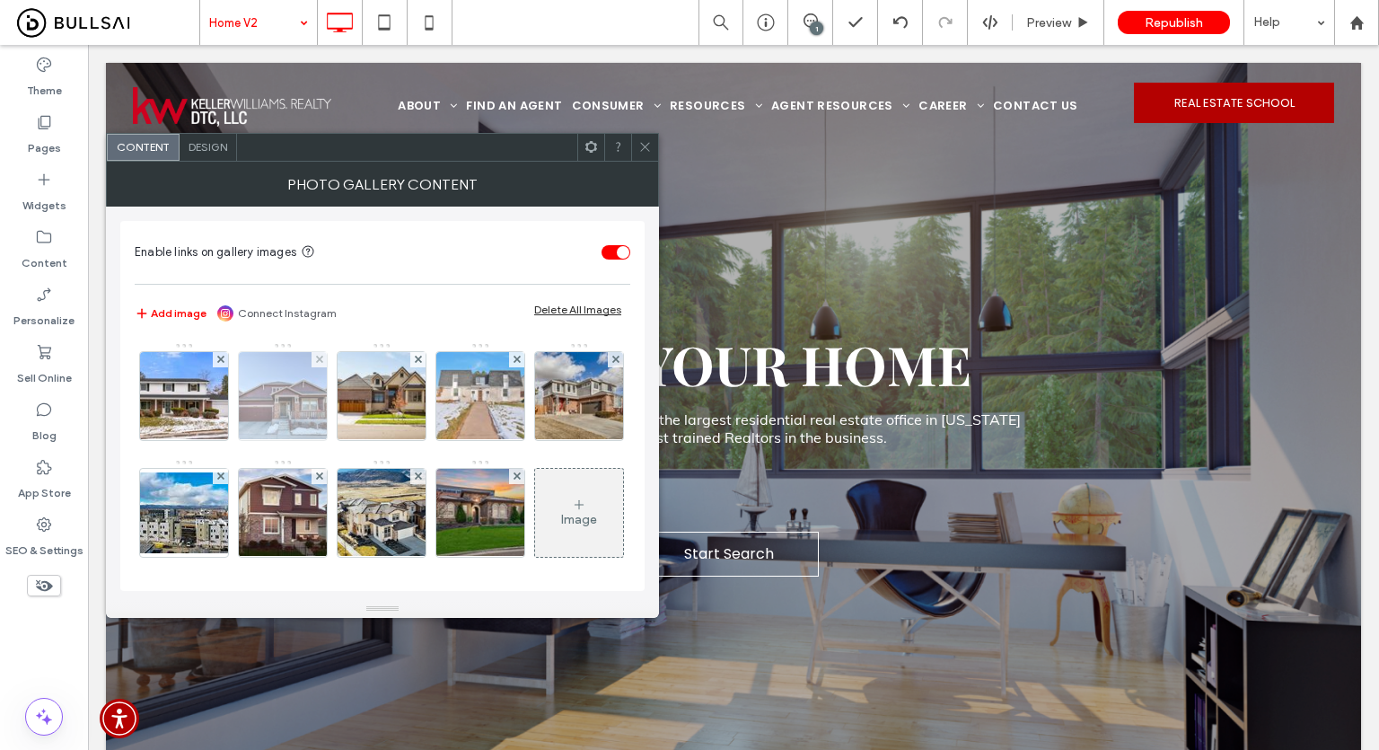
click at [285, 414] on img at bounding box center [283, 396] width 118 height 88
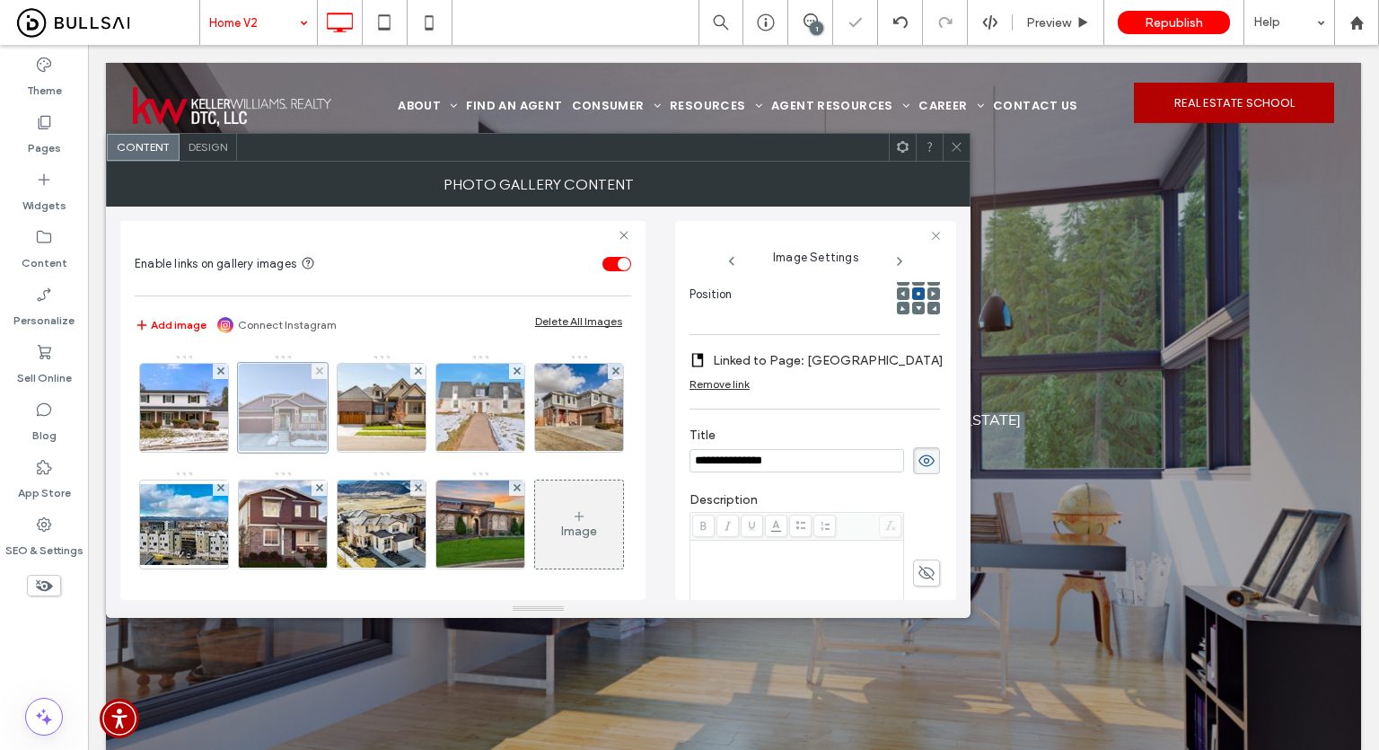
scroll to position [0, 0]
click at [953, 163] on div "Photo Gallery Content" at bounding box center [538, 184] width 865 height 45
click at [955, 152] on icon at bounding box center [956, 146] width 13 height 13
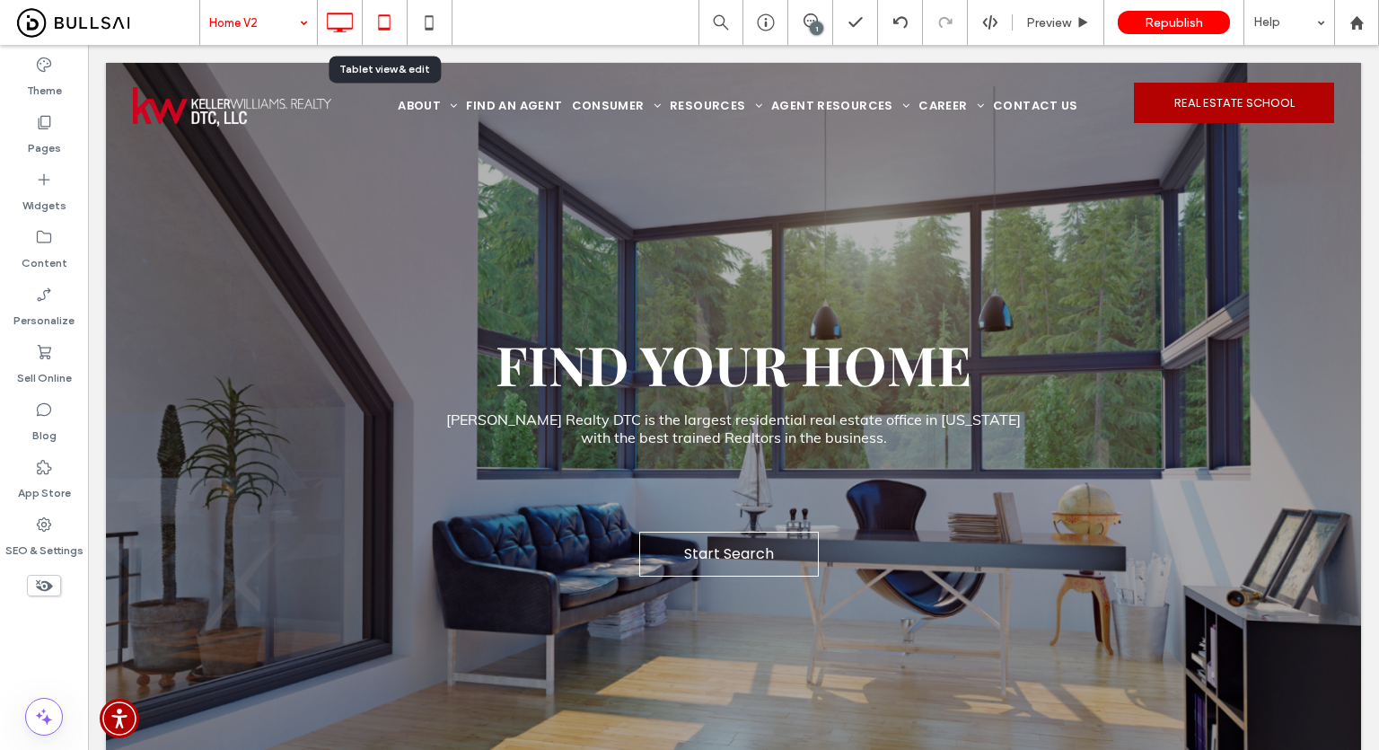
click at [388, 4] on icon at bounding box center [384, 22] width 36 height 36
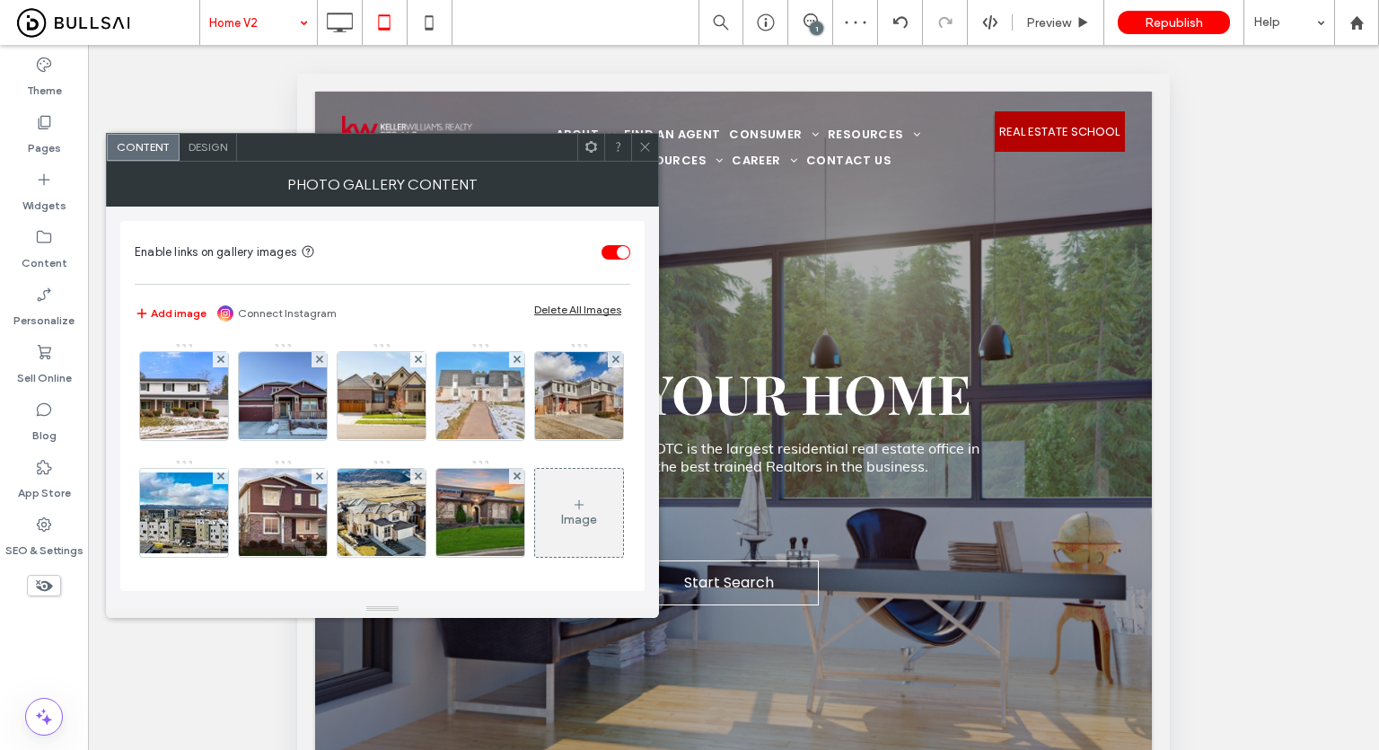
click at [211, 146] on span "Design" at bounding box center [208, 146] width 39 height 13
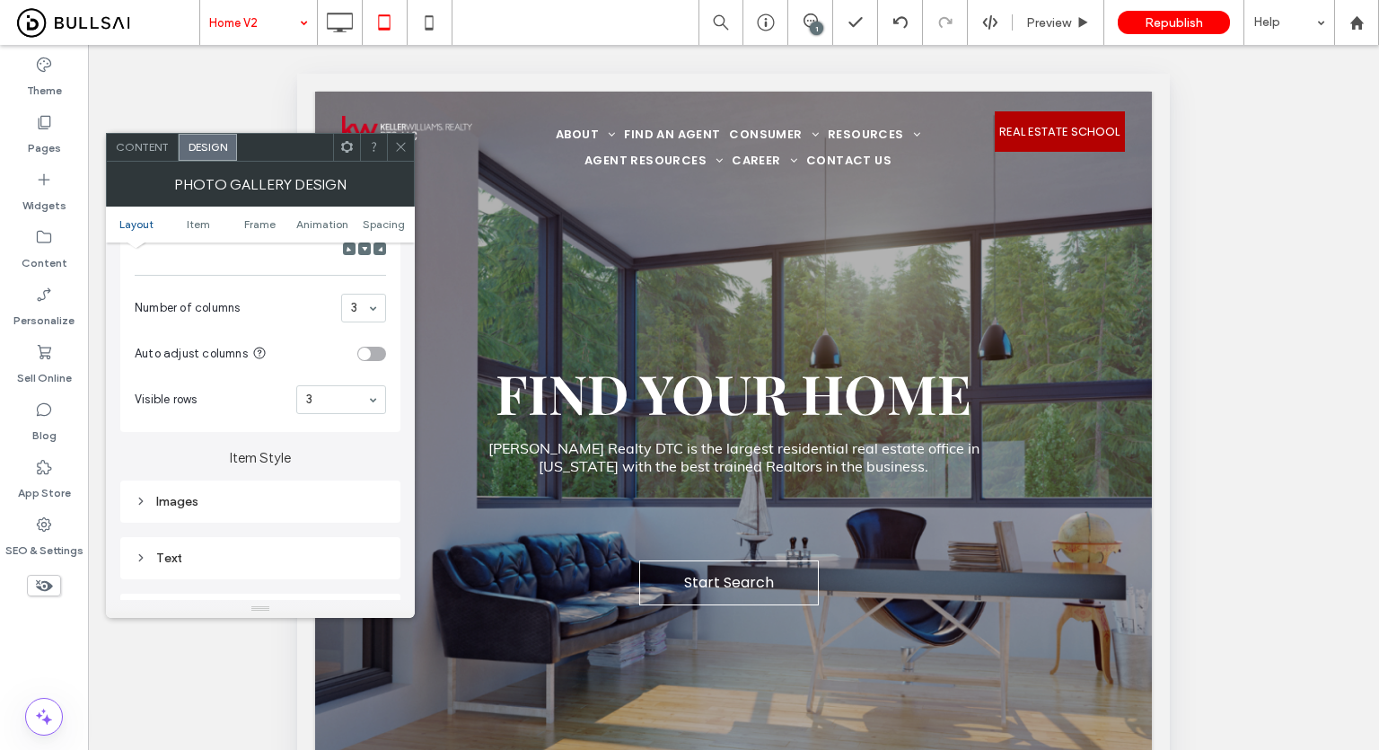
scroll to position [449, 0]
click at [348, 252] on span at bounding box center [349, 247] width 5 height 13
click at [402, 145] on use at bounding box center [400, 147] width 9 height 9
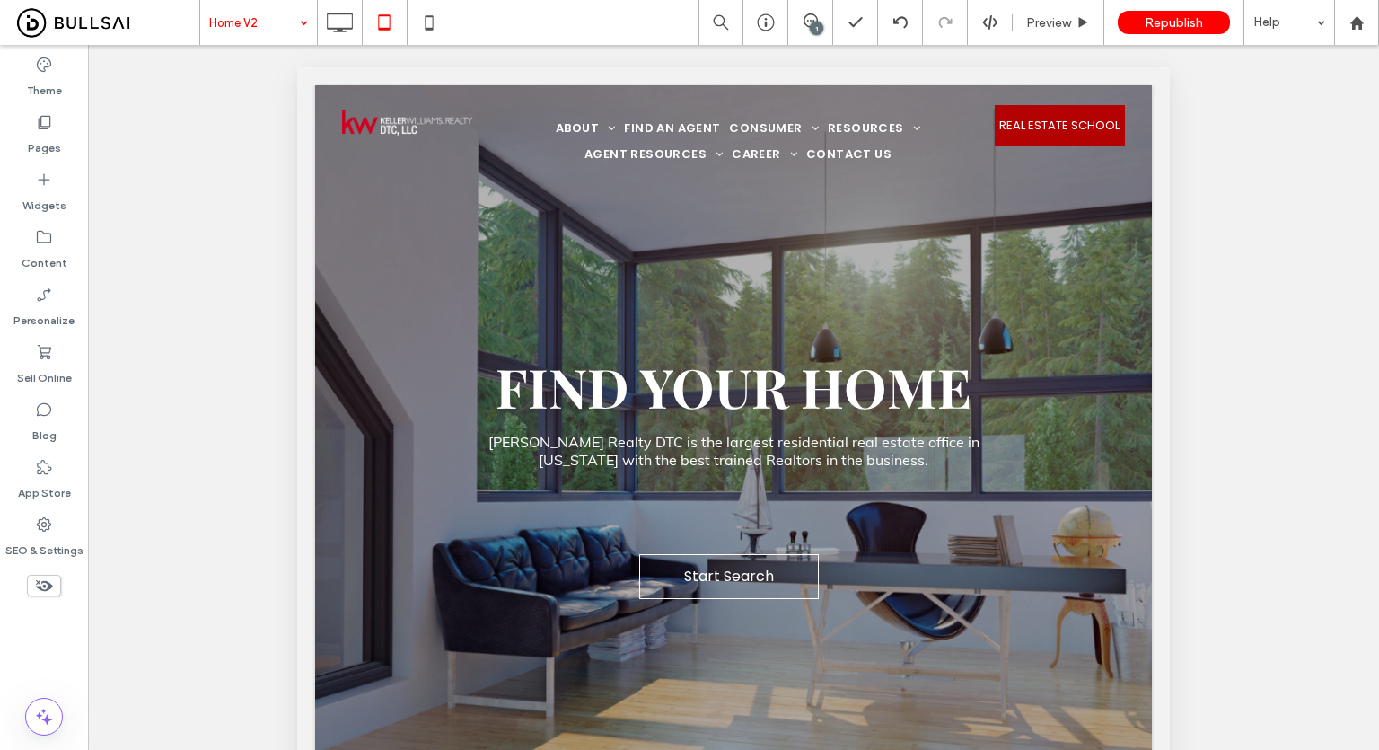
scroll to position [0, 0]
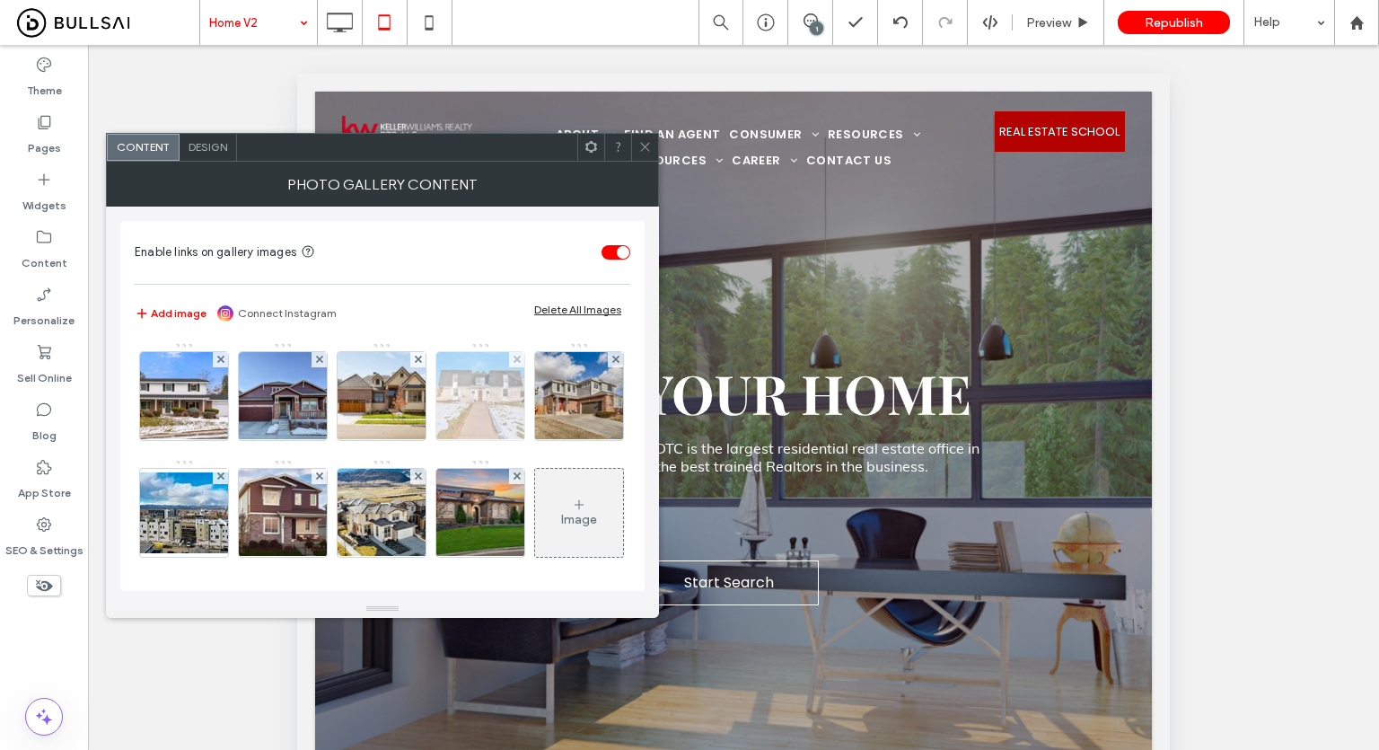
drag, startPoint x: 280, startPoint y: 404, endPoint x: 330, endPoint y: 403, distance: 49.4
click at [280, 404] on img at bounding box center [283, 396] width 118 height 88
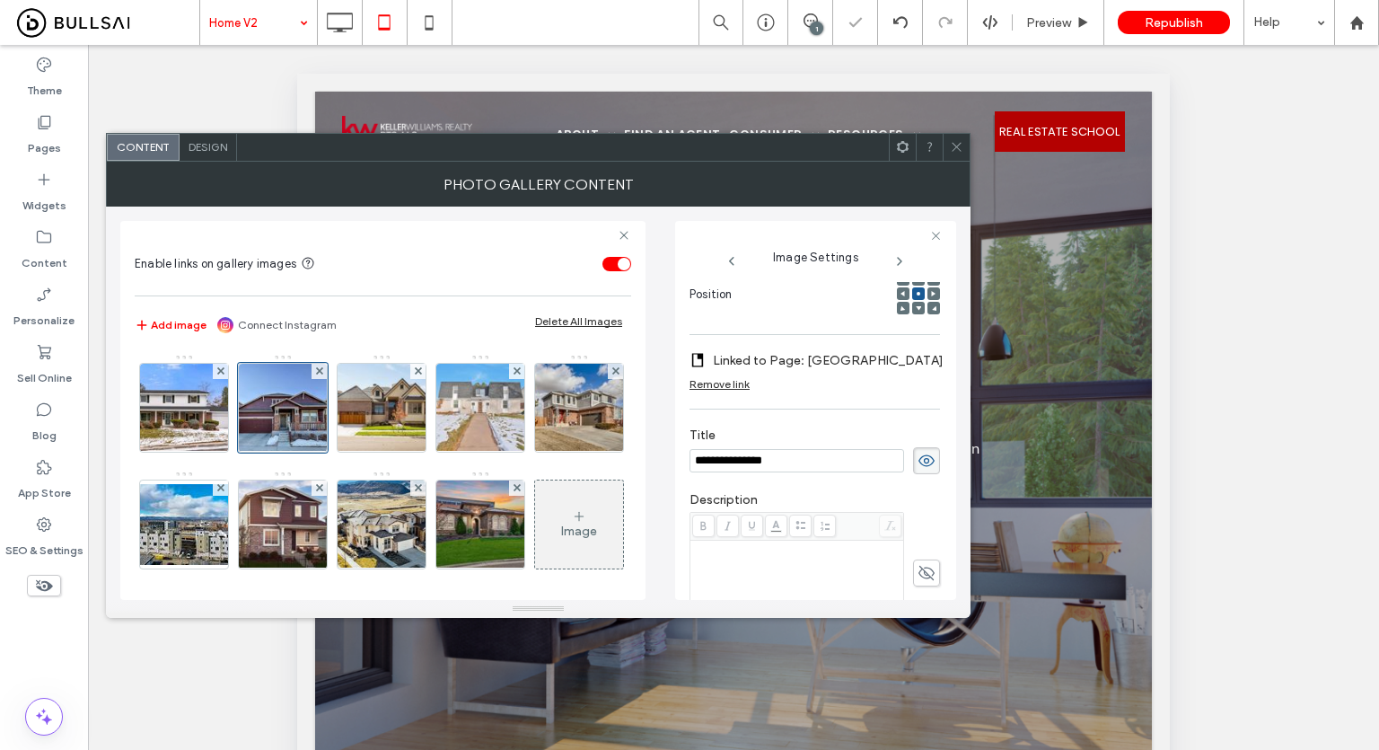
click at [811, 457] on input "**********" at bounding box center [797, 460] width 215 height 23
type input "**********"
click at [338, 426] on img at bounding box center [381, 408] width 133 height 88
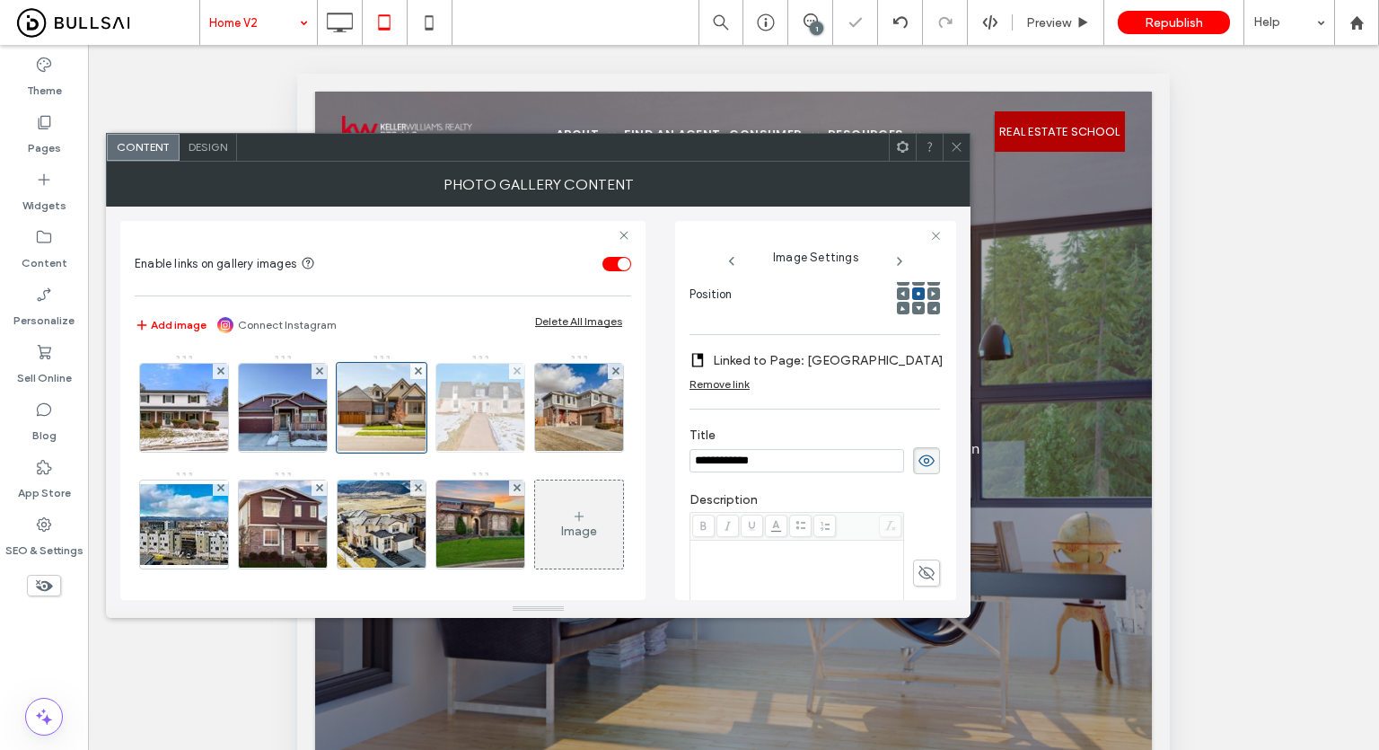
click at [435, 427] on img at bounding box center [480, 408] width 133 height 88
click at [450, 423] on div at bounding box center [481, 408] width 90 height 90
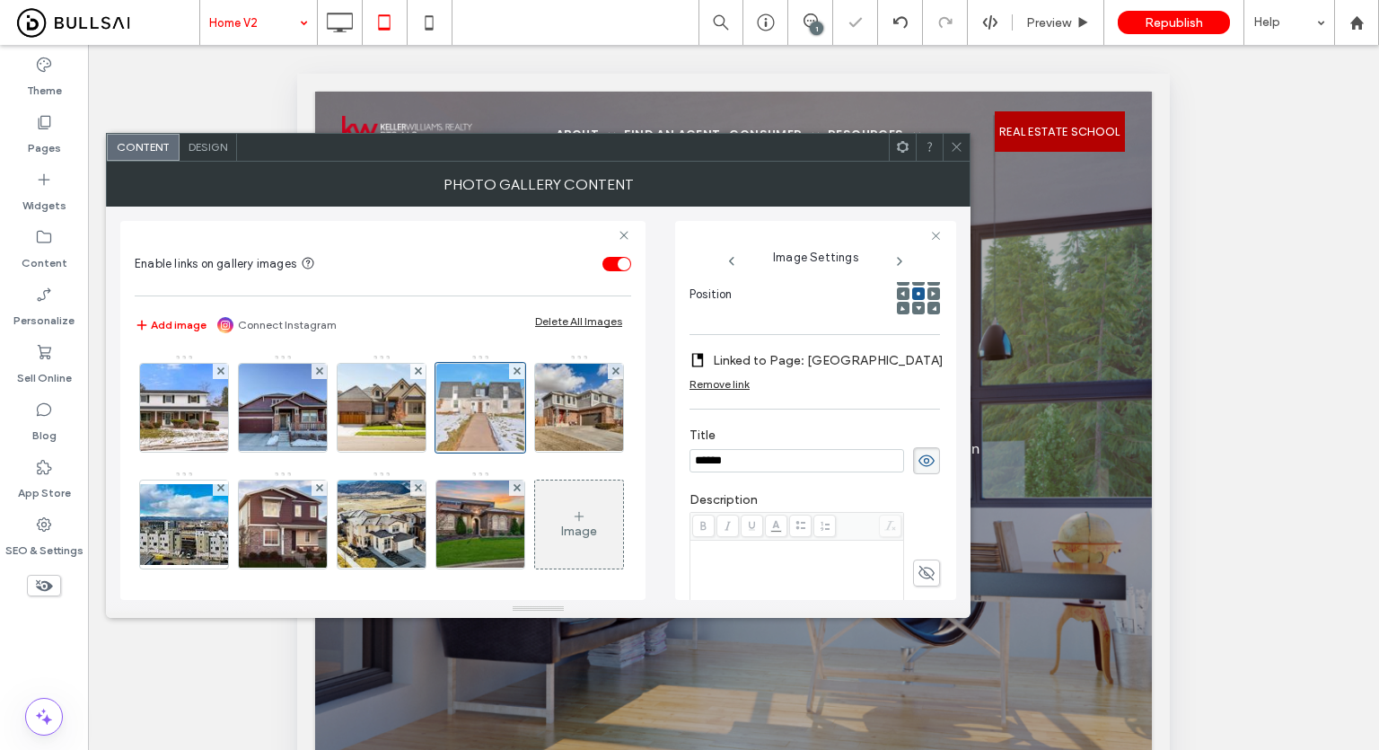
click at [747, 464] on input "******" at bounding box center [797, 460] width 215 height 23
type input "******"
click at [513, 452] on img at bounding box center [579, 408] width 133 height 88
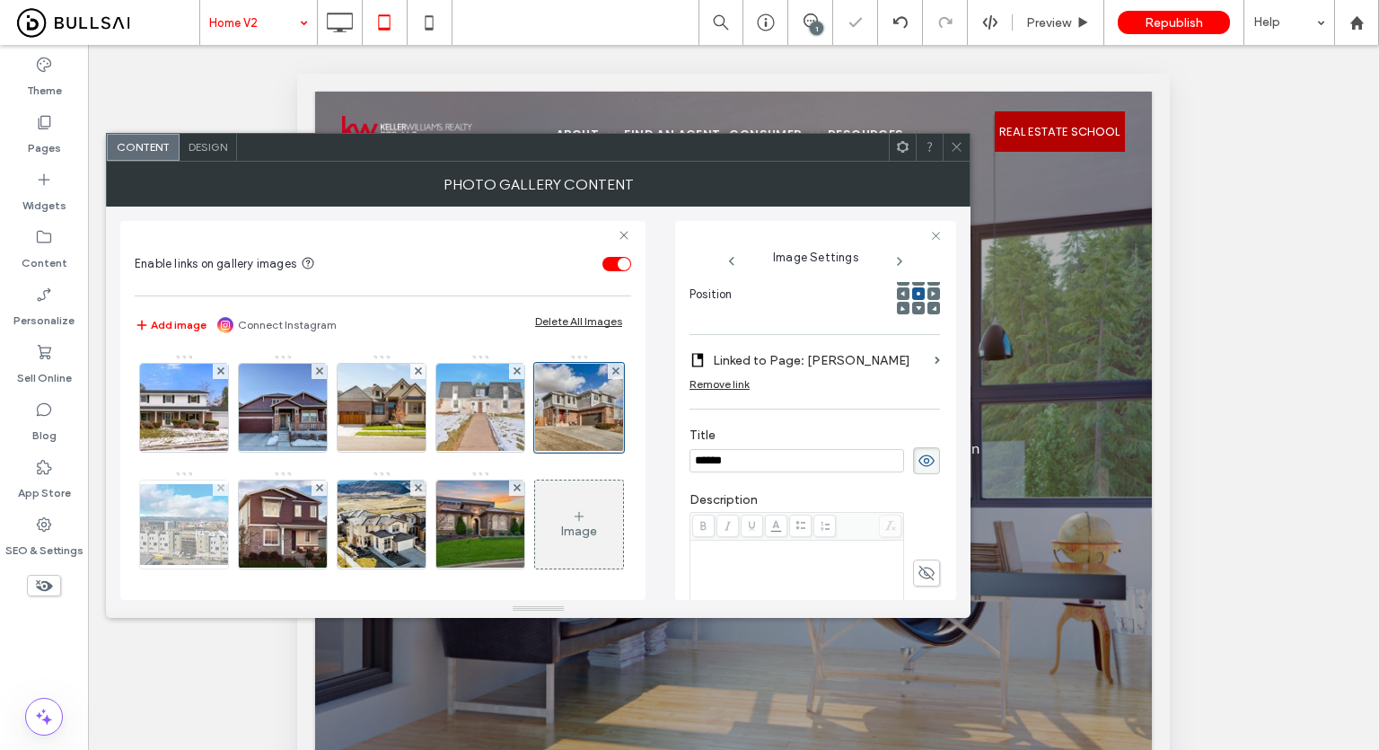
click at [256, 540] on img at bounding box center [184, 524] width 144 height 81
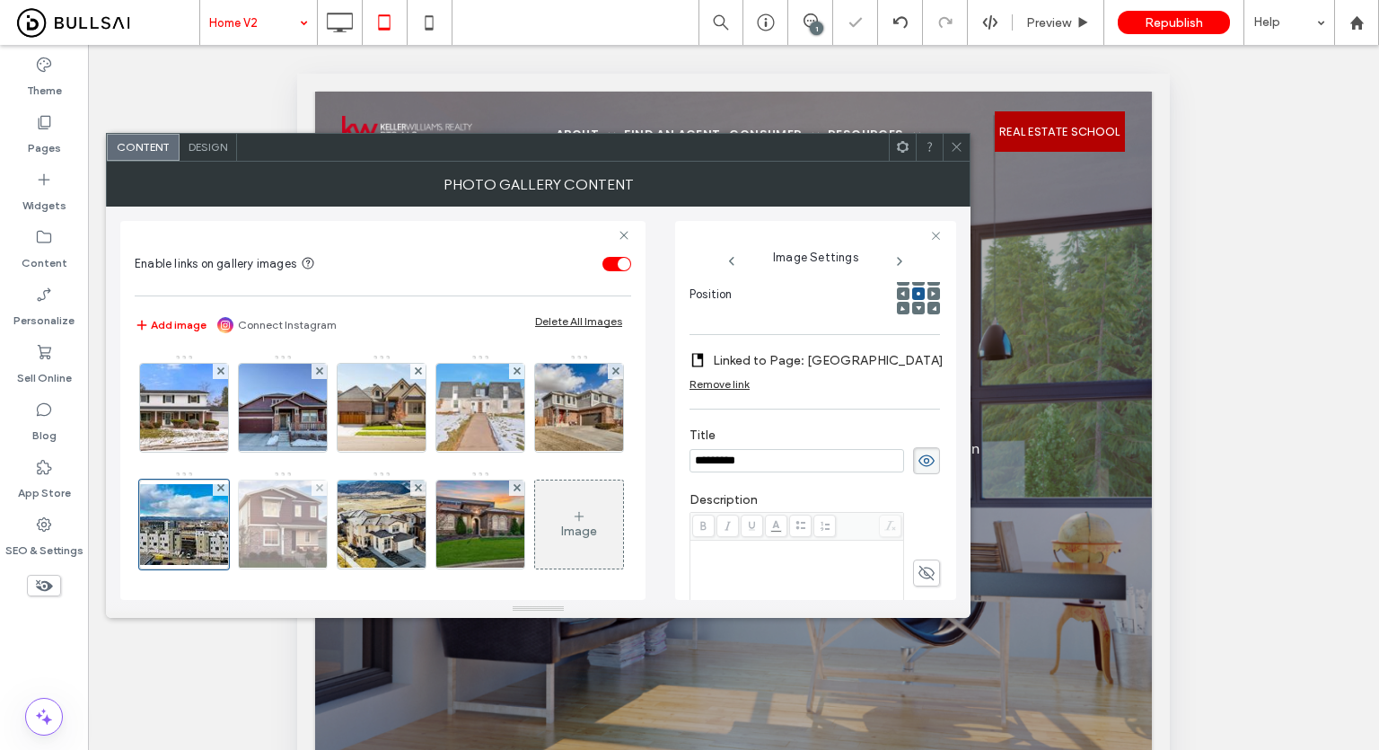
click at [348, 523] on img at bounding box center [282, 524] width 129 height 88
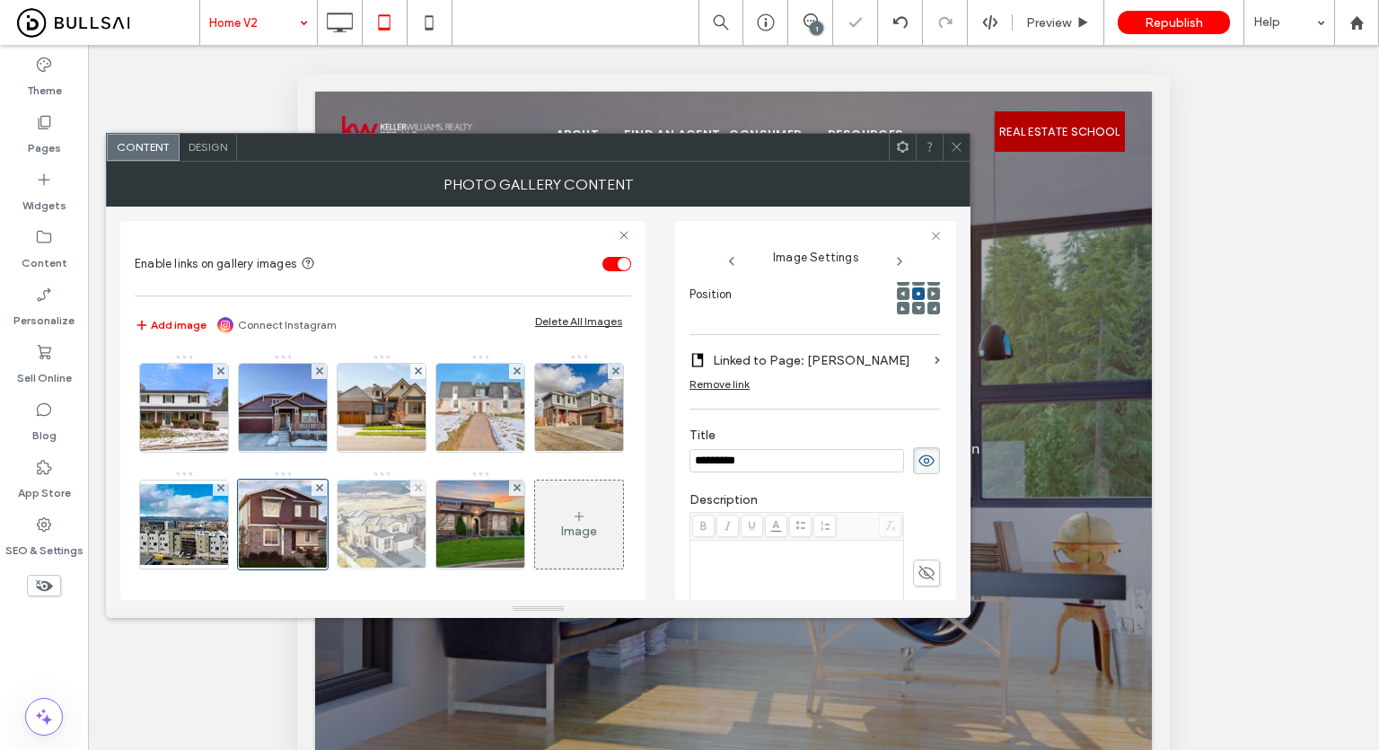
click at [441, 536] on img at bounding box center [382, 524] width 118 height 88
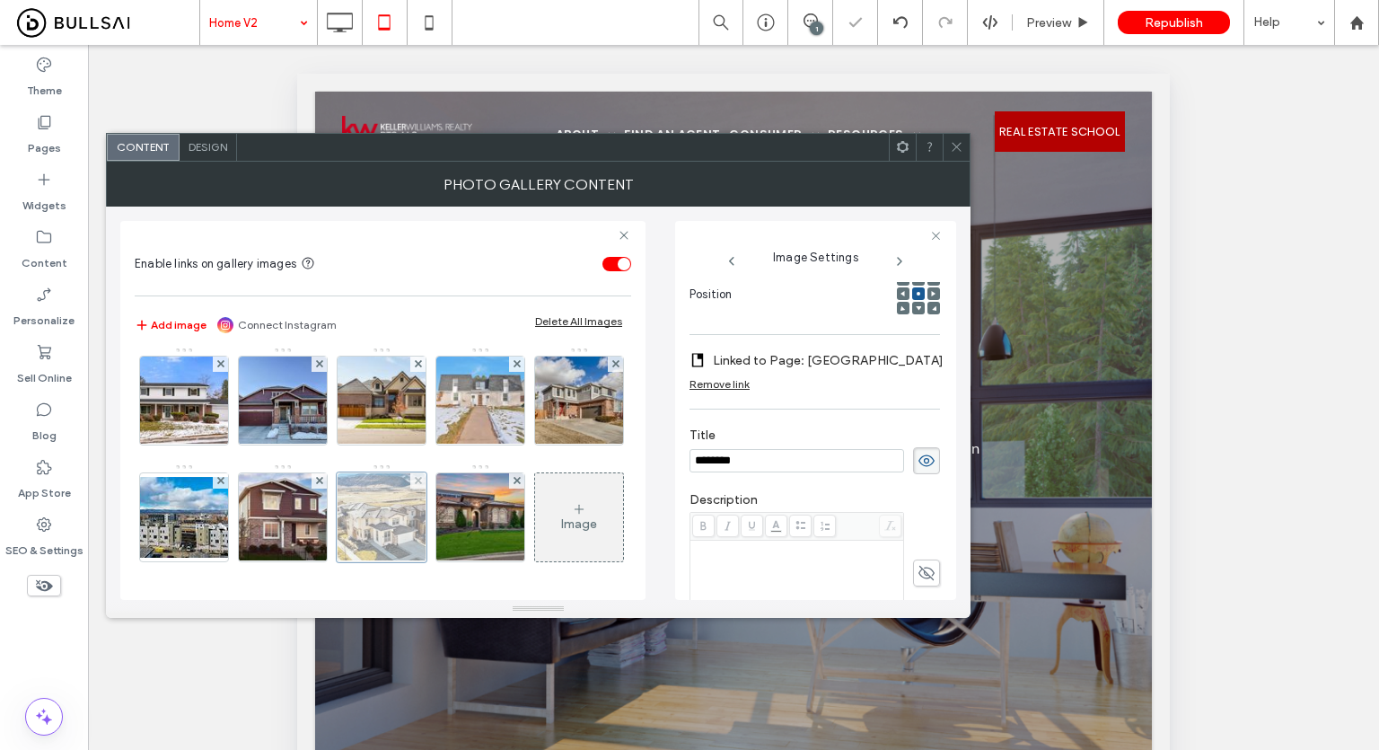
scroll to position [122, 0]
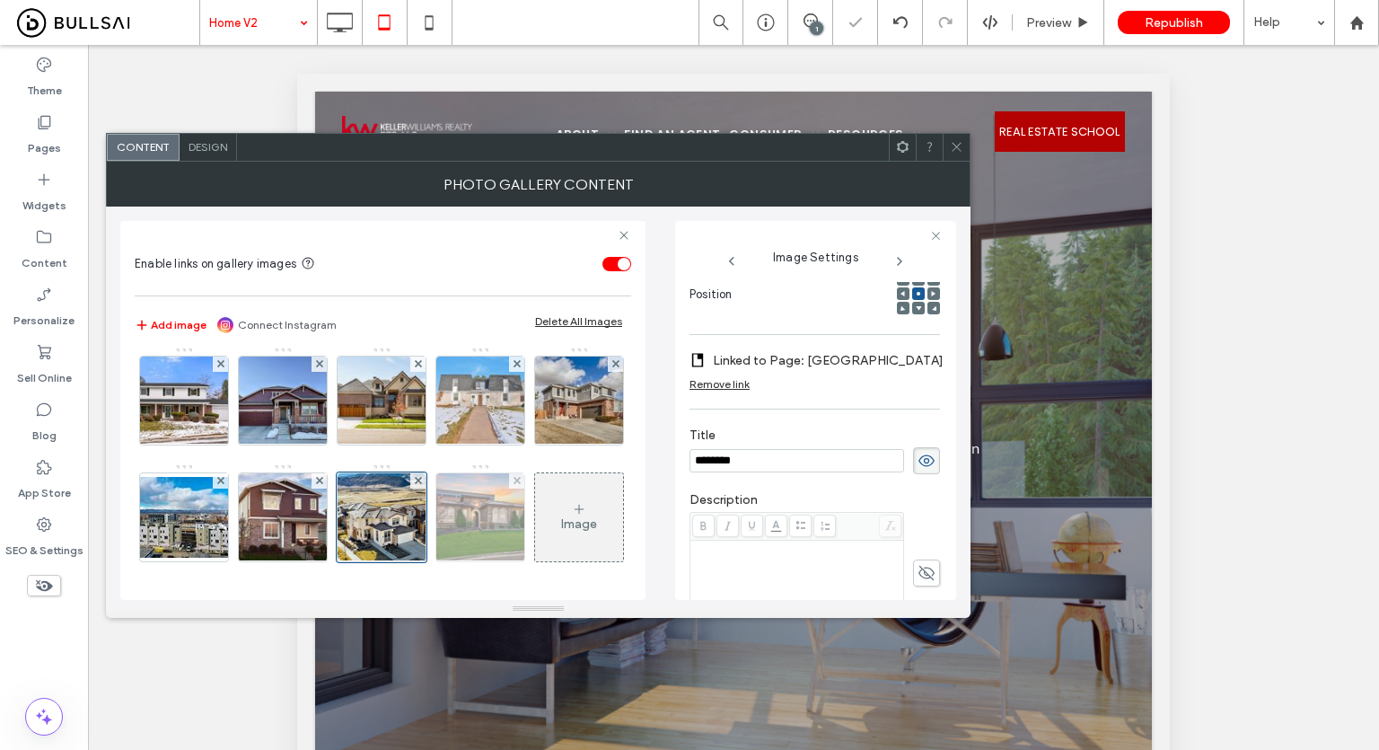
click at [414, 525] on img at bounding box center [480, 517] width 133 height 88
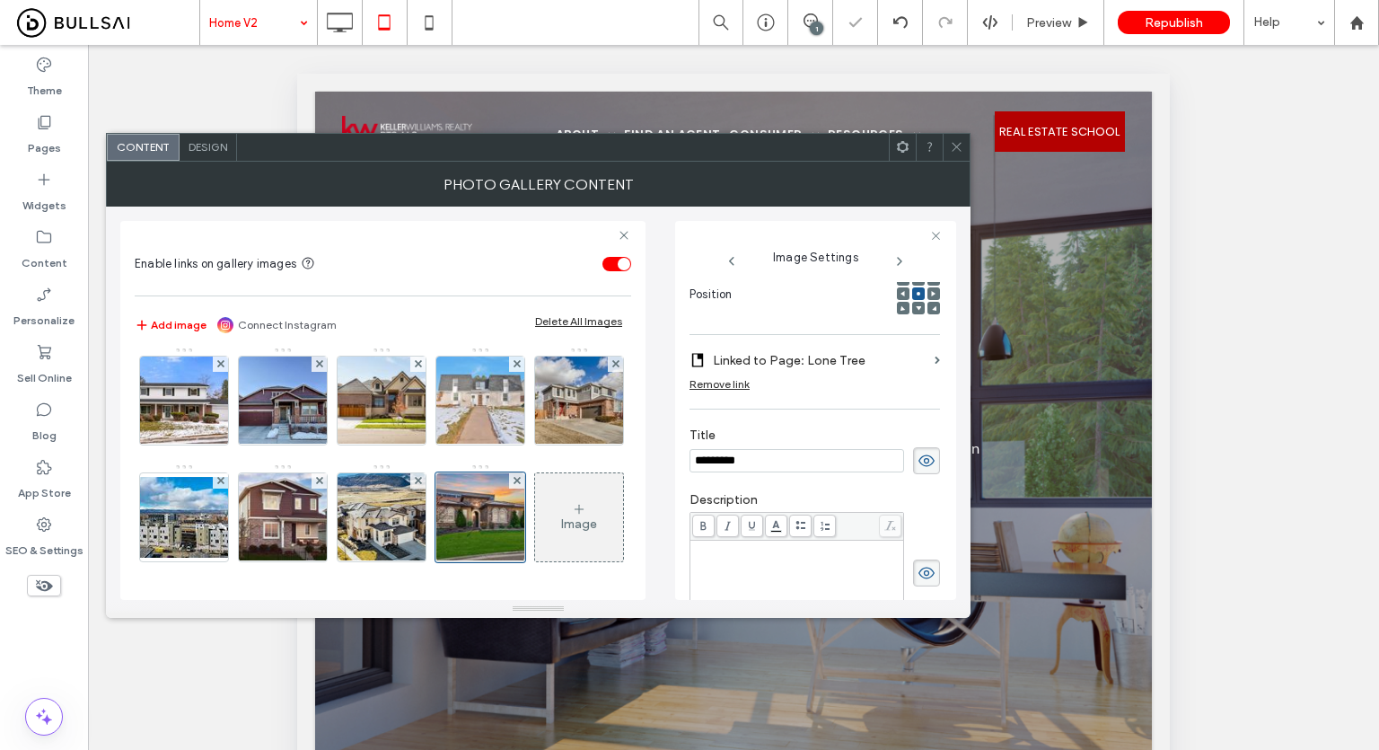
click at [782, 450] on input "*********" at bounding box center [797, 460] width 215 height 23
type input "*********"
click at [808, 428] on label "Title" at bounding box center [815, 437] width 251 height 20
click at [955, 148] on icon at bounding box center [956, 146] width 13 height 13
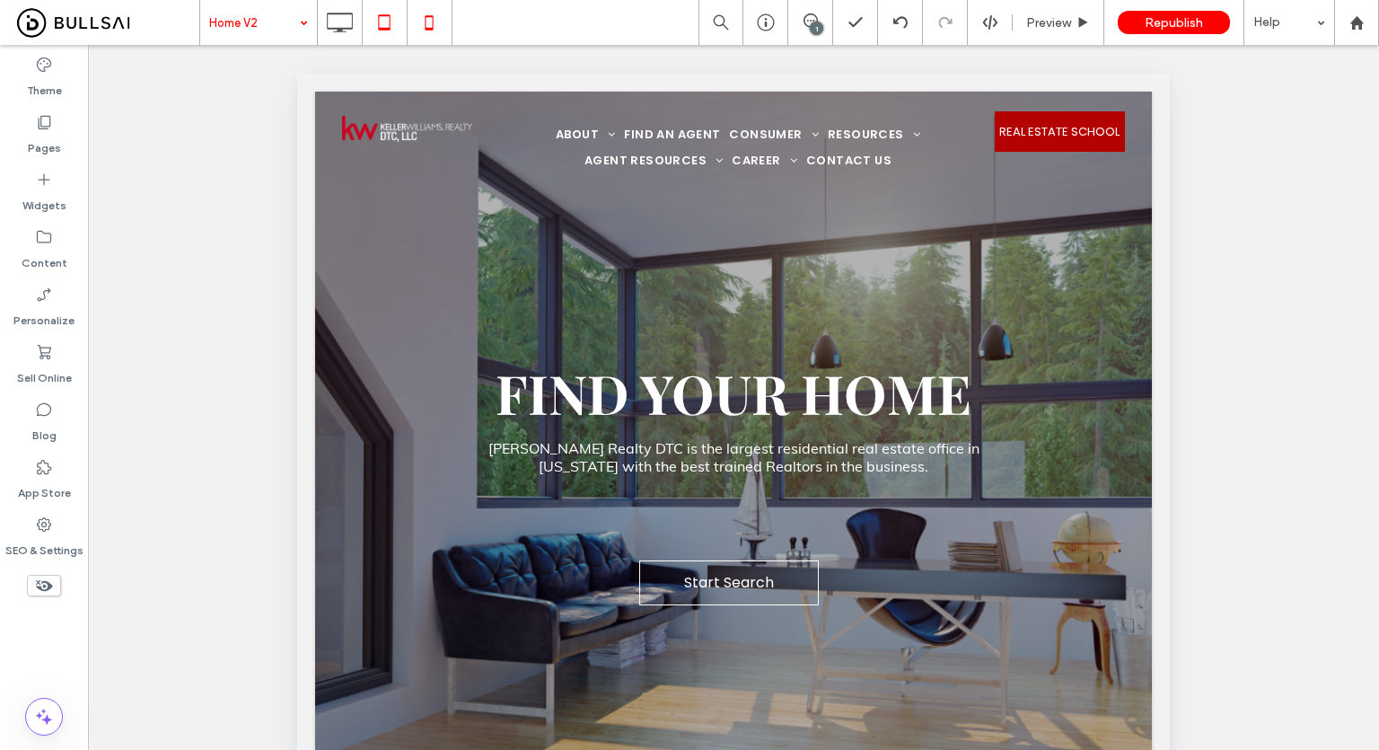
click at [425, 25] on use at bounding box center [429, 22] width 8 height 14
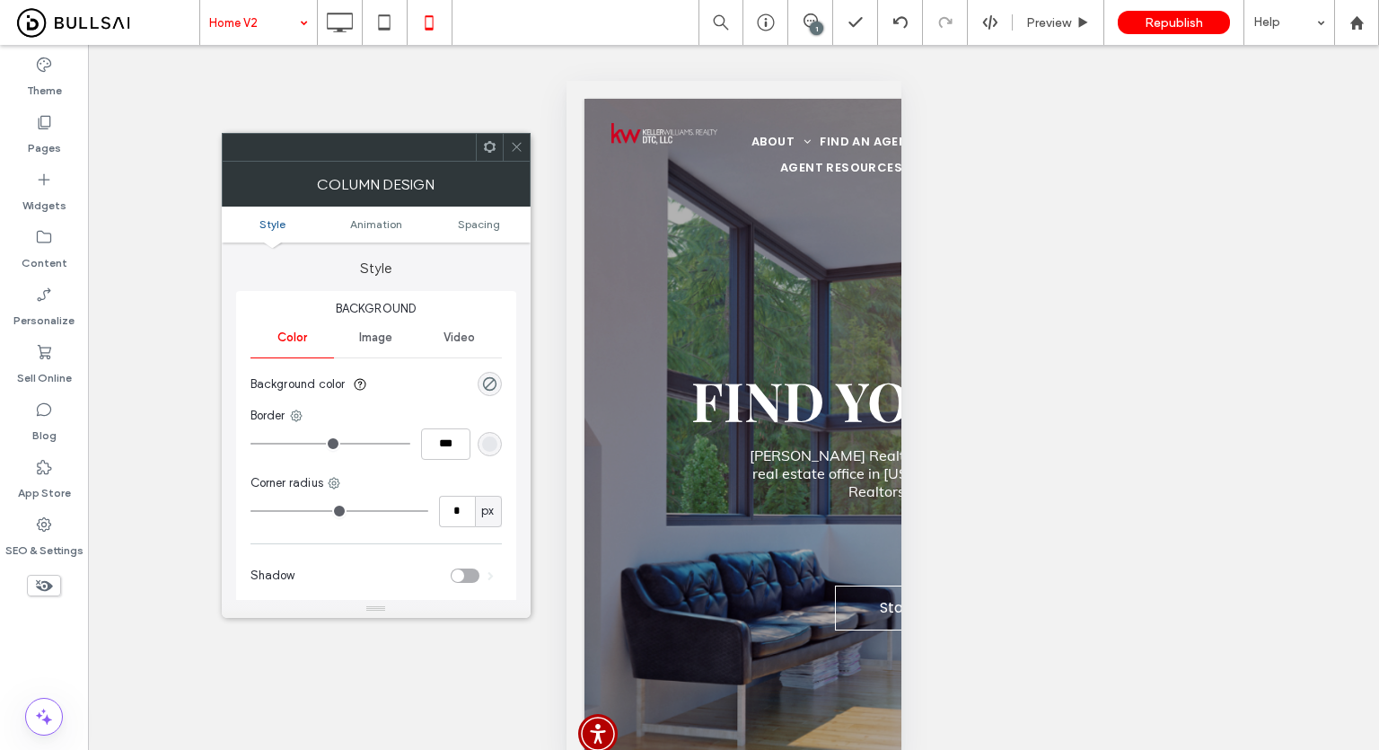
click at [486, 215] on ul "Style Animation Spacing" at bounding box center [376, 225] width 309 height 36
click at [481, 224] on span "Spacing" at bounding box center [479, 223] width 42 height 13
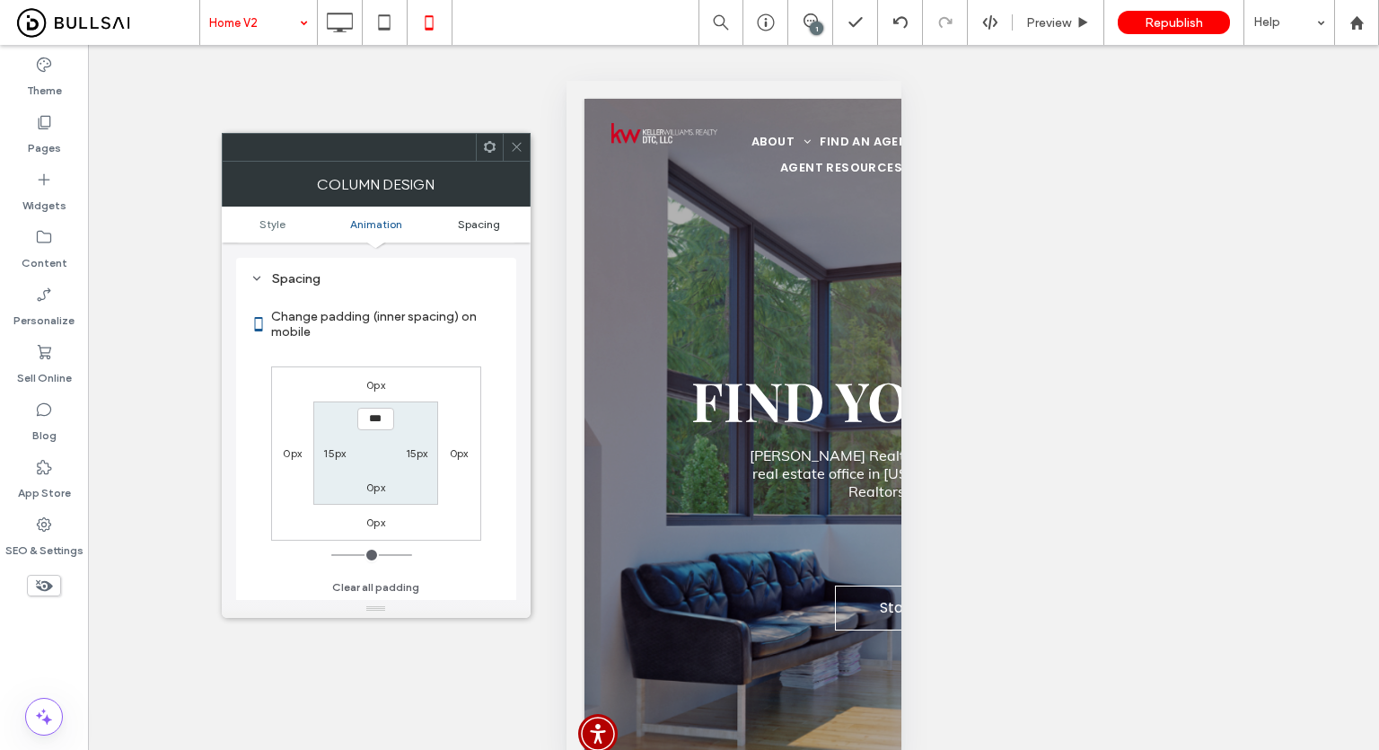
scroll to position [420, 0]
click at [516, 155] on span at bounding box center [516, 147] width 13 height 27
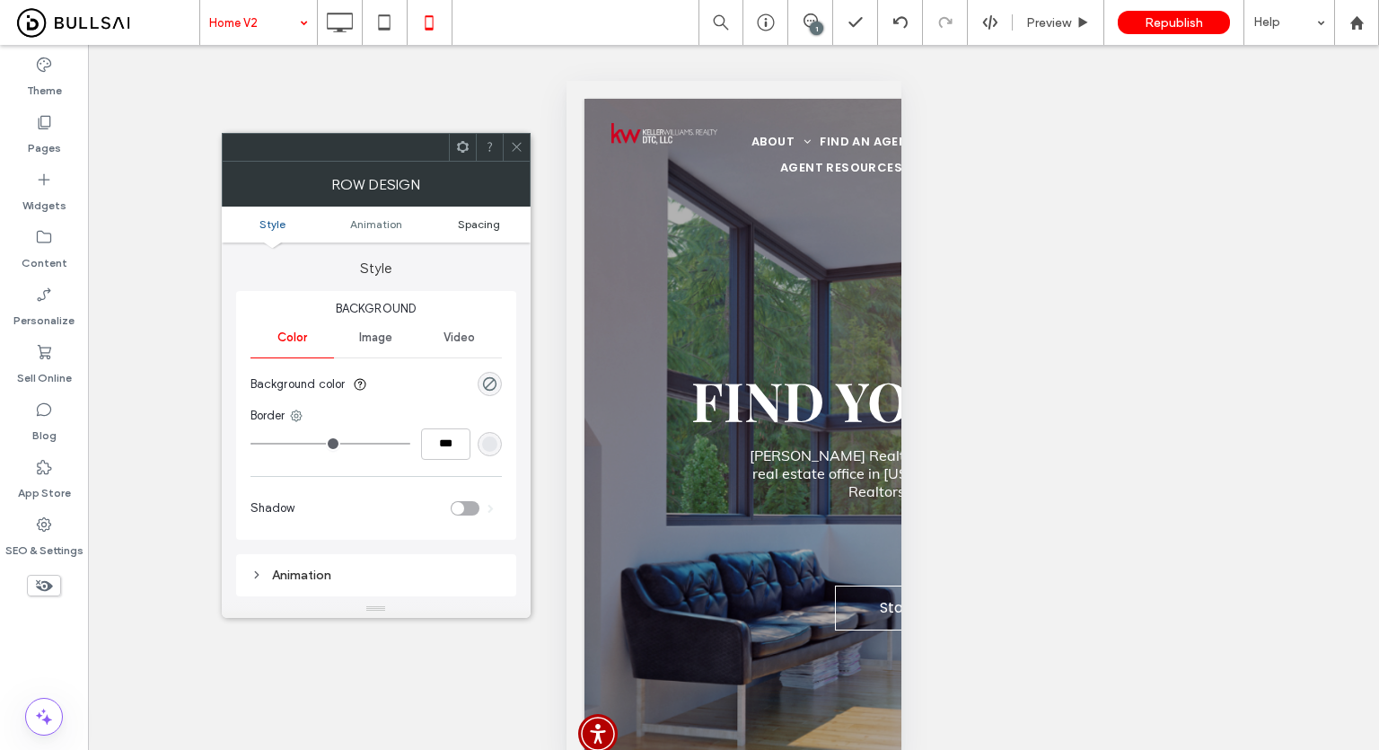
click at [489, 227] on span "Spacing" at bounding box center [479, 223] width 42 height 13
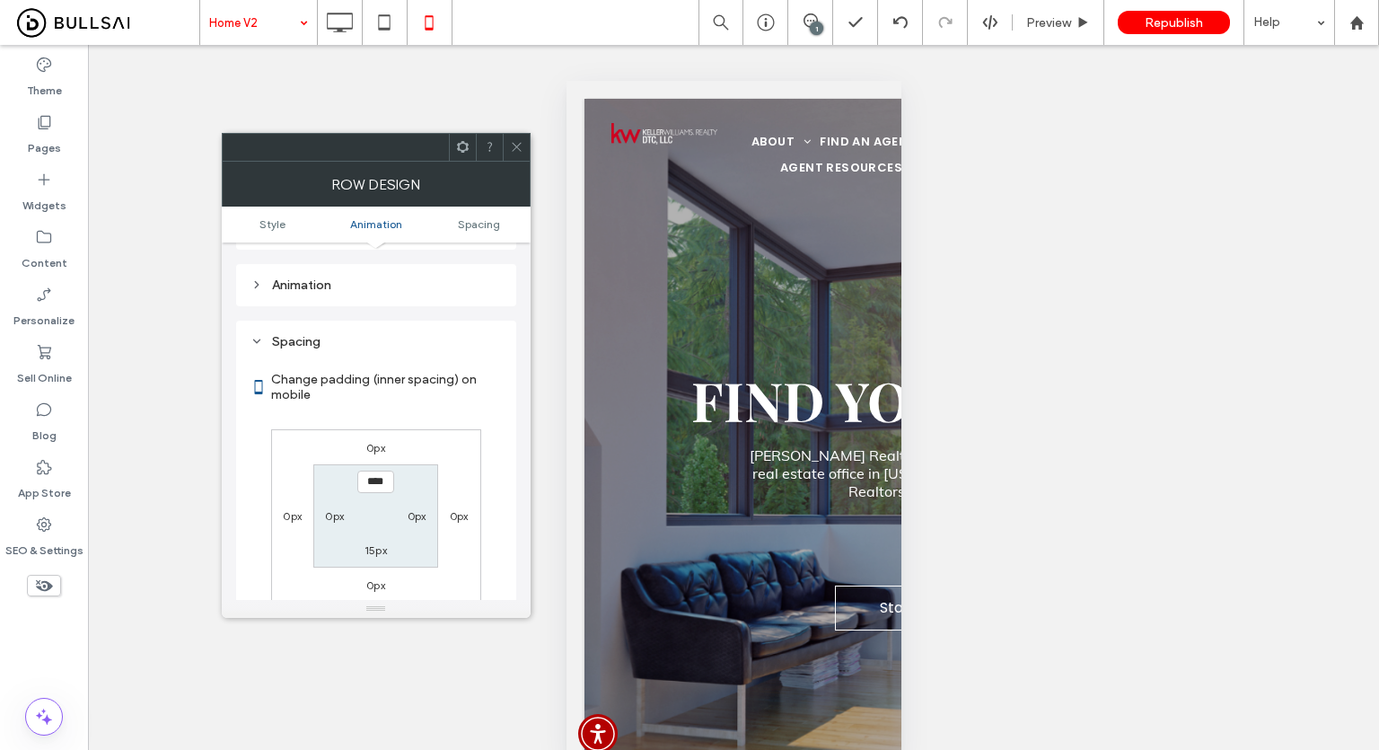
scroll to position [354, 0]
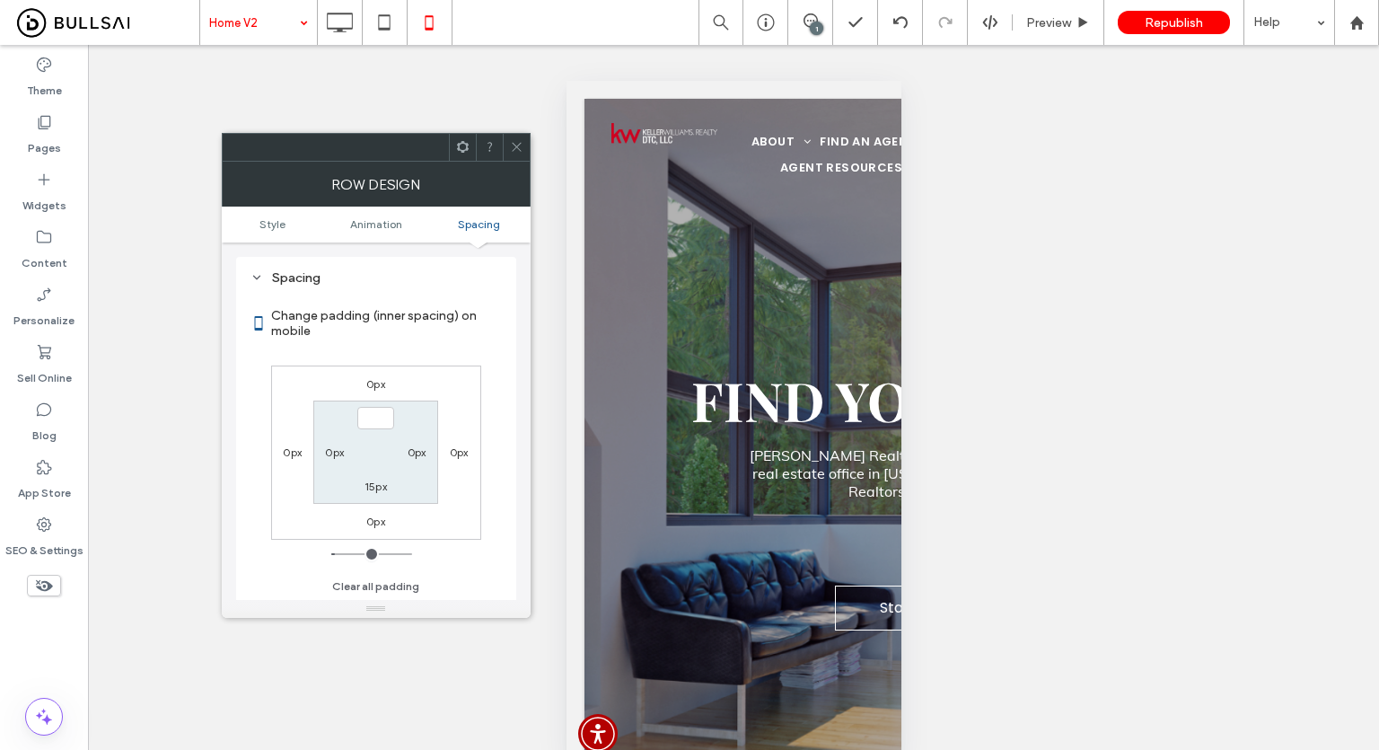
type input "***"
type input "*"
click at [518, 140] on icon at bounding box center [516, 146] width 13 height 13
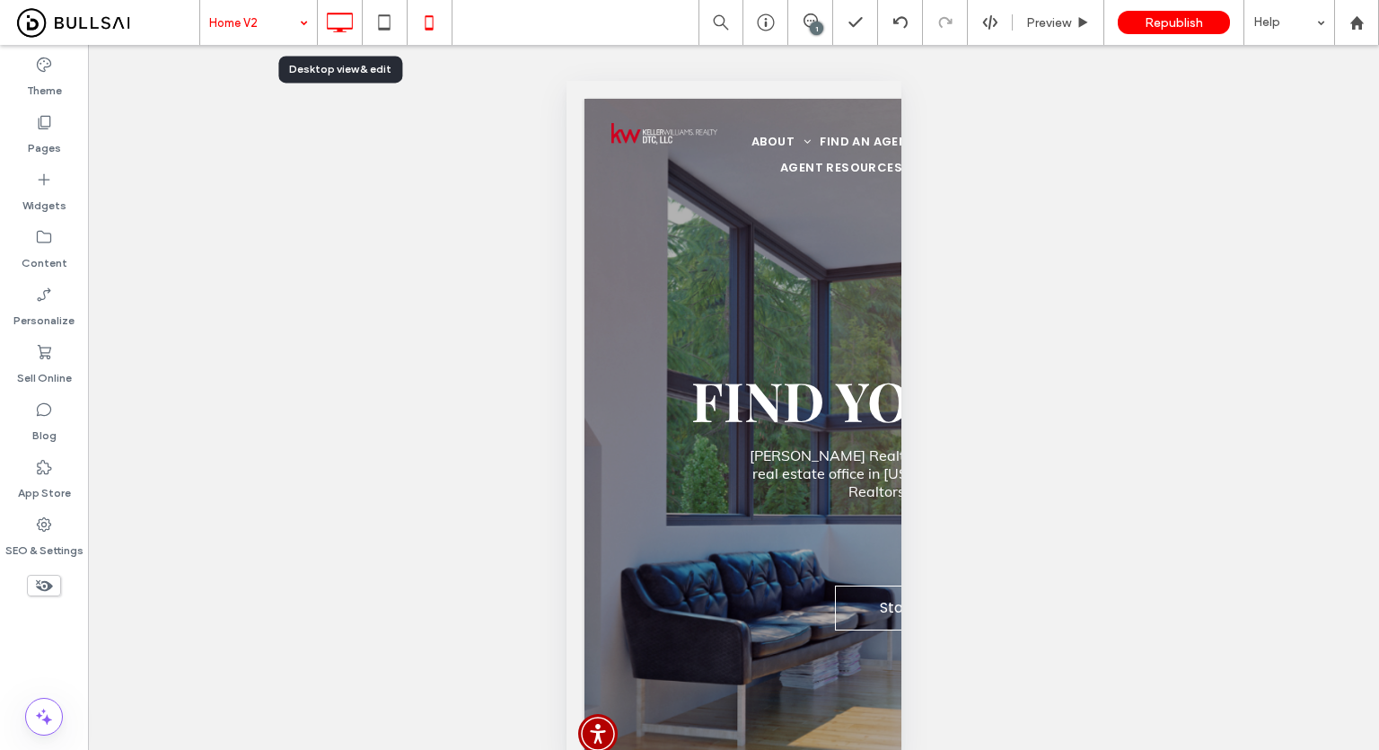
click at [330, 26] on icon at bounding box center [339, 22] width 36 height 36
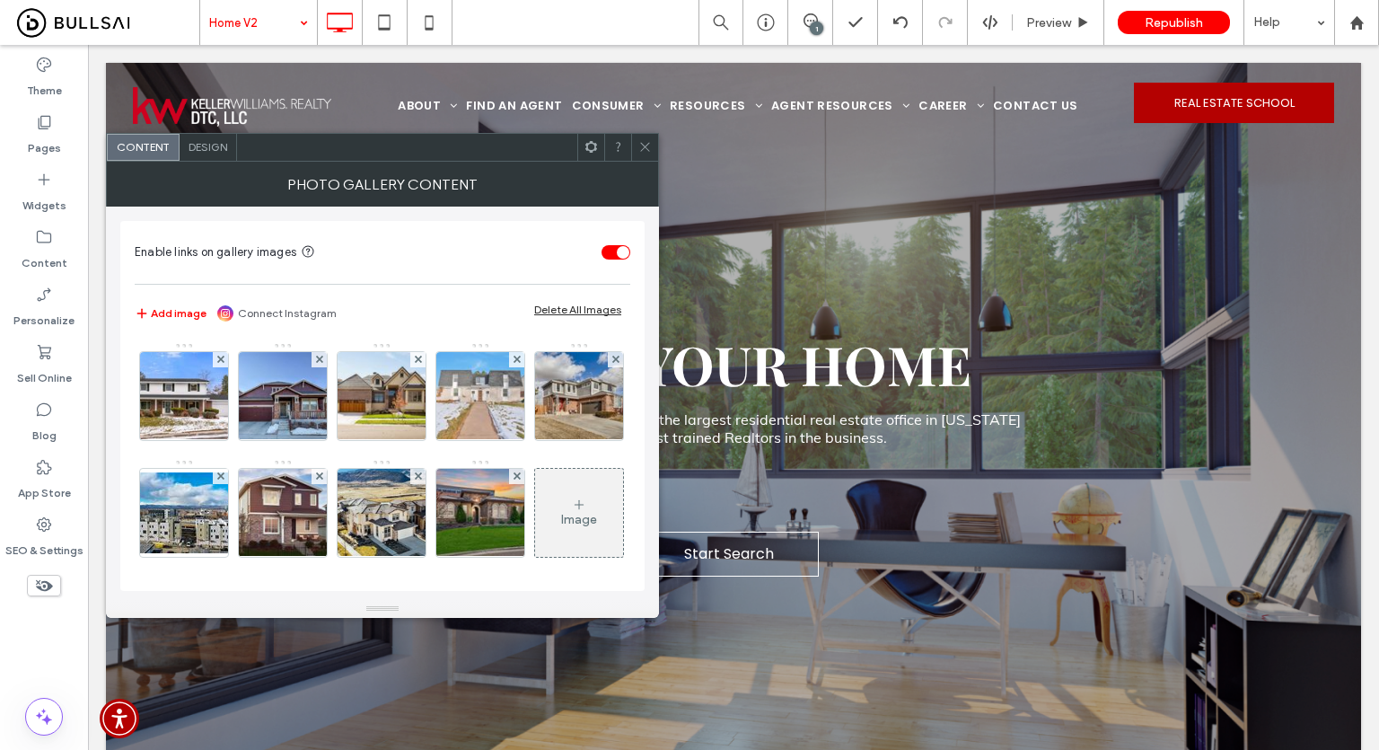
click at [209, 144] on span "Design" at bounding box center [208, 146] width 39 height 13
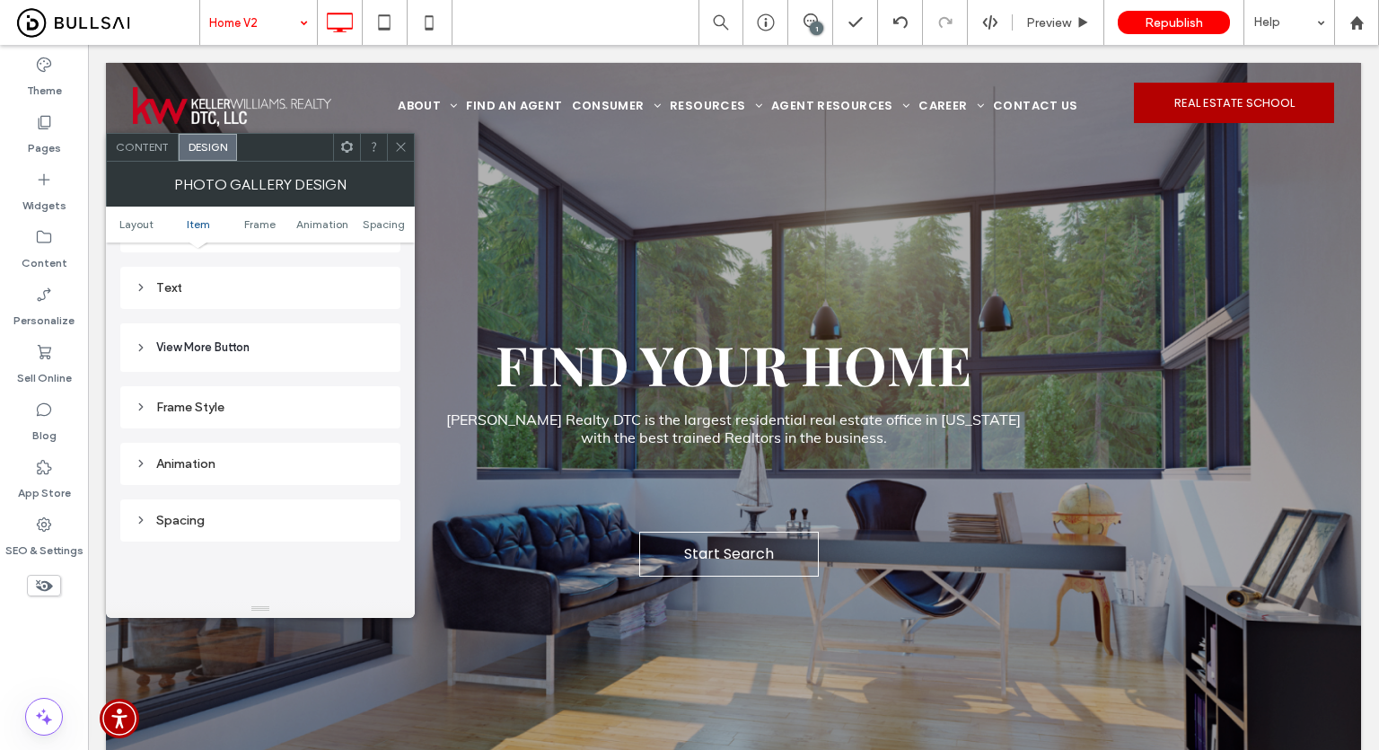
scroll to position [718, 0]
click at [233, 330] on header "View More Button" at bounding box center [260, 346] width 280 height 48
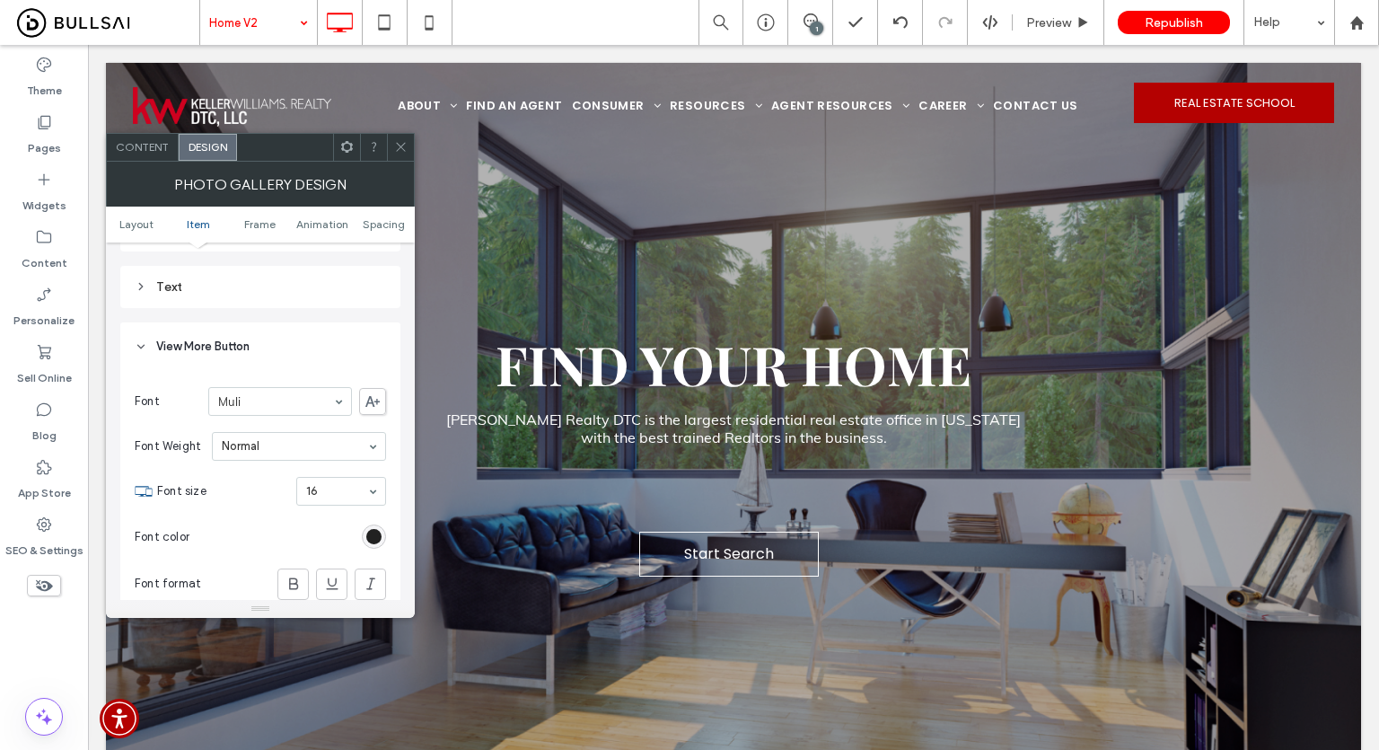
click at [370, 541] on div "rgb(0, 0, 0)" at bounding box center [373, 536] width 15 height 15
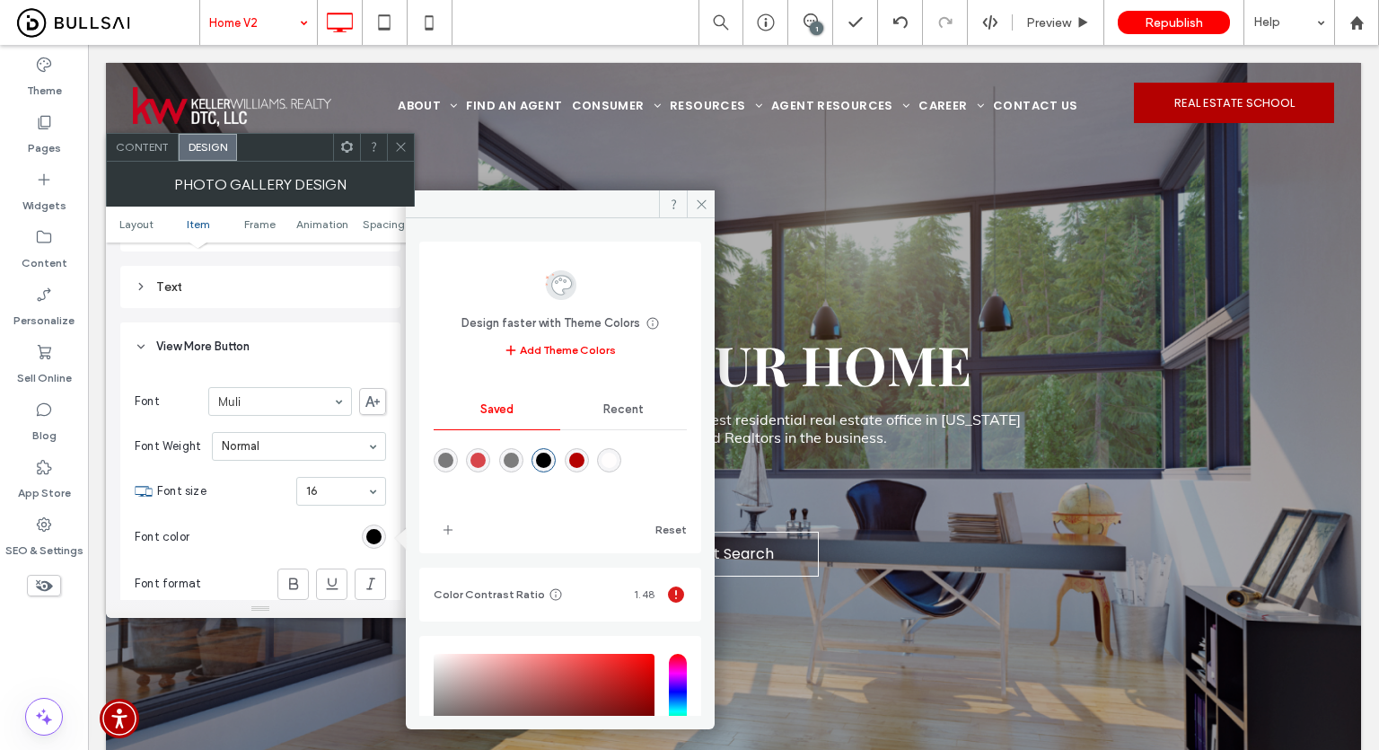
click at [617, 463] on div "rgba(255,253,253,1)" at bounding box center [609, 460] width 15 height 15
type input "*******"
click at [397, 140] on icon at bounding box center [400, 146] width 13 height 13
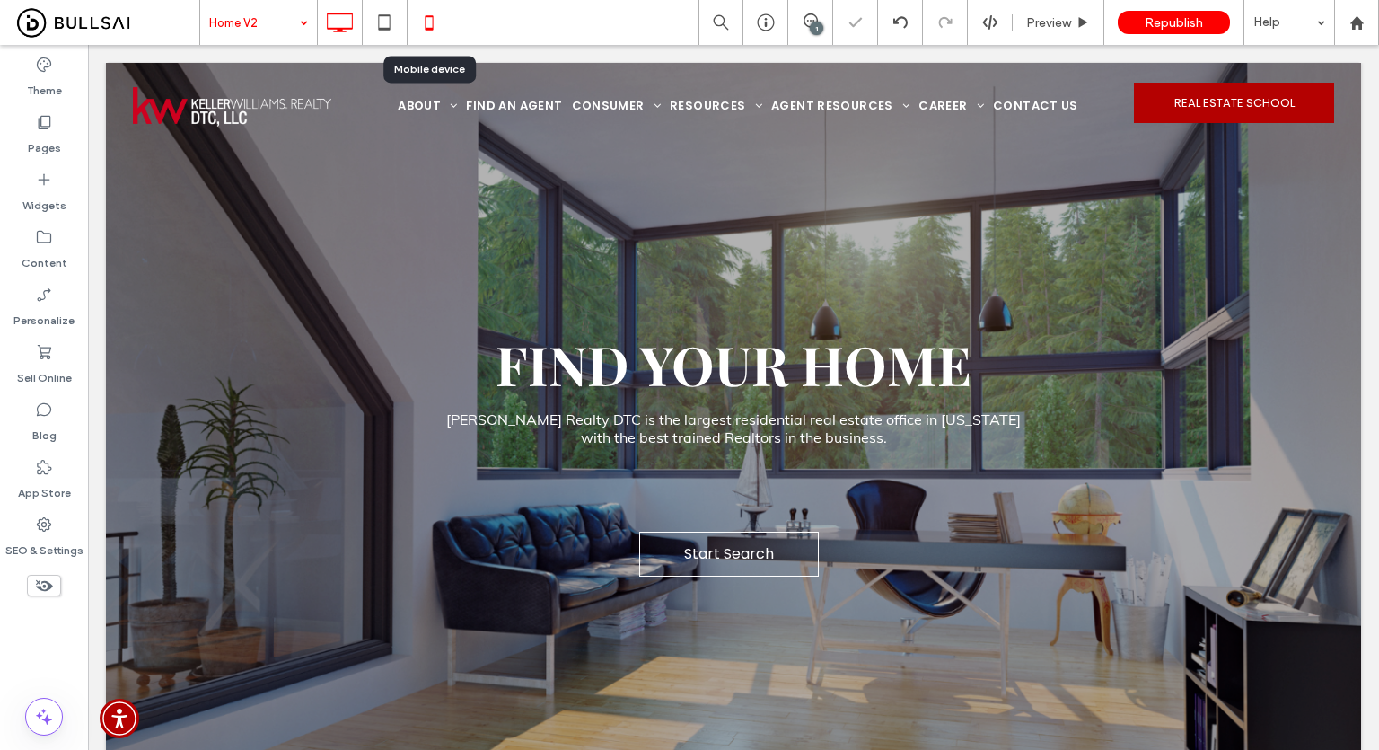
click at [425, 21] on use at bounding box center [429, 22] width 8 height 14
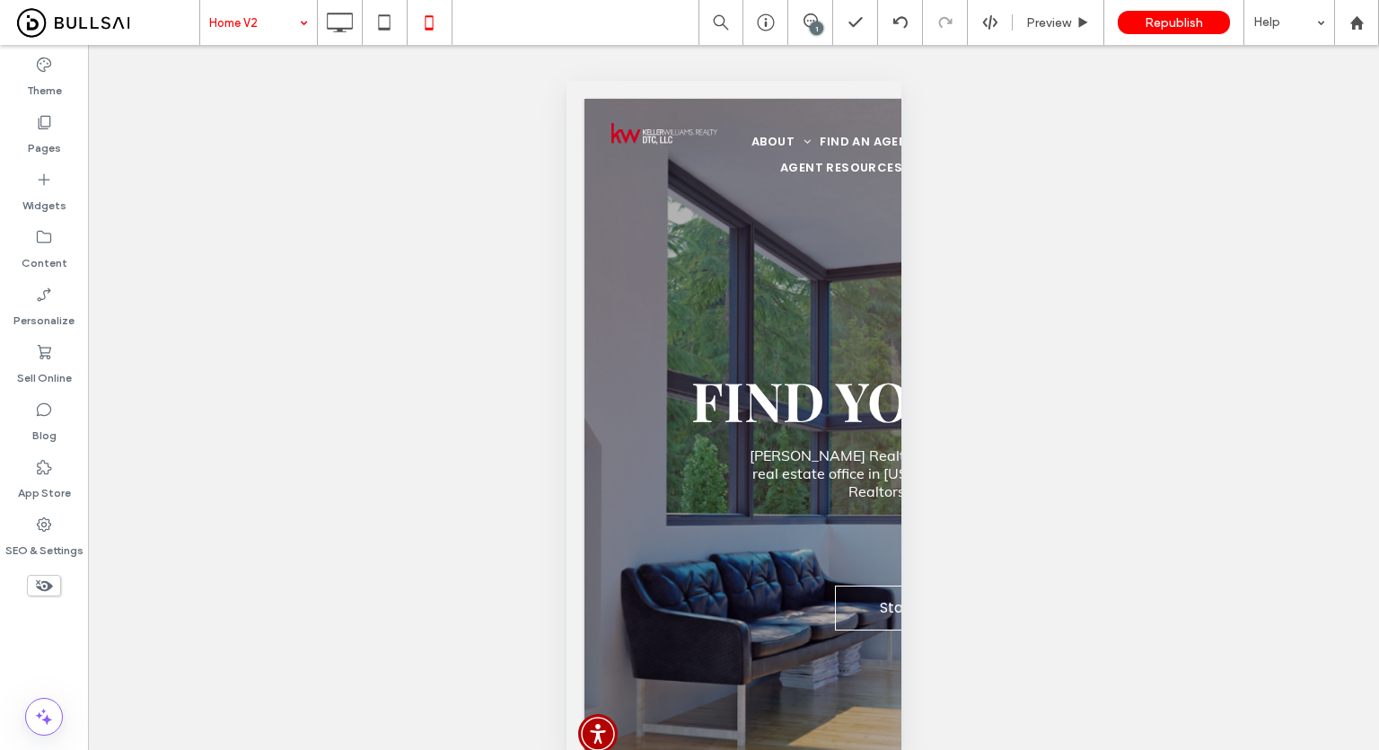
type input "****"
type input "**"
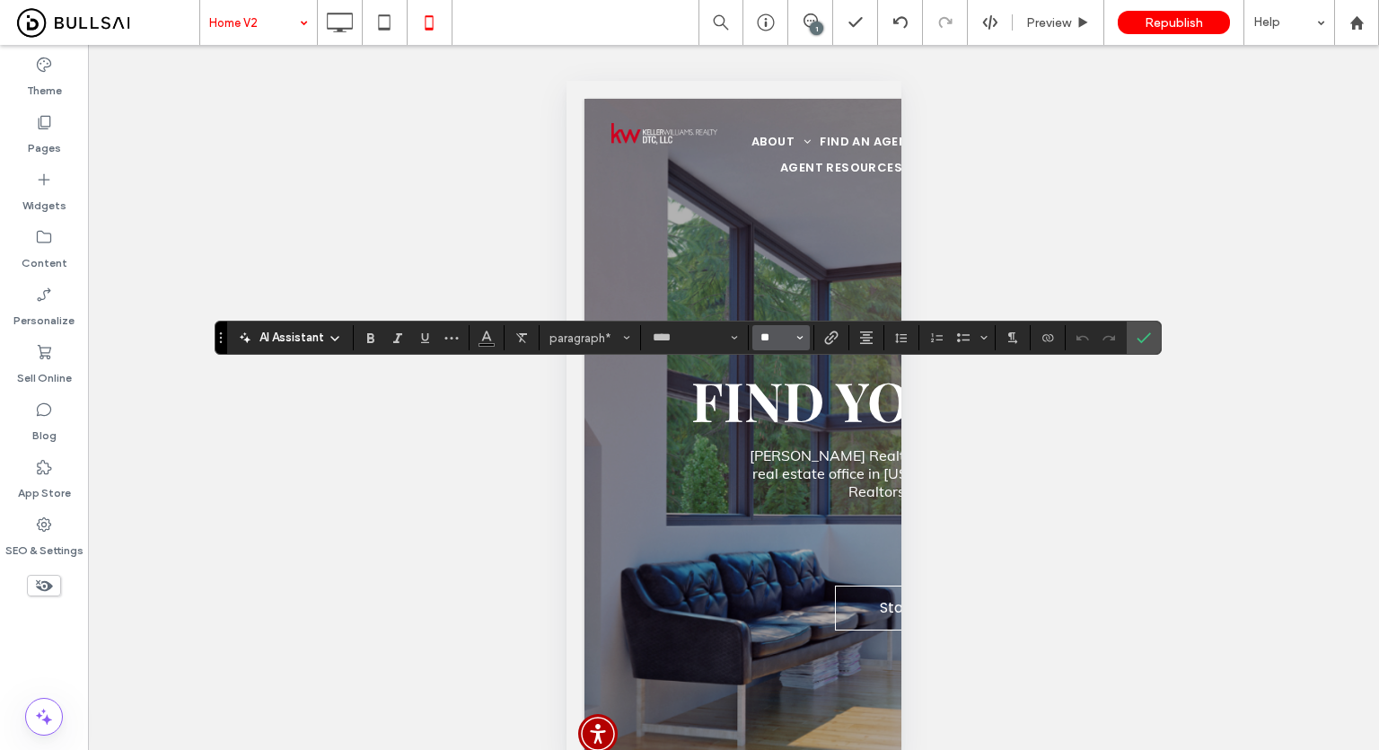
click at [788, 341] on input "**" at bounding box center [776, 337] width 35 height 14
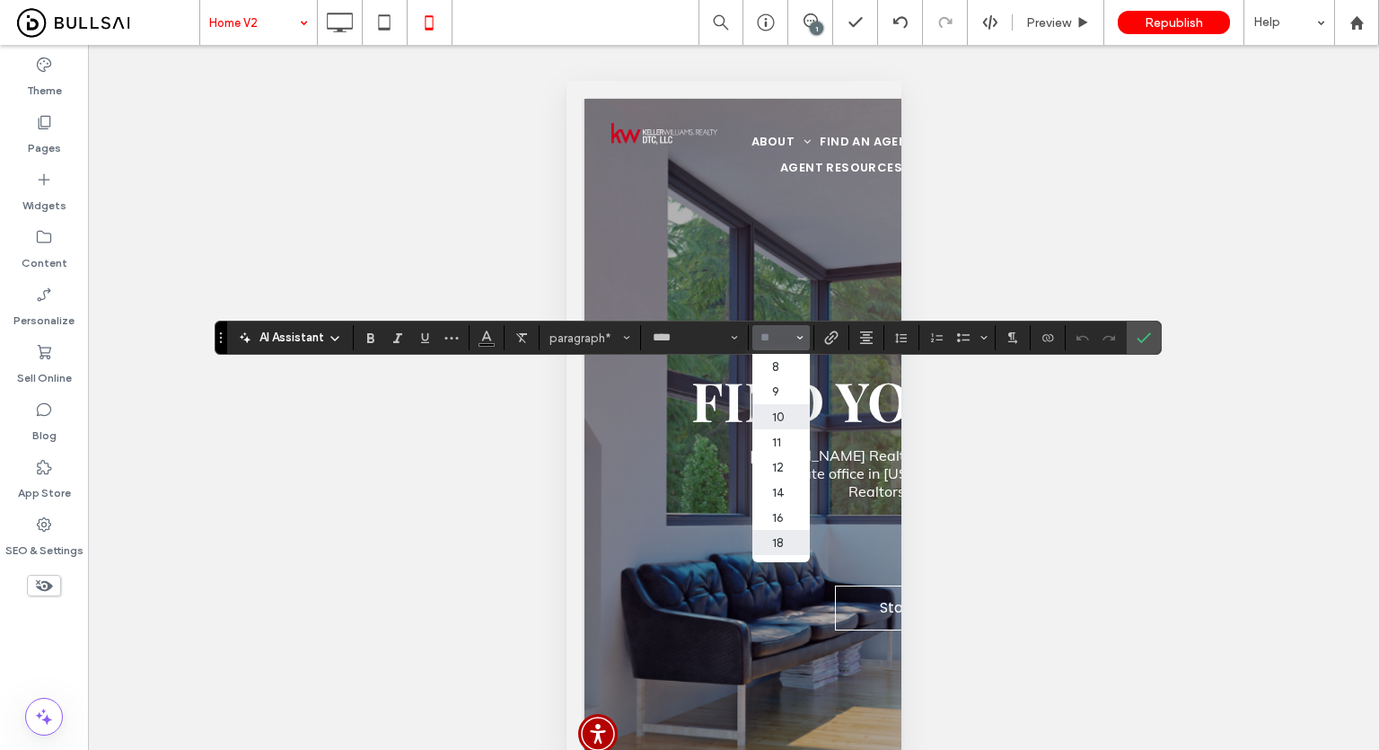
scroll to position [90, 0]
click at [783, 439] on label "16" at bounding box center [781, 427] width 57 height 25
type input "**"
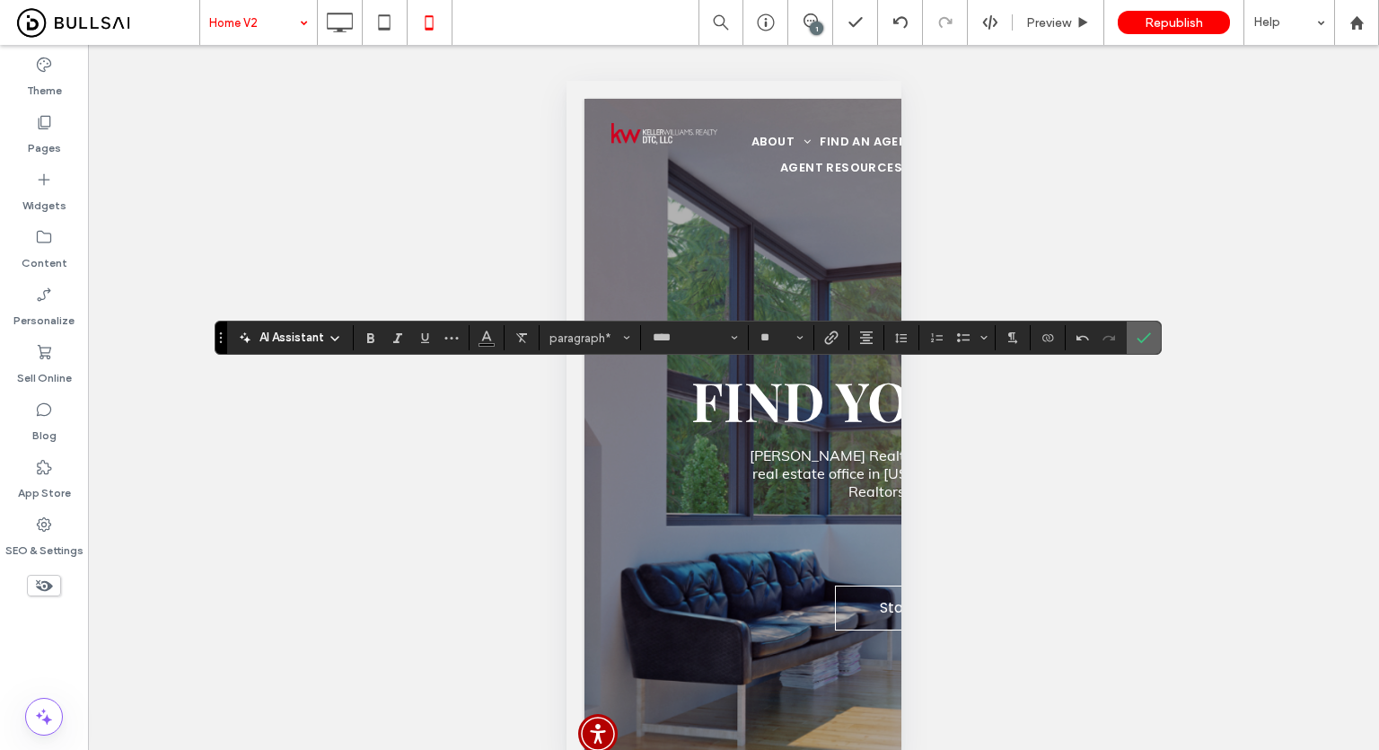
click at [1146, 342] on icon "Confirm" at bounding box center [1144, 337] width 14 height 14
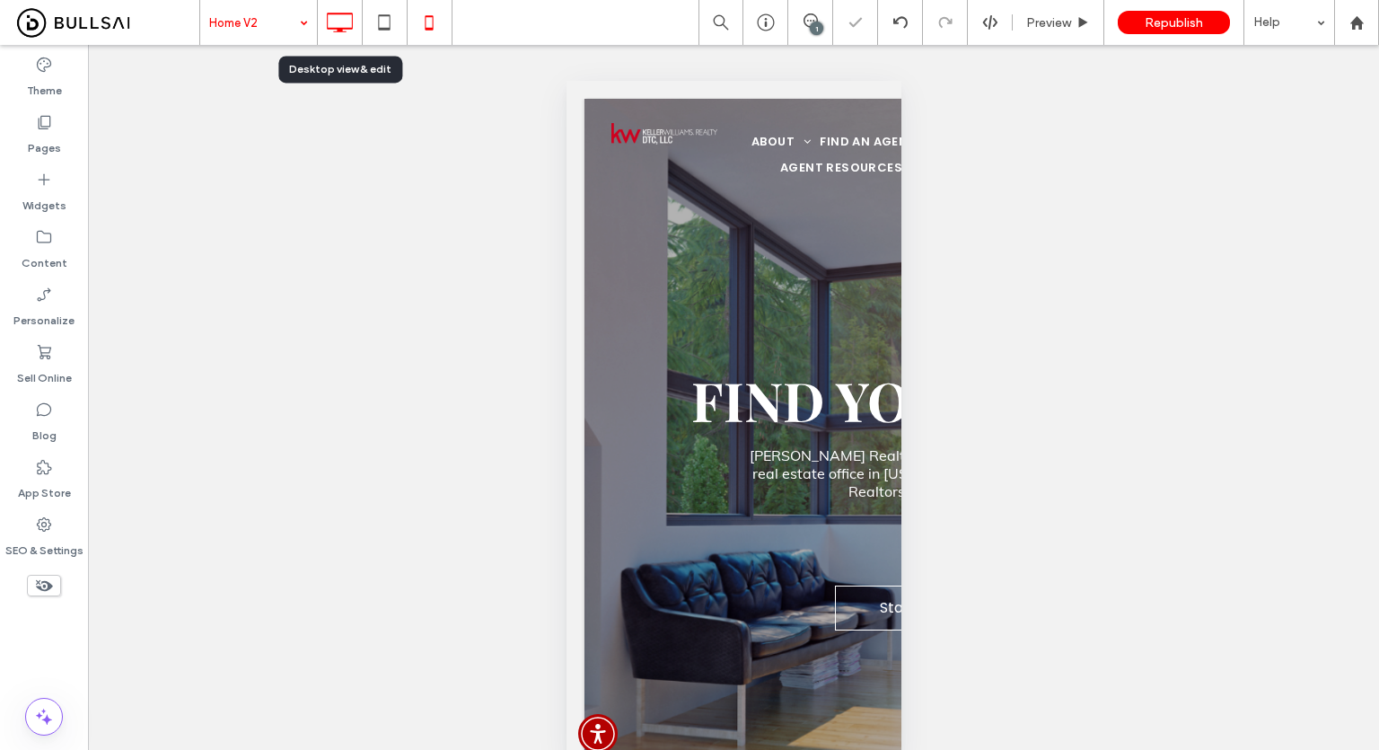
click at [324, 17] on icon at bounding box center [339, 22] width 36 height 36
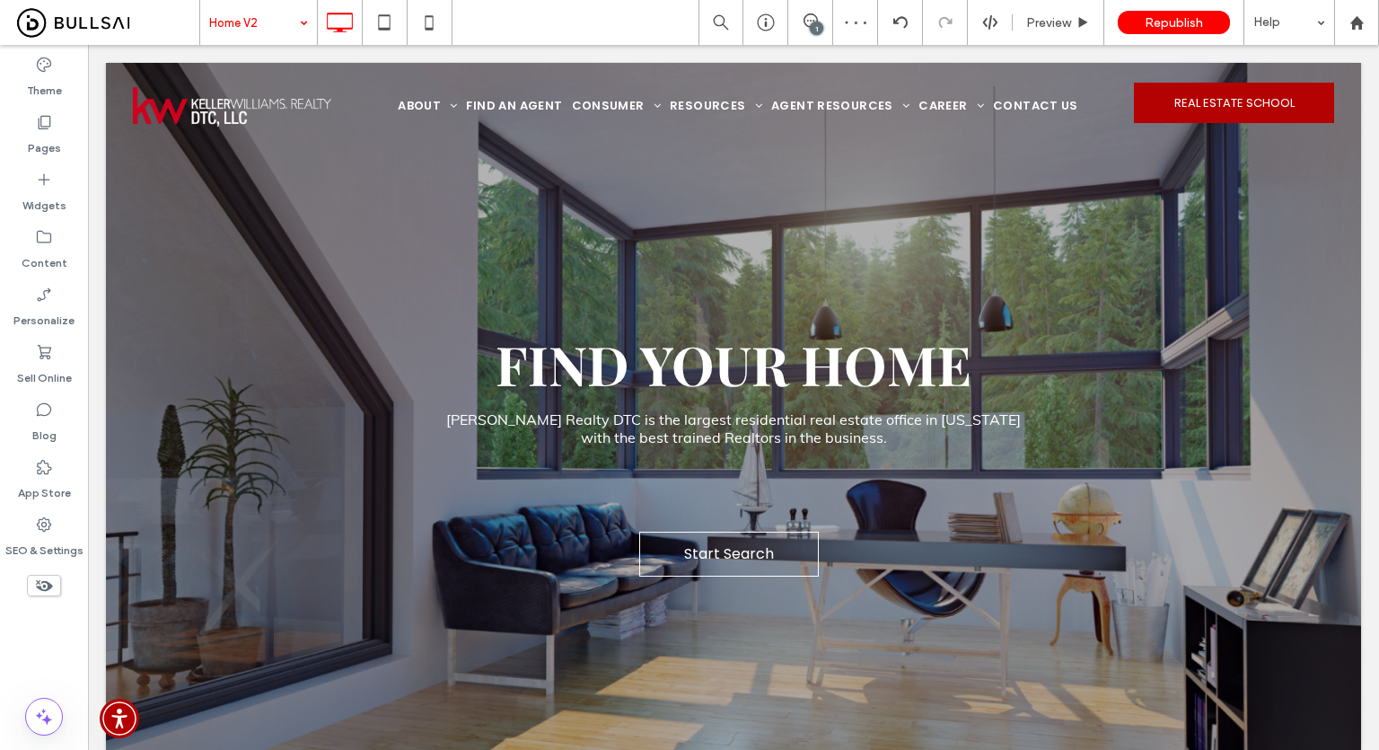
type input "****"
type input "**"
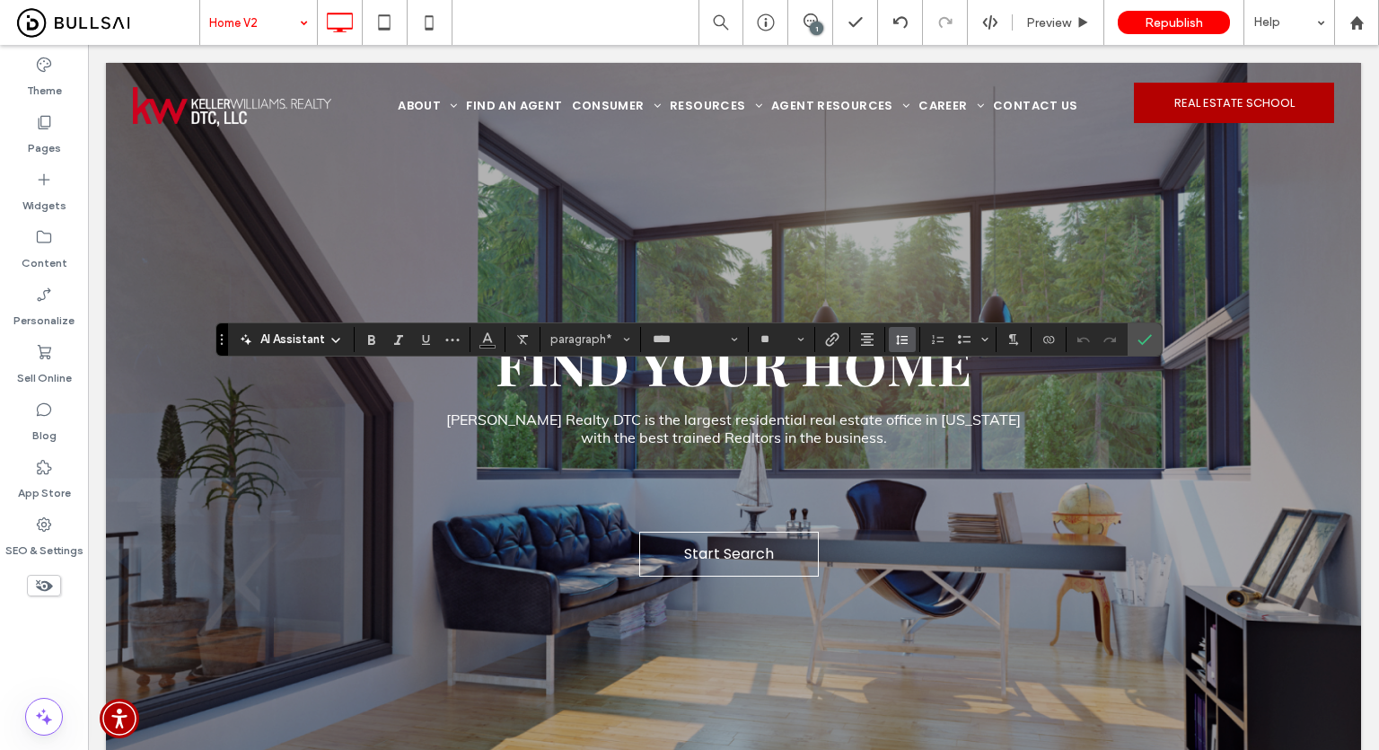
click at [889, 336] on button "Line Height" at bounding box center [902, 339] width 27 height 25
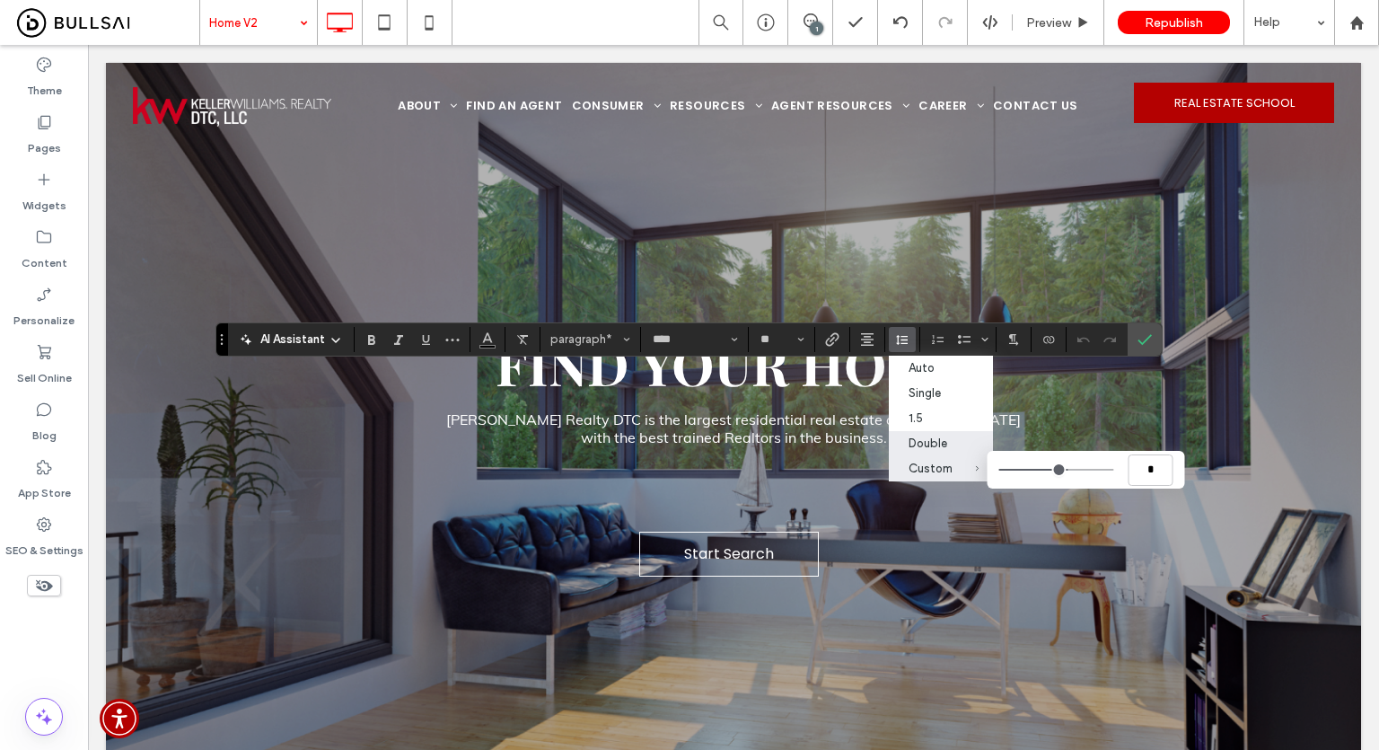
type input "***"
type input "*"
type input "***"
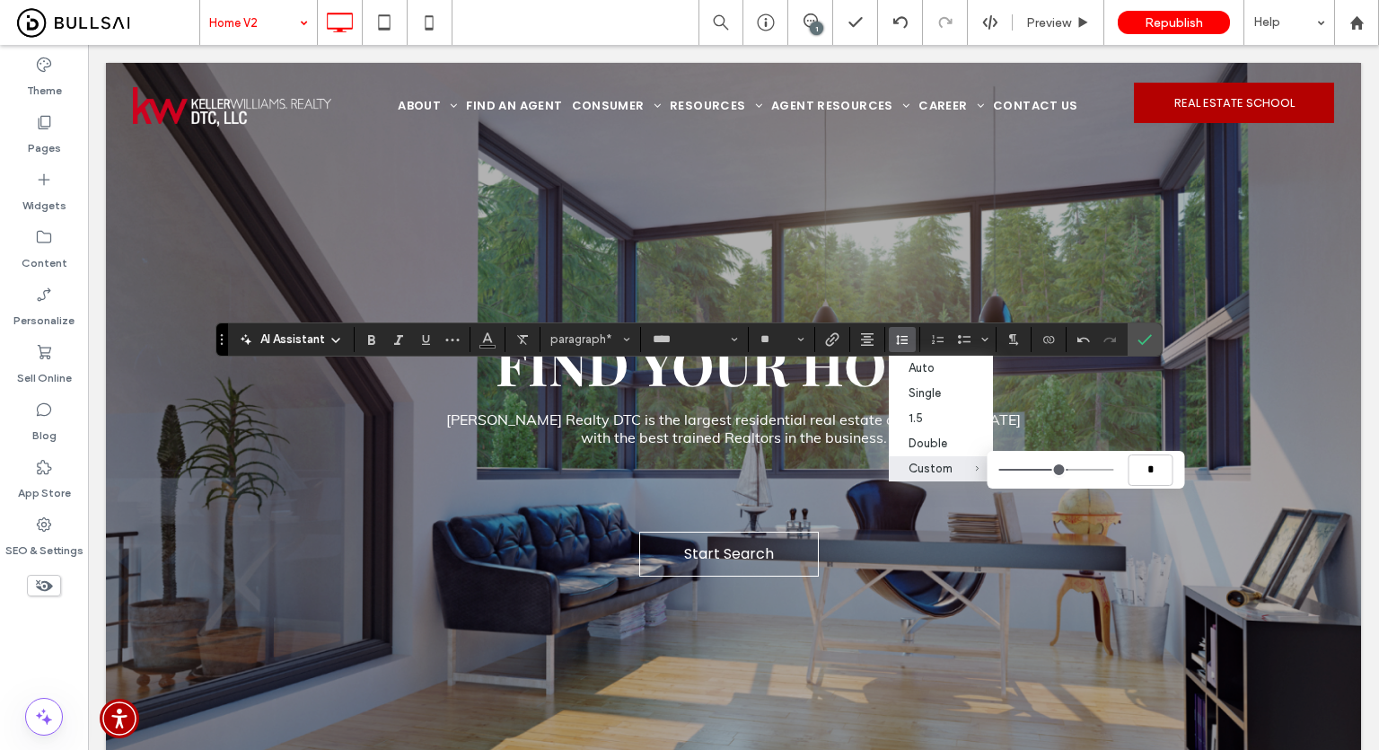
type input "***"
type input "*"
click at [1064, 471] on input "Custom *" at bounding box center [1056, 470] width 115 height 2
click at [1138, 348] on span "Confirm" at bounding box center [1142, 339] width 8 height 32
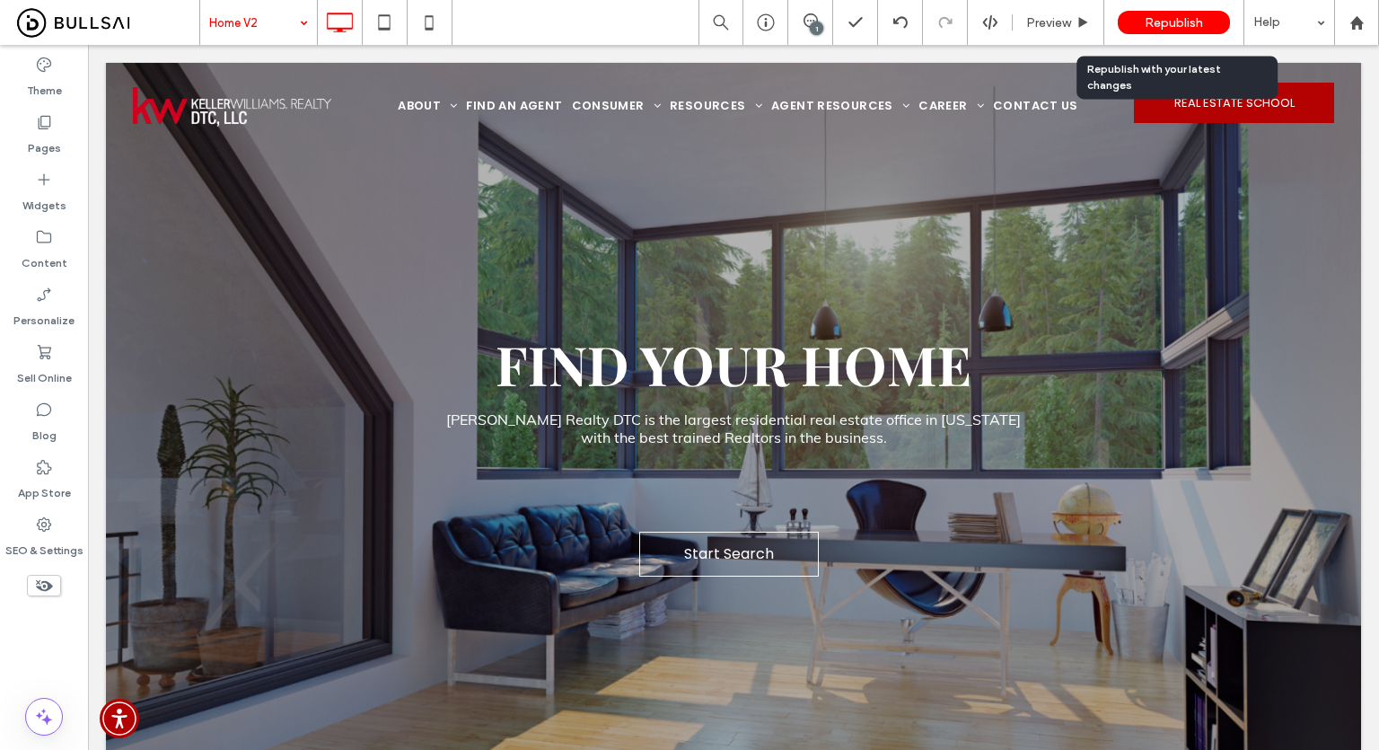
click at [1156, 30] on span "Republish" at bounding box center [1174, 22] width 58 height 15
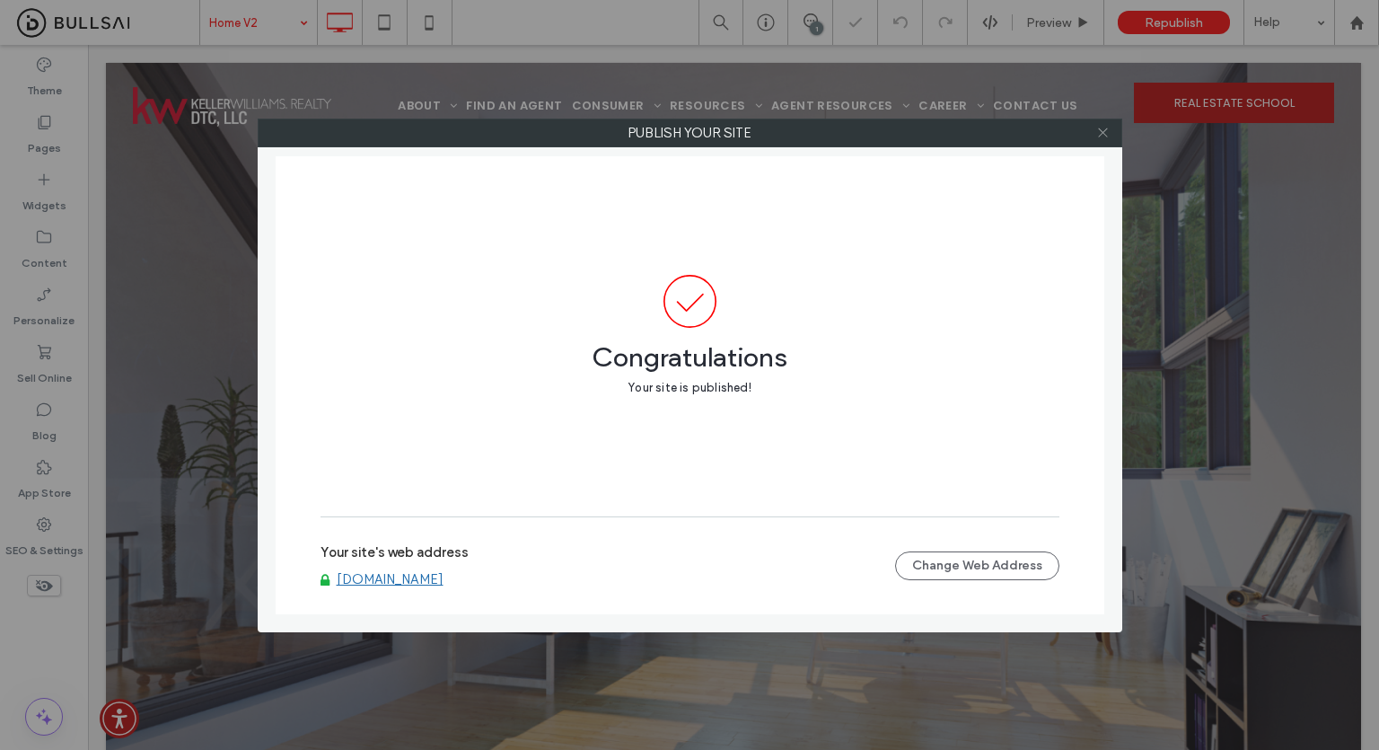
click at [1105, 130] on use at bounding box center [1102, 132] width 9 height 9
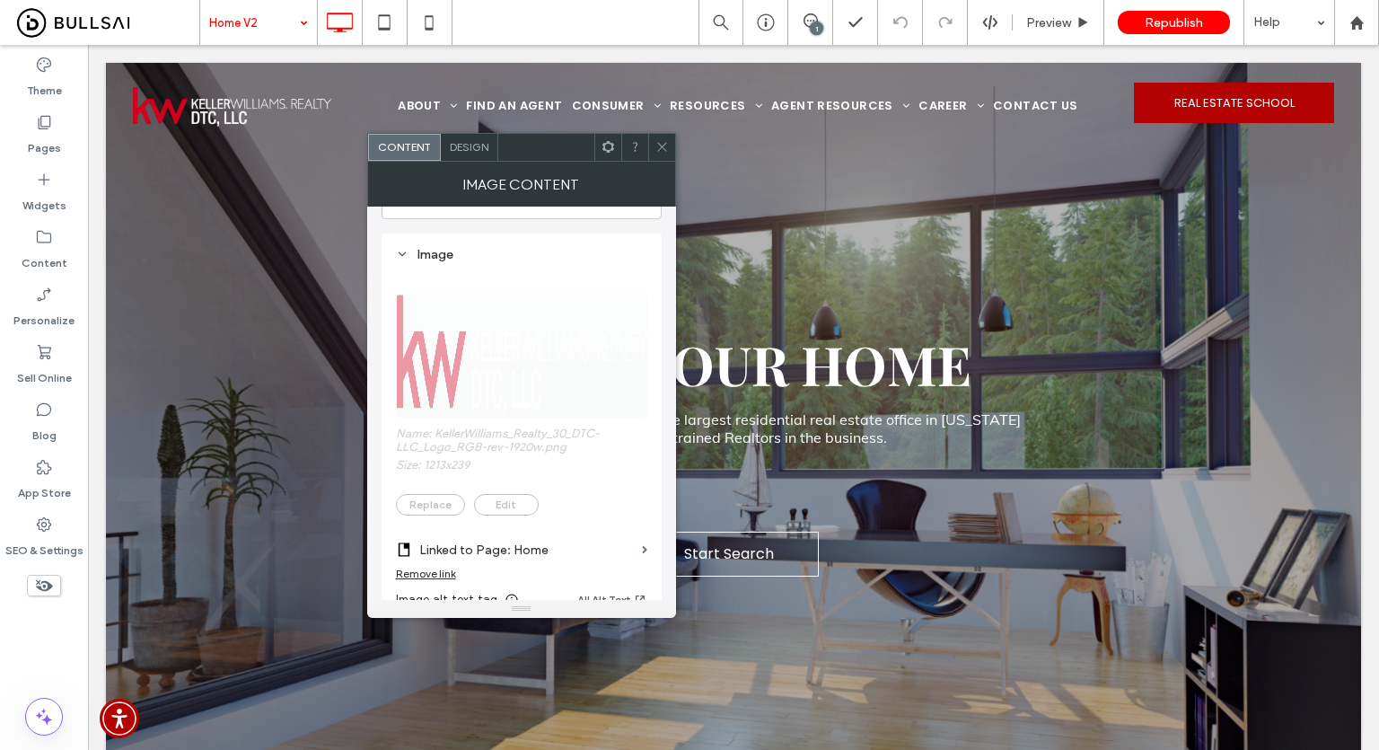
scroll to position [180, 0]
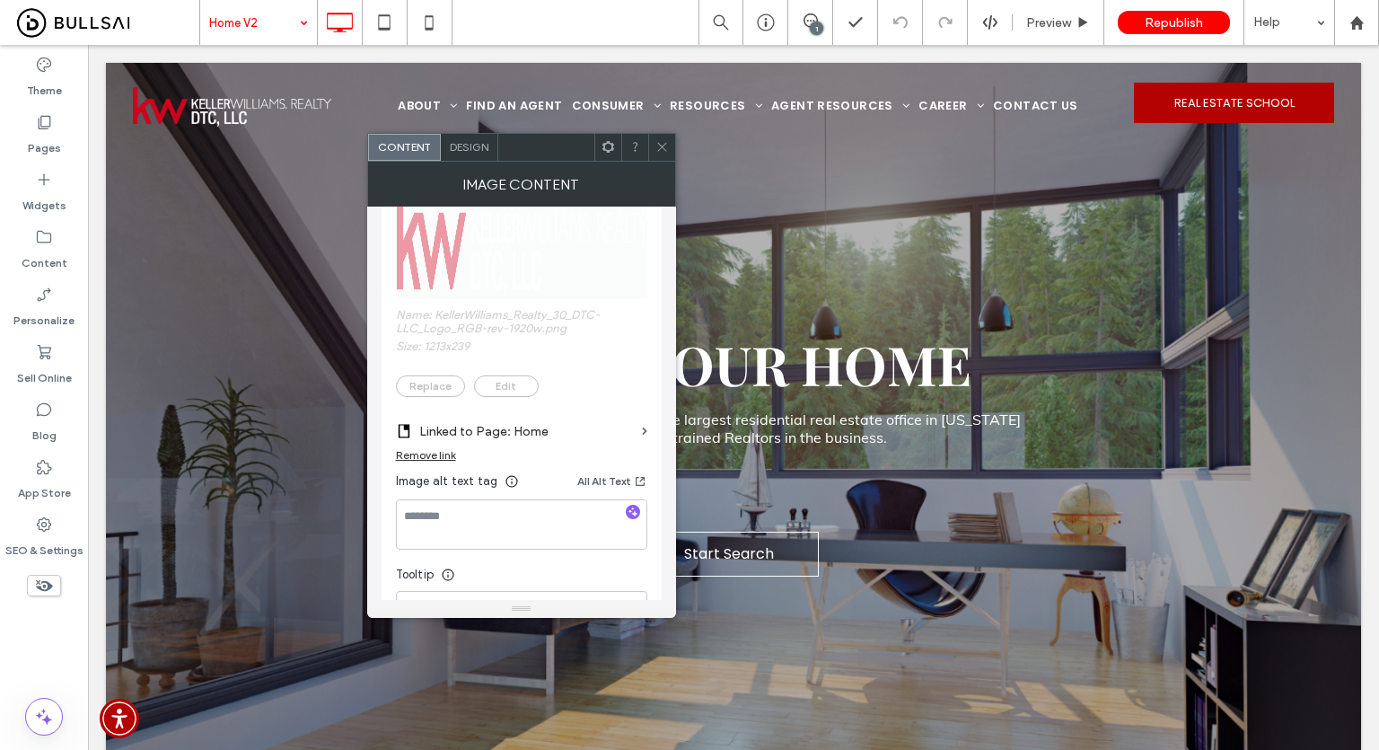
click at [656, 151] on icon at bounding box center [662, 146] width 13 height 13
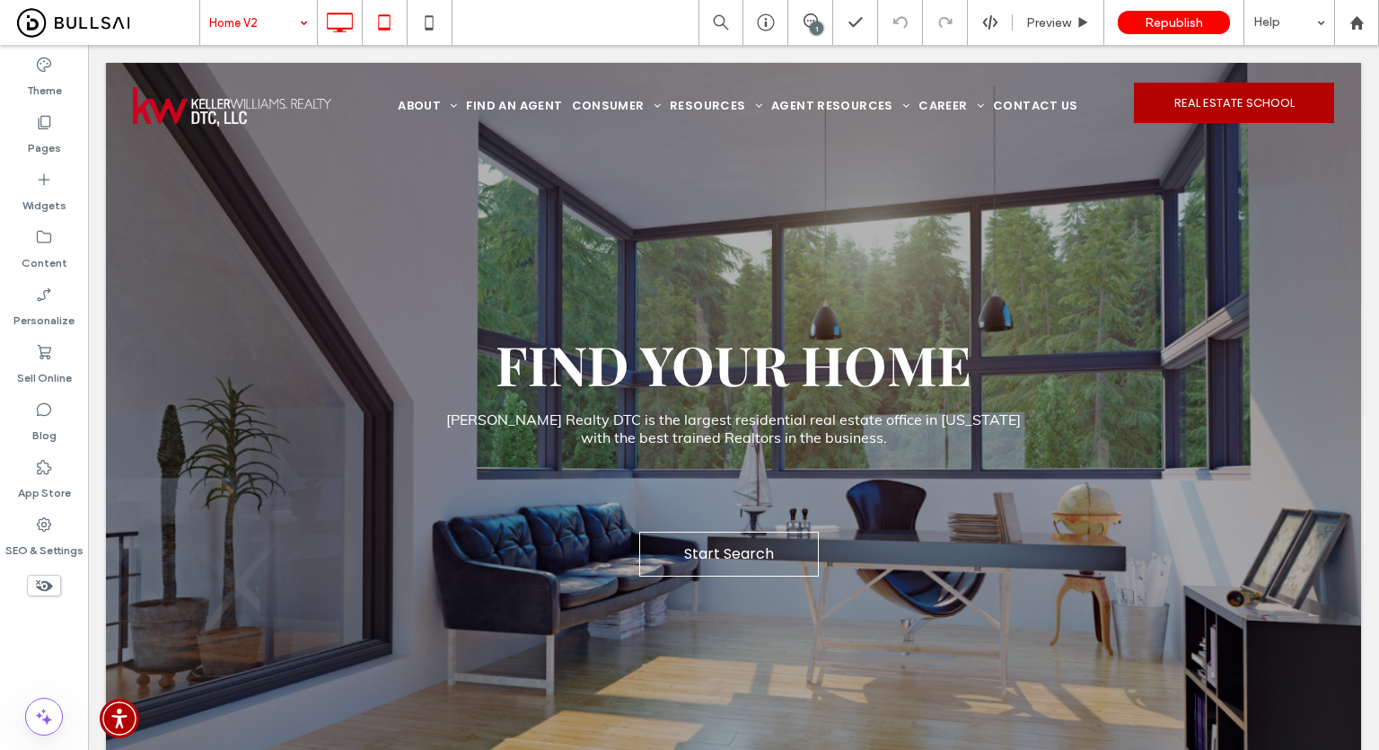
click at [384, 20] on icon at bounding box center [384, 22] width 36 height 36
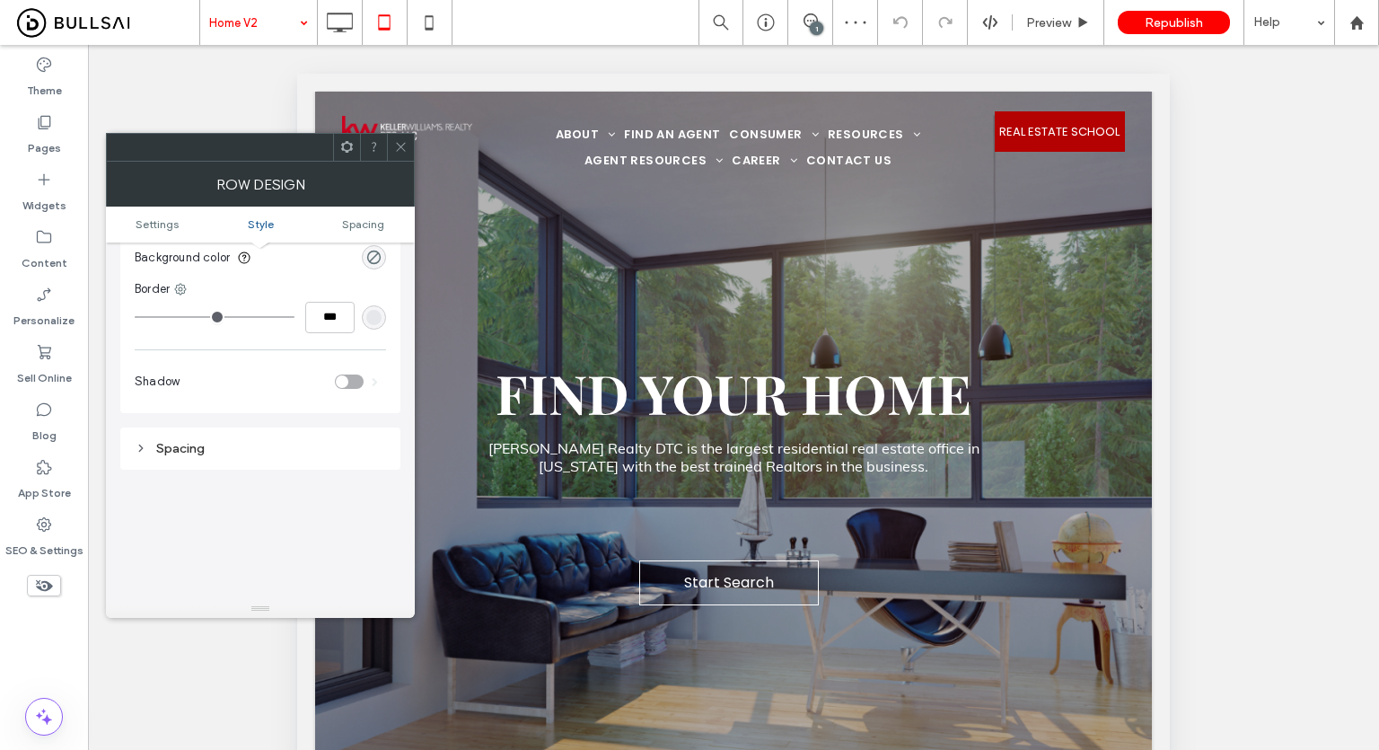
scroll to position [449, 0]
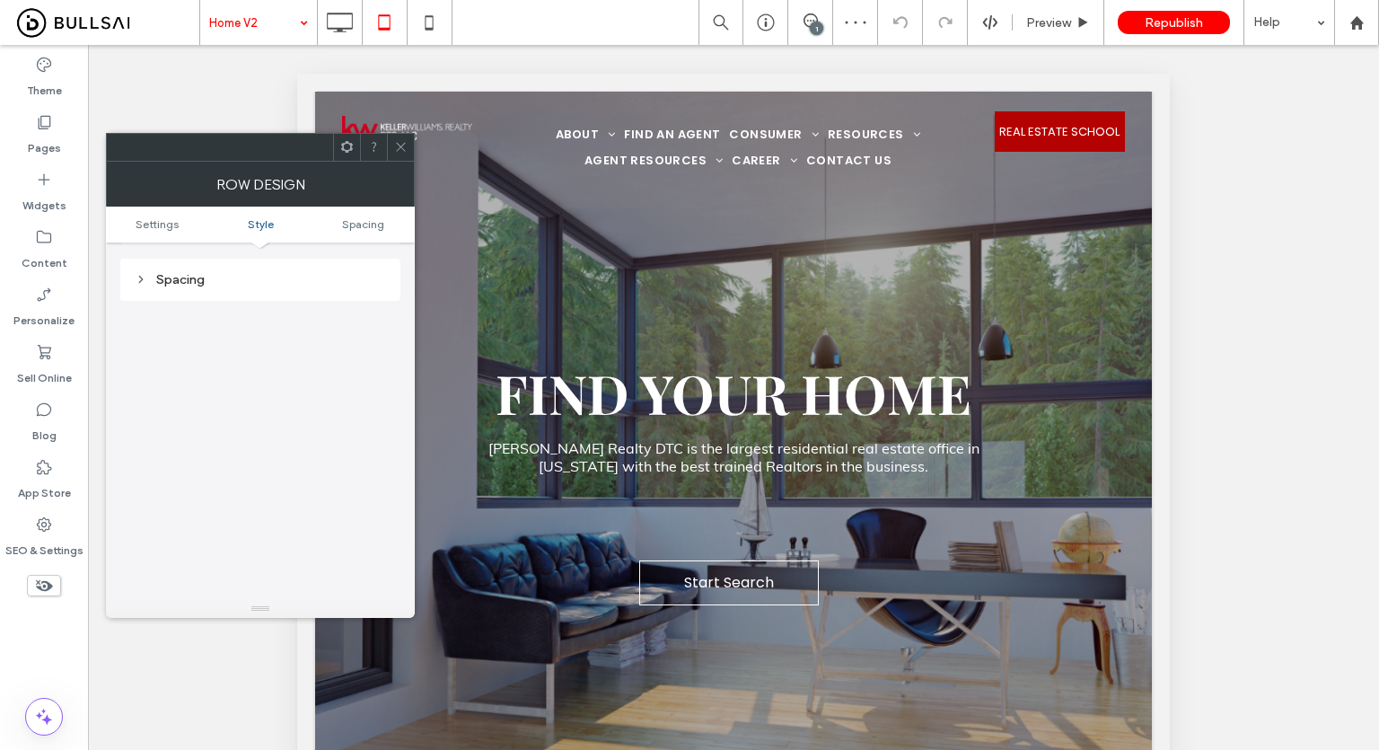
drag, startPoint x: 398, startPoint y: 149, endPoint x: 411, endPoint y: 146, distance: 13.7
click at [399, 152] on icon at bounding box center [400, 146] width 13 height 13
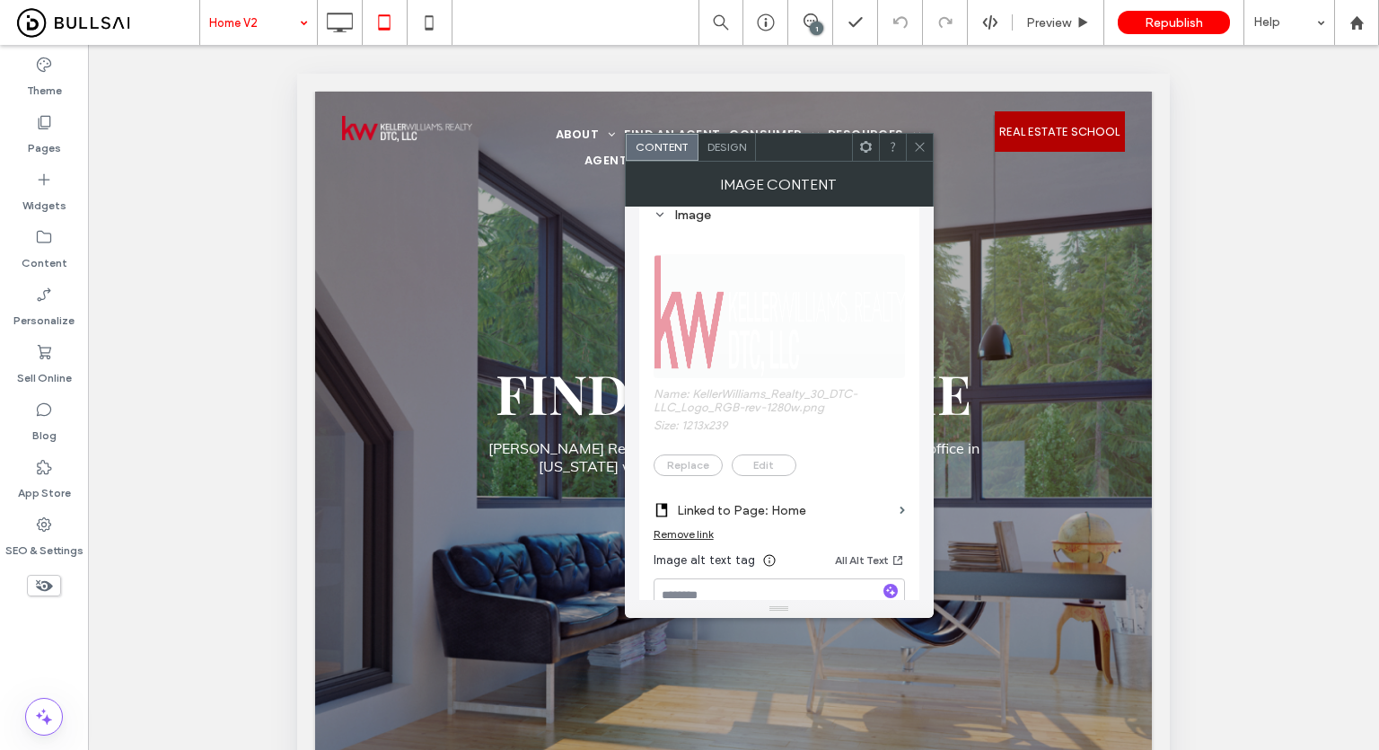
scroll to position [98, 0]
click at [430, 19] on icon at bounding box center [429, 22] width 36 height 36
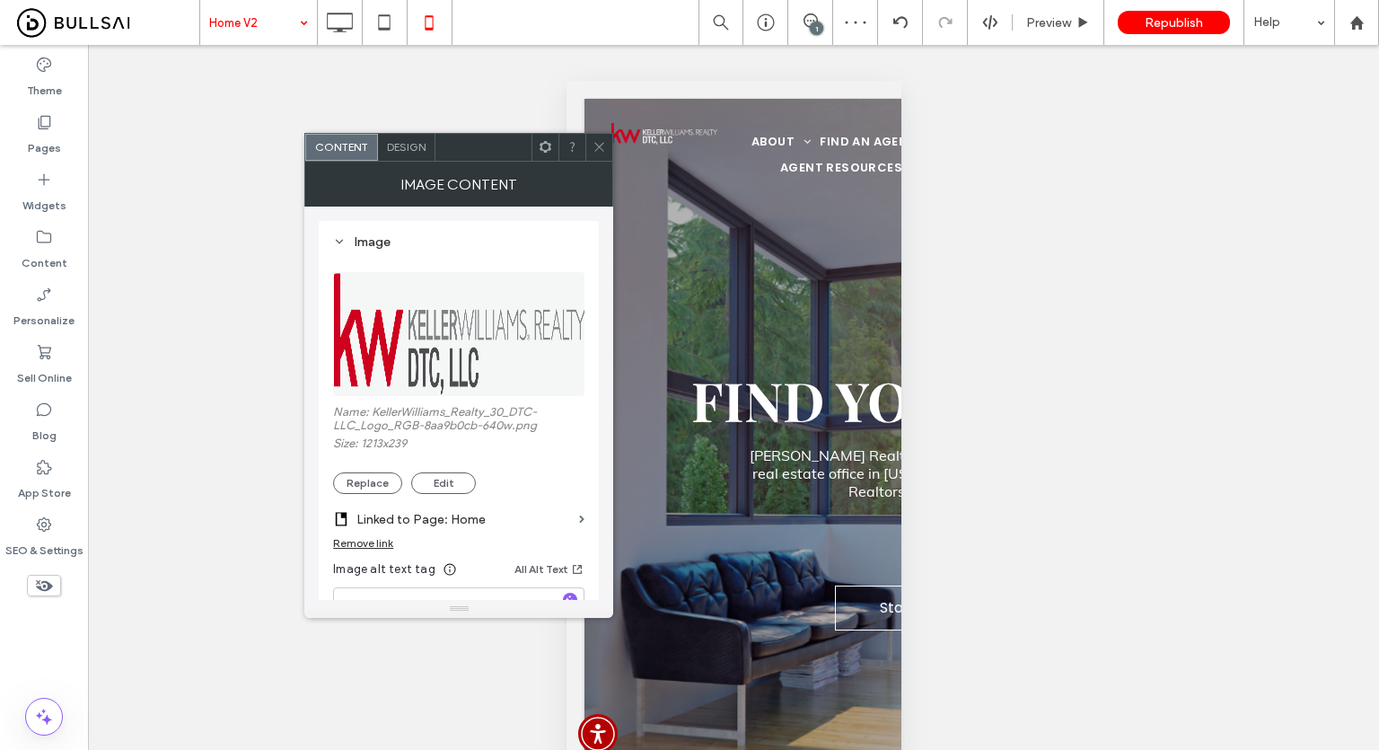
click at [600, 144] on icon at bounding box center [599, 146] width 13 height 13
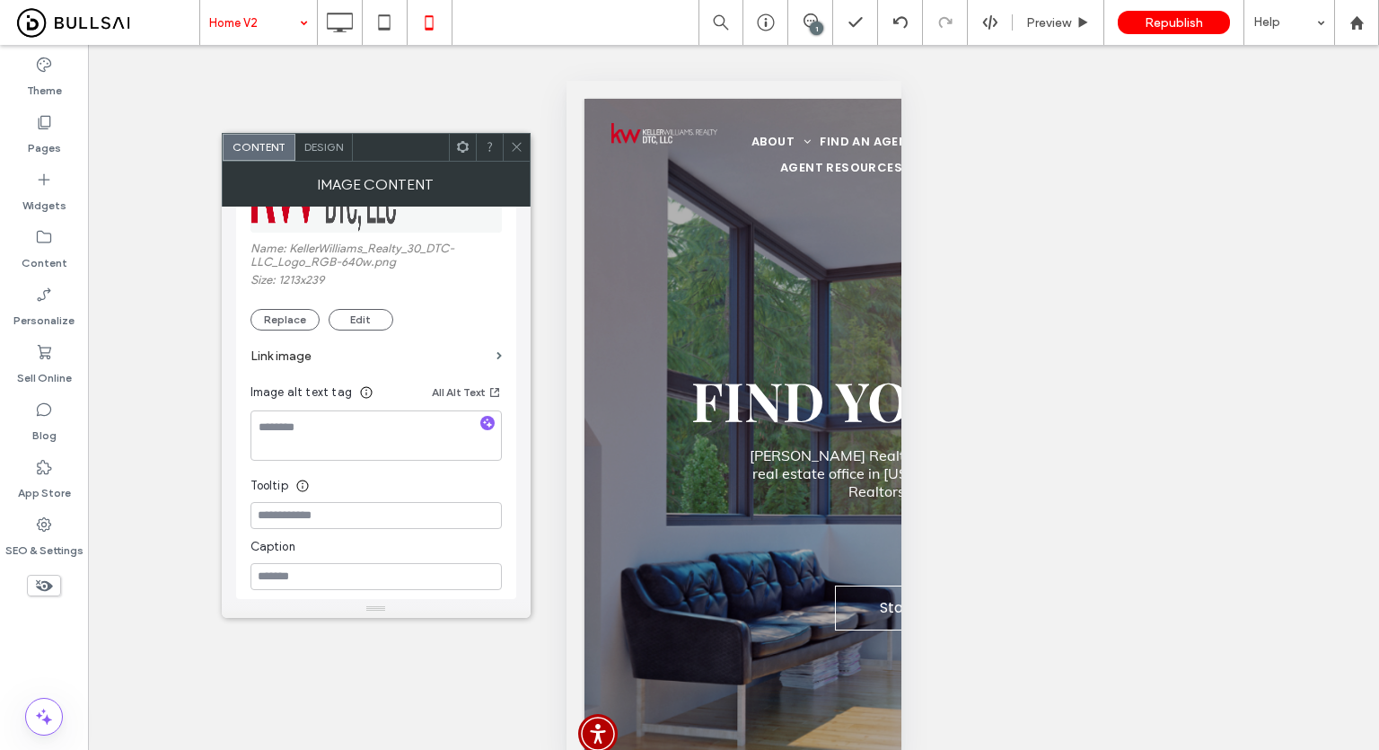
scroll to position [90, 0]
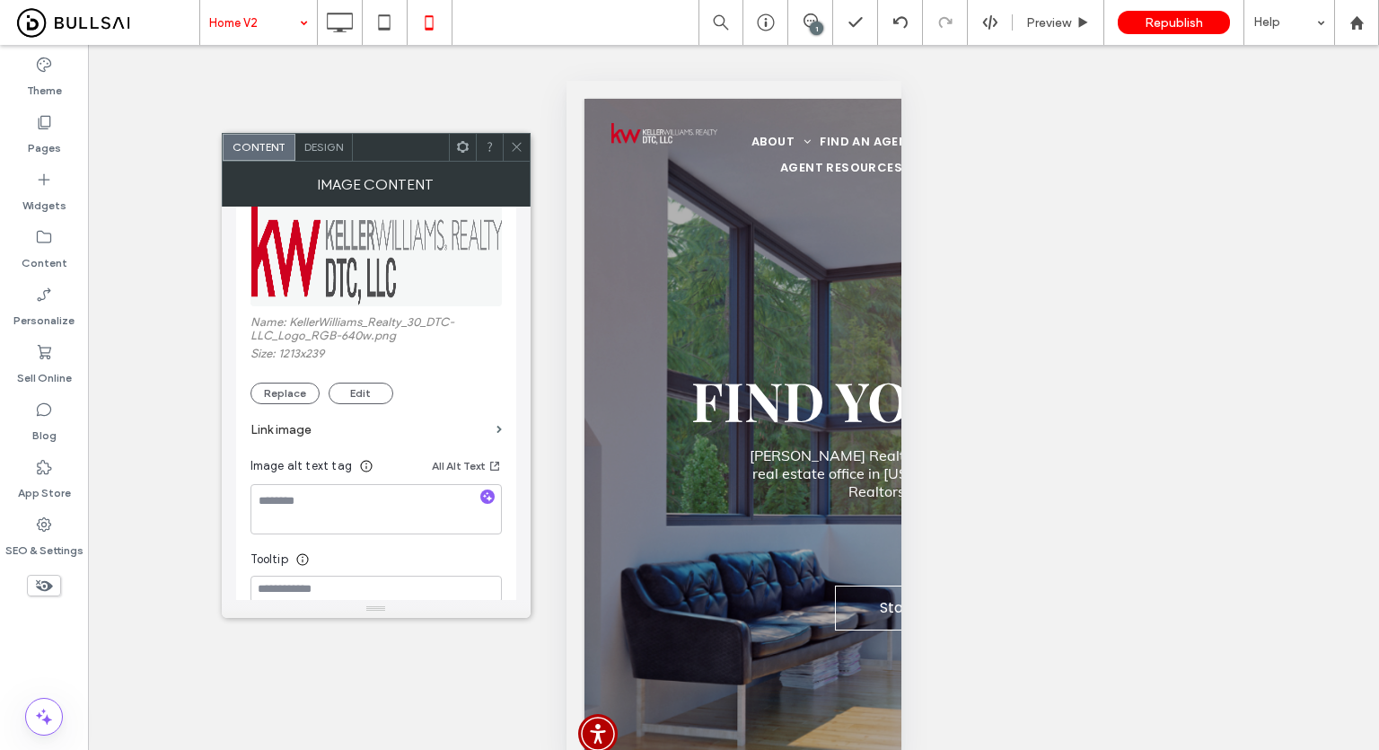
click at [374, 436] on label "Link image" at bounding box center [370, 429] width 239 height 33
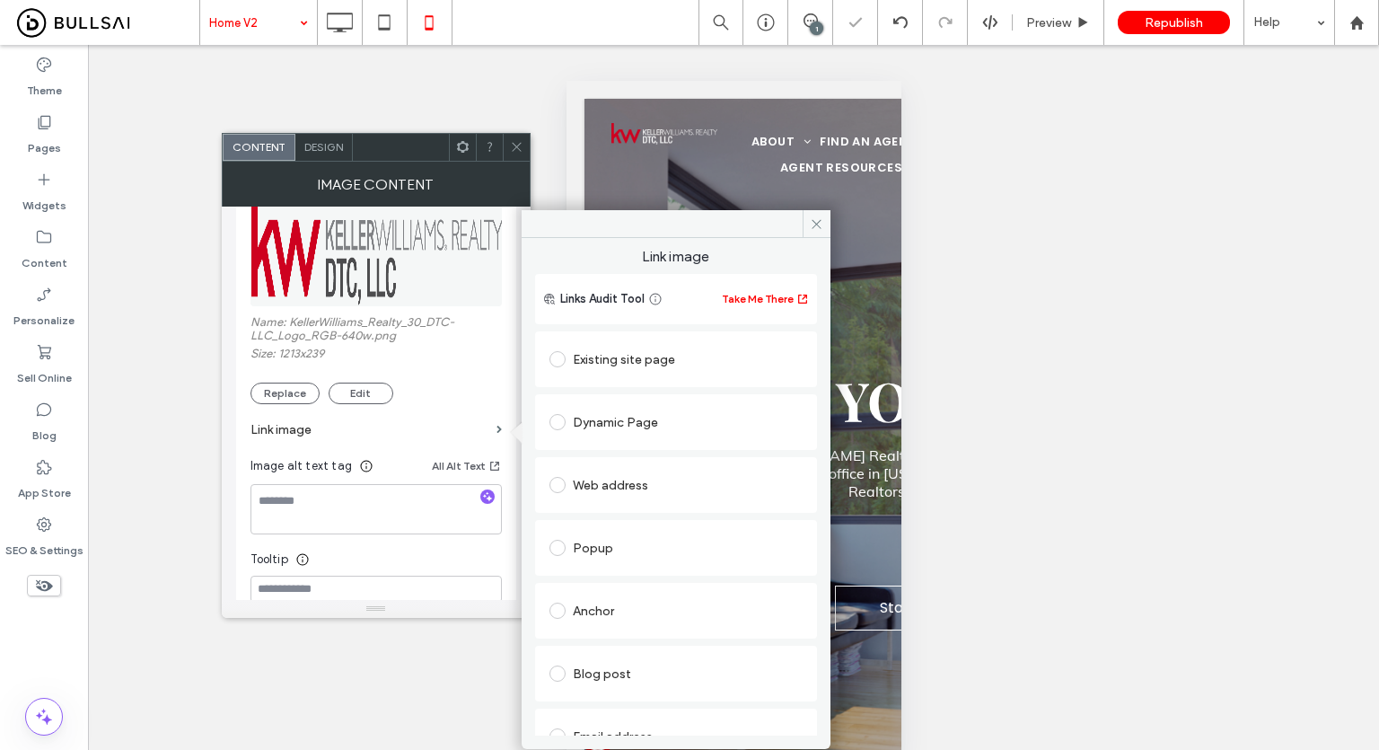
click at [629, 361] on div "Existing site page" at bounding box center [676, 359] width 253 height 29
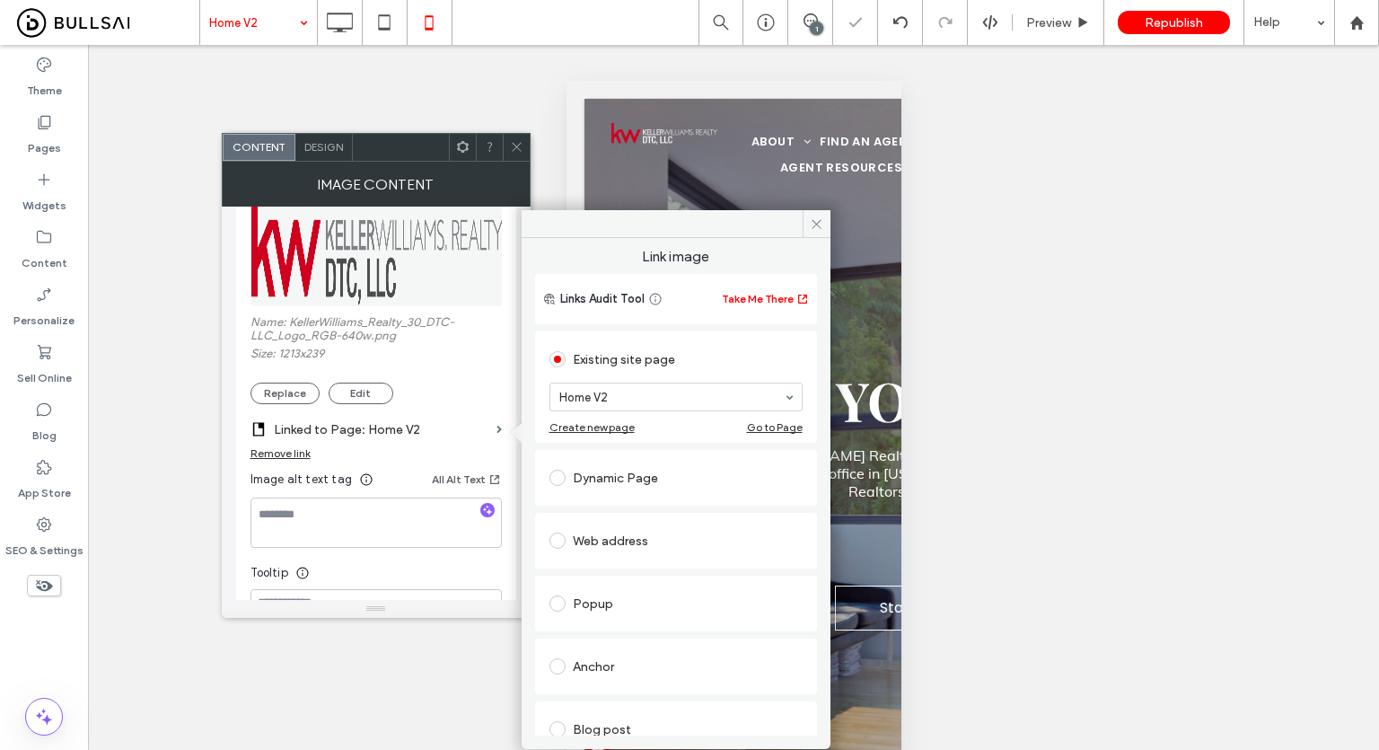
click at [502, 370] on div "Image Name: KellerWilliams_Realty_30_DTC-LLC_Logo_RGB-640w.png Size: 1213x239 R…" at bounding box center [376, 408] width 280 height 555
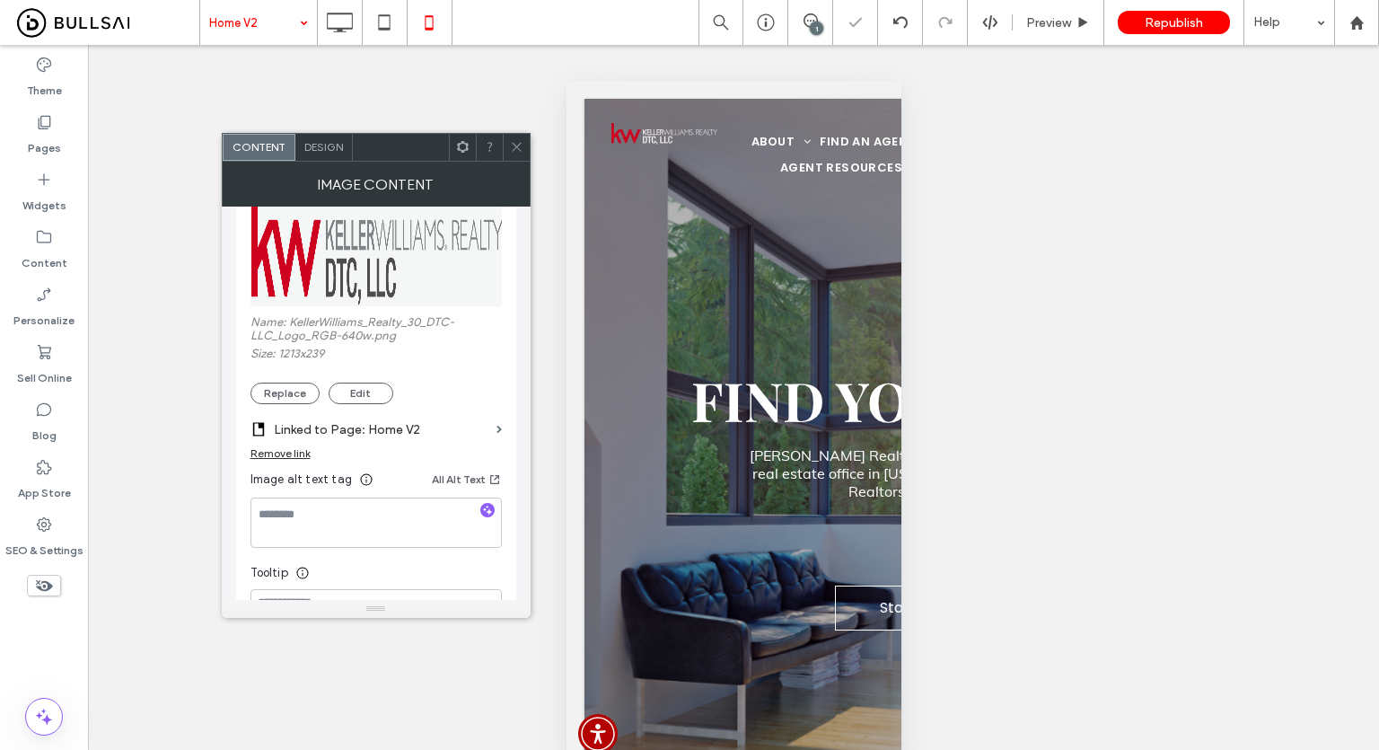
click at [519, 140] on icon at bounding box center [516, 146] width 13 height 13
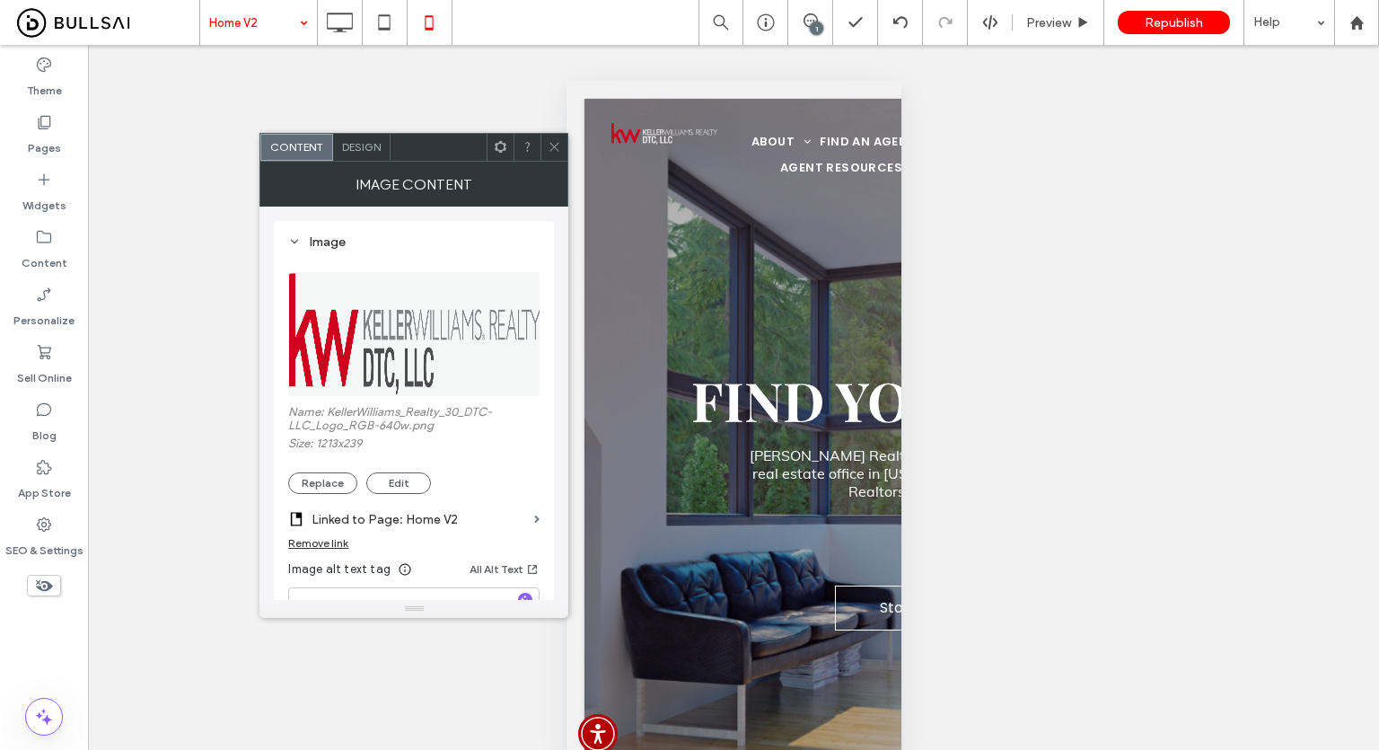
click at [555, 149] on icon at bounding box center [554, 146] width 13 height 13
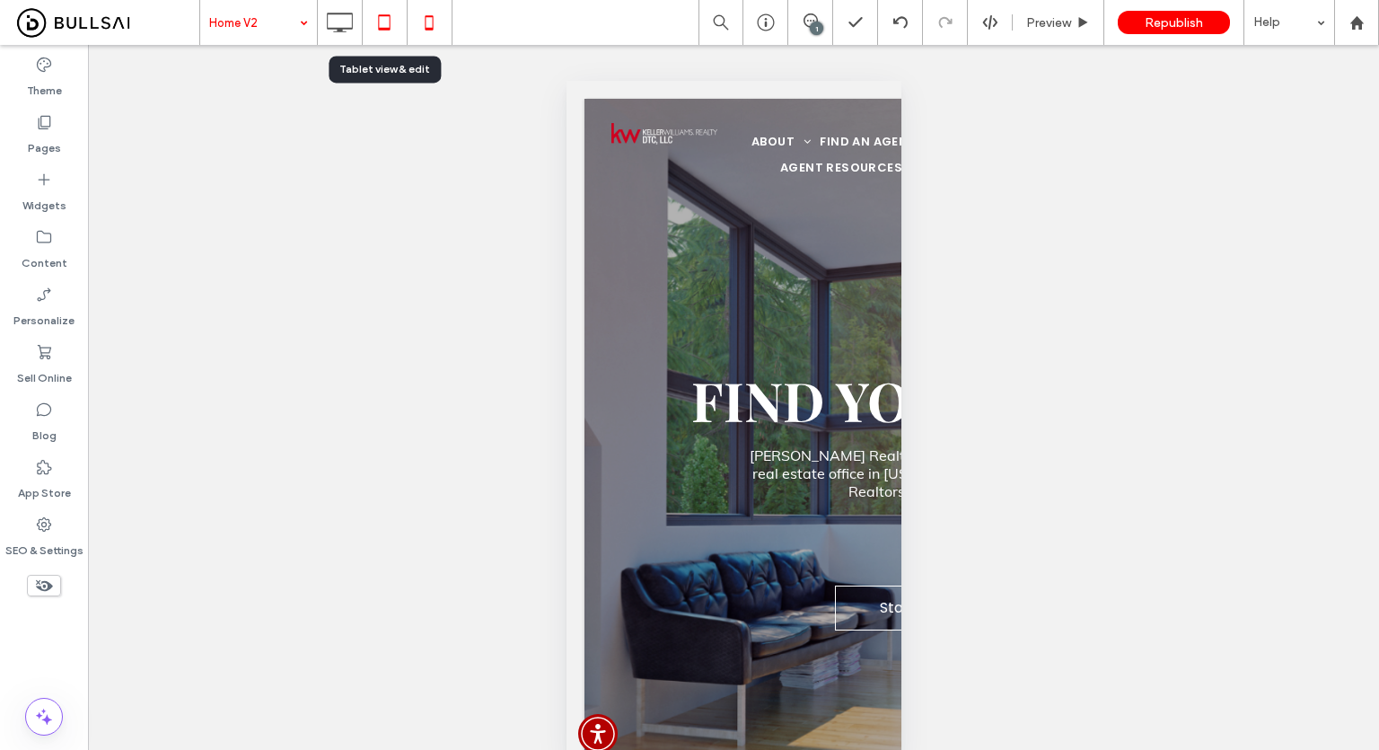
click at [385, 18] on icon at bounding box center [384, 22] width 36 height 36
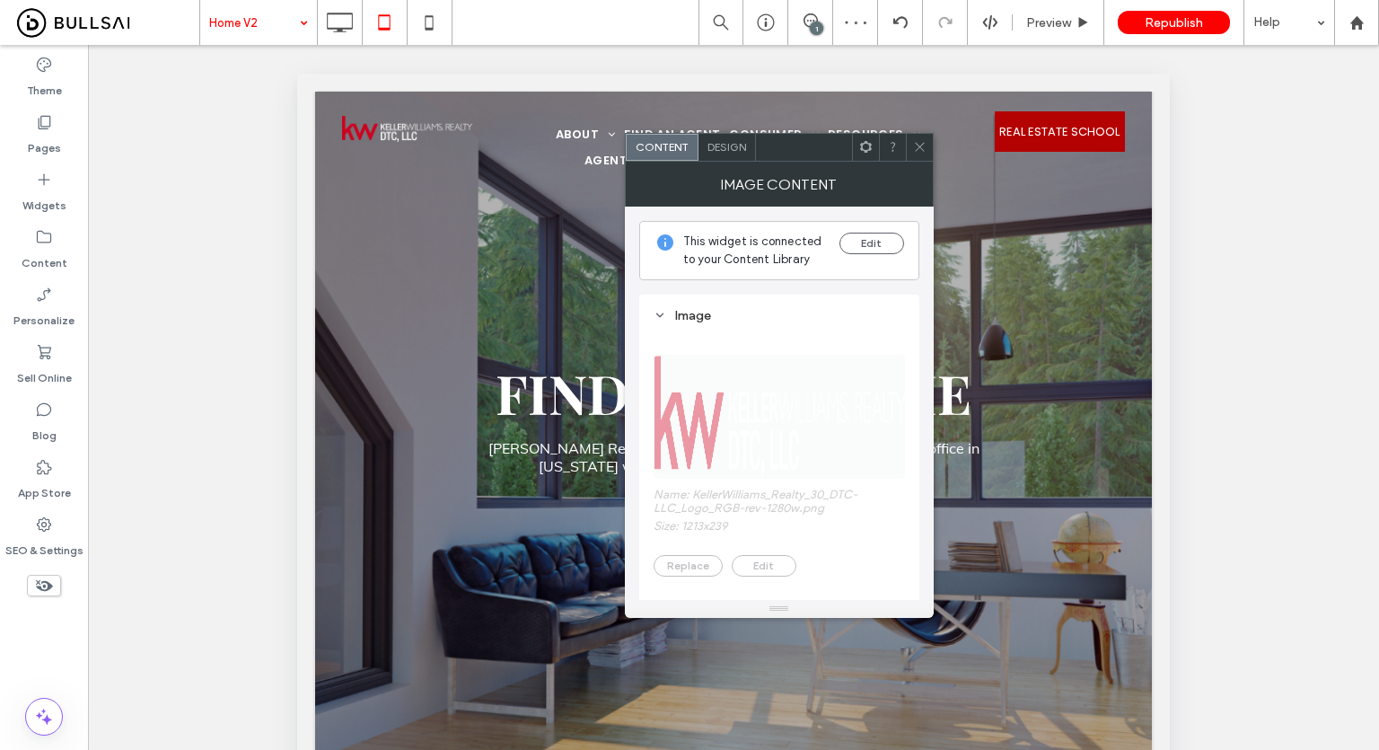
scroll to position [269, 0]
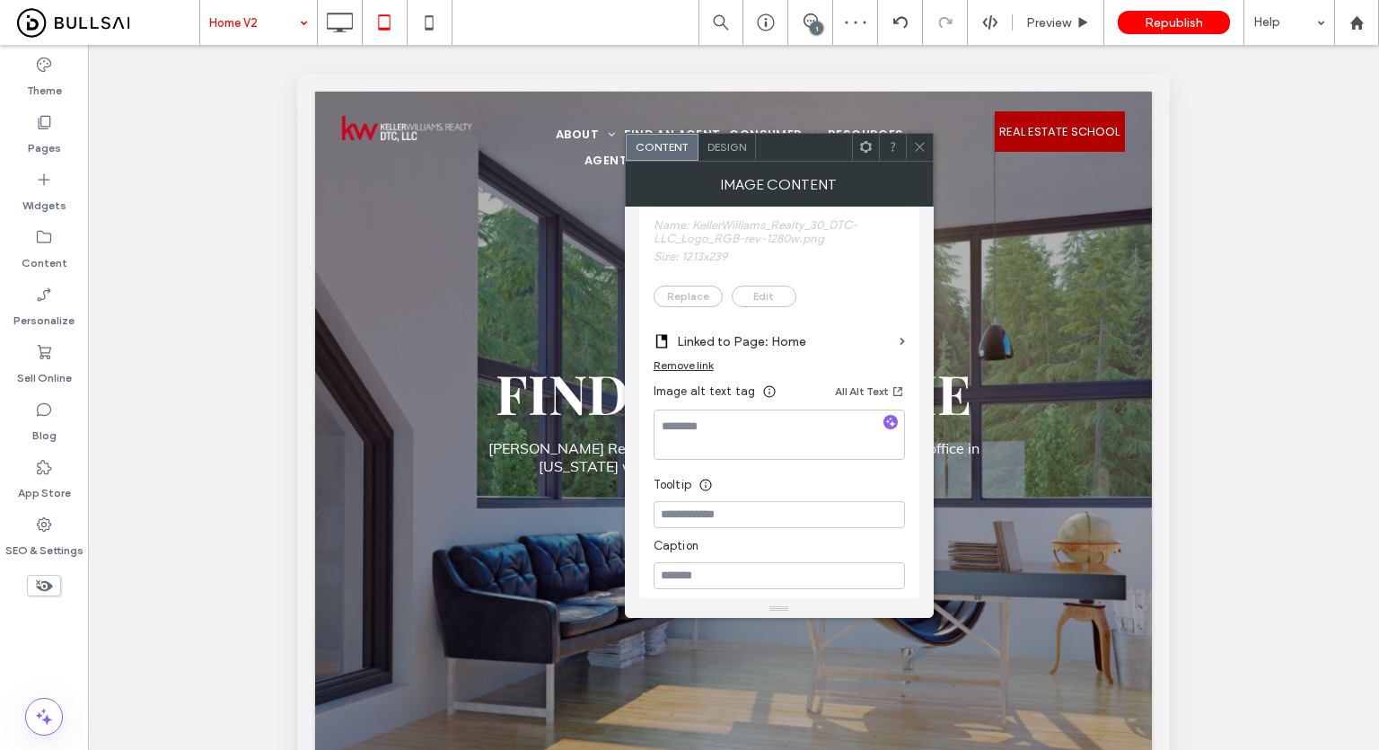
click at [923, 144] on icon at bounding box center [919, 146] width 13 height 13
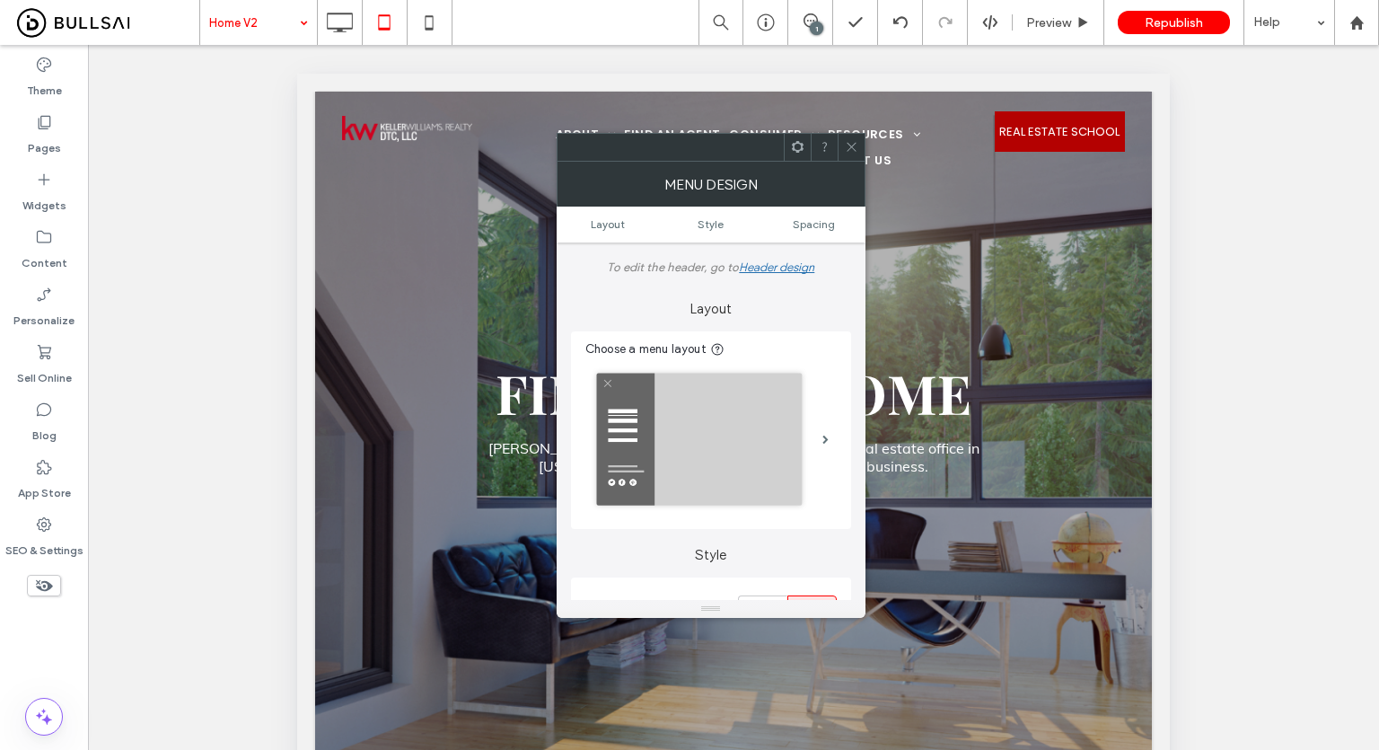
click at [850, 145] on use at bounding box center [851, 147] width 9 height 9
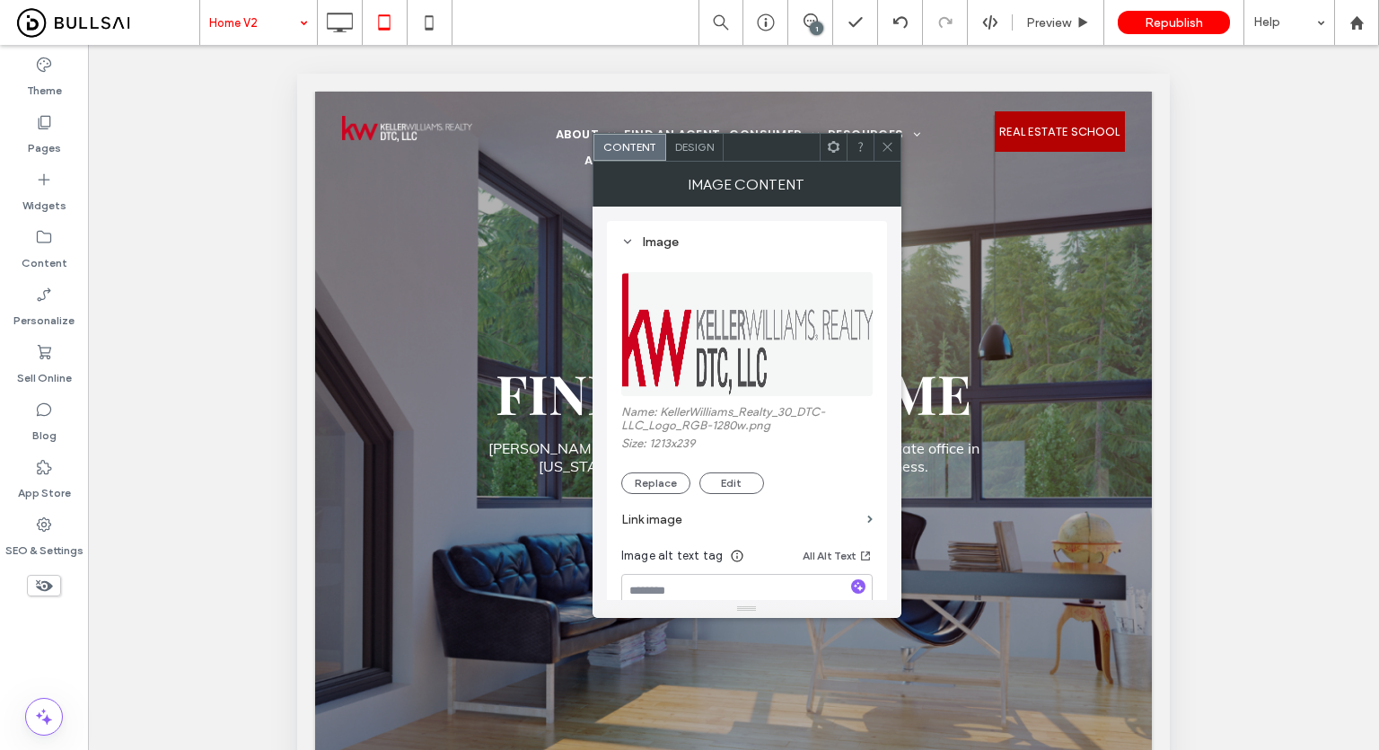
scroll to position [90, 0]
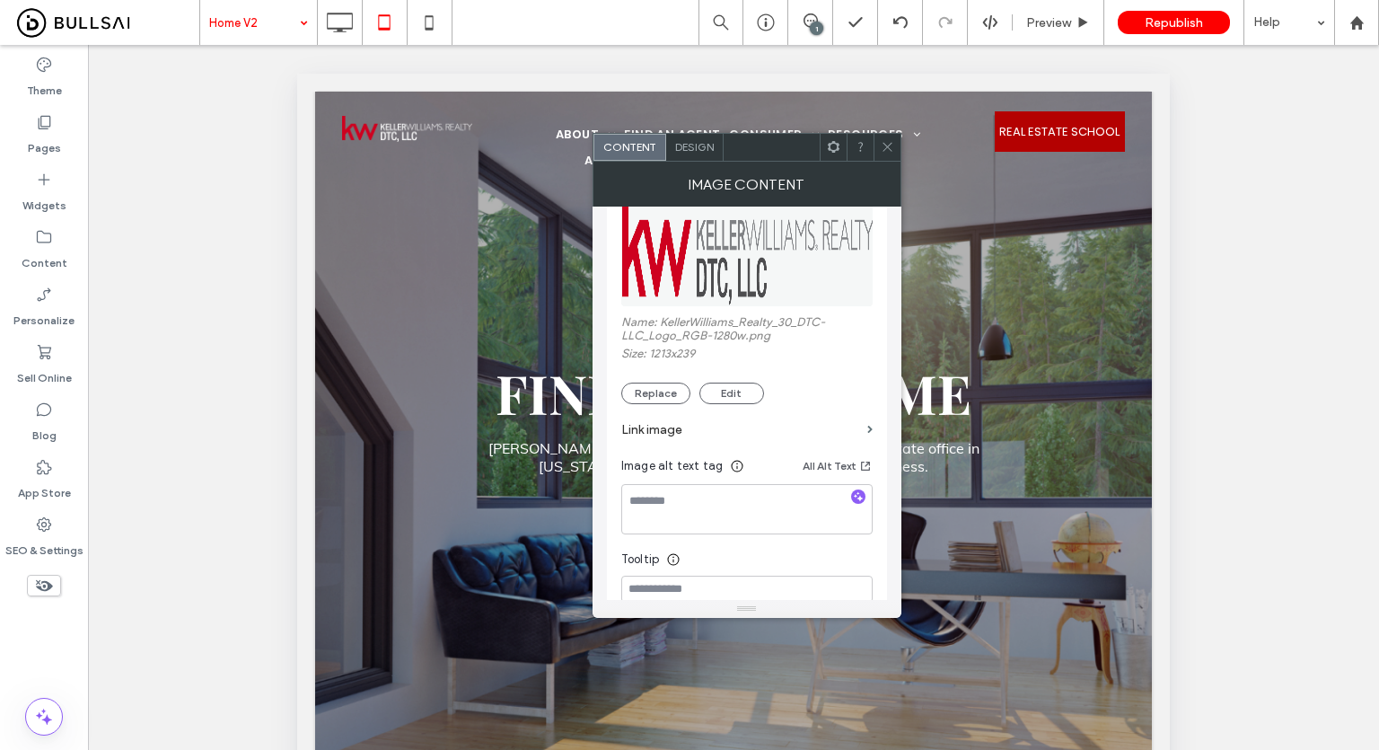
click at [744, 432] on label "Link image" at bounding box center [740, 429] width 239 height 33
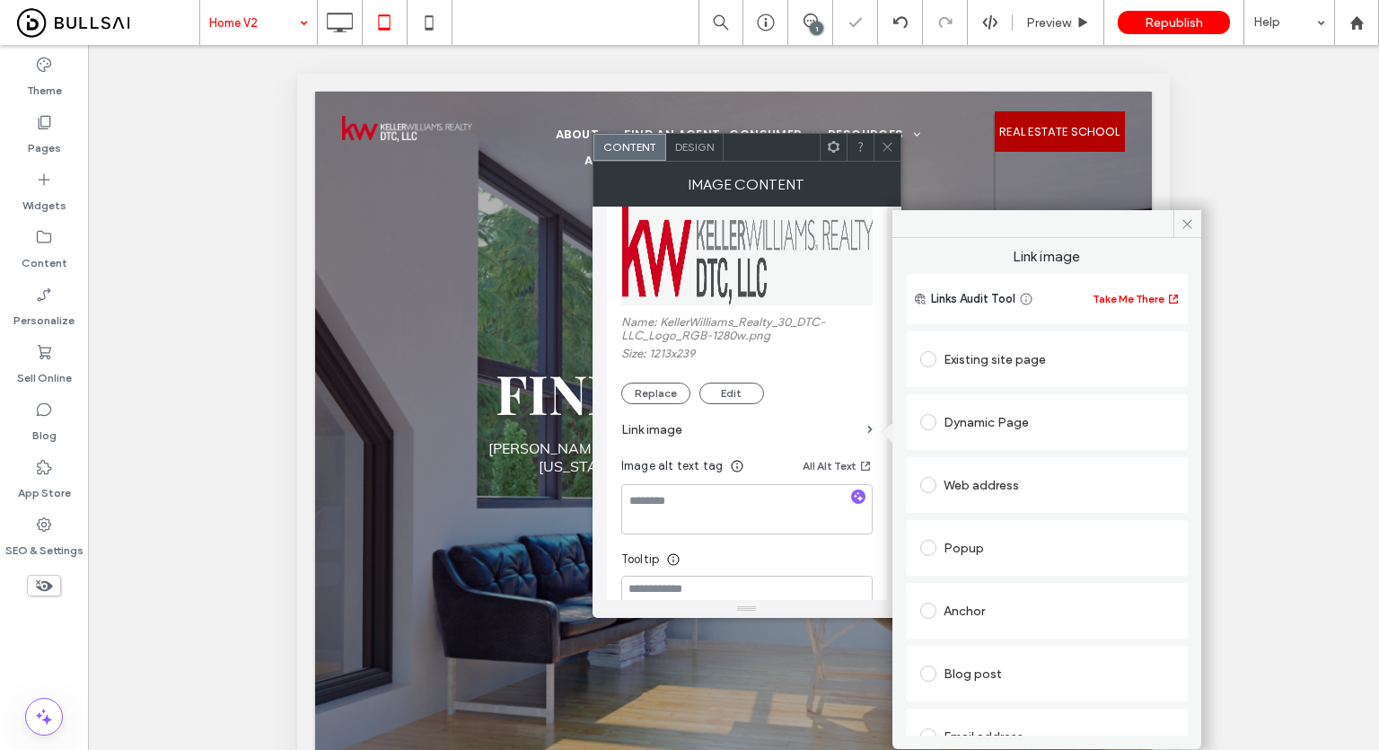
click at [963, 357] on div "Existing site page" at bounding box center [1046, 359] width 253 height 29
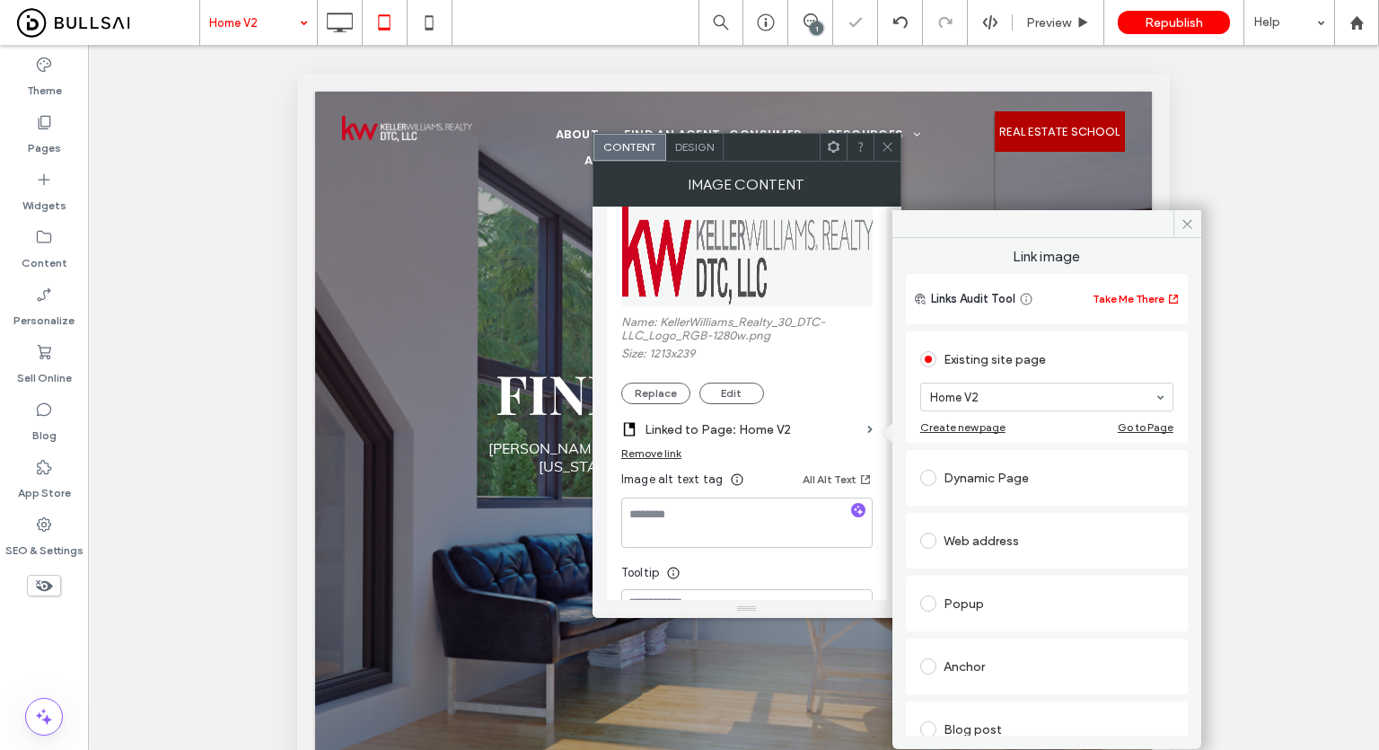
click at [858, 392] on div "Replace Edit" at bounding box center [746, 394] width 251 height 22
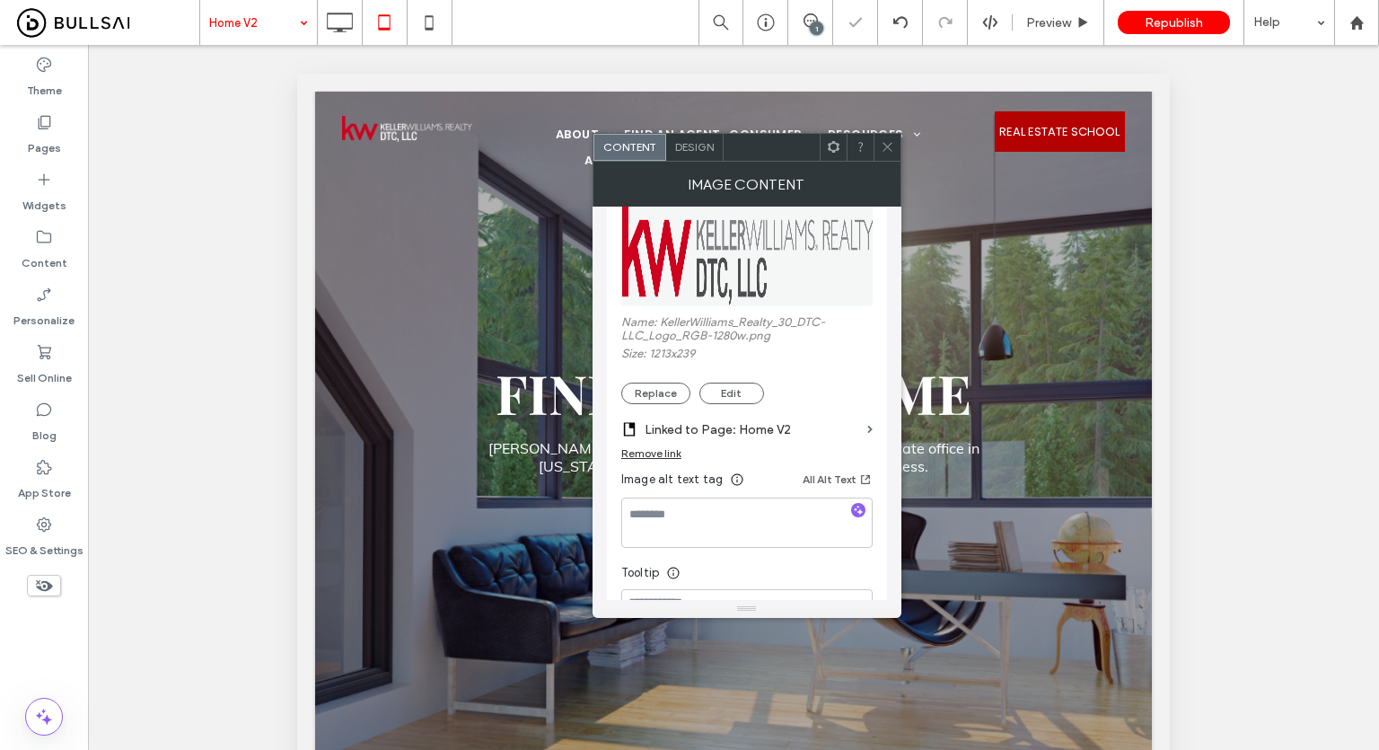
click at [878, 145] on div at bounding box center [887, 147] width 27 height 27
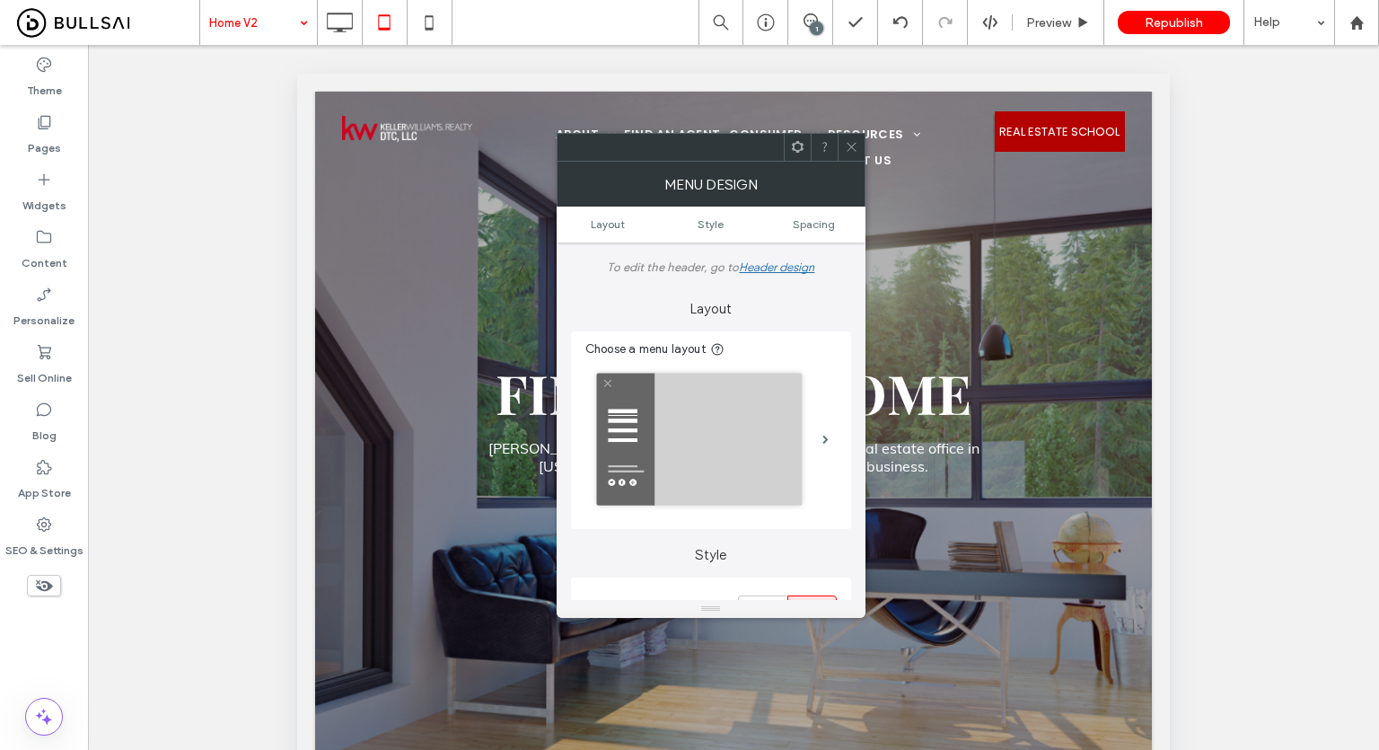
click at [848, 145] on icon at bounding box center [851, 146] width 13 height 13
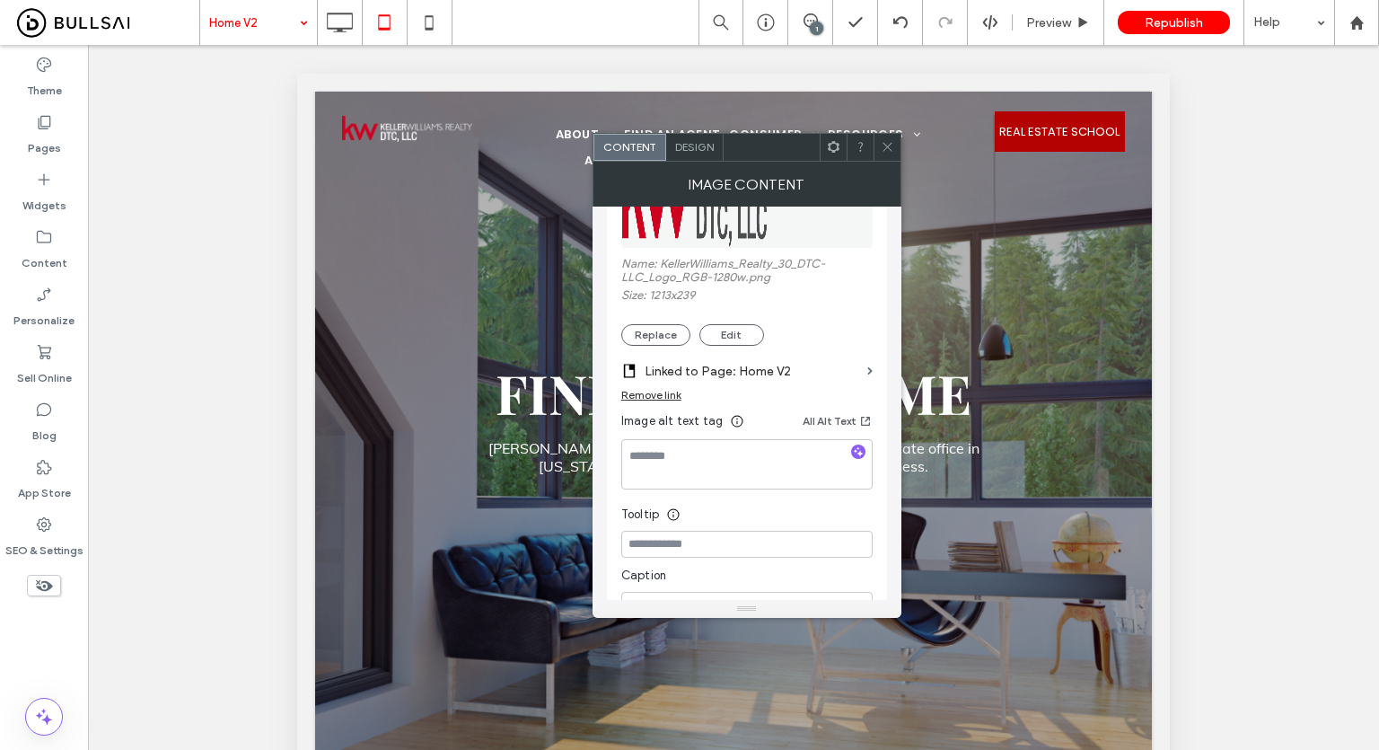
scroll to position [269, 0]
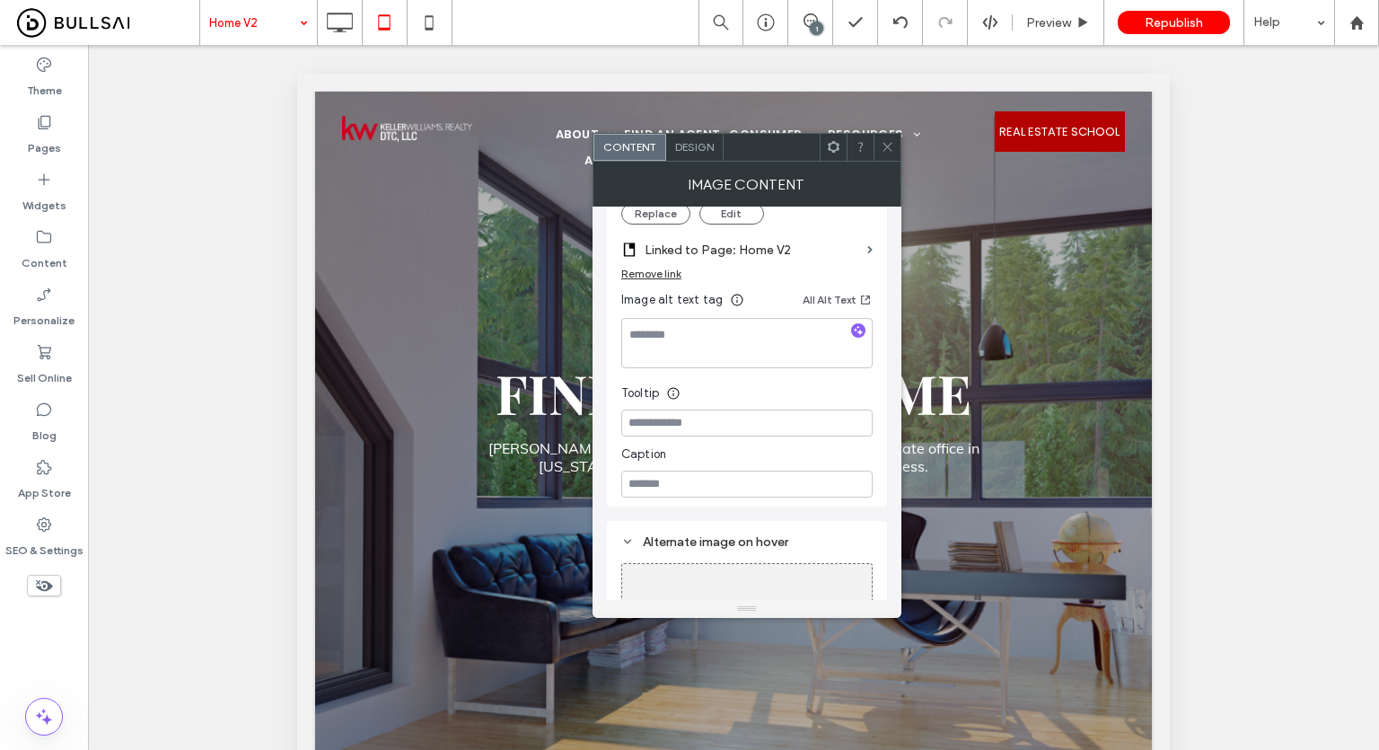
click at [661, 270] on div "Remove link" at bounding box center [651, 273] width 60 height 13
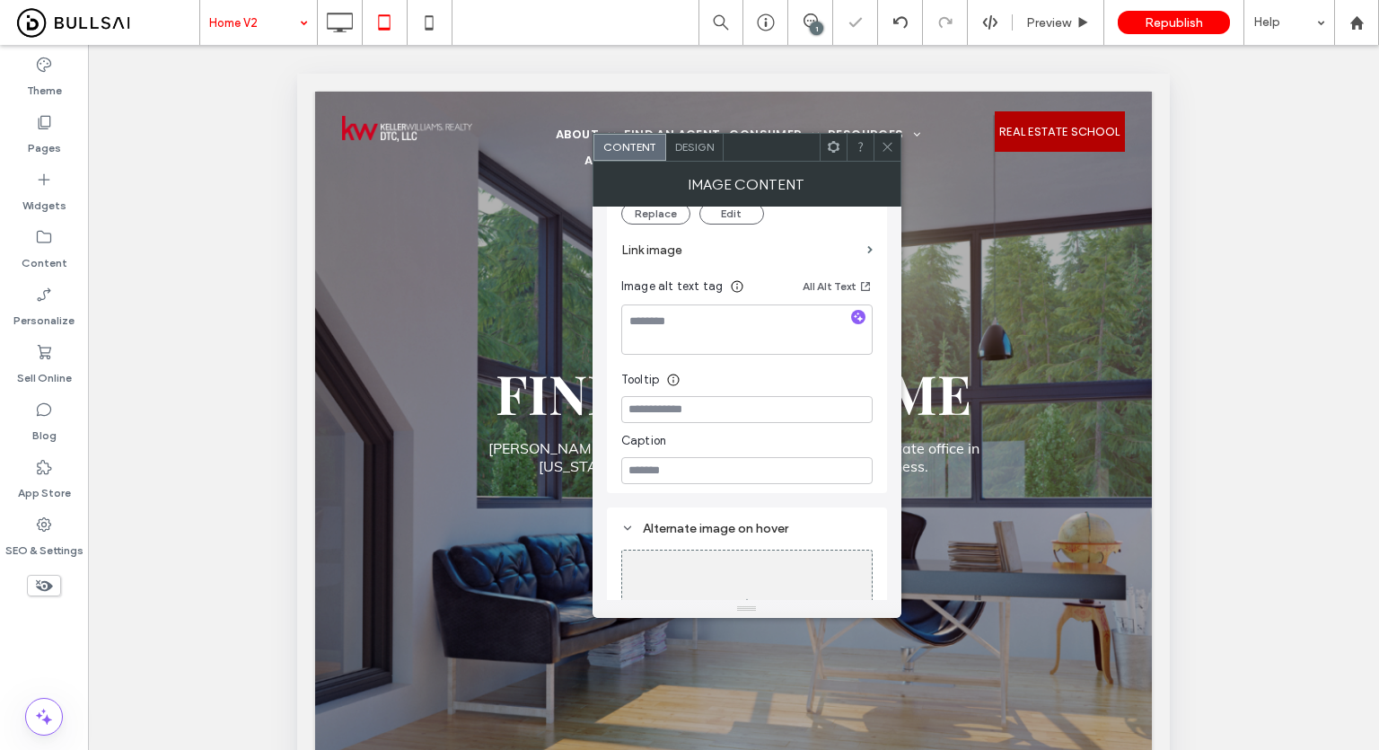
click at [887, 154] on span at bounding box center [887, 147] width 13 height 27
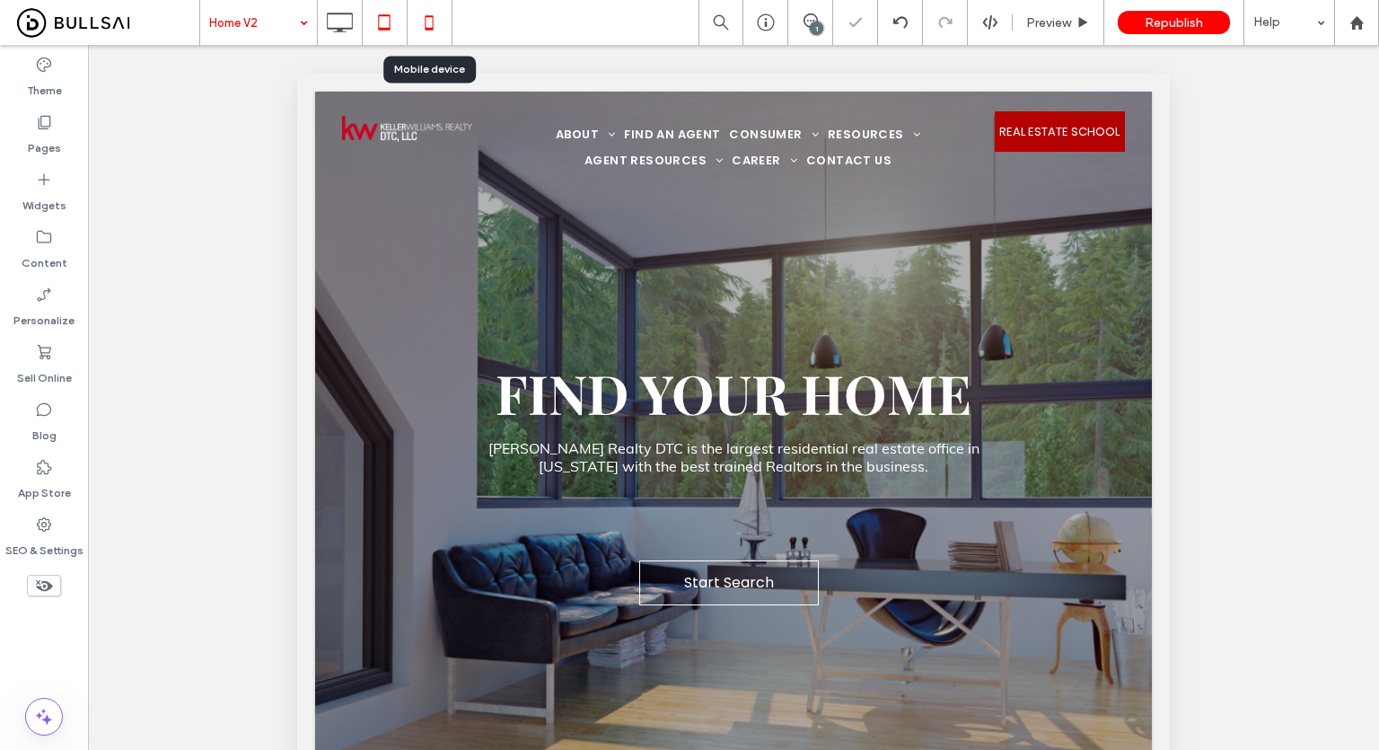
click at [423, 16] on icon at bounding box center [429, 22] width 36 height 36
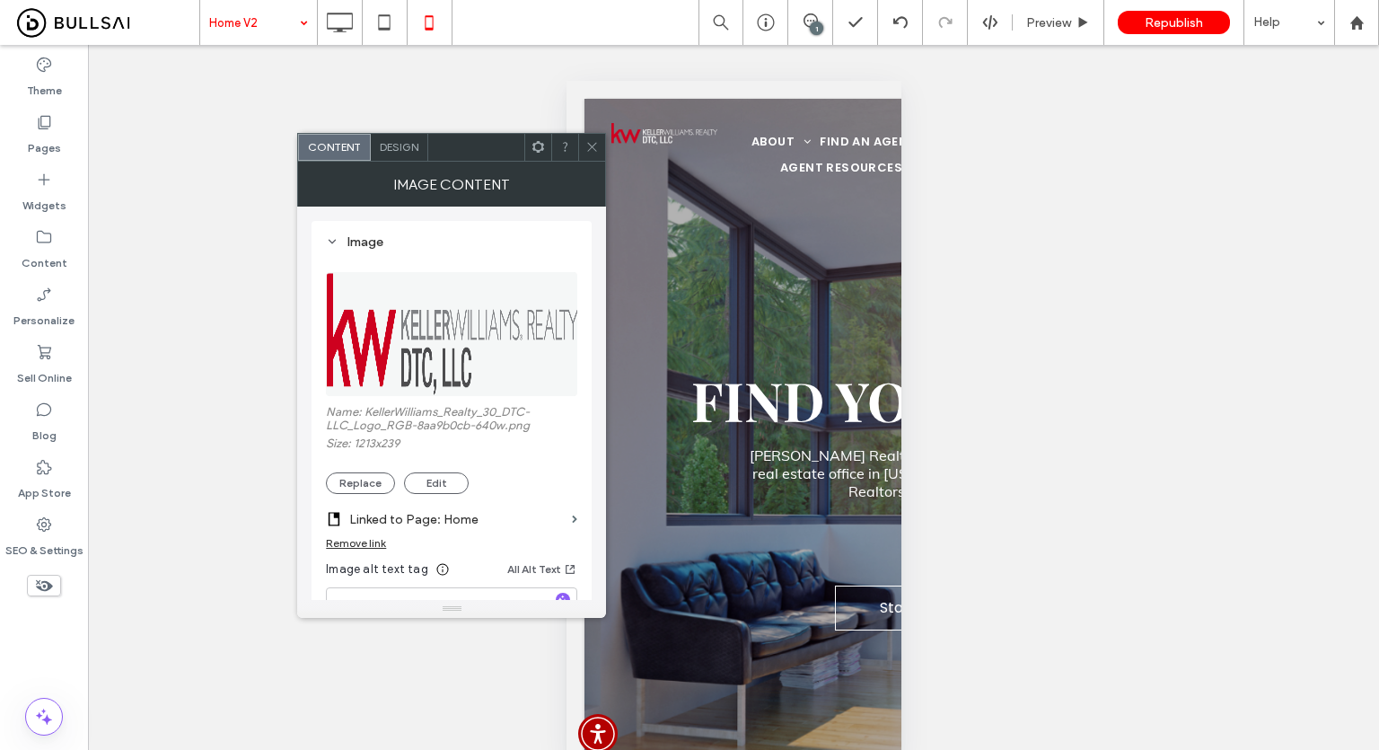
click at [593, 145] on icon at bounding box center [591, 146] width 13 height 13
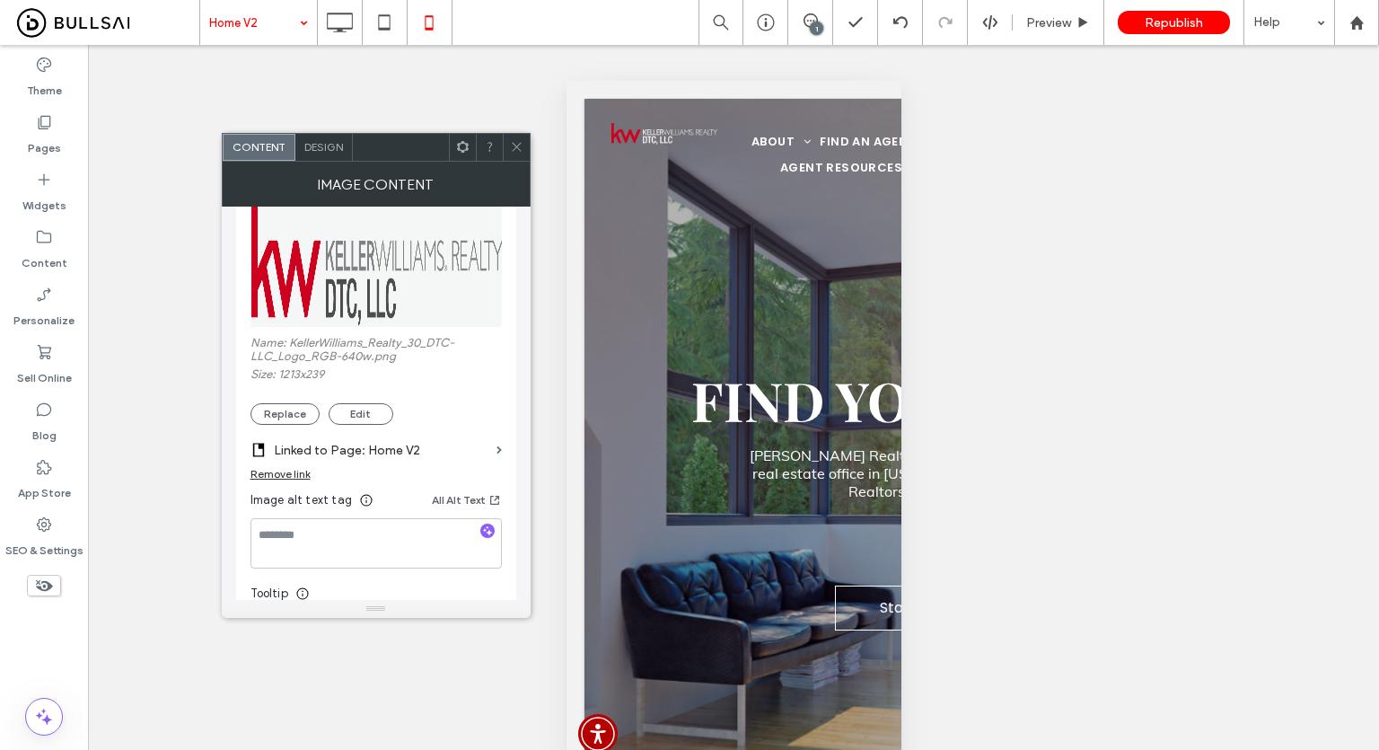
scroll to position [180, 0]
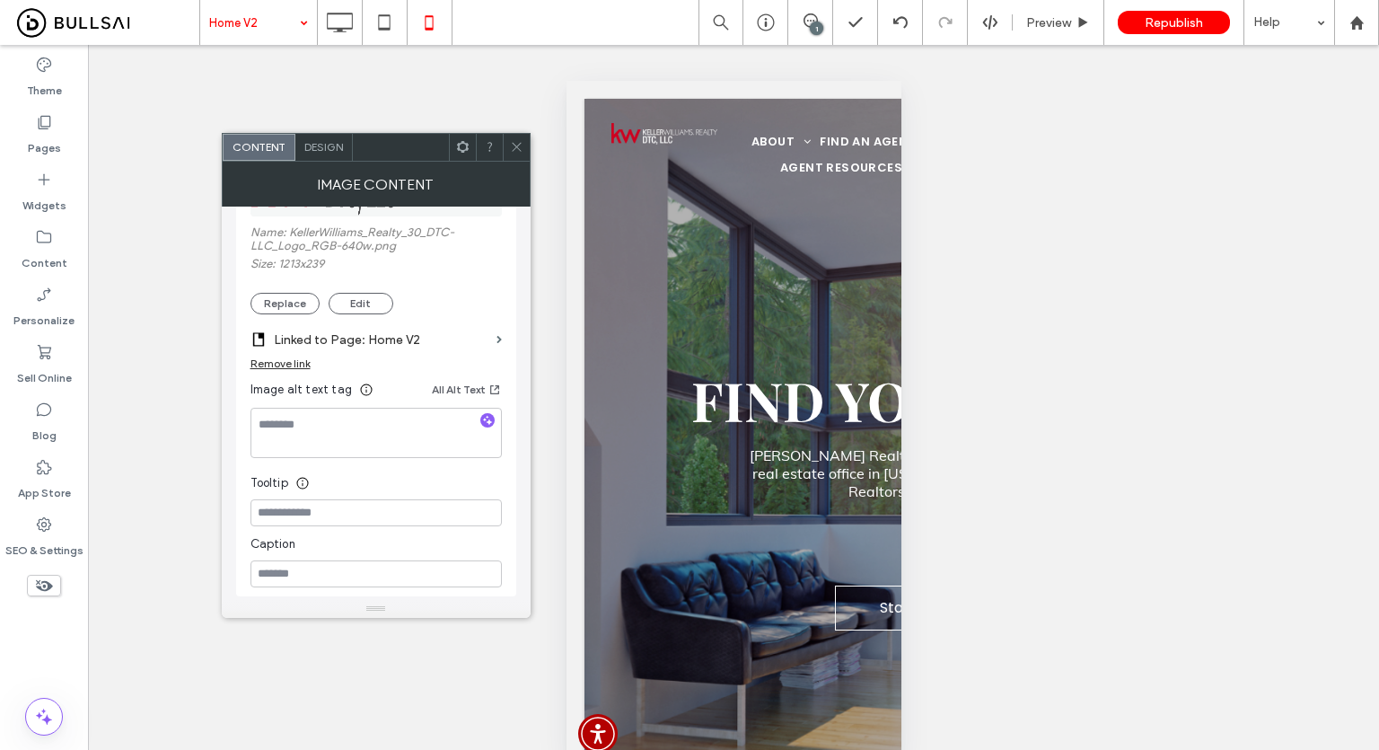
click at [291, 364] on div "Remove link" at bounding box center [281, 363] width 60 height 13
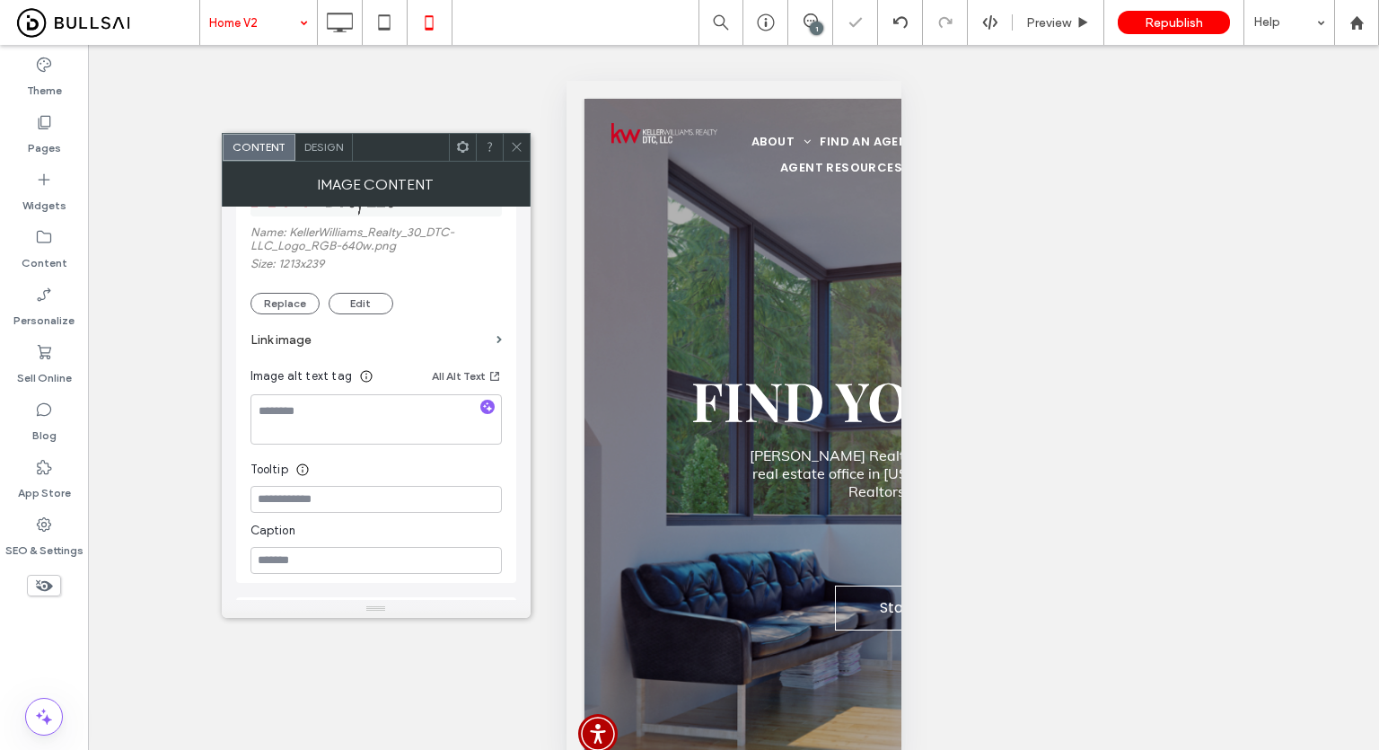
click at [519, 145] on icon at bounding box center [516, 146] width 13 height 13
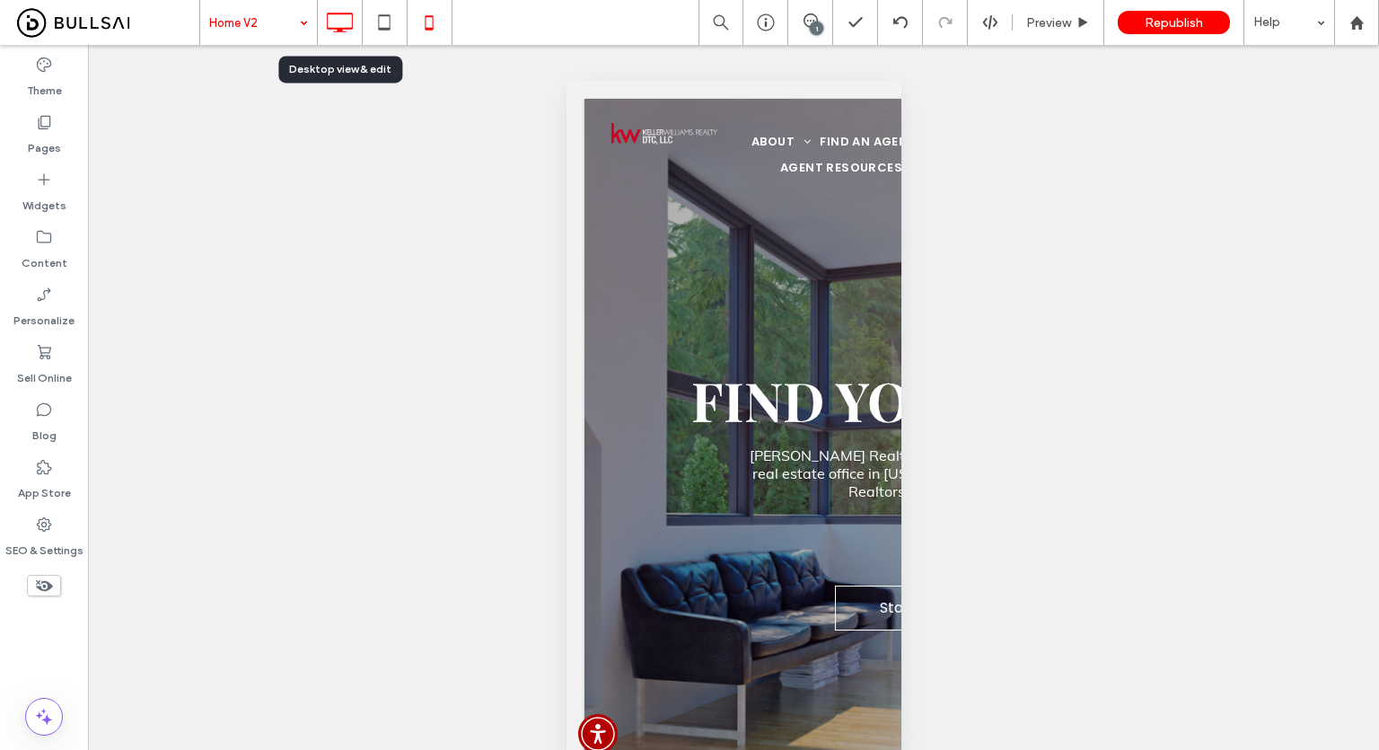
click at [349, 10] on icon at bounding box center [339, 22] width 36 height 36
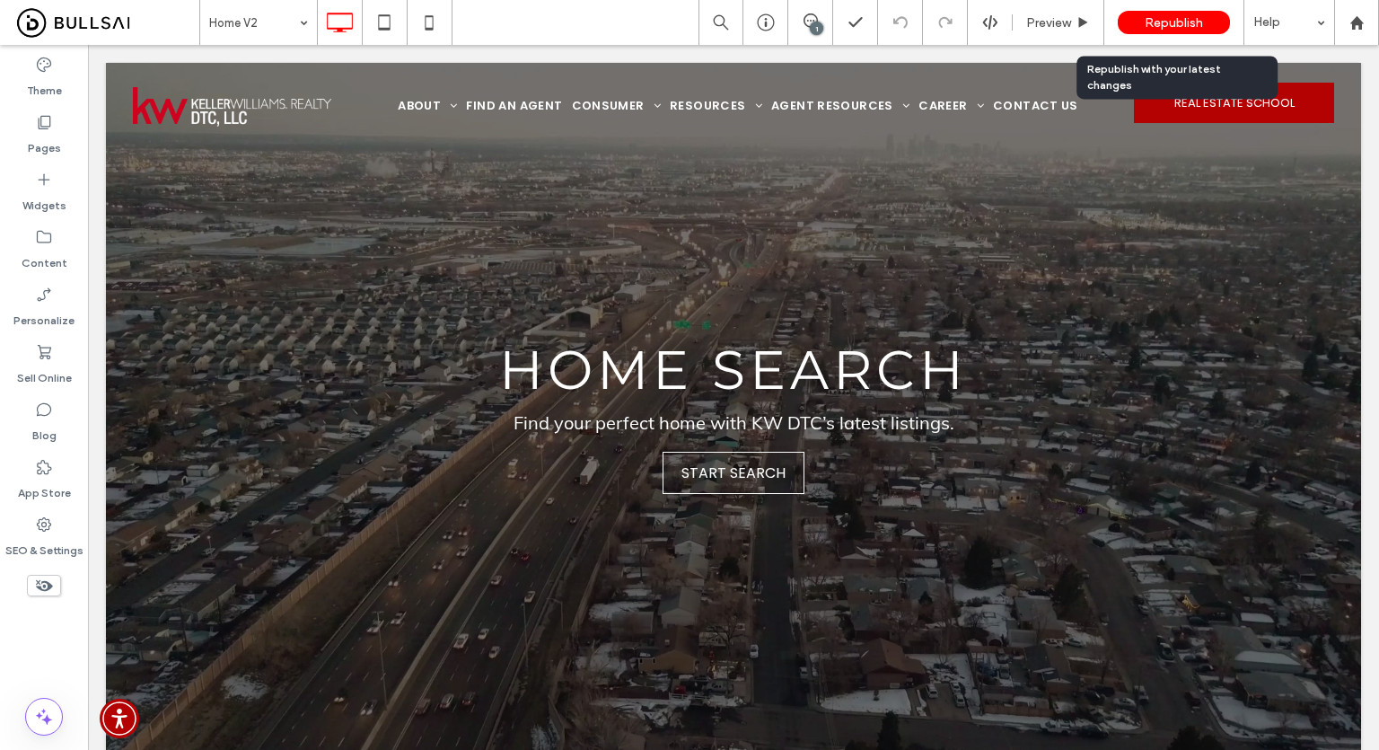
click at [1173, 23] on span "Republish" at bounding box center [1174, 22] width 58 height 15
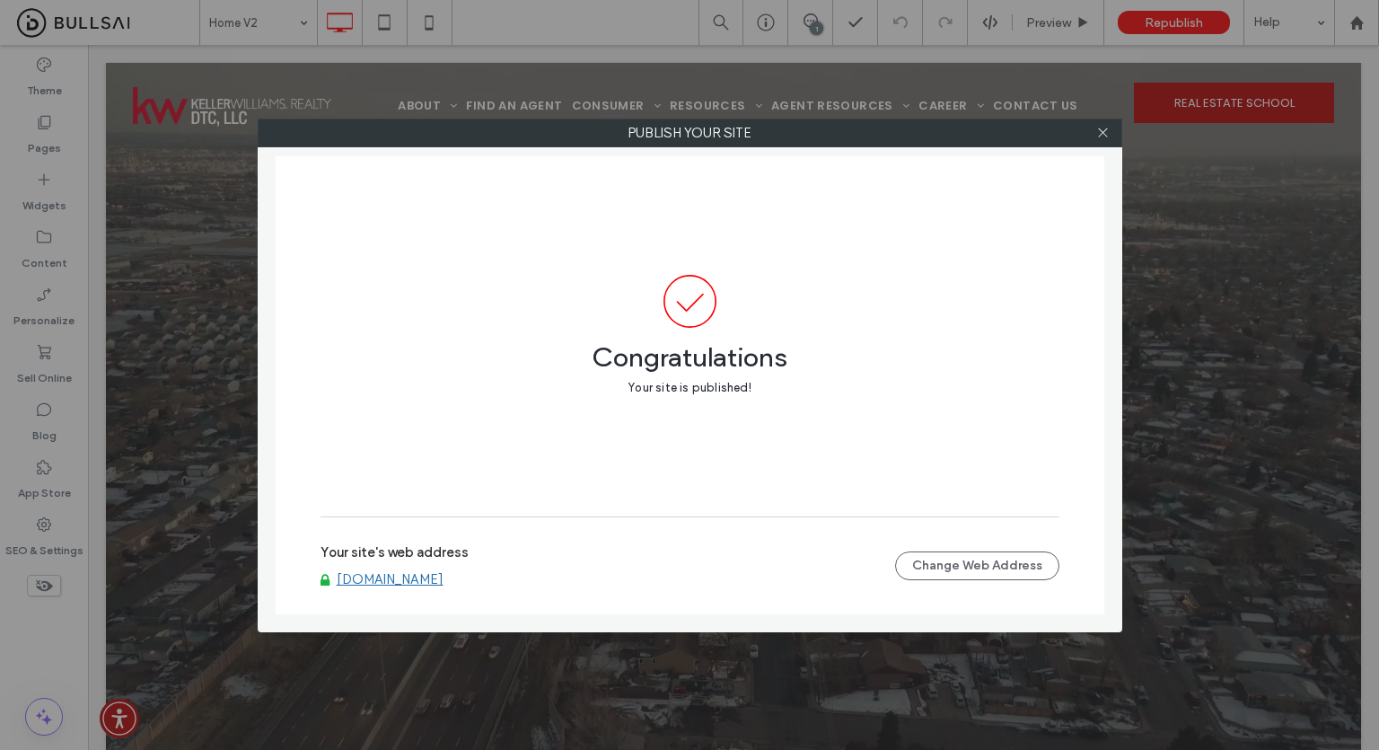
click at [599, 15] on div "Publish your site Congratulations Your site is published! Your site's web addre…" at bounding box center [689, 375] width 1379 height 750
click at [629, 682] on div "Publish your site Congratulations Your site is published! Your site's web addre…" at bounding box center [689, 375] width 1379 height 750
click at [1097, 137] on icon at bounding box center [1102, 132] width 13 height 13
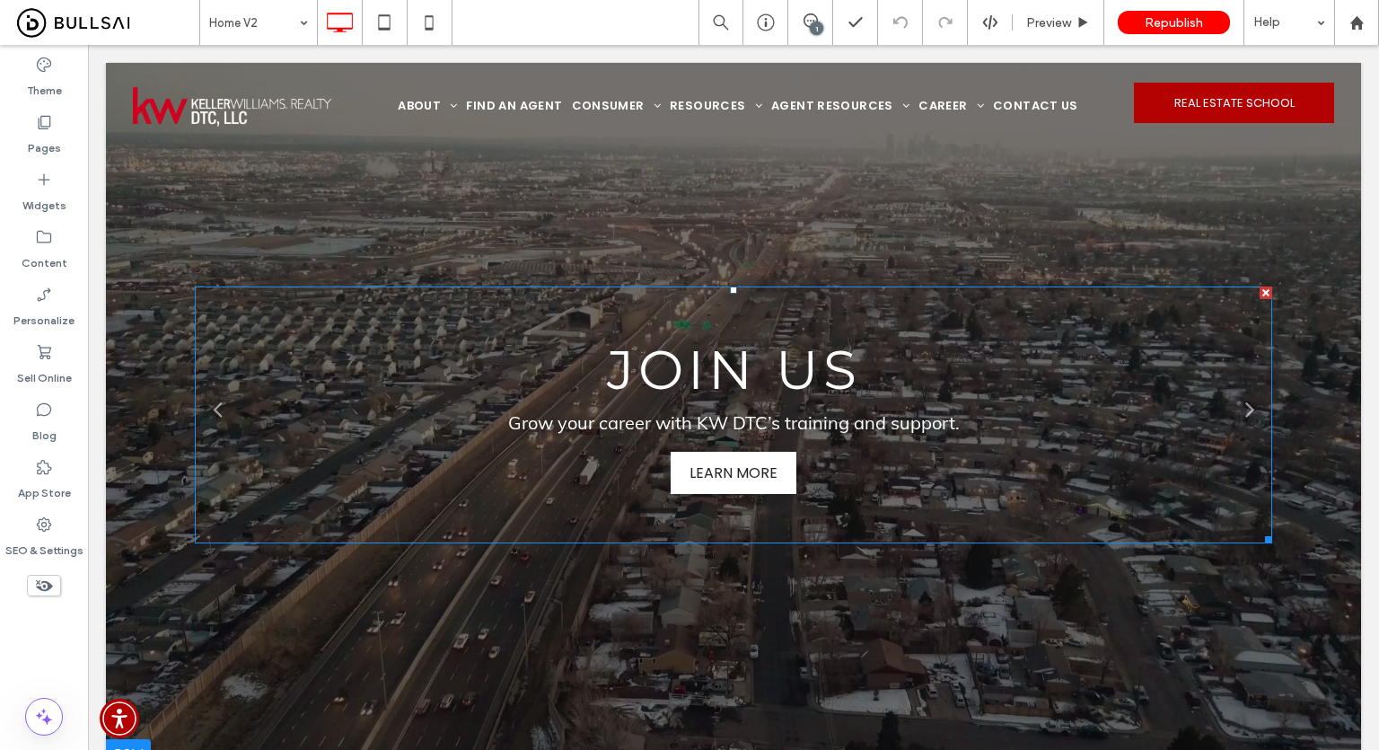
click at [699, 461] on span "LEARN MORE" at bounding box center [734, 473] width 124 height 40
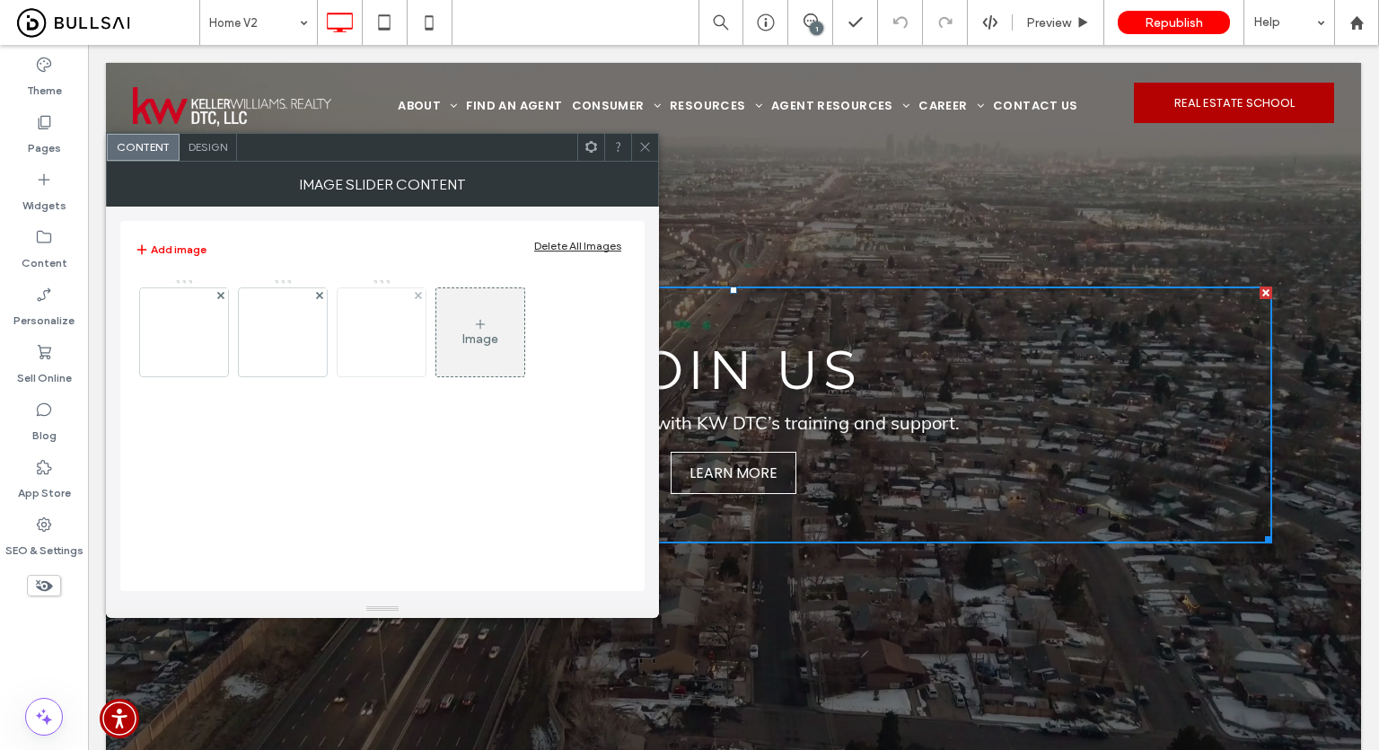
click at [381, 337] on img at bounding box center [382, 332] width 88 height 88
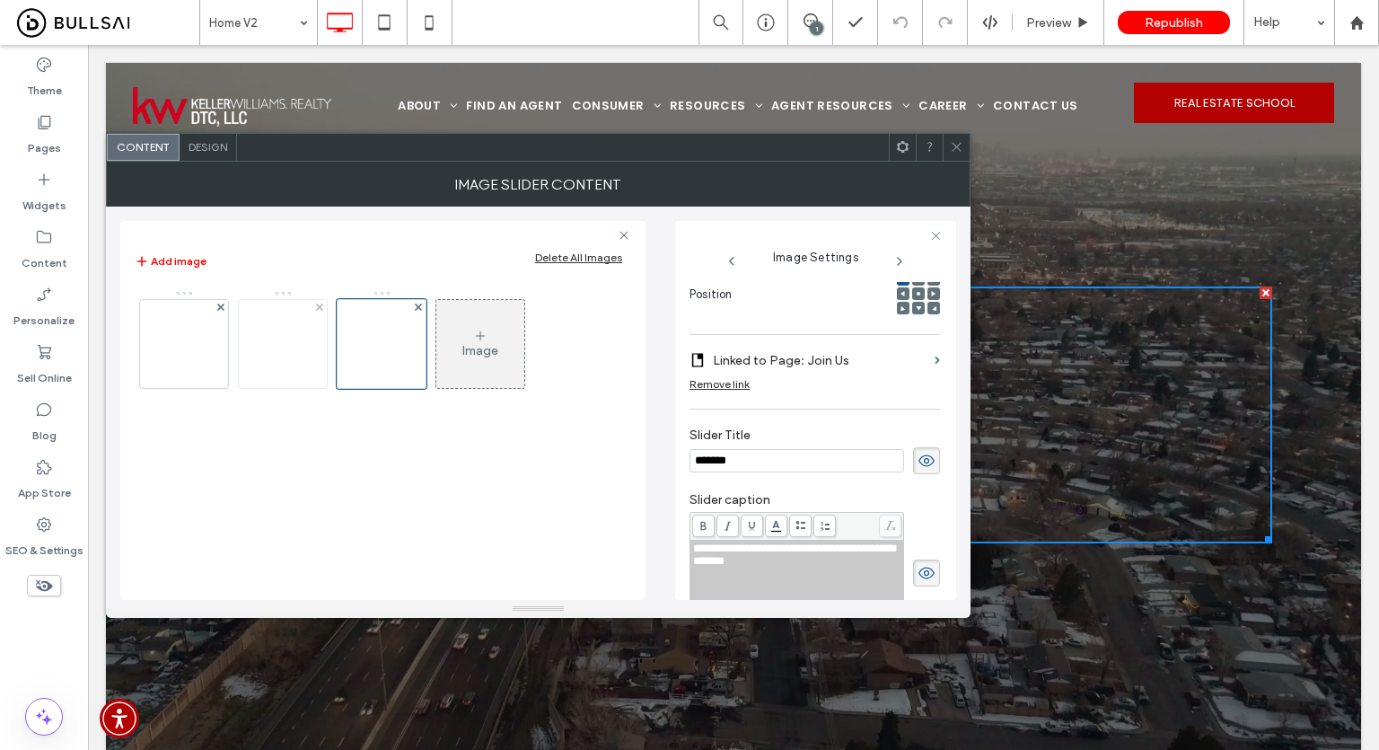
click at [306, 348] on img at bounding box center [283, 344] width 88 height 88
click at [955, 147] on icon at bounding box center [956, 146] width 13 height 13
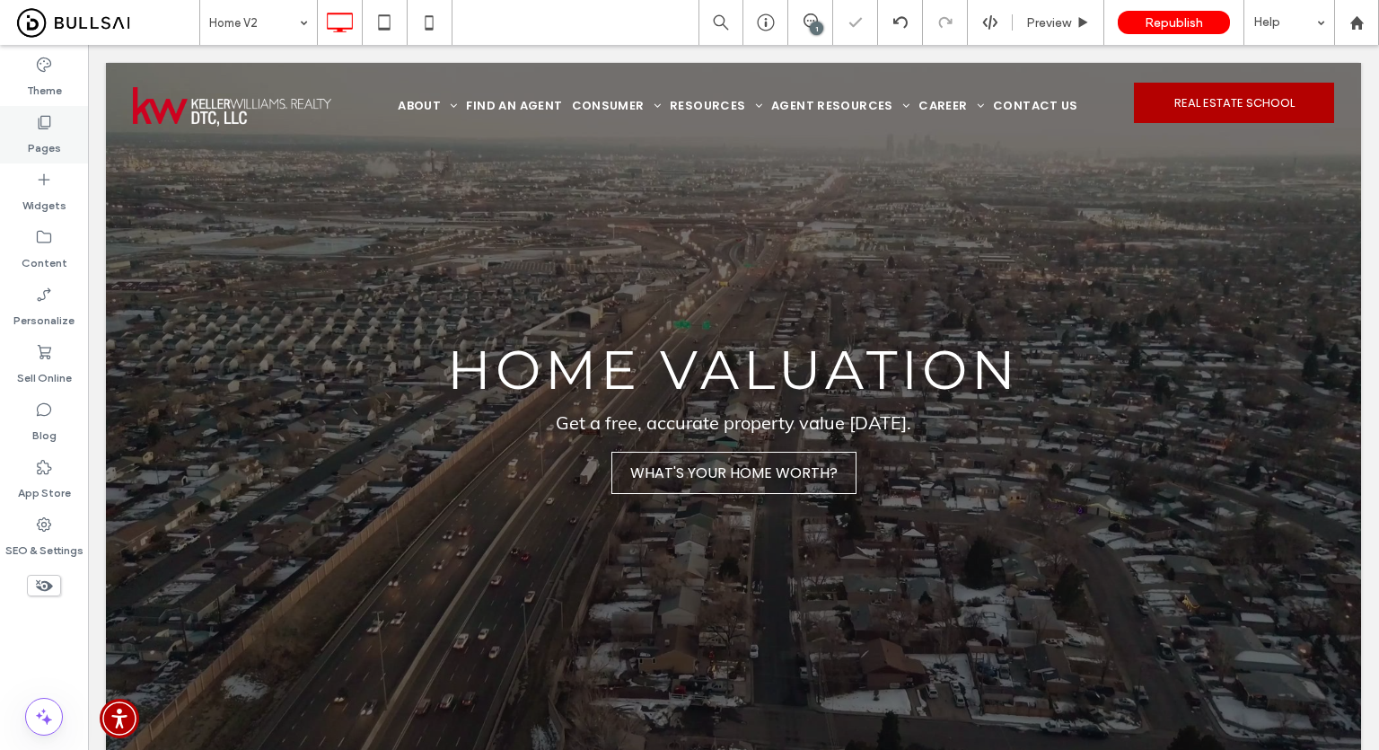
click at [22, 133] on div "Pages" at bounding box center [44, 134] width 88 height 57
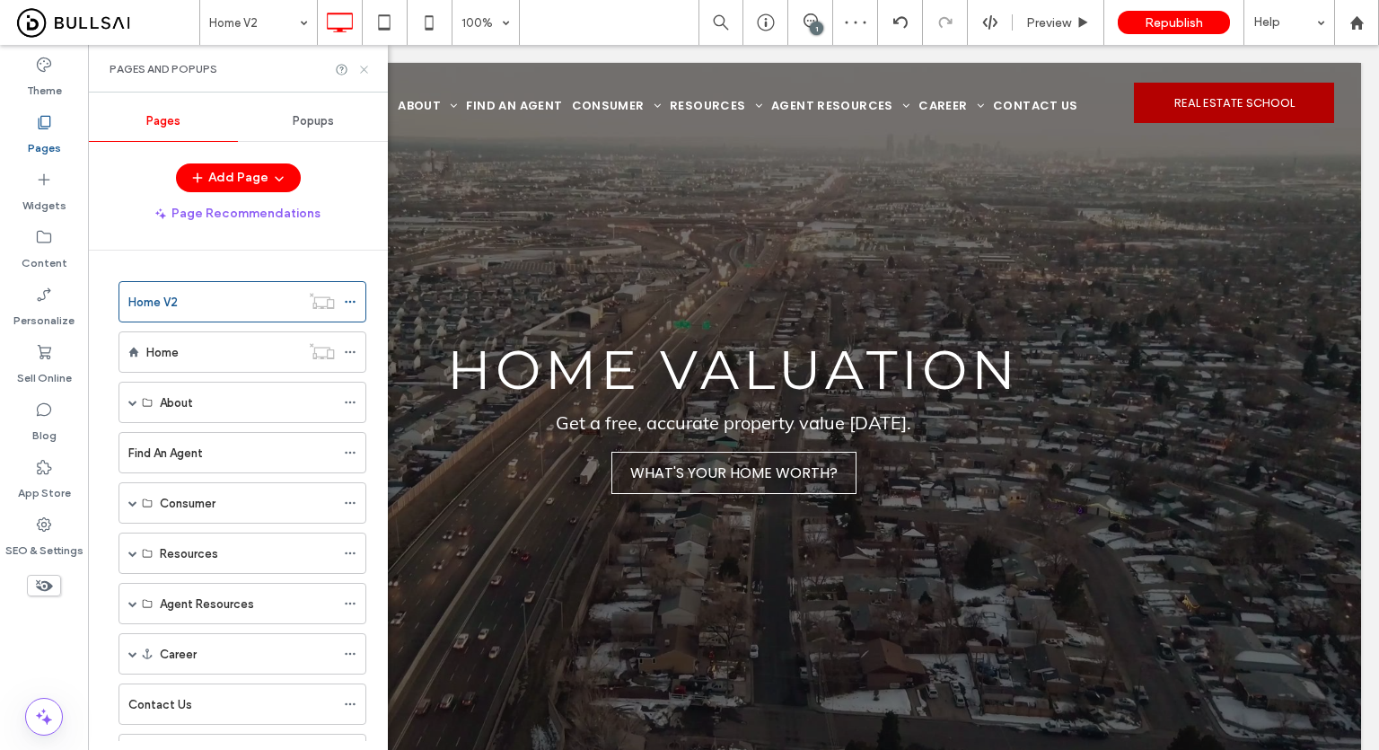
click at [364, 68] on icon at bounding box center [363, 69] width 13 height 13
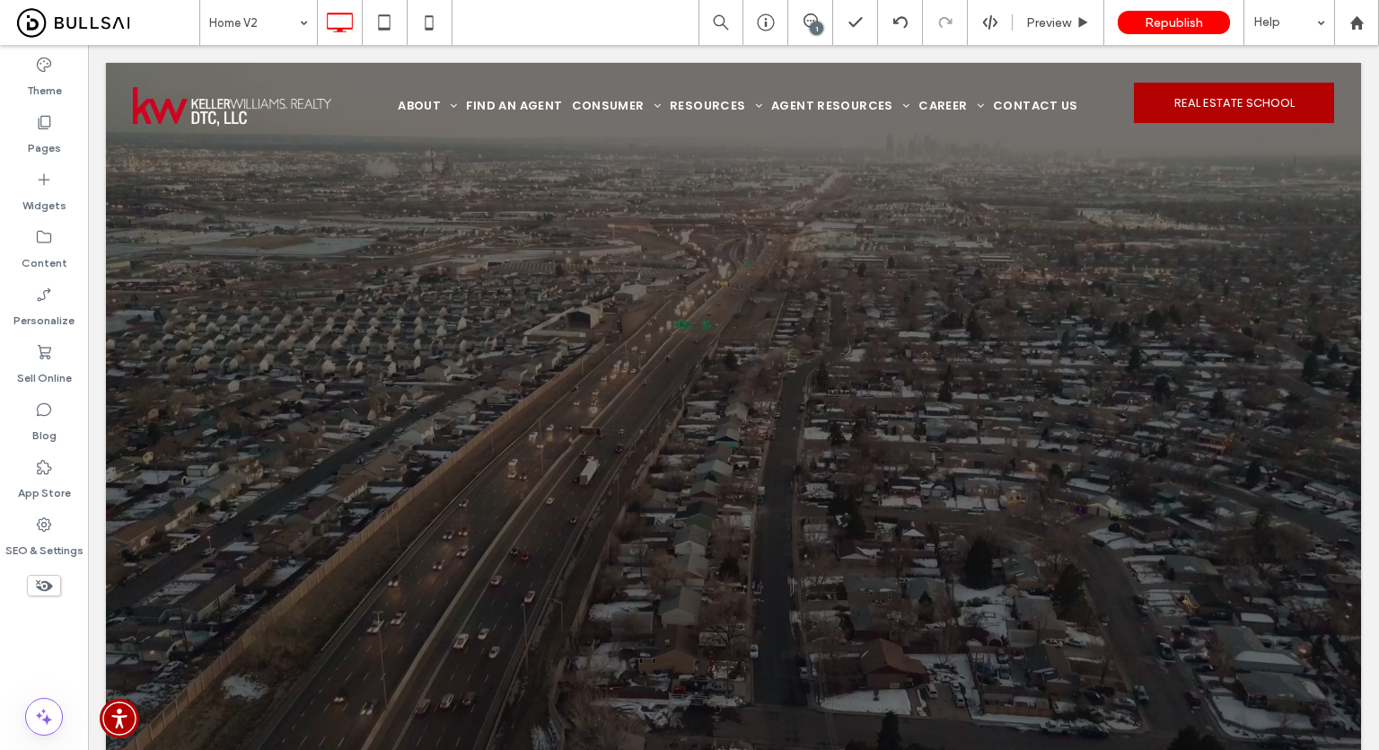
drag, startPoint x: 16, startPoint y: 647, endPoint x: 50, endPoint y: 632, distance: 37.4
click at [16, 647] on div "Theme Pages Widgets Content Personalize Sell Online Blog App Store SEO & Settin…" at bounding box center [44, 397] width 88 height 705
